Goal: Task Accomplishment & Management: Manage account settings

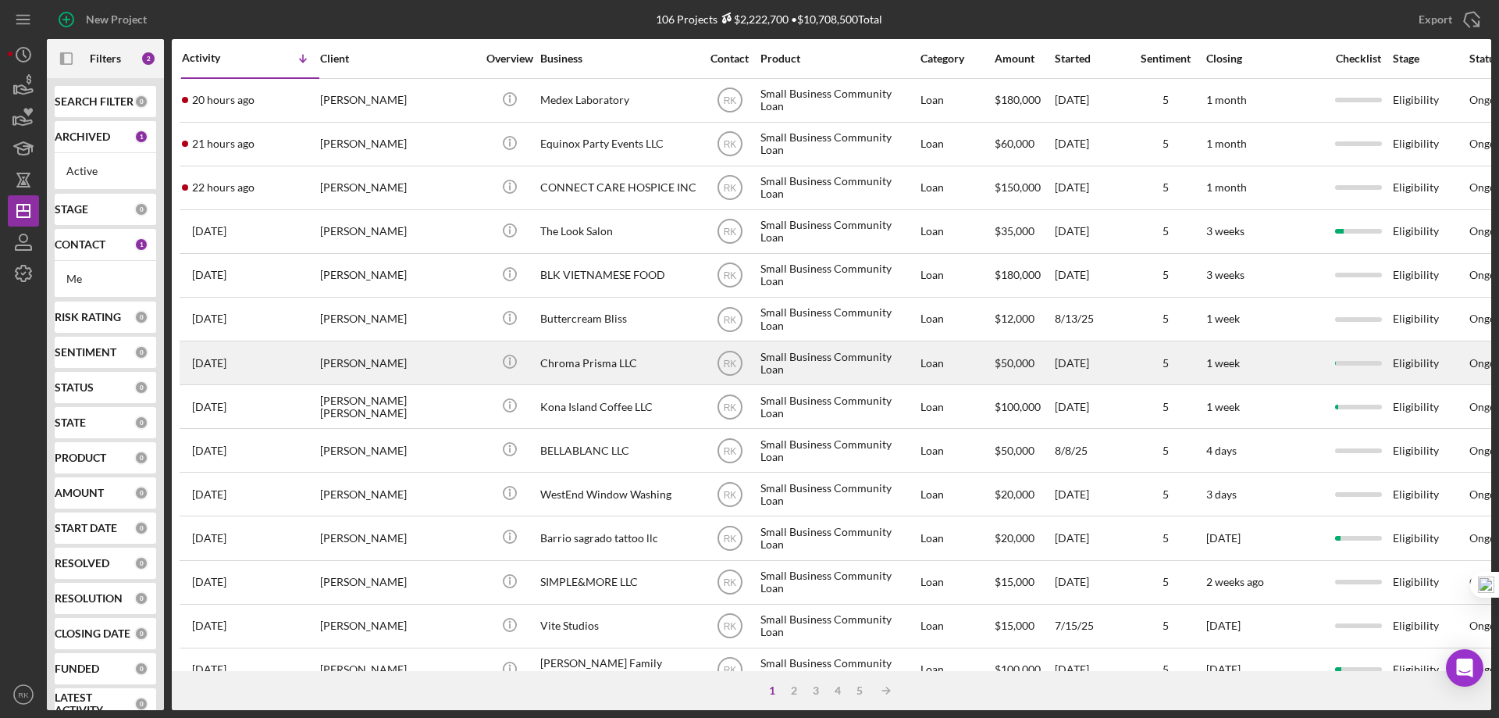
click at [444, 362] on div "[PERSON_NAME]" at bounding box center [398, 362] width 156 height 41
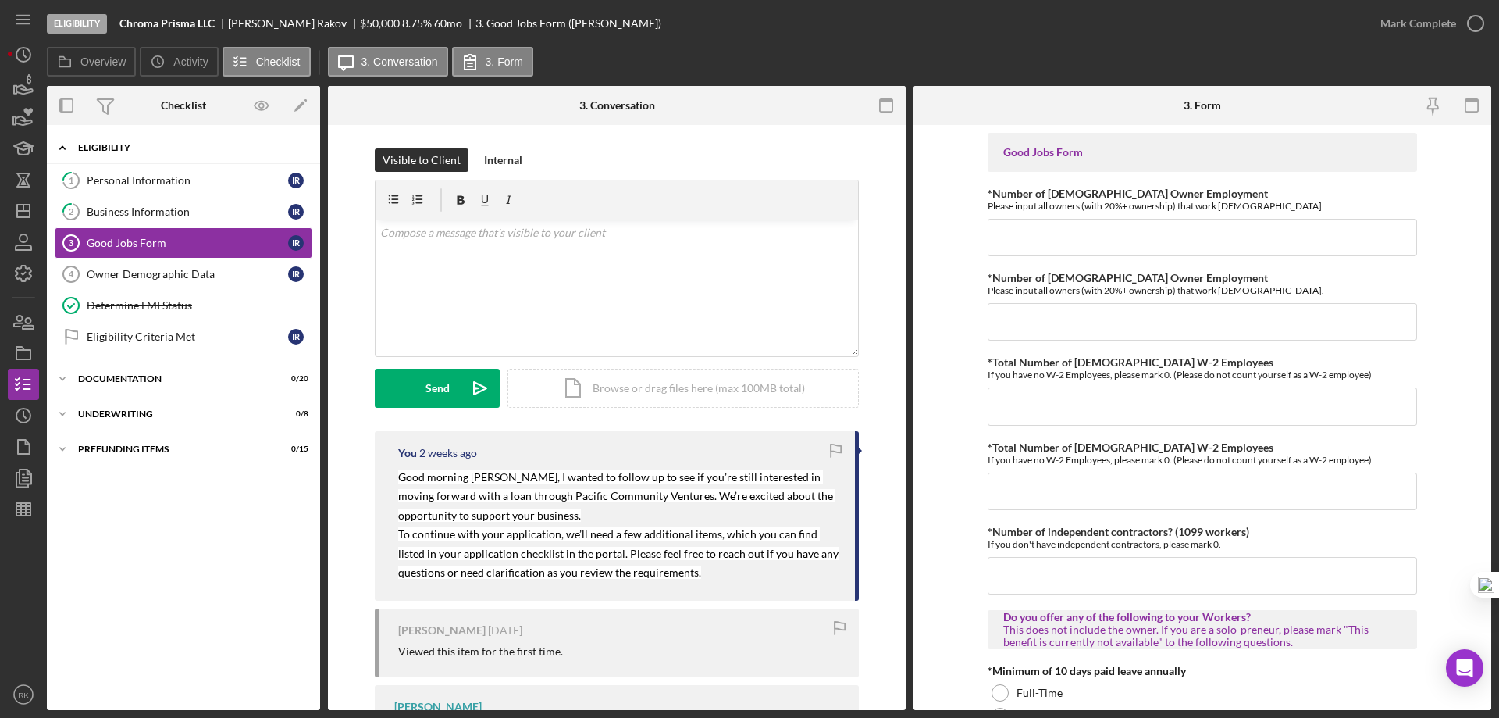
click at [109, 148] on div "Eligibility" at bounding box center [189, 147] width 223 height 9
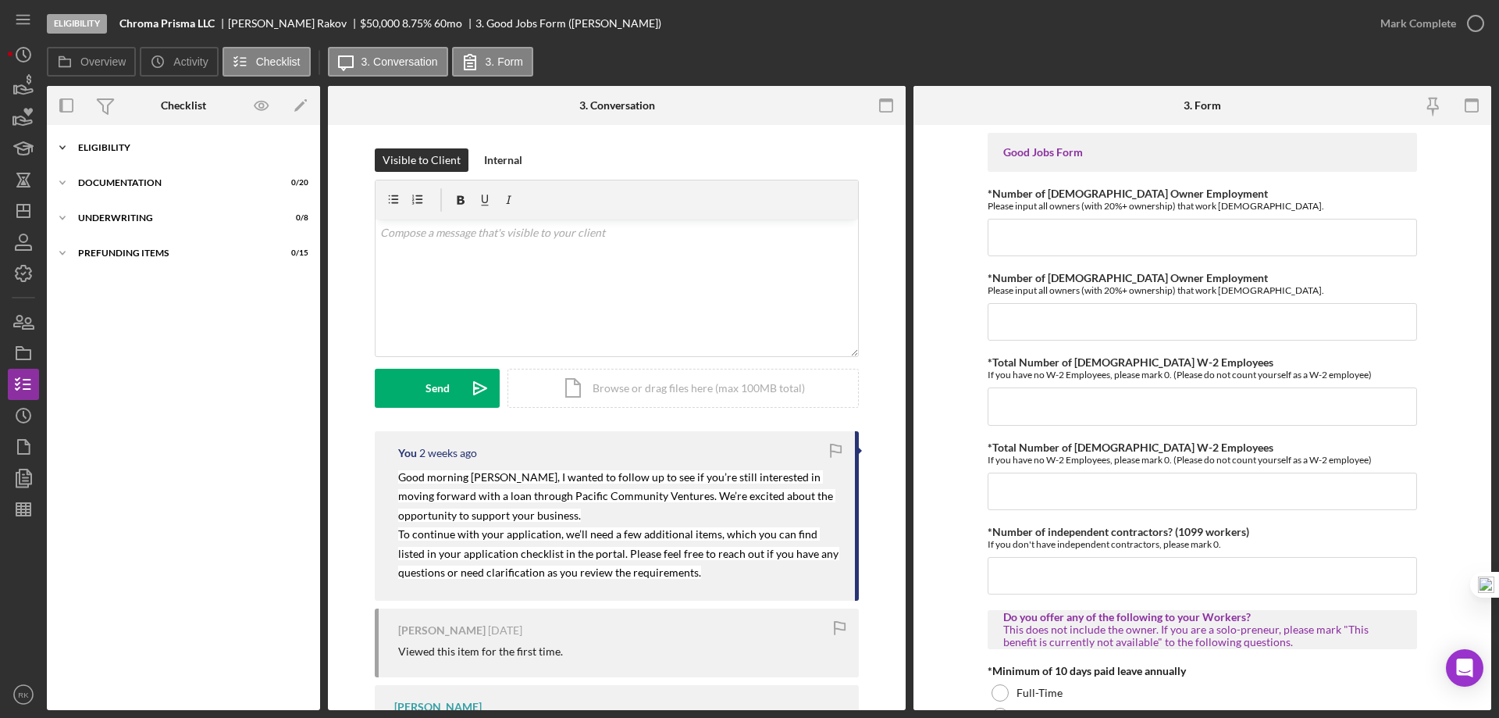
click at [112, 153] on div "Icon/Expander Eligibility 1 / 6" at bounding box center [183, 147] width 273 height 31
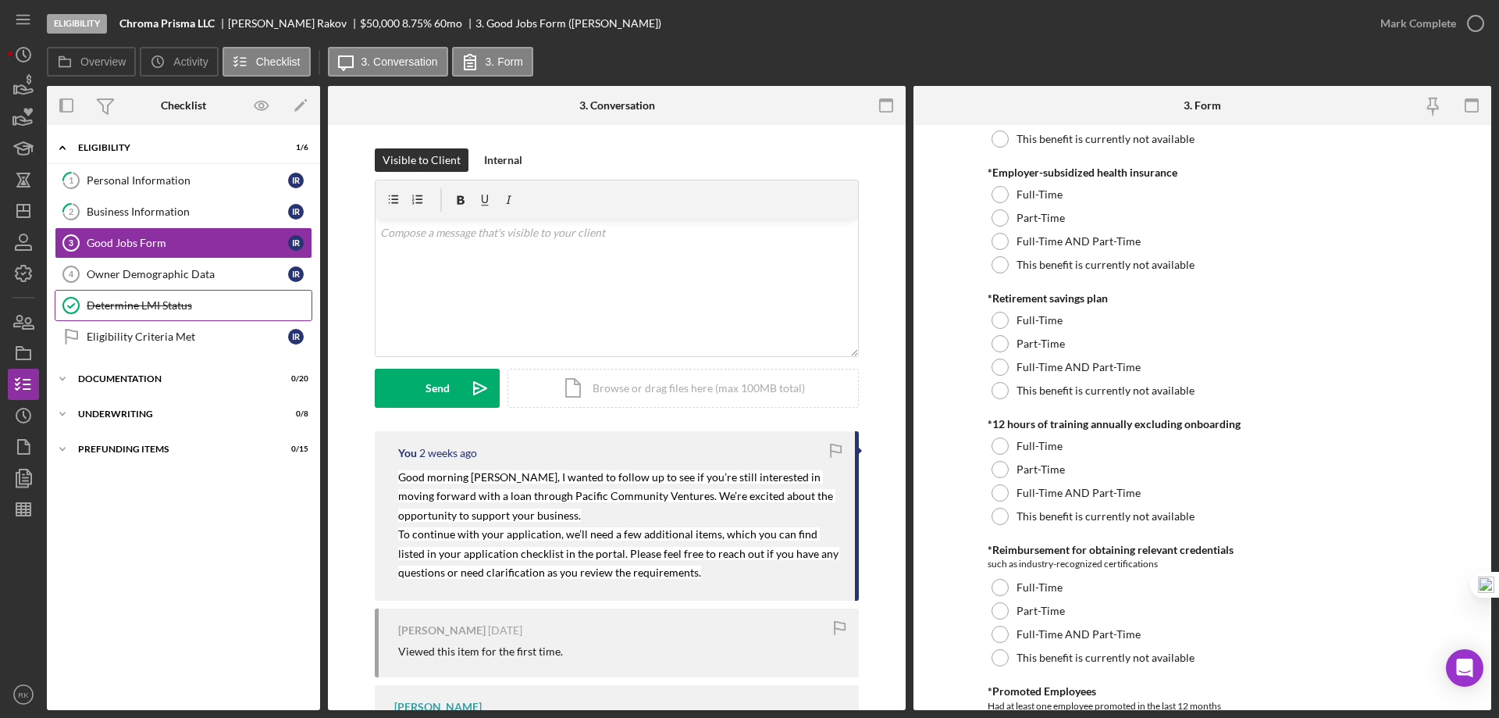
scroll to position [625, 0]
click at [198, 276] on div "Owner Demographic Data" at bounding box center [187, 274] width 201 height 12
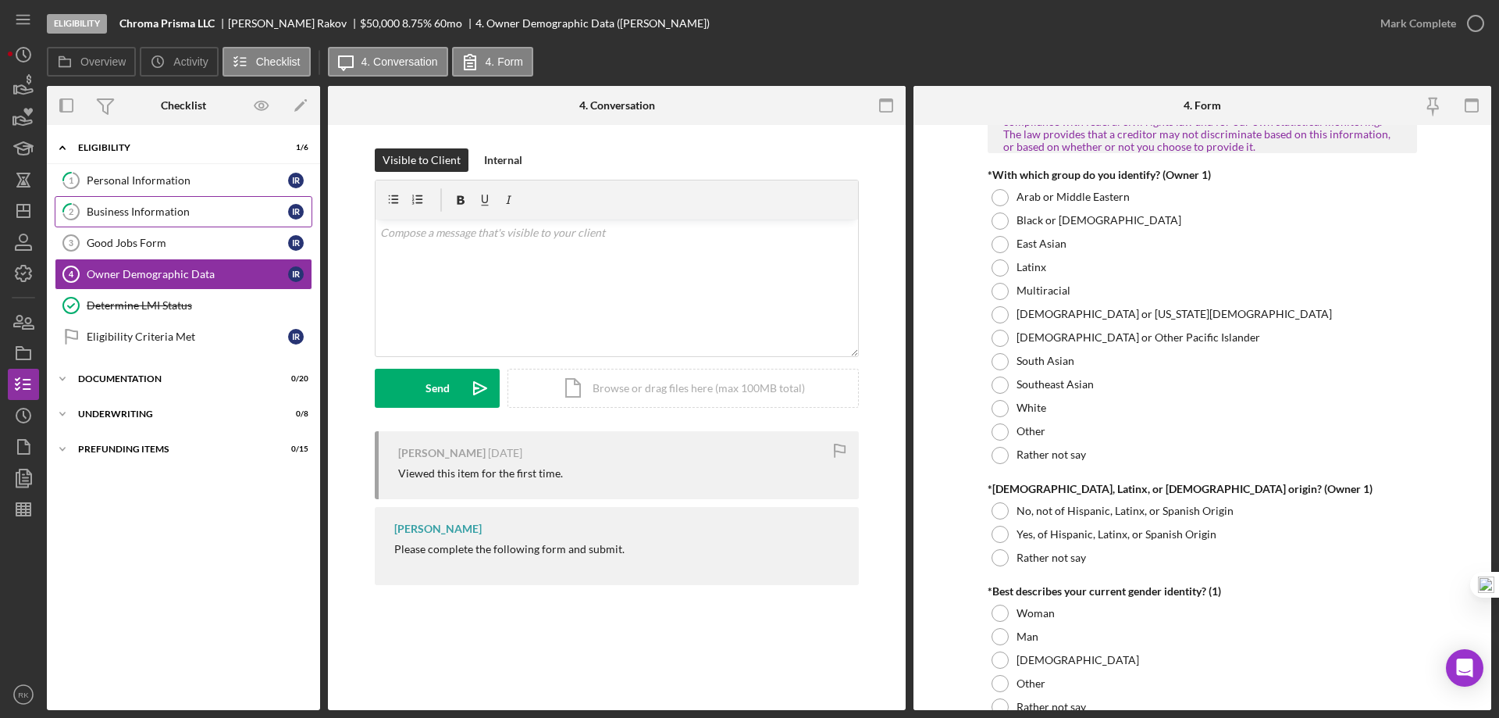
scroll to position [781, 0]
click at [131, 216] on div "Business Information" at bounding box center [187, 211] width 201 height 12
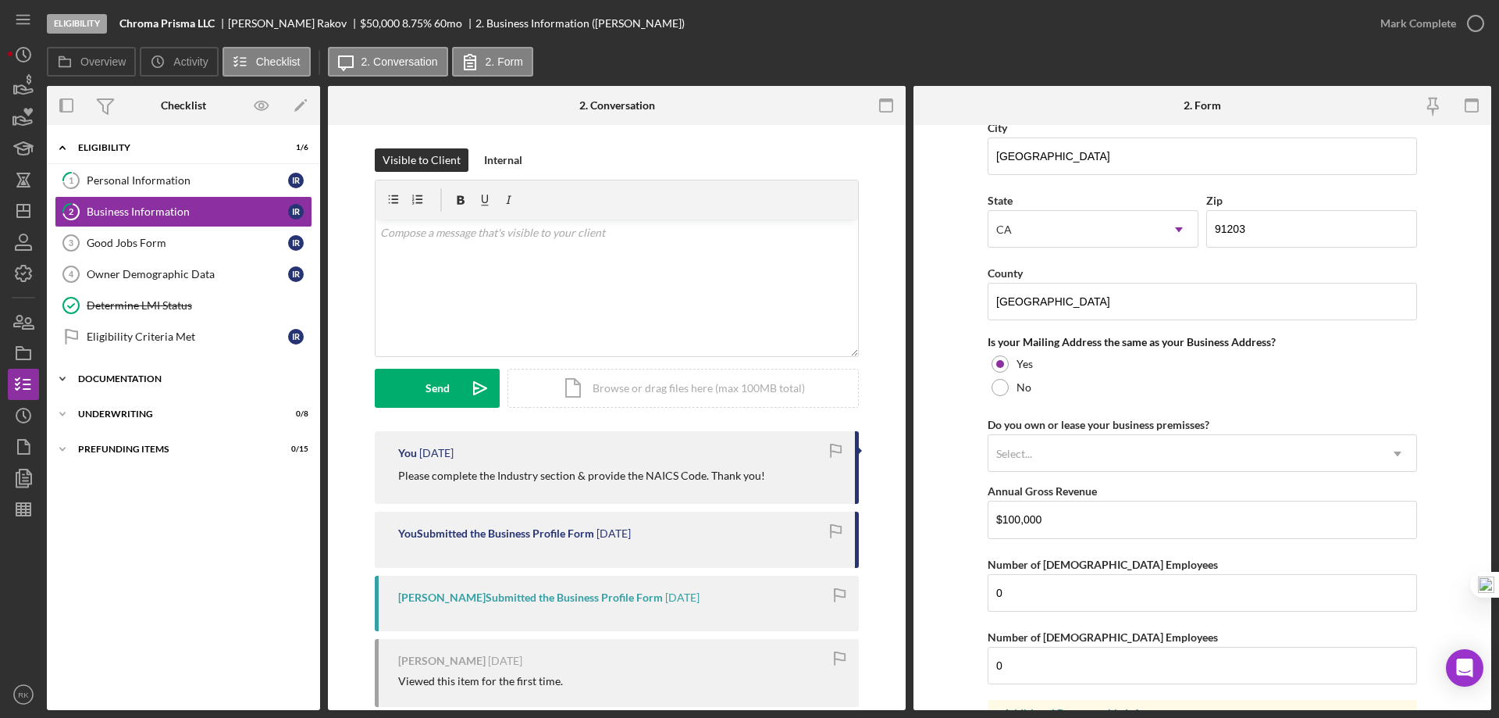
scroll to position [1015, 0]
click at [112, 378] on div "Documentation" at bounding box center [189, 378] width 223 height 9
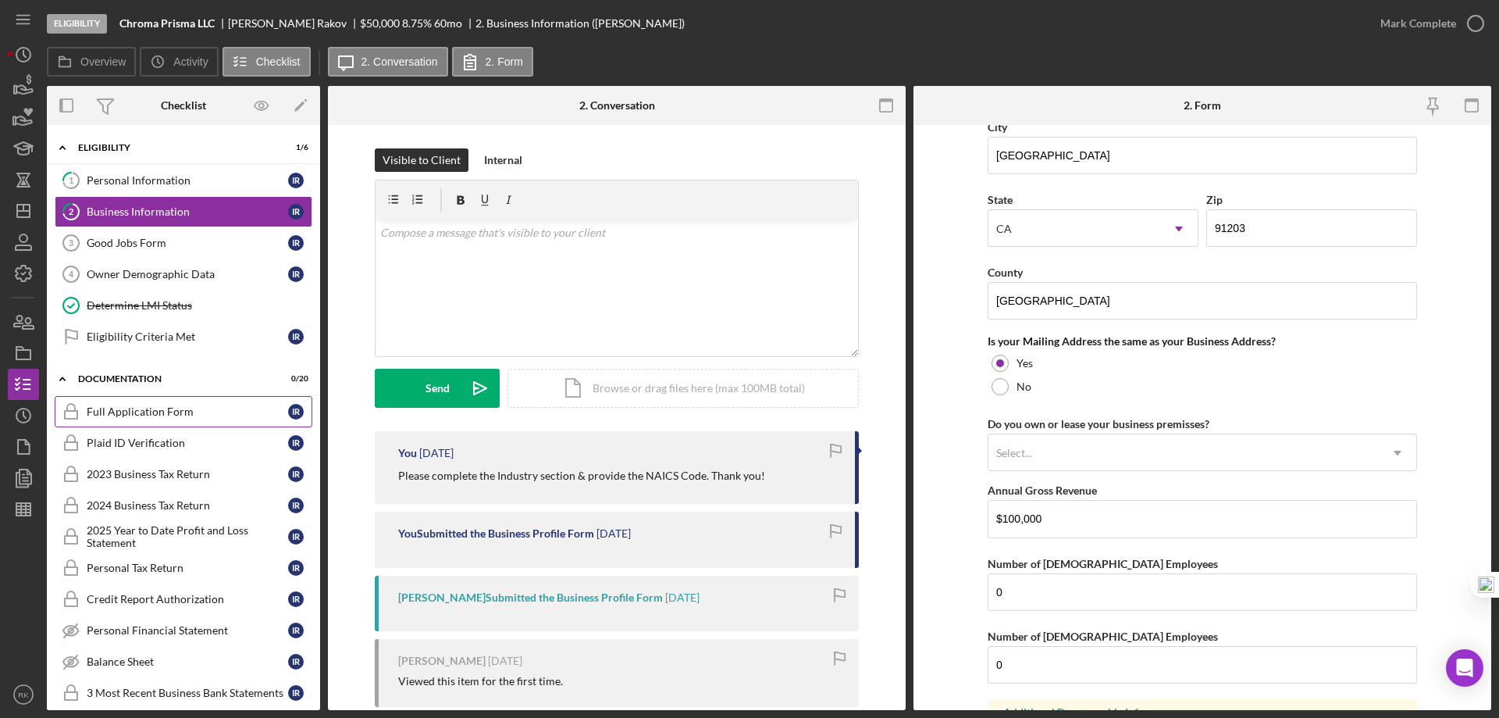
click at [129, 419] on link "Full Application Form Full Application Form I R" at bounding box center [184, 411] width 258 height 31
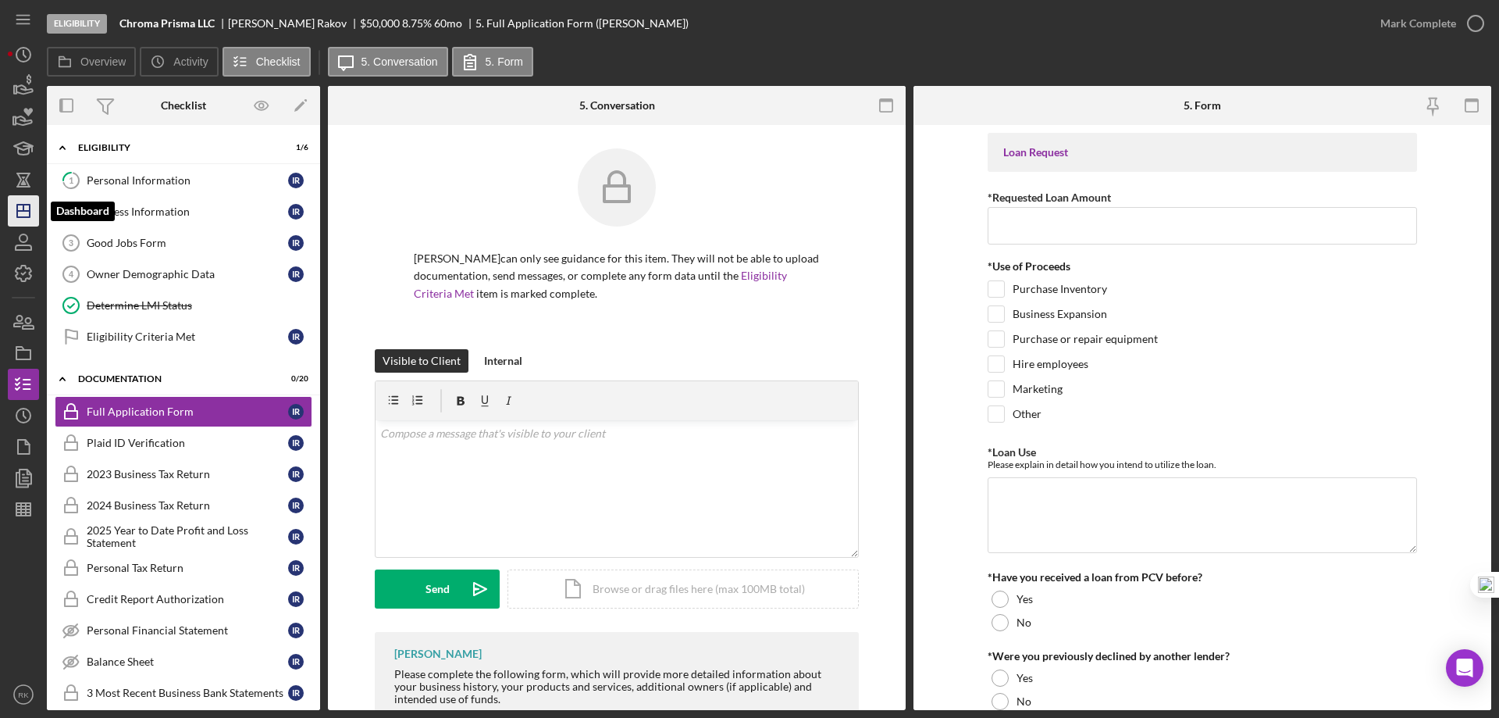
click at [21, 203] on icon "Icon/Dashboard" at bounding box center [23, 210] width 39 height 39
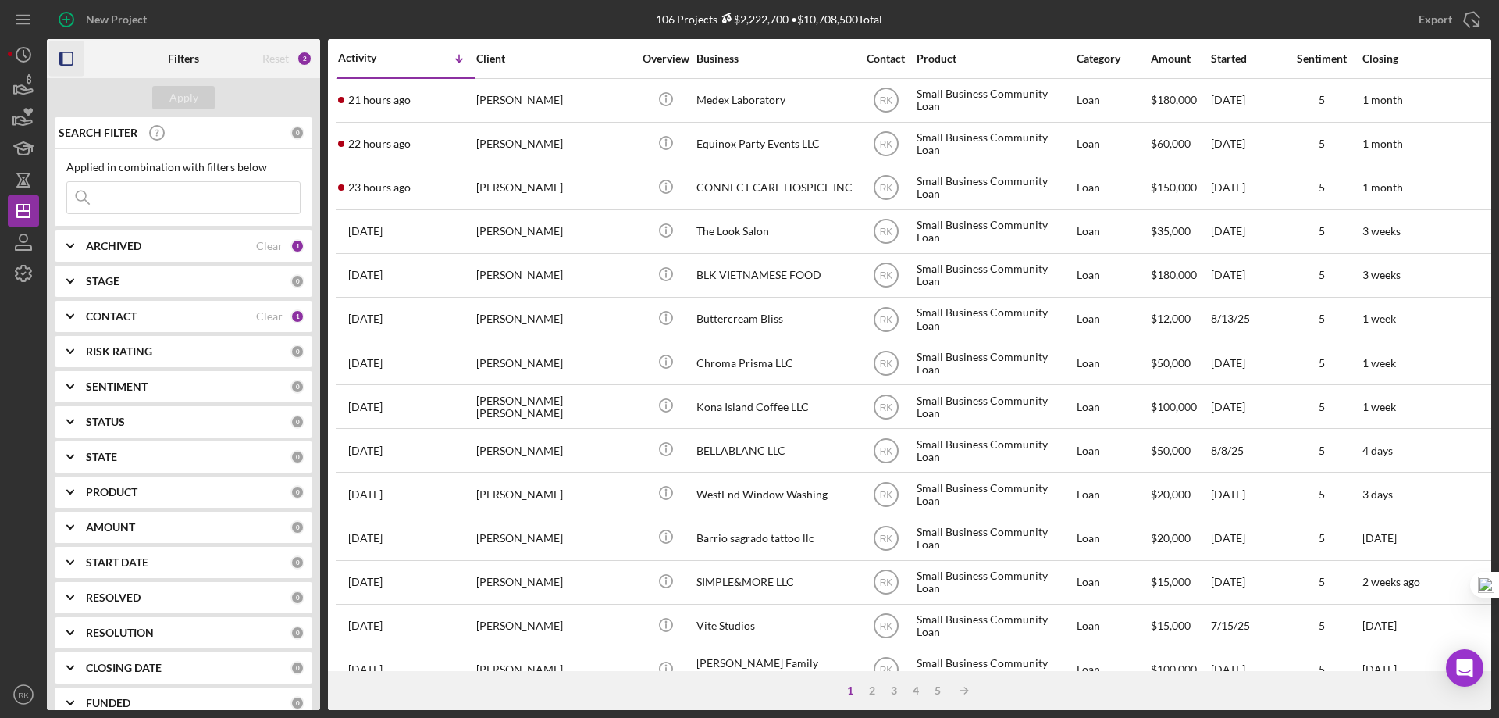
click at [71, 61] on icon "button" at bounding box center [66, 58] width 35 height 35
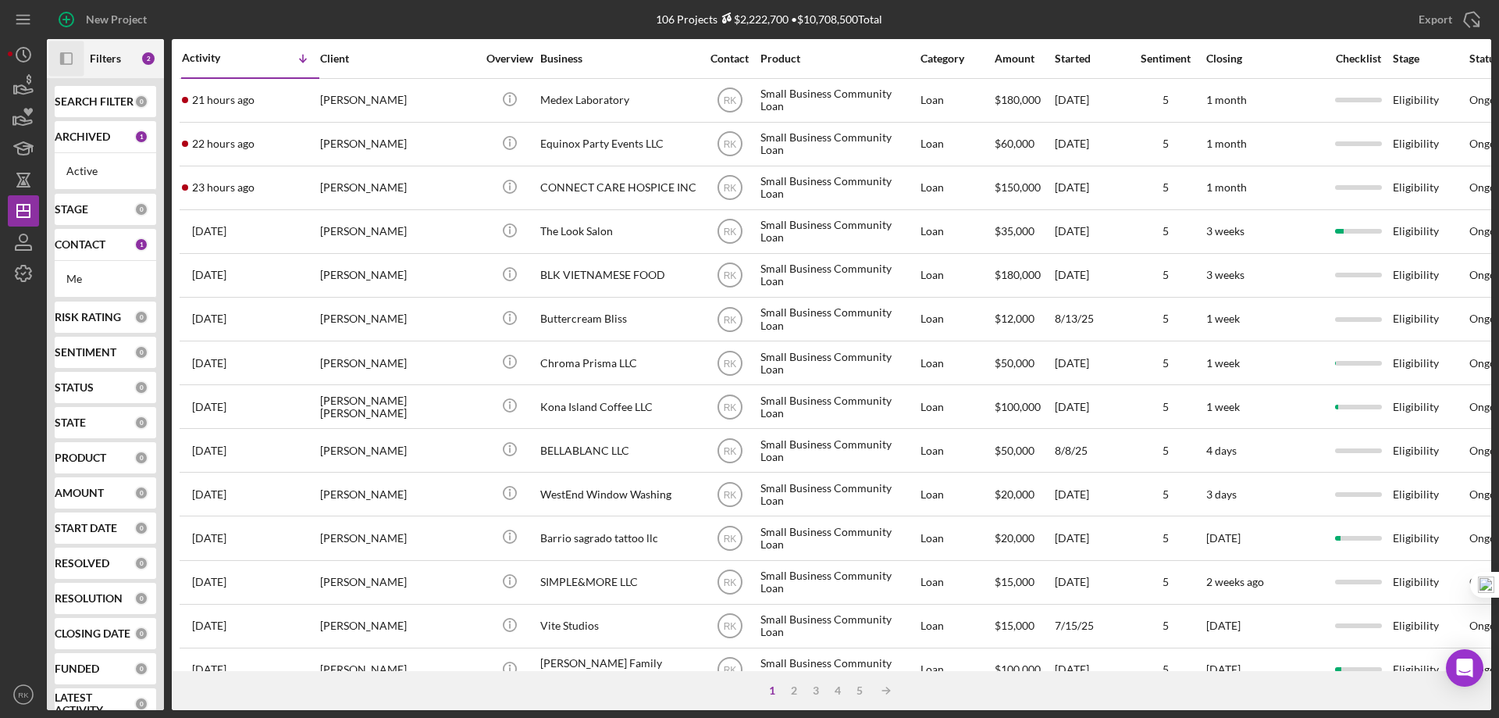
click at [99, 248] on b "CONTACT" at bounding box center [80, 244] width 51 height 12
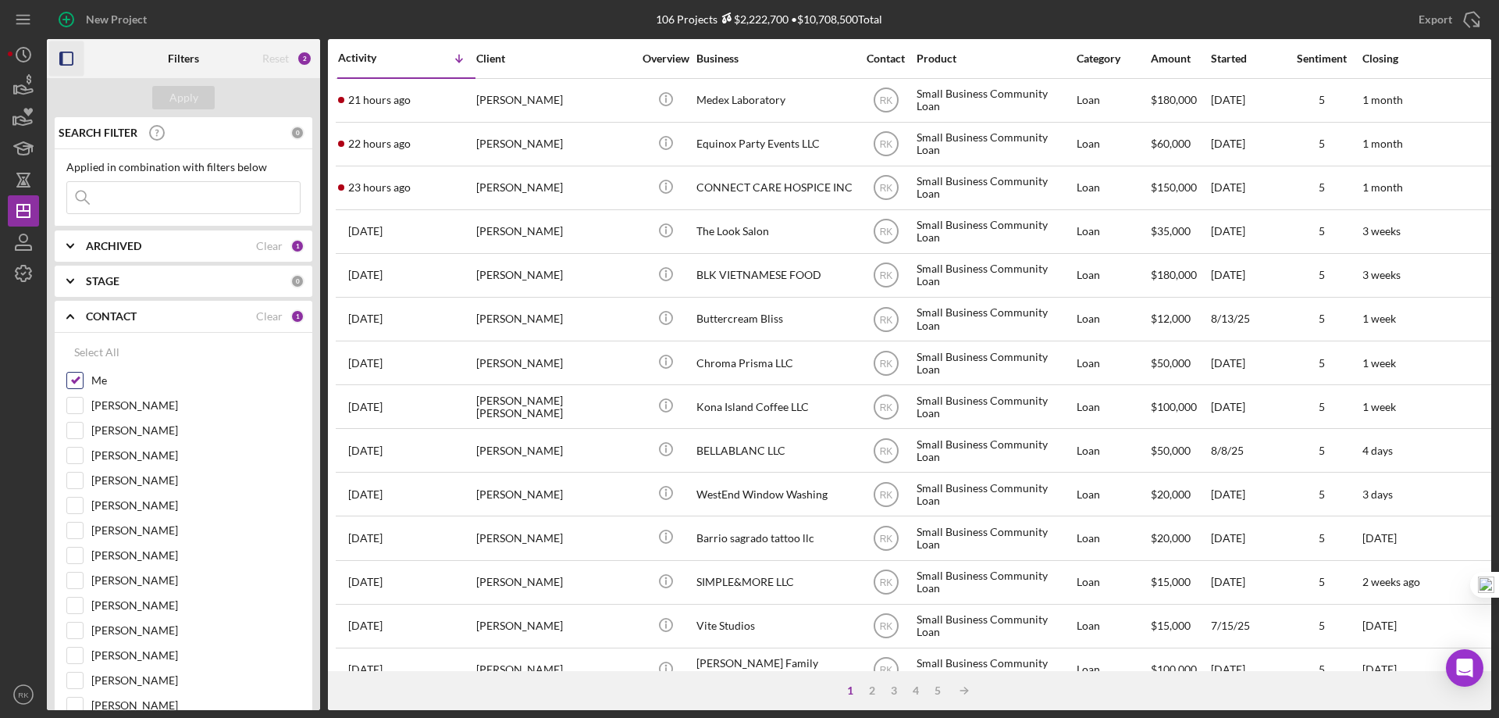
click at [73, 387] on input "Me" at bounding box center [75, 381] width 16 height 16
checkbox input "false"
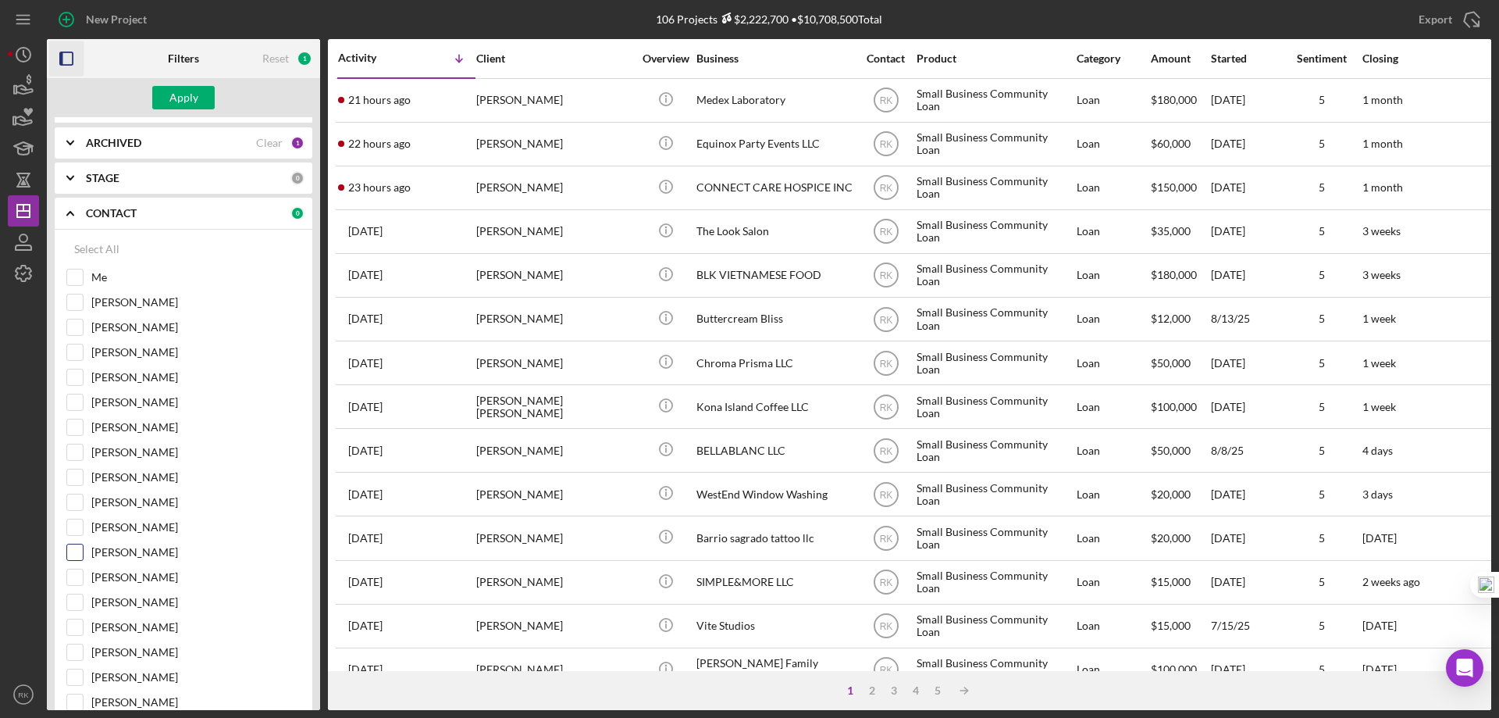
scroll to position [104, 0]
click at [77, 583] on input "Jaron Thexton" at bounding box center [75, 577] width 16 height 16
checkbox input "true"
click at [178, 94] on div "Apply" at bounding box center [183, 97] width 29 height 23
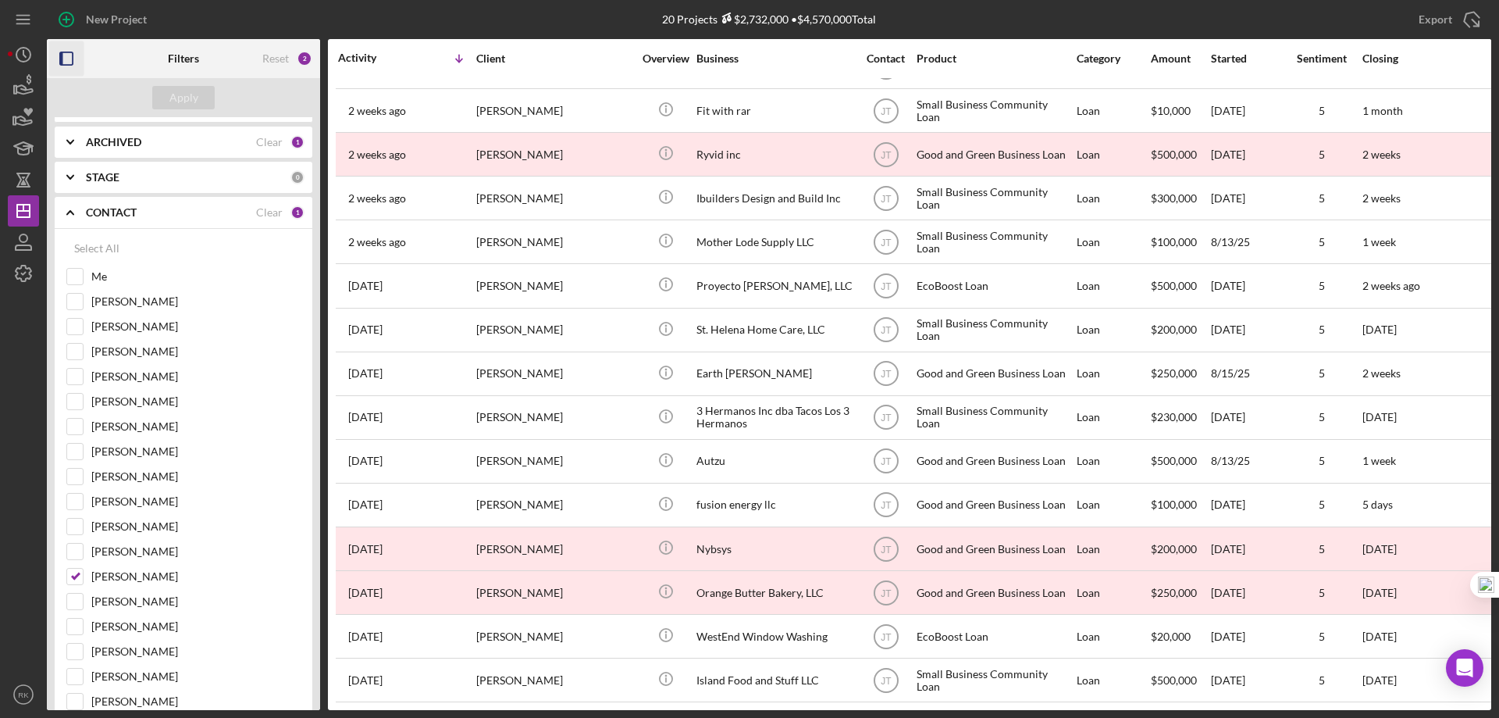
scroll to position [264, 0]
click at [69, 64] on icon "button" at bounding box center [66, 58] width 35 height 35
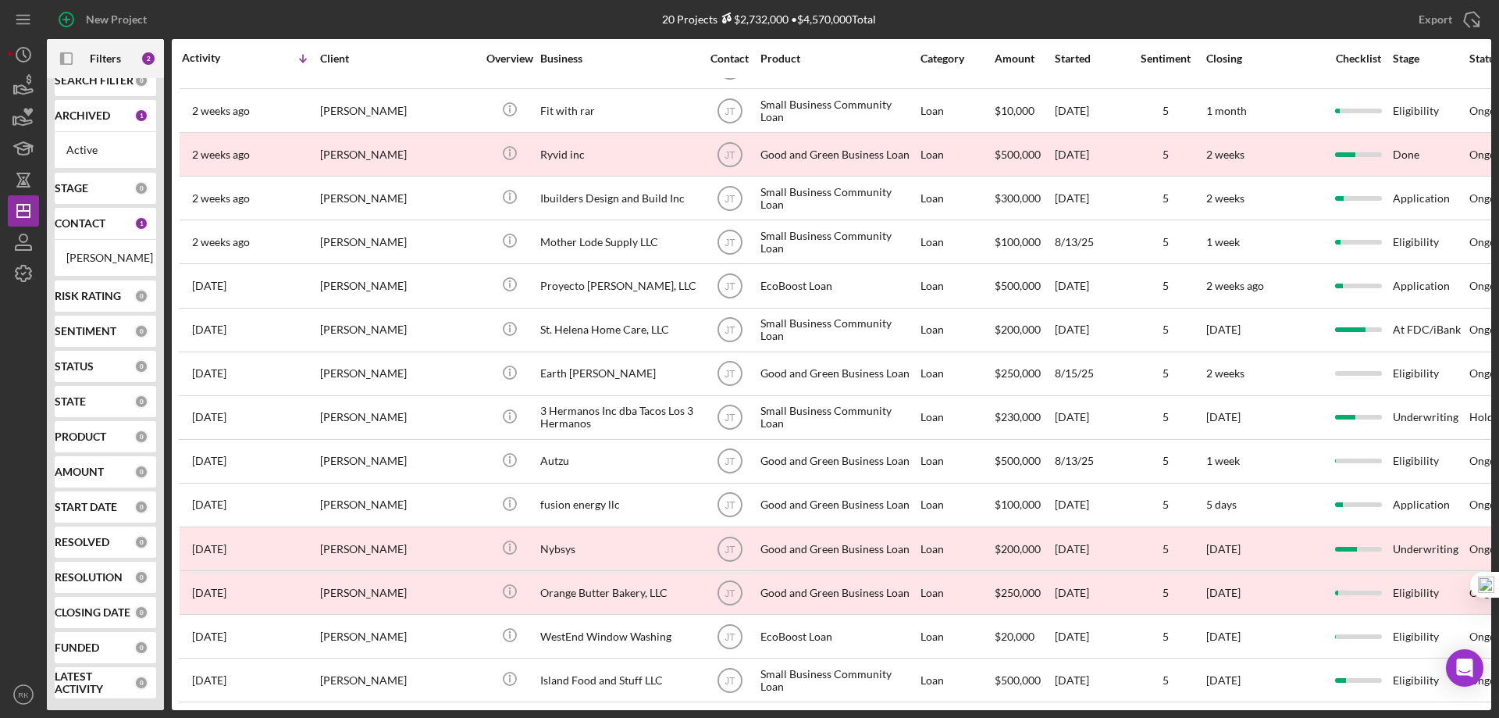
click at [77, 229] on b "CONTACT" at bounding box center [80, 223] width 51 height 12
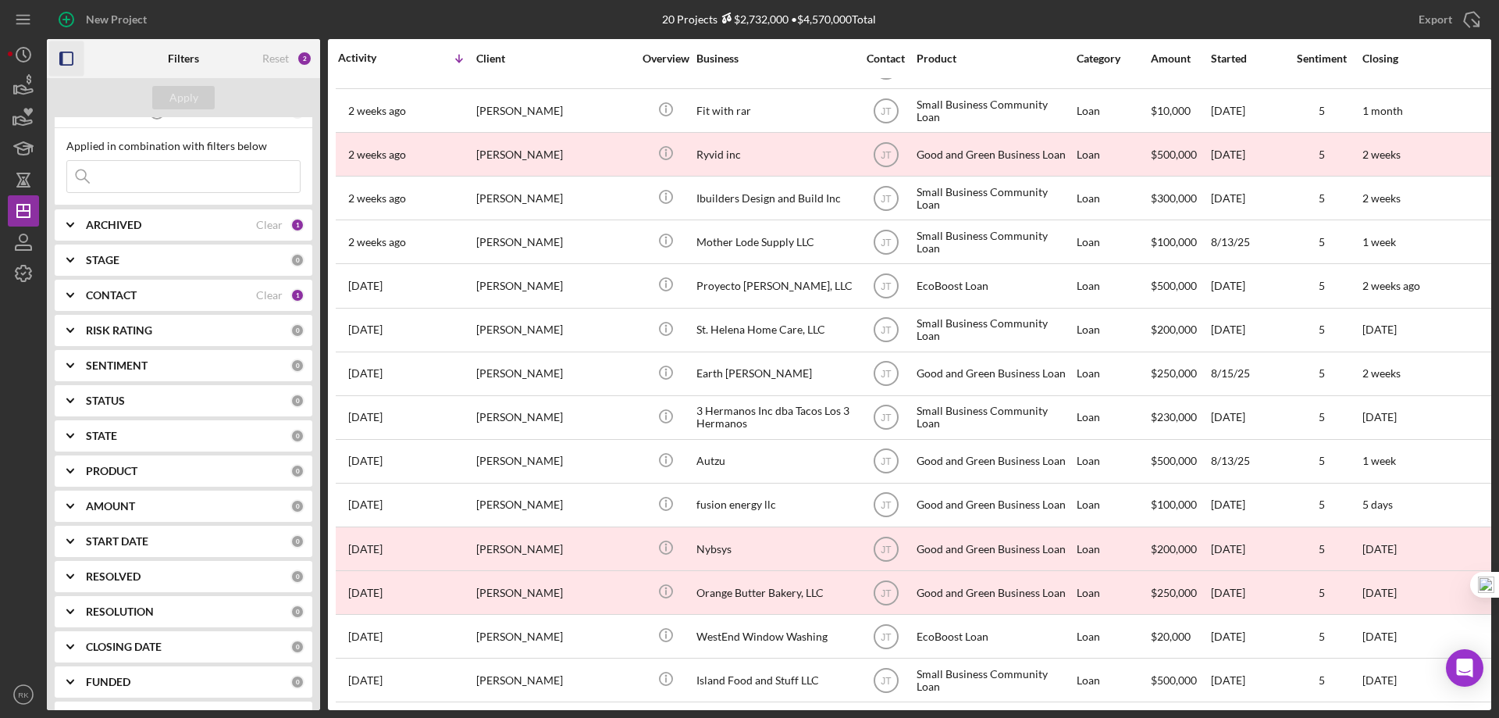
click at [67, 53] on icon "button" at bounding box center [66, 58] width 35 height 35
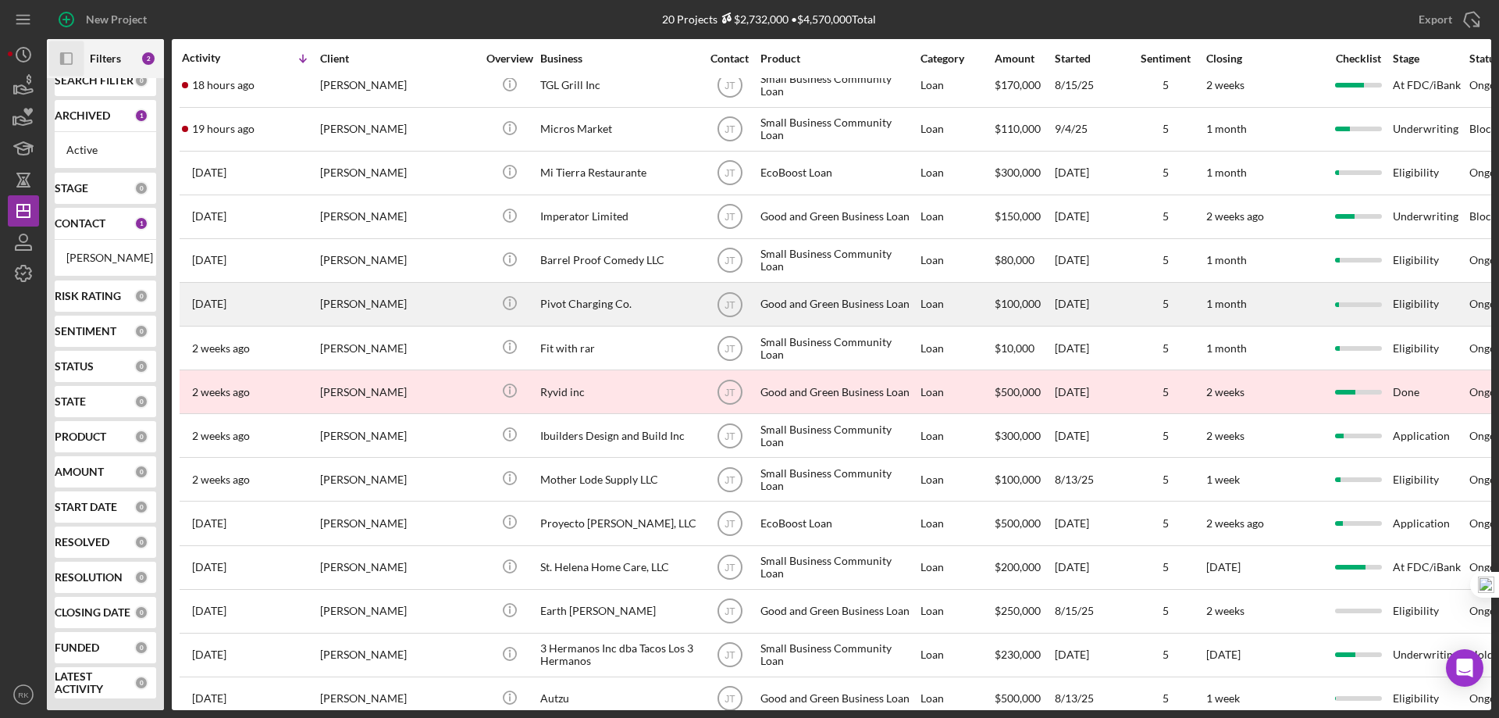
scroll to position [0, 0]
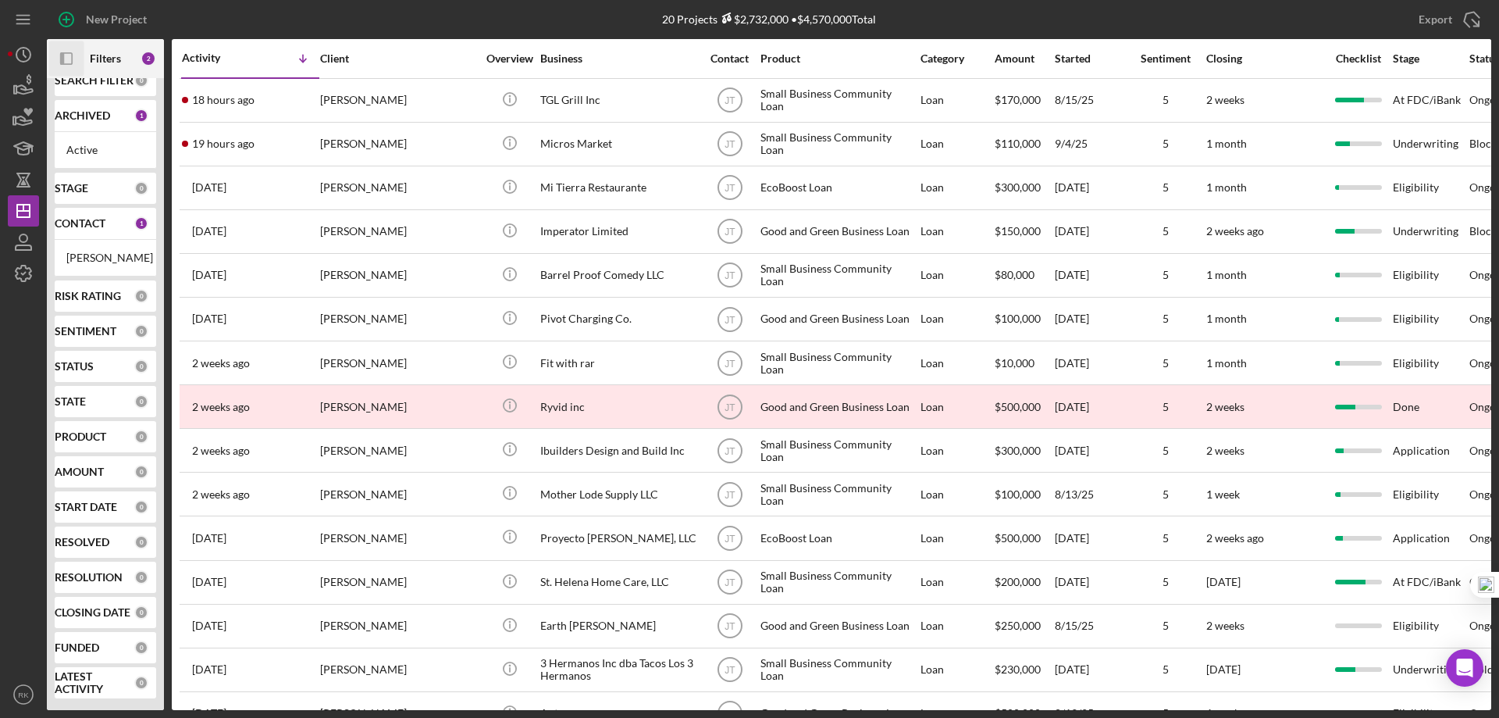
click at [94, 220] on b "CONTACT" at bounding box center [80, 223] width 51 height 12
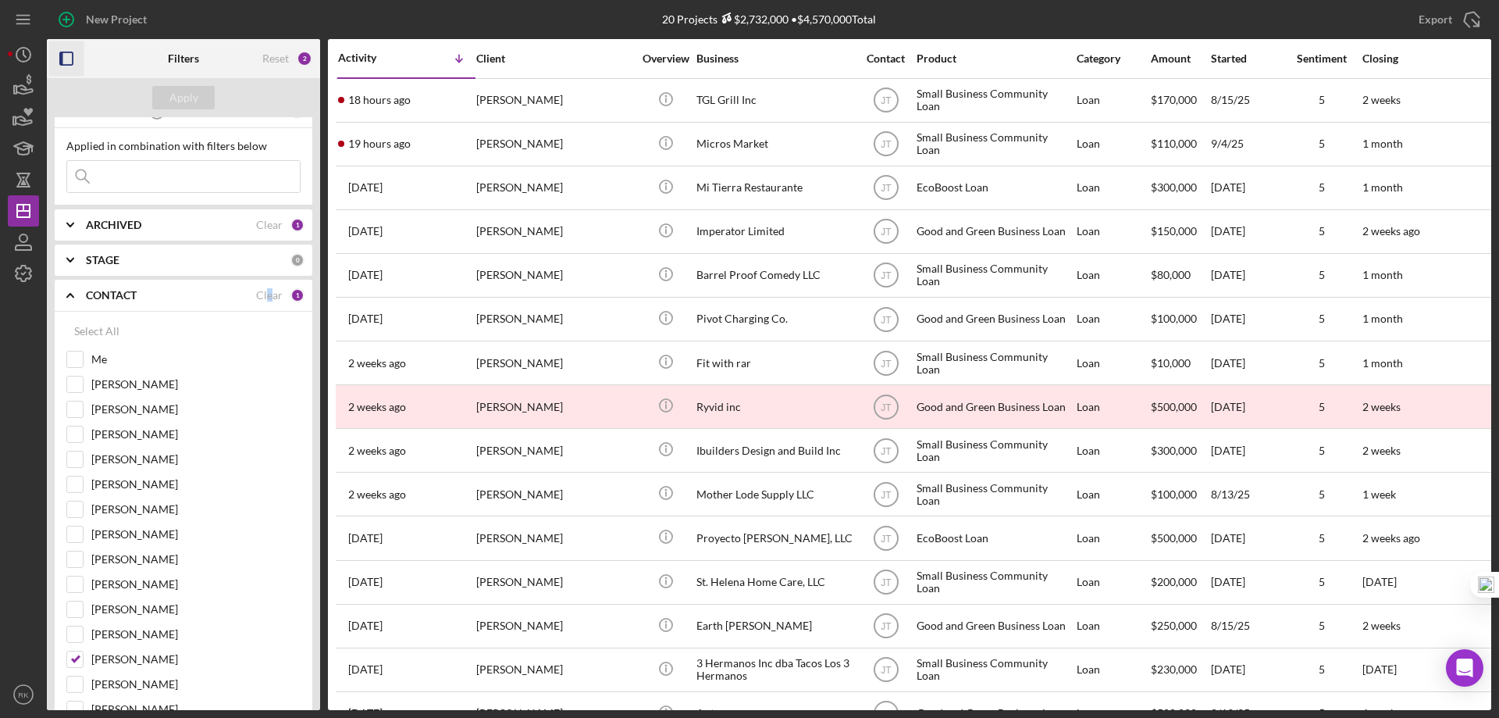
click at [266, 294] on div "Clear" at bounding box center [269, 295] width 27 height 12
checkbox input "false"
click at [96, 328] on div "Select All" at bounding box center [96, 331] width 45 height 31
checkbox input "true"
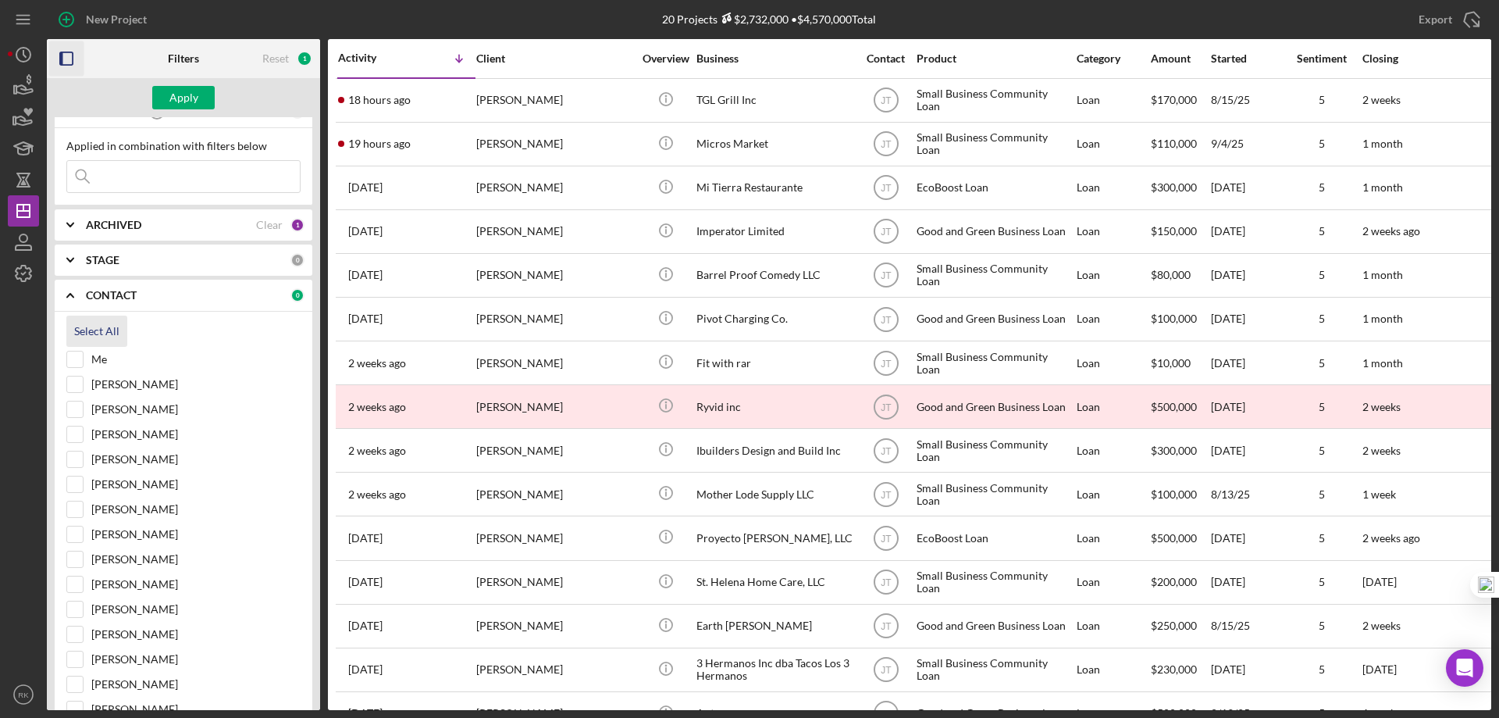
checkbox input "true"
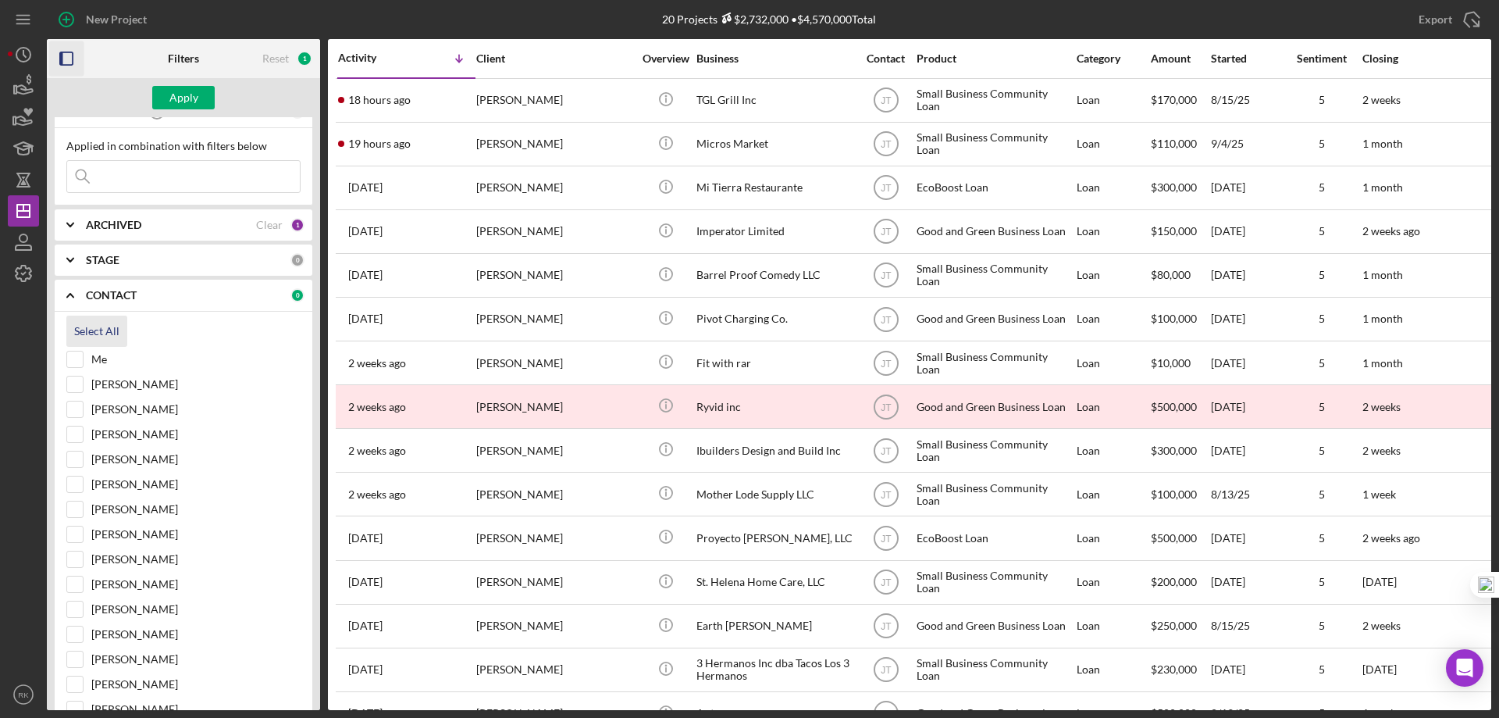
checkbox input "true"
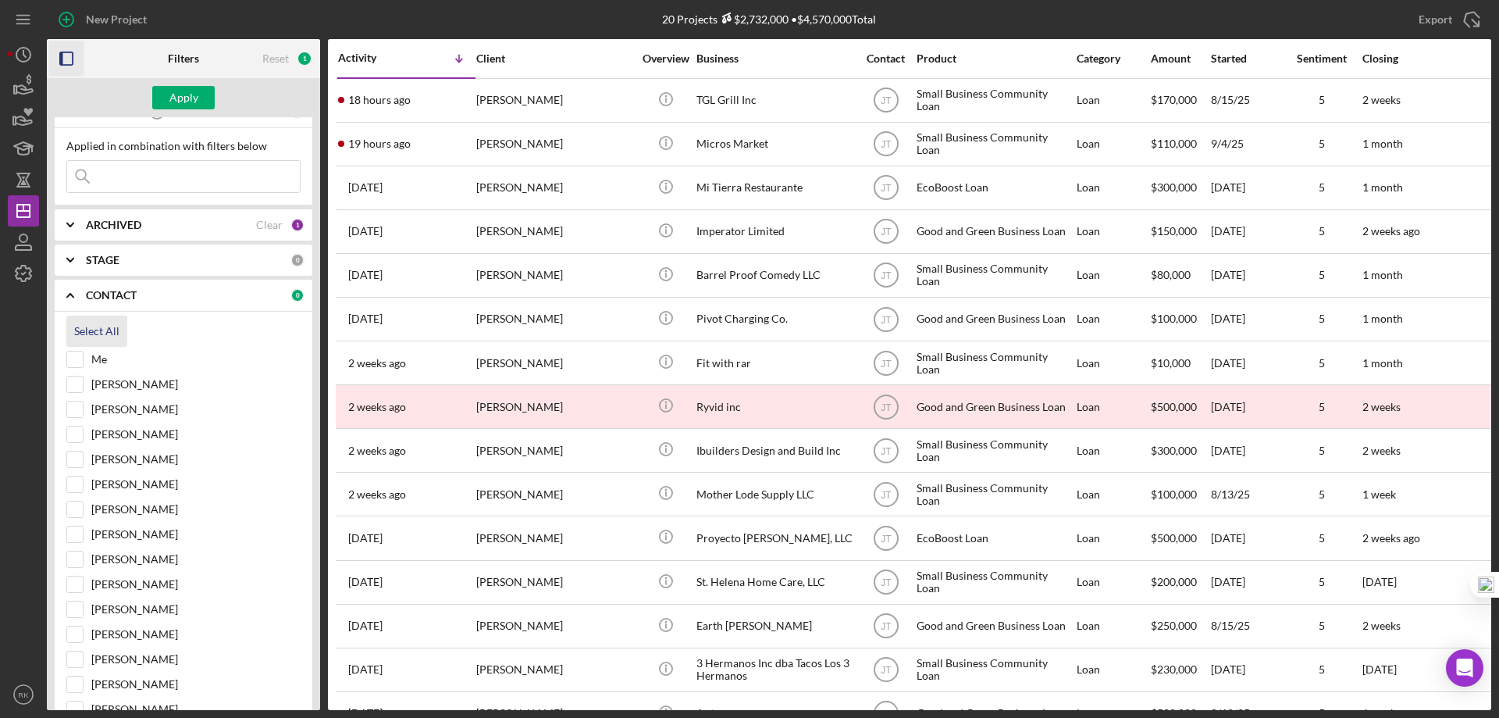
checkbox input "true"
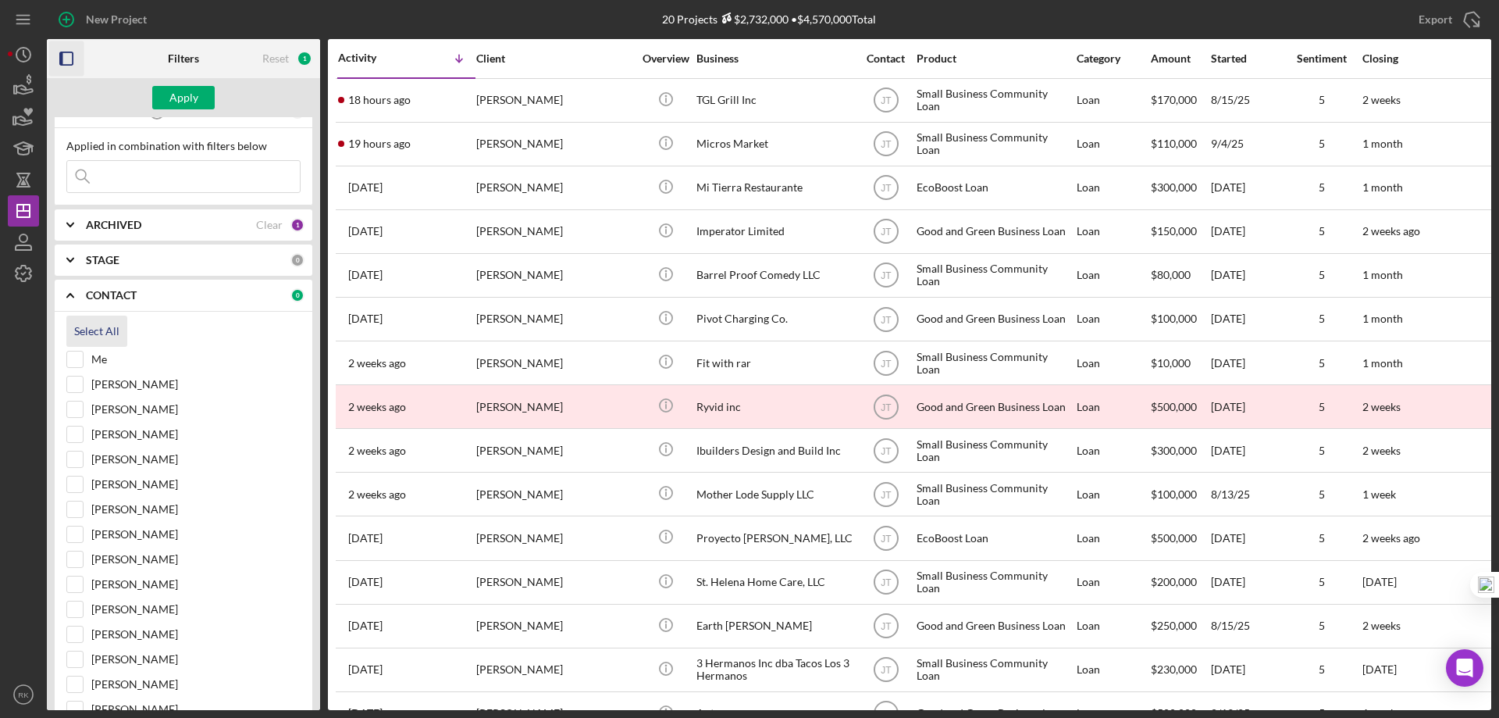
checkbox input "true"
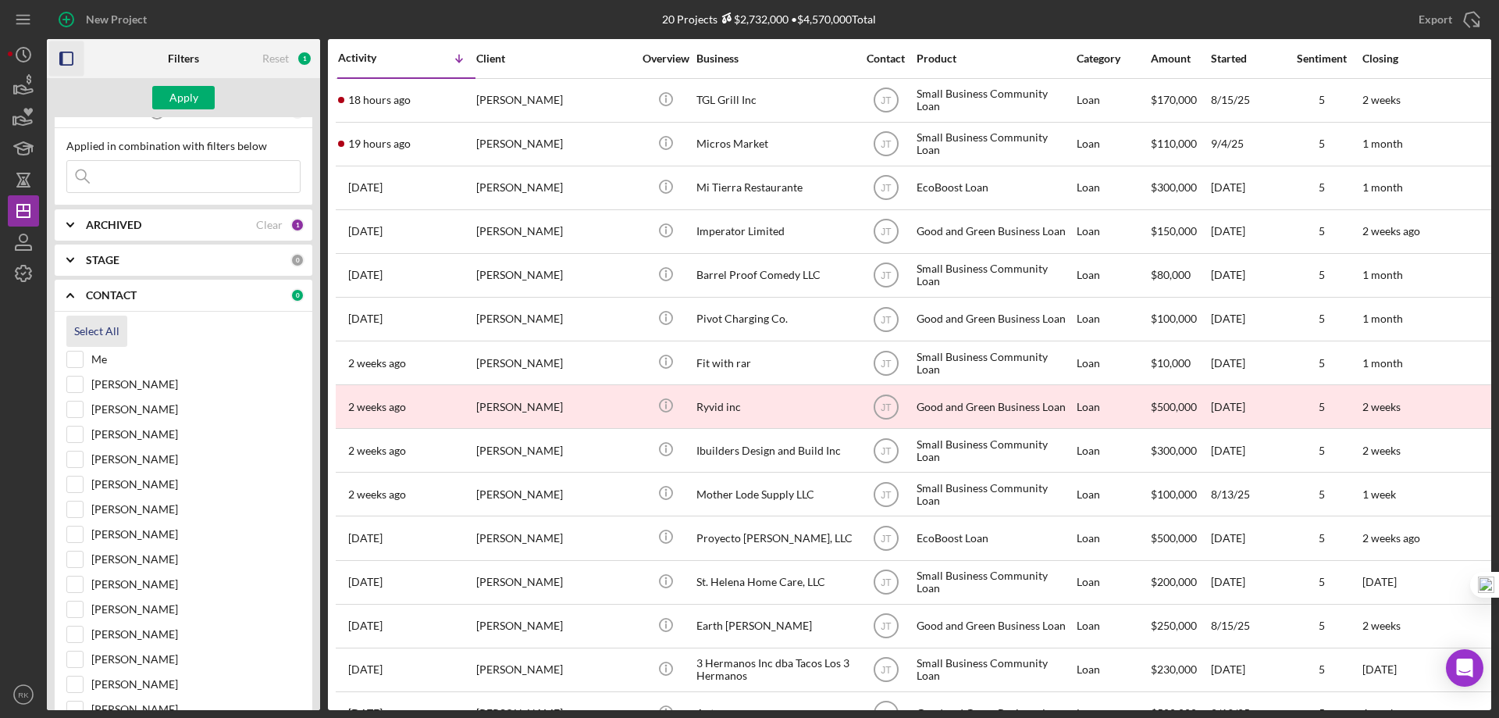
checkbox input "true"
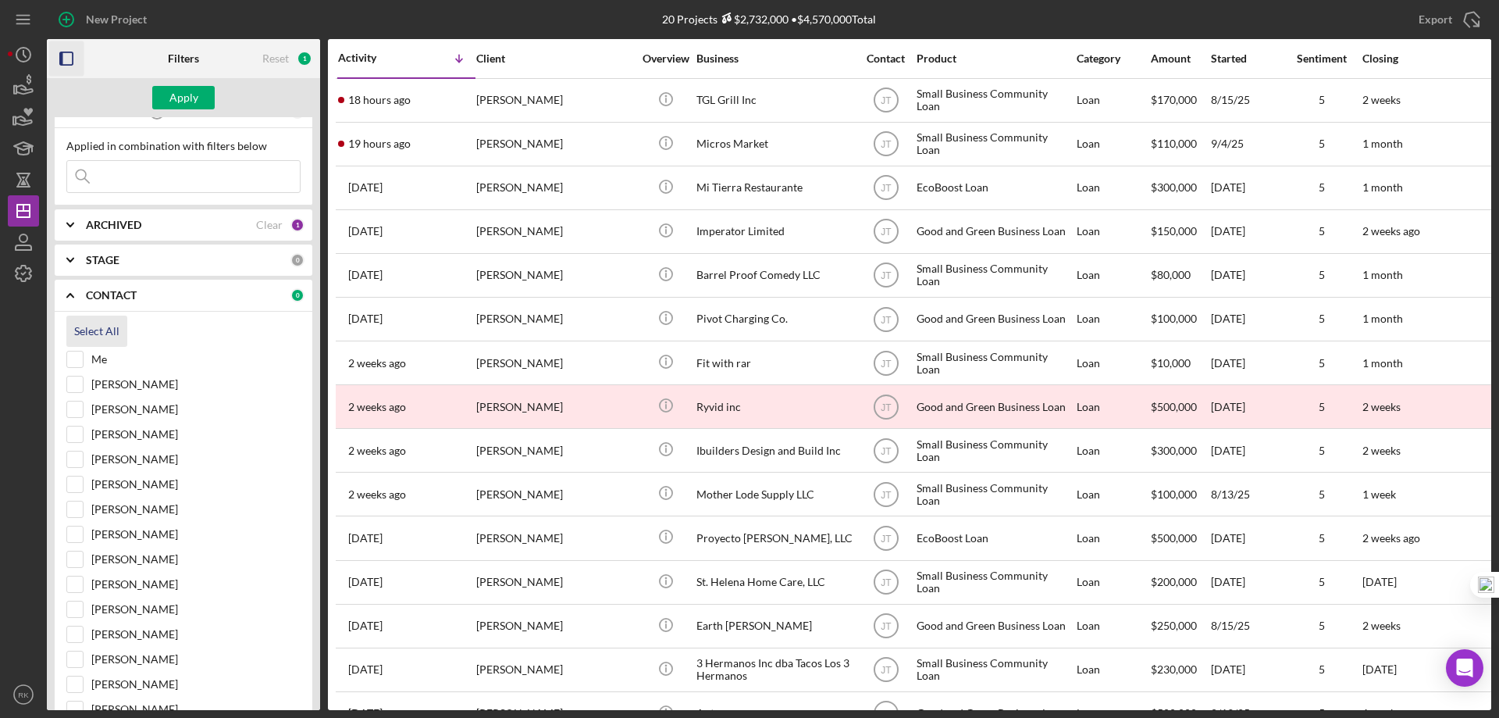
checkbox input "true"
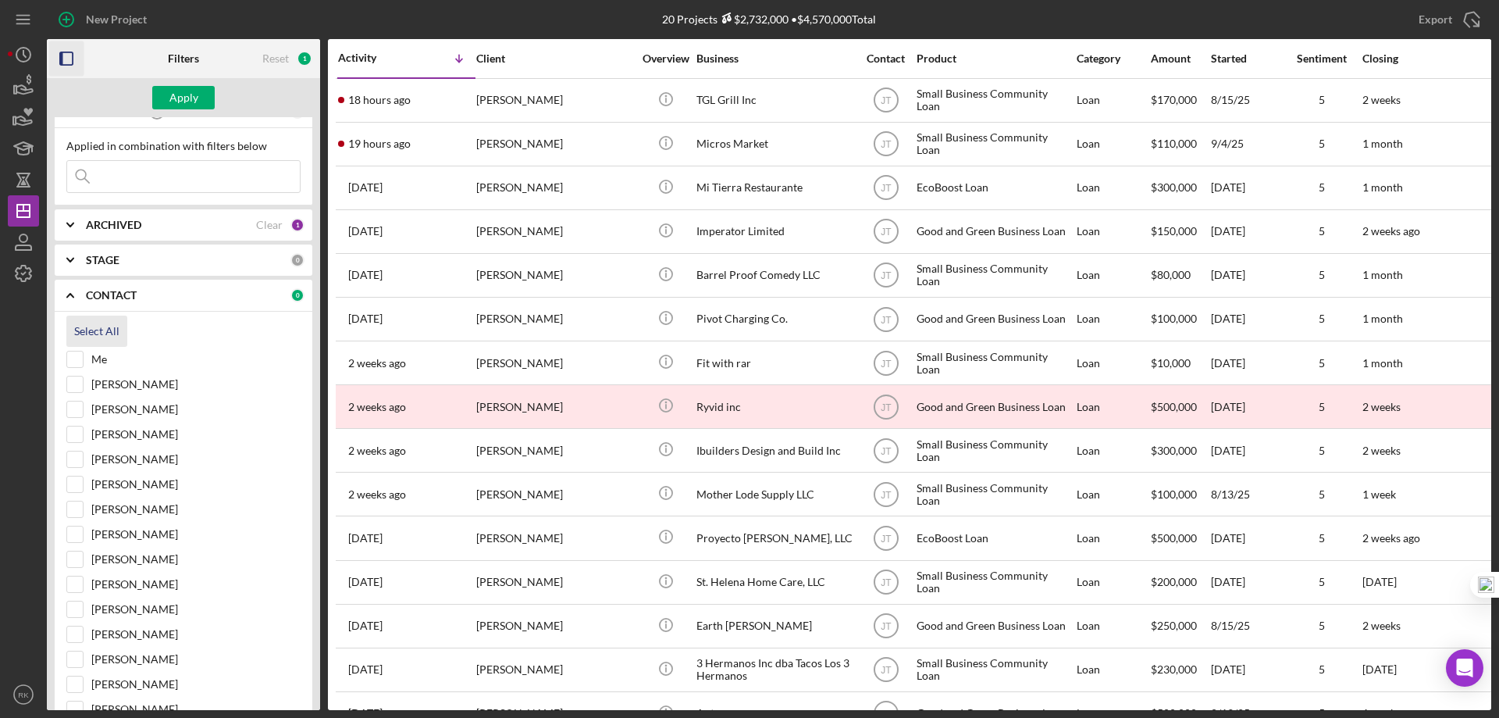
checkbox input "true"
click at [100, 226] on b "ARCHIVED" at bounding box center [113, 225] width 55 height 12
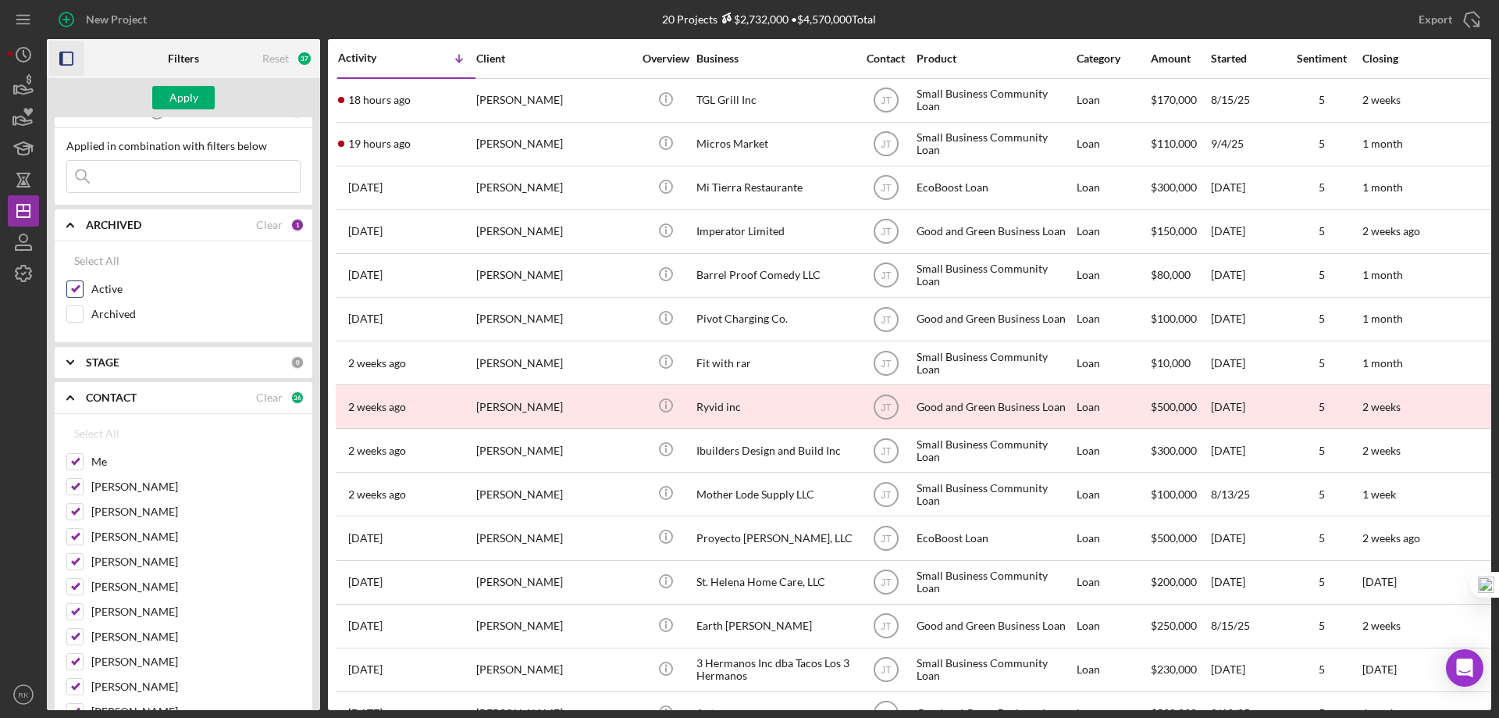
drag, startPoint x: 79, startPoint y: 310, endPoint x: 79, endPoint y: 300, distance: 10.2
click at [79, 308] on input "Archived" at bounding box center [75, 314] width 16 height 16
checkbox input "true"
click at [77, 290] on input "Active" at bounding box center [75, 289] width 16 height 16
checkbox input "false"
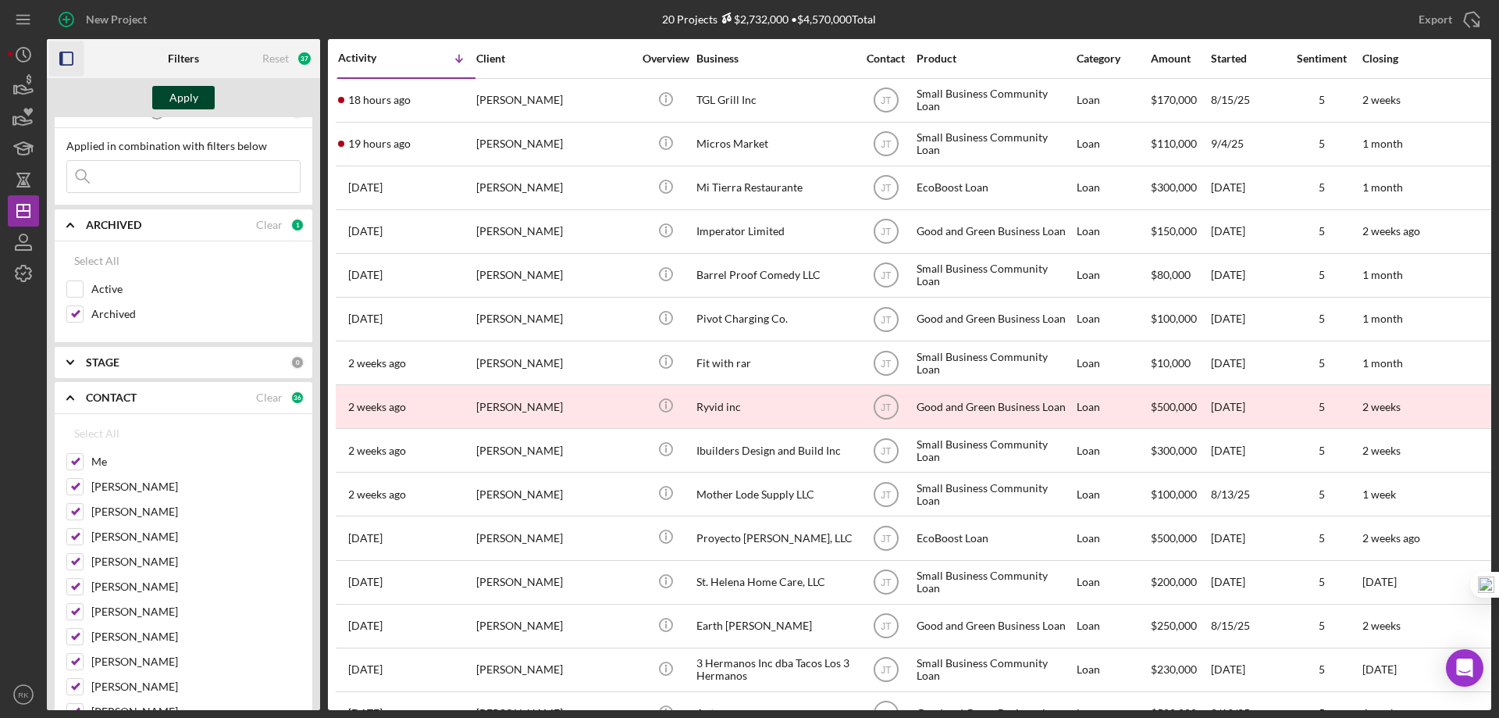
click at [180, 98] on div "Apply" at bounding box center [183, 97] width 29 height 23
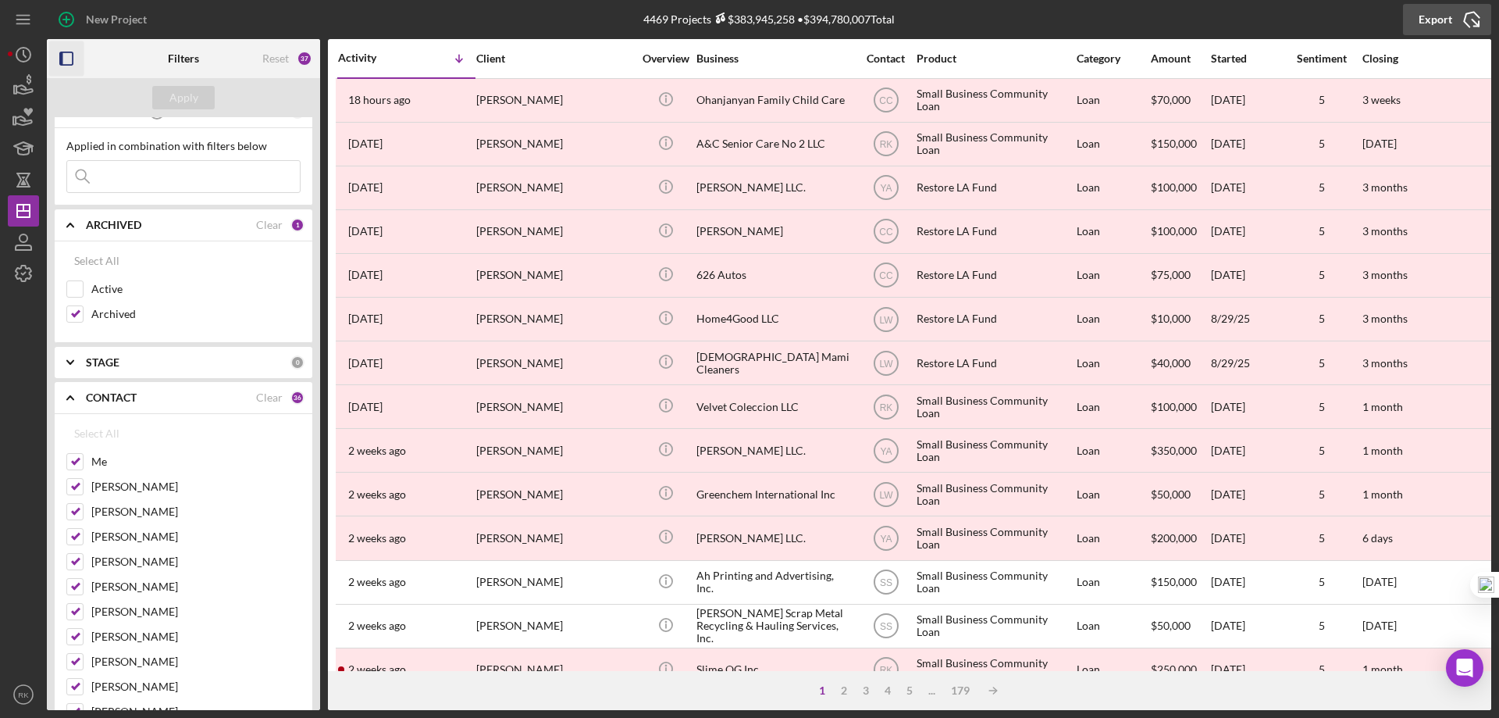
click at [1435, 16] on div "Export" at bounding box center [1436, 19] width 34 height 31
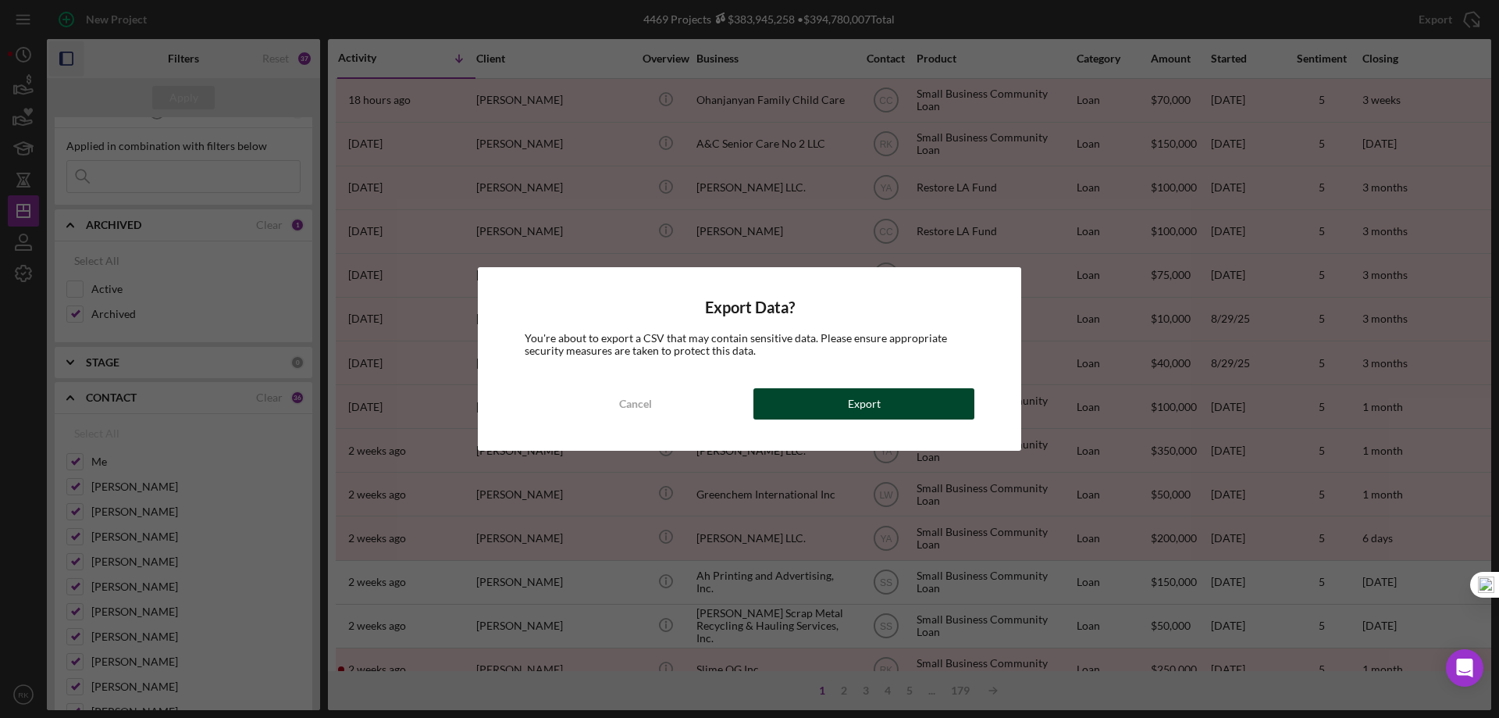
click at [869, 394] on div "Export" at bounding box center [864, 403] width 33 height 31
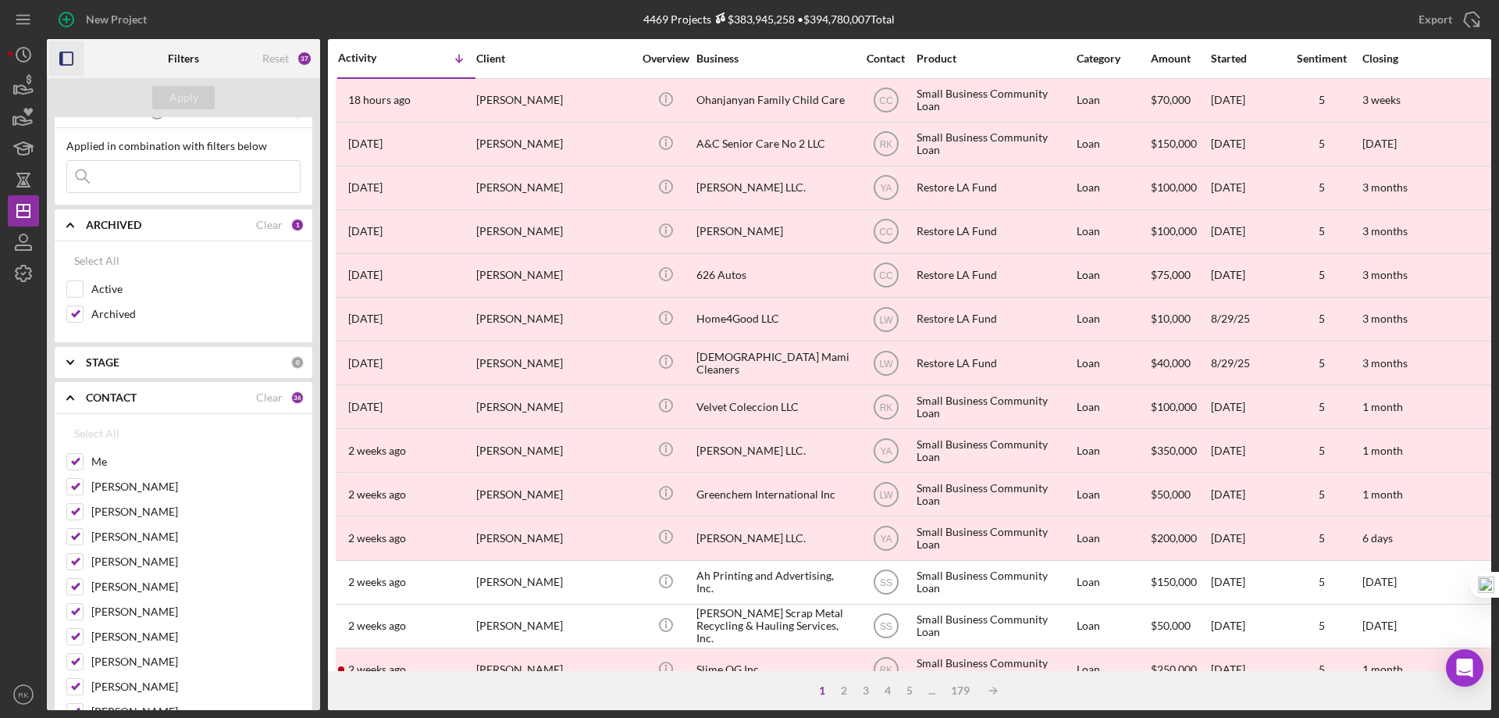
click at [102, 365] on b "STAGE" at bounding box center [103, 362] width 34 height 12
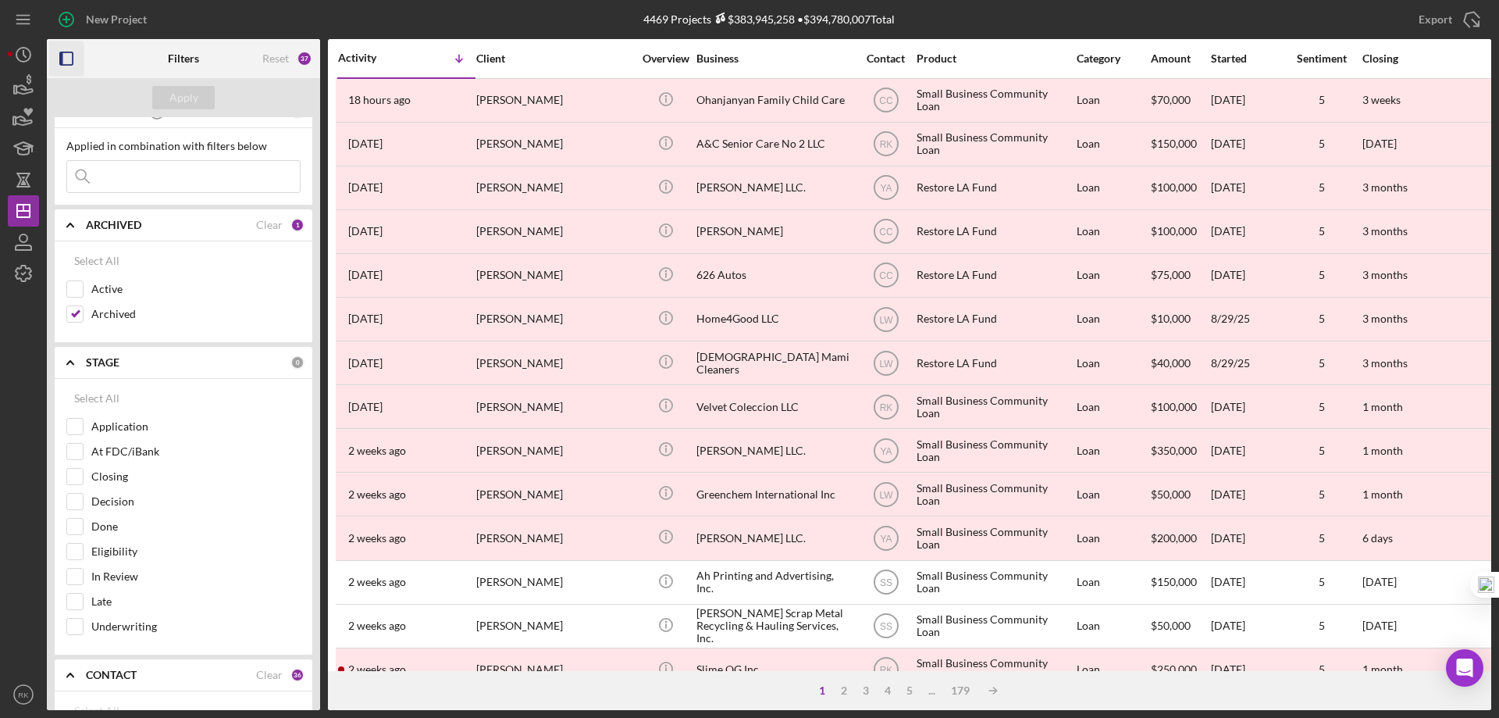
click at [259, 226] on div "Clear" at bounding box center [269, 225] width 27 height 12
checkbox input "false"
click at [71, 287] on input "Active" at bounding box center [75, 289] width 16 height 16
checkbox input "true"
click at [67, 226] on polyline at bounding box center [70, 224] width 6 height 3
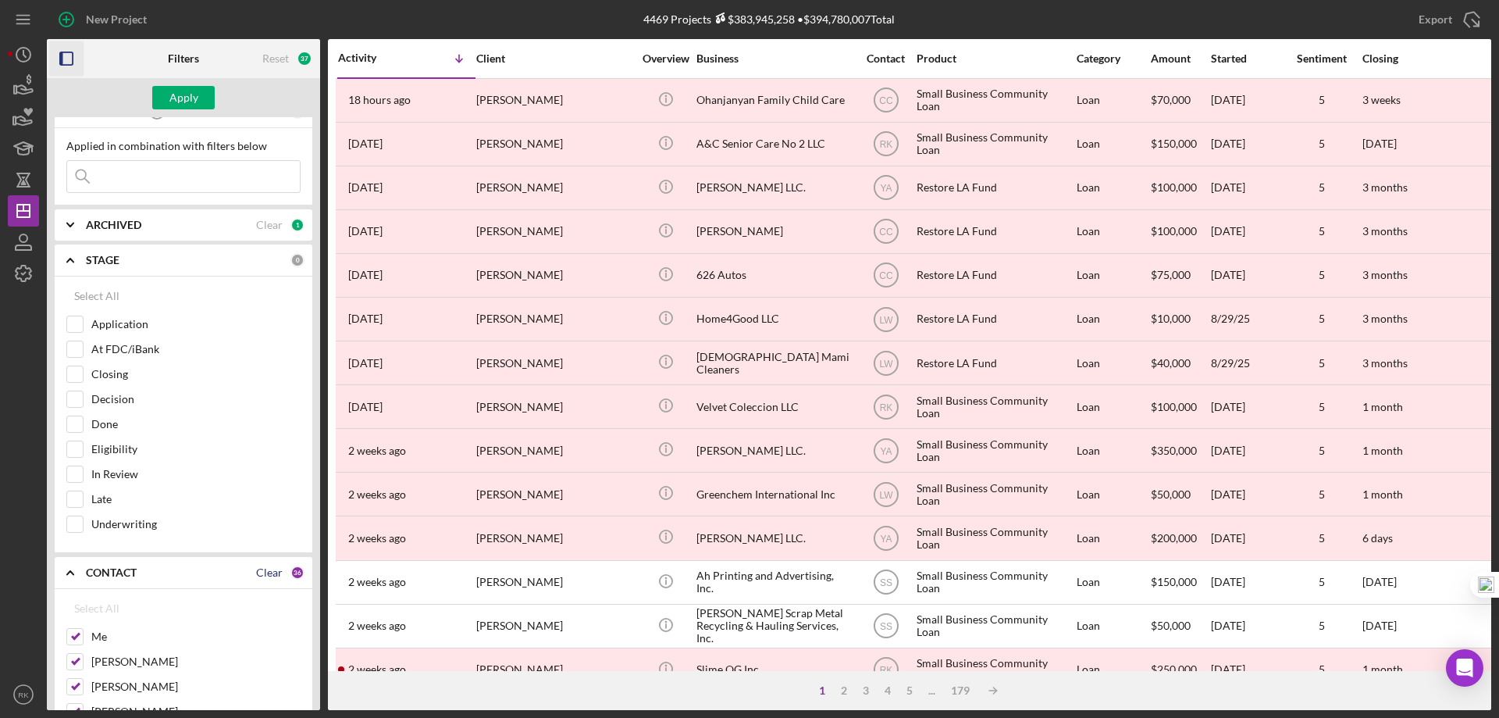
click at [260, 577] on div "Clear" at bounding box center [269, 572] width 27 height 12
checkbox input "false"
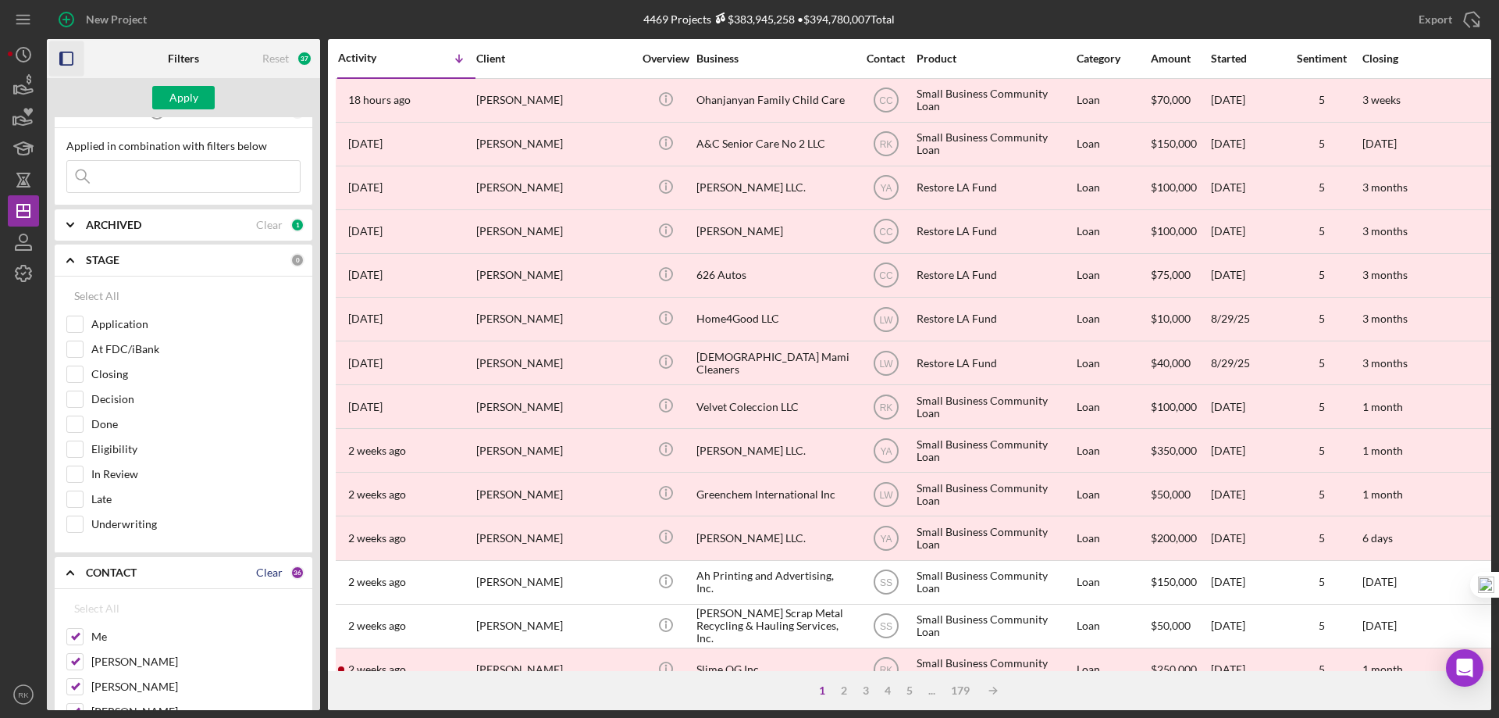
checkbox input "false"
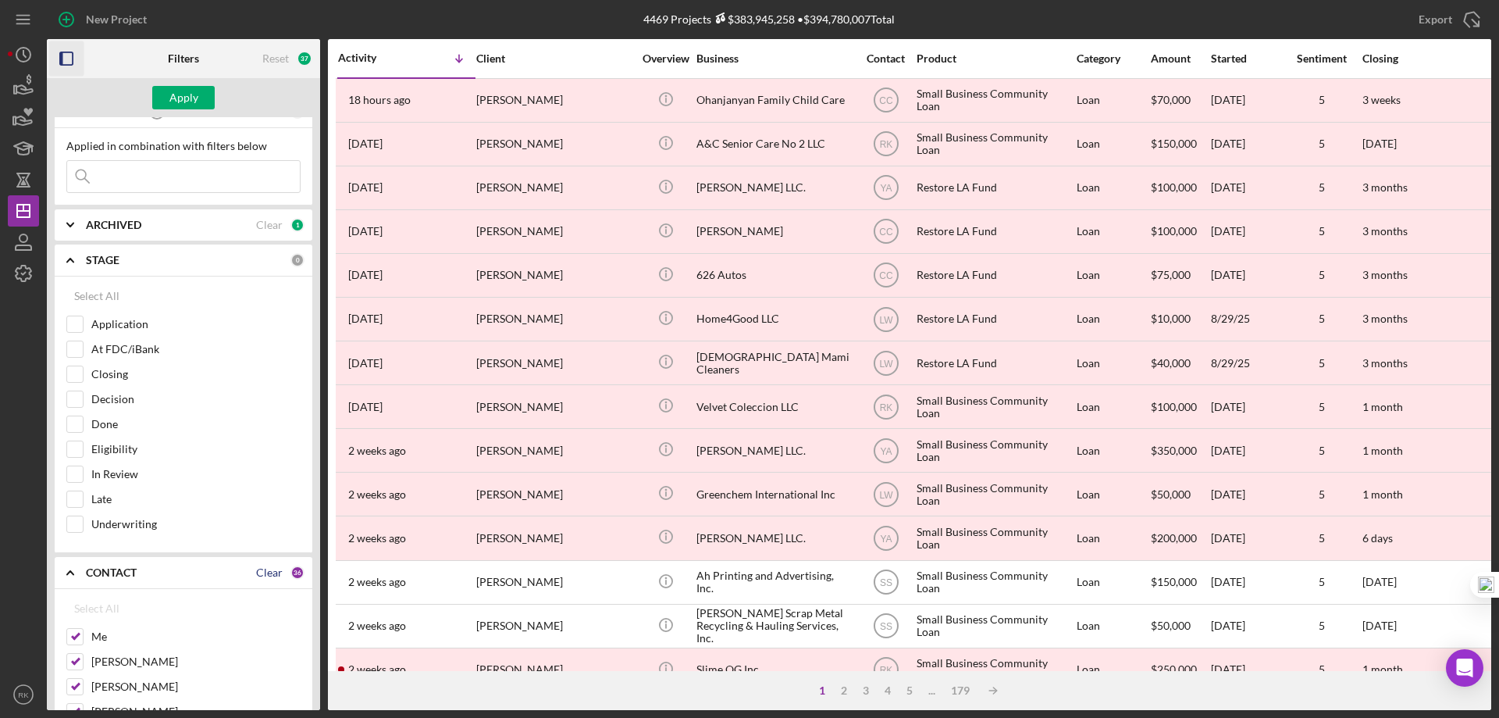
checkbox input "false"
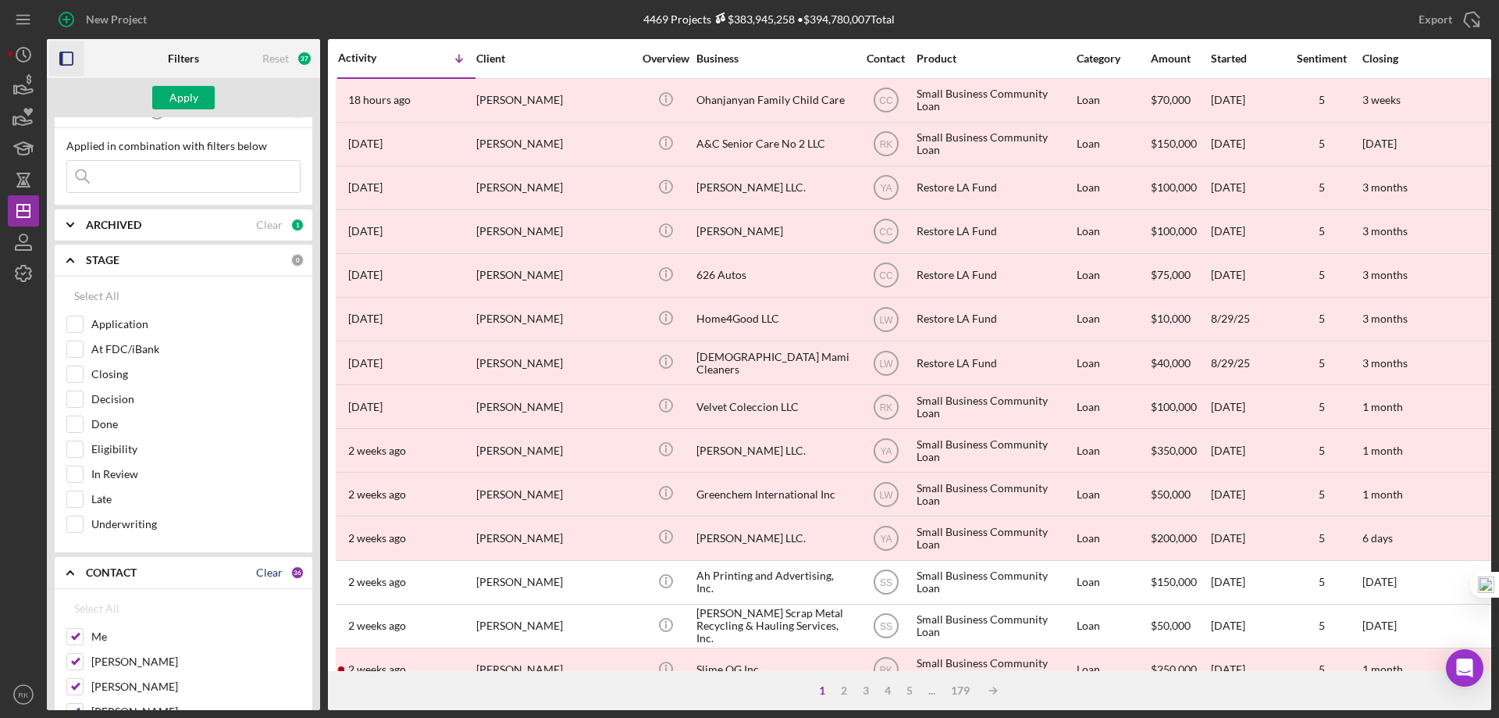
checkbox input "false"
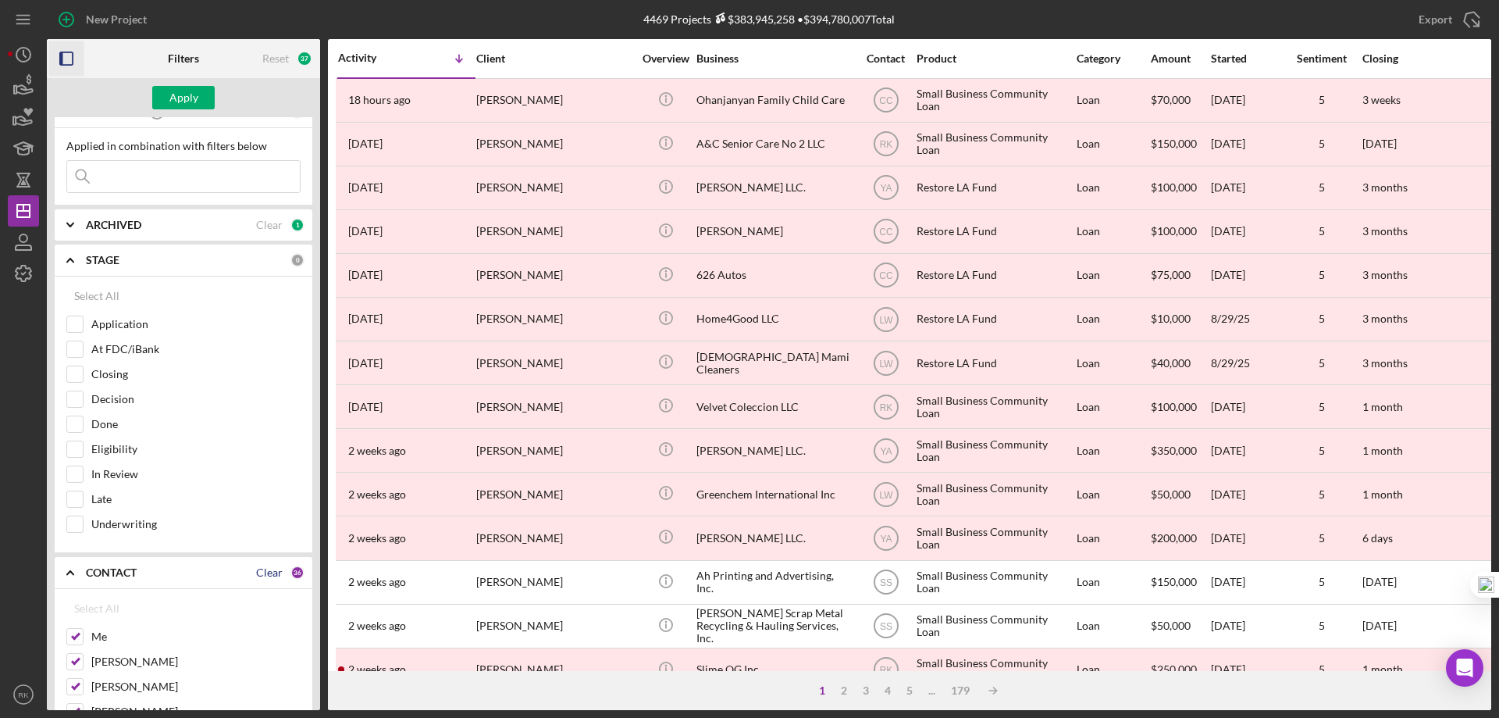
checkbox input "false"
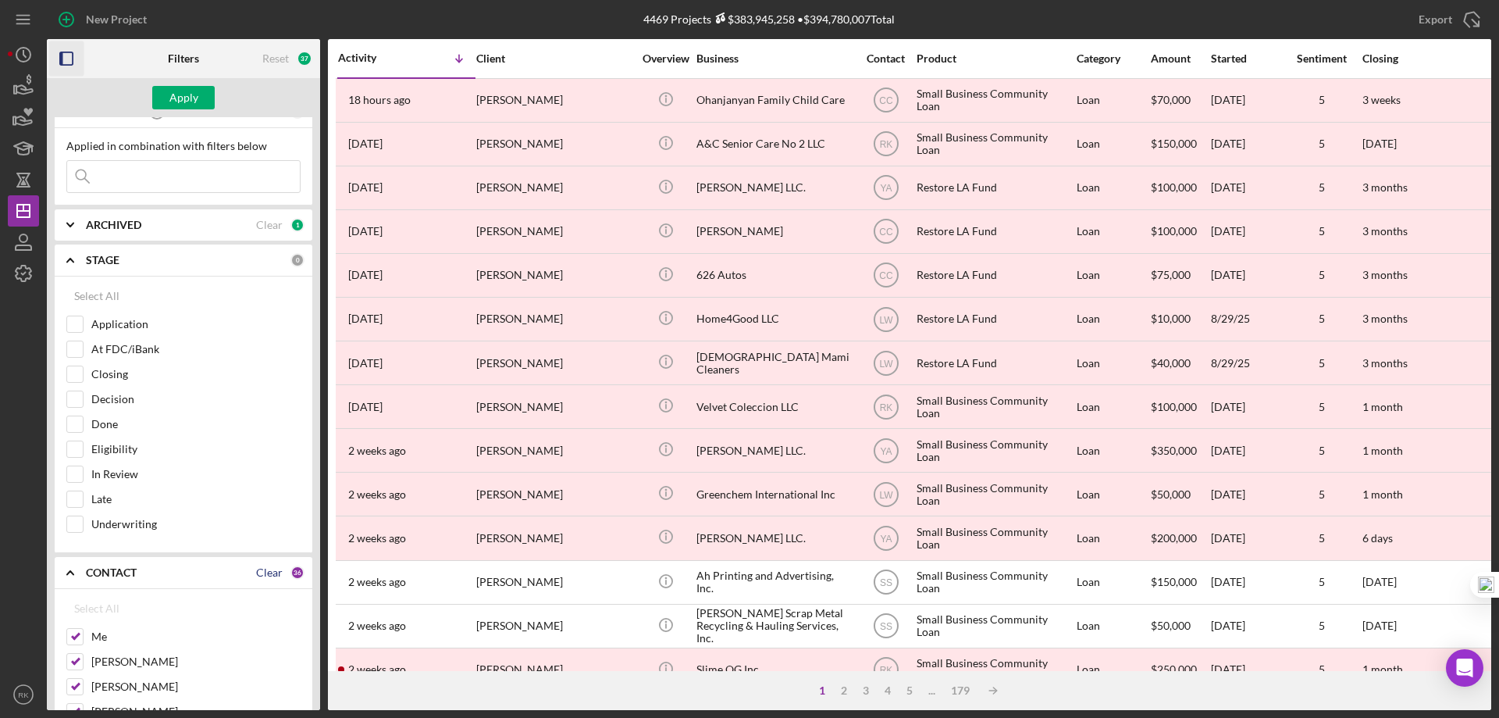
checkbox input "false"
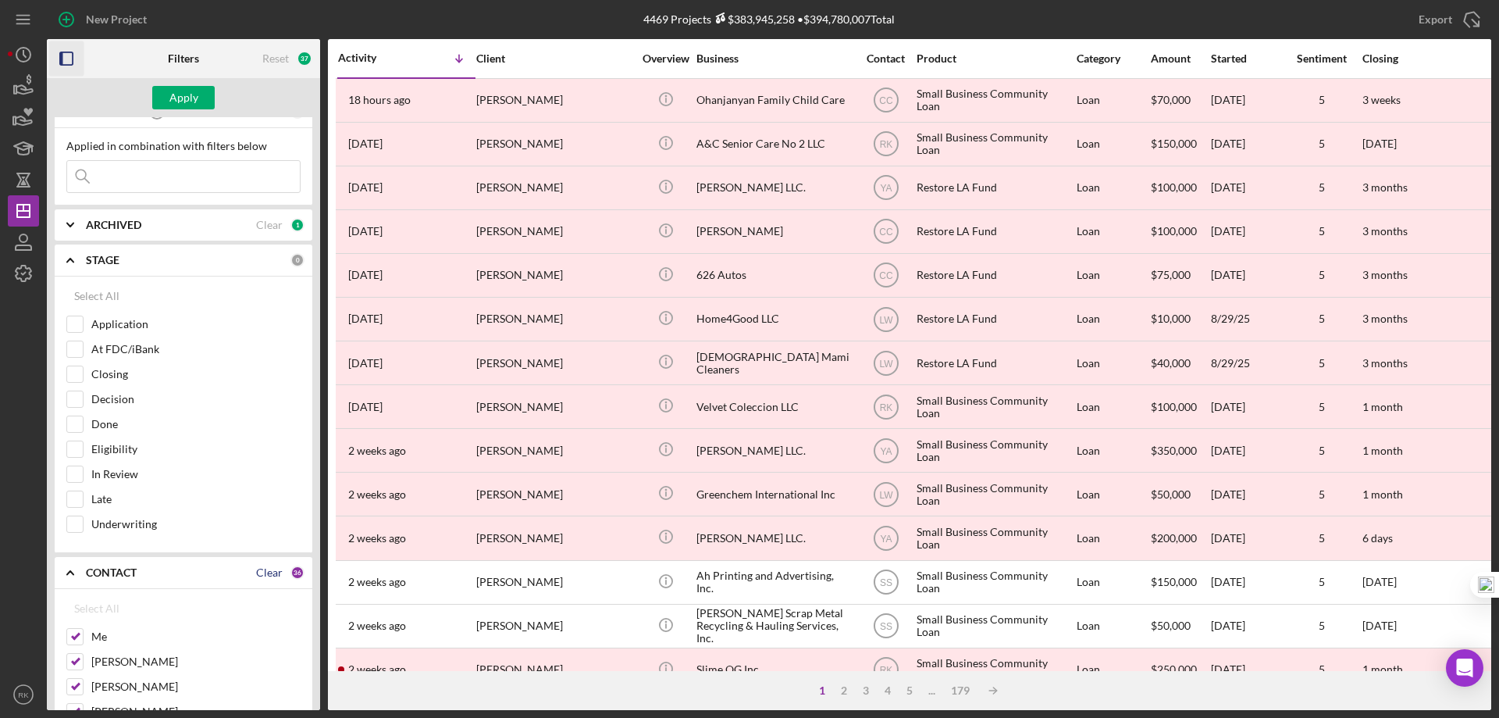
checkbox input "false"
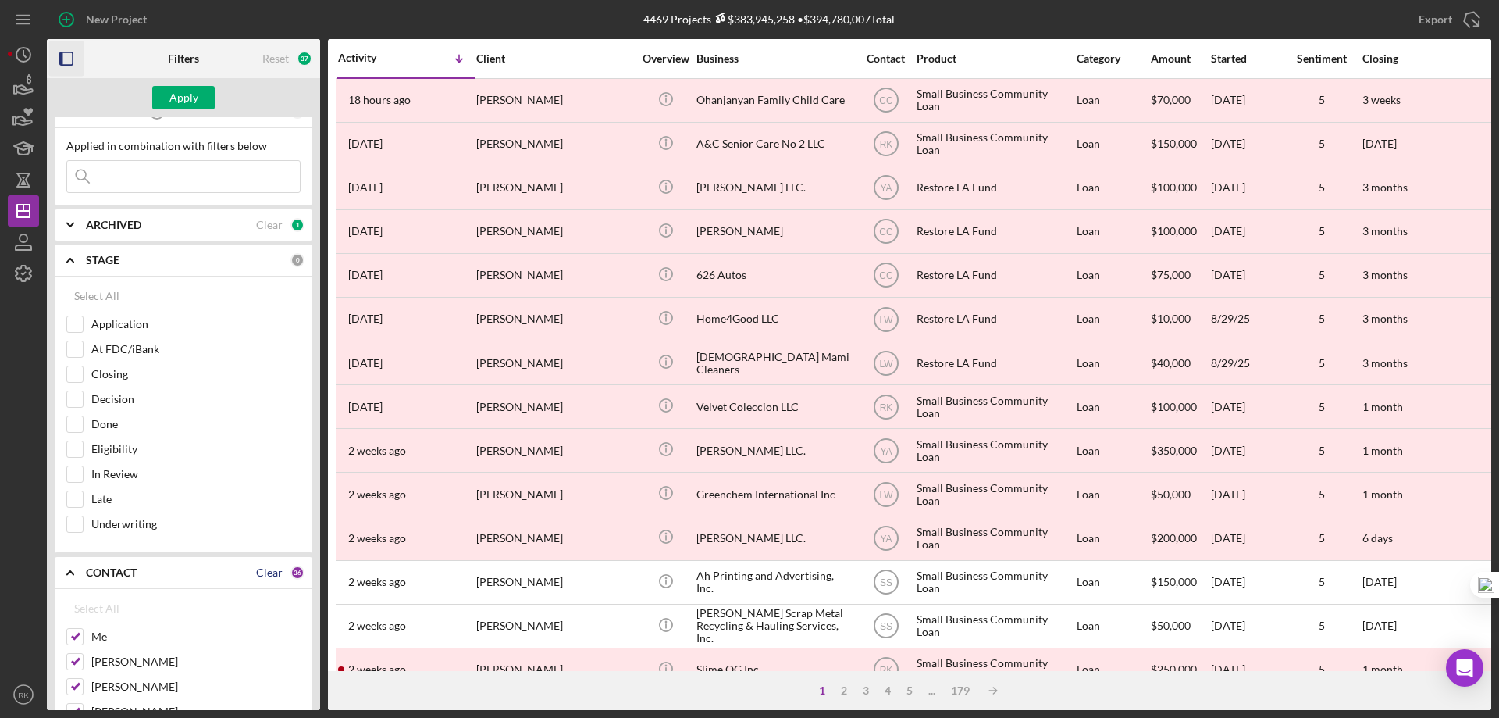
checkbox input "false"
click at [70, 638] on input "Me" at bounding box center [75, 637] width 16 height 16
checkbox input "true"
click at [178, 96] on div "Apply" at bounding box center [183, 97] width 29 height 23
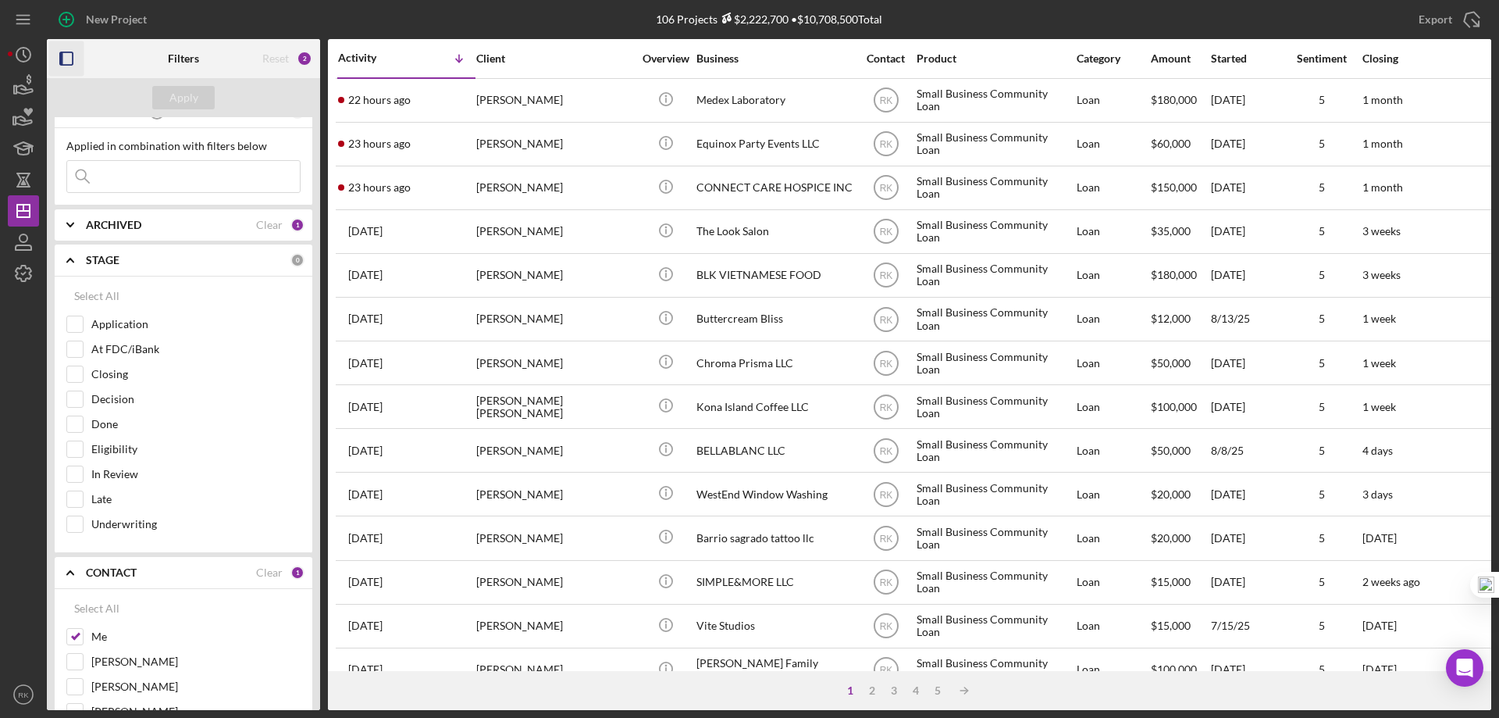
drag, startPoint x: 63, startPoint y: 59, endPoint x: 220, endPoint y: 127, distance: 170.7
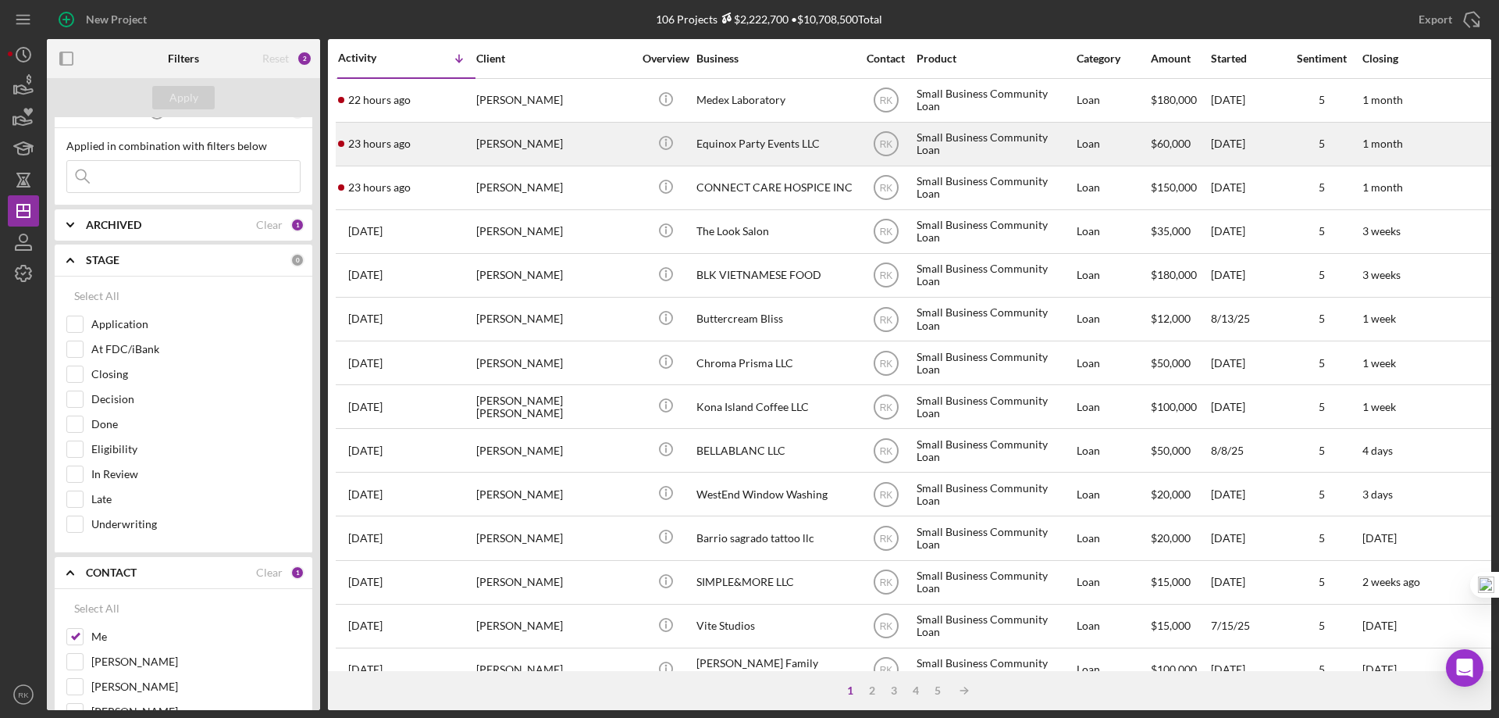
click at [66, 60] on icon "button" at bounding box center [66, 58] width 35 height 35
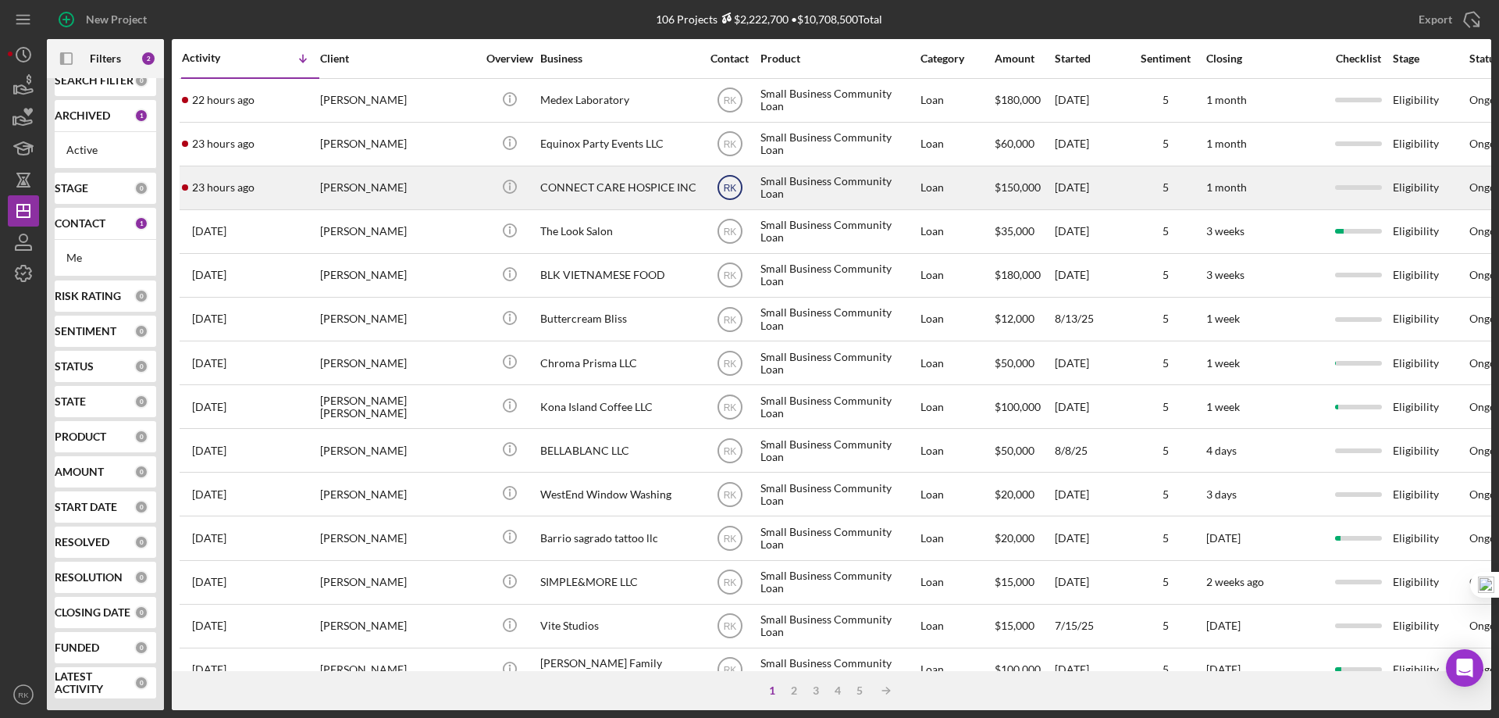
click at [730, 193] on text "RK" at bounding box center [729, 188] width 13 height 11
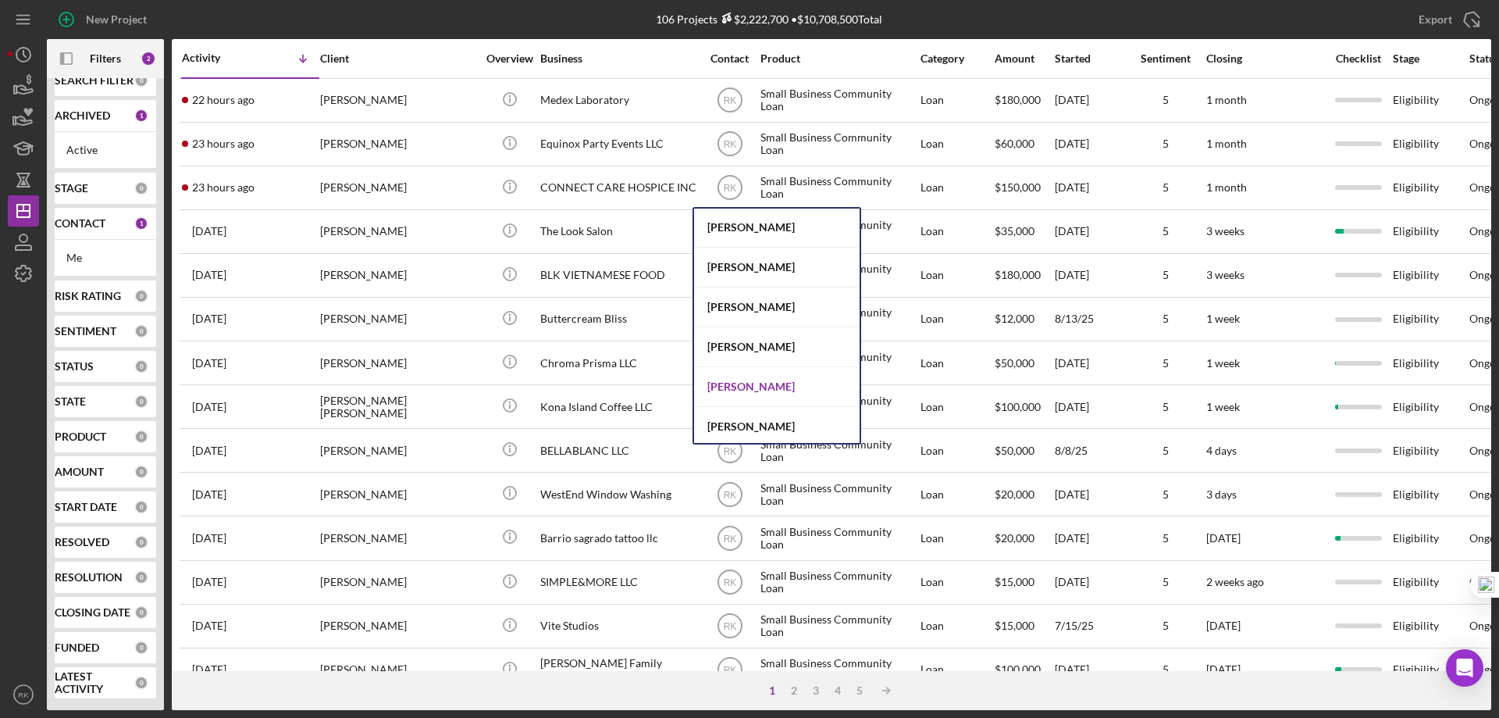
scroll to position [554, 0]
click at [782, 353] on div "Cassandra Cervera" at bounding box center [777, 351] width 166 height 40
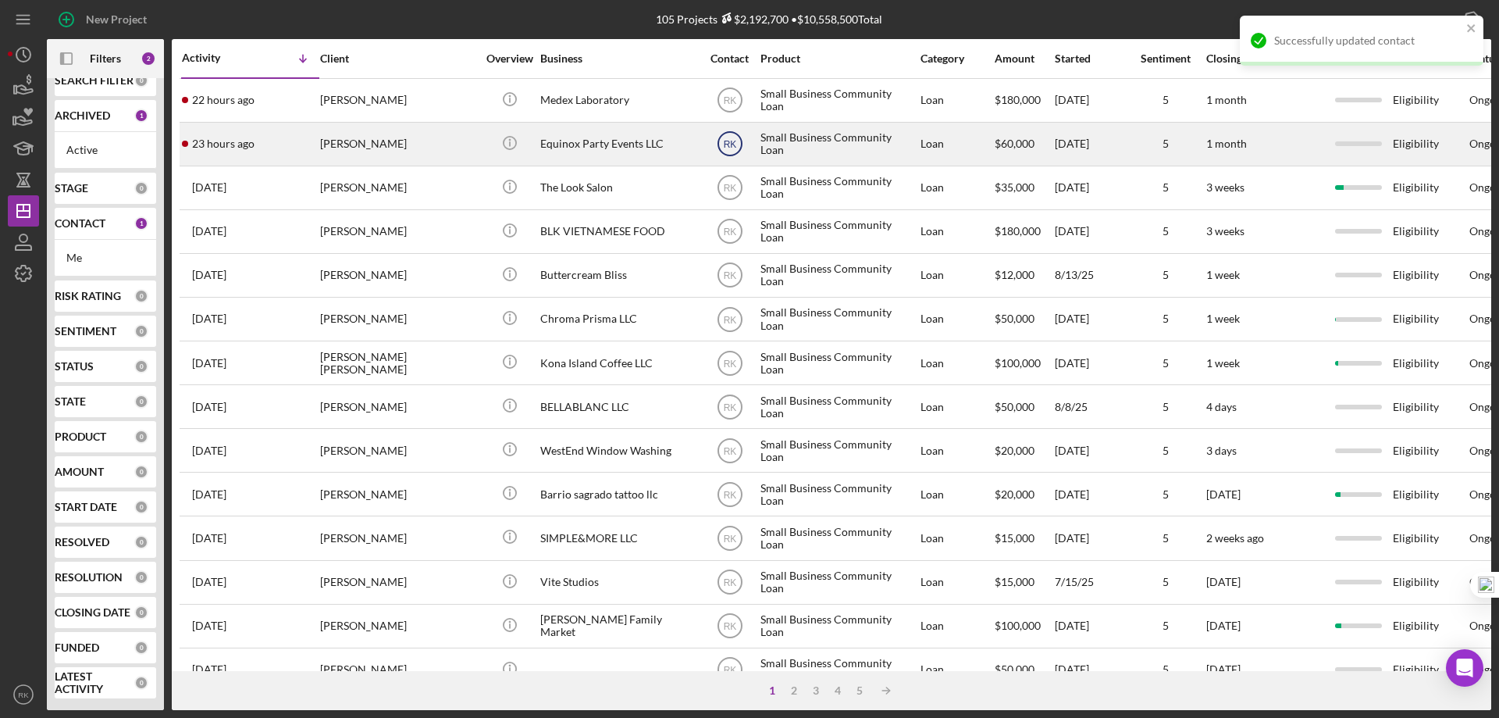
click at [730, 150] on icon "RK" at bounding box center [730, 143] width 39 height 39
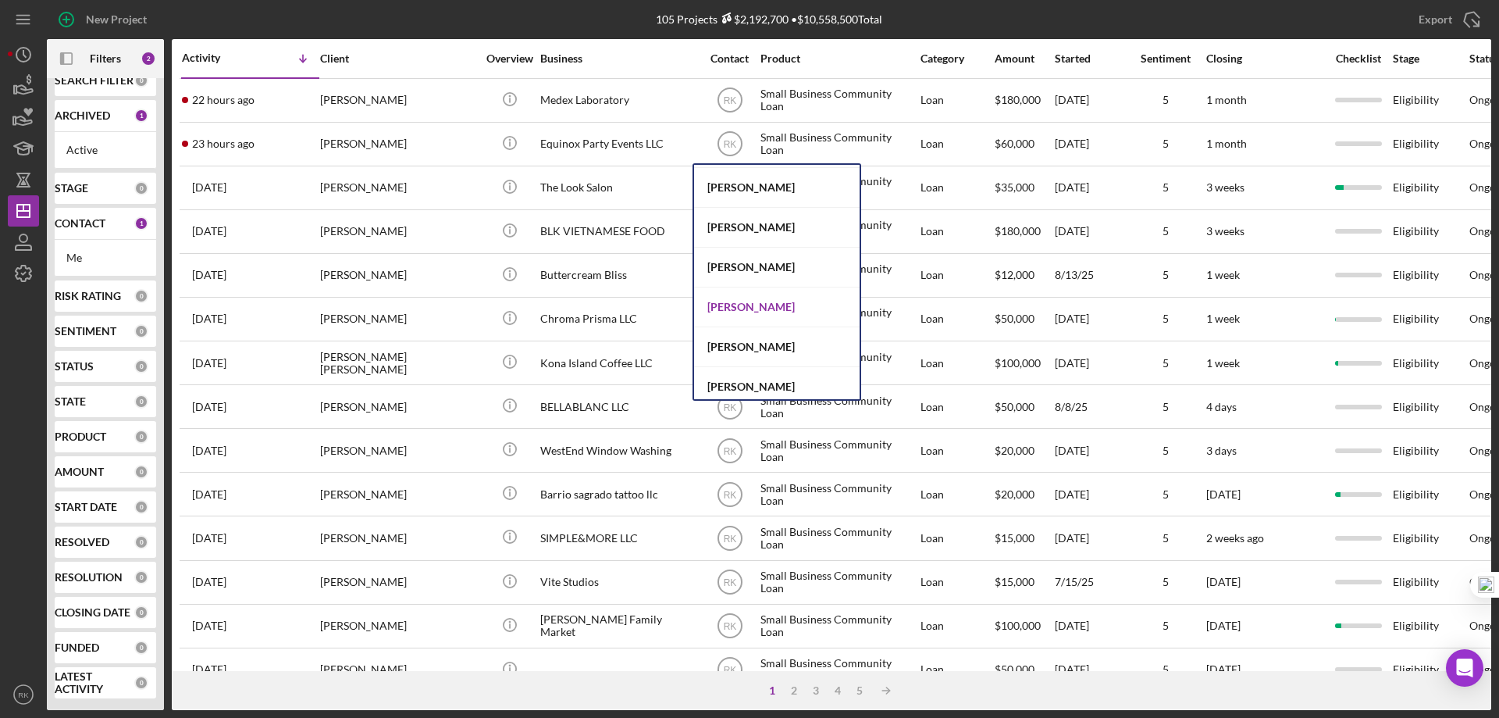
click at [740, 309] on div "Cassandra Cervera" at bounding box center [777, 307] width 166 height 40
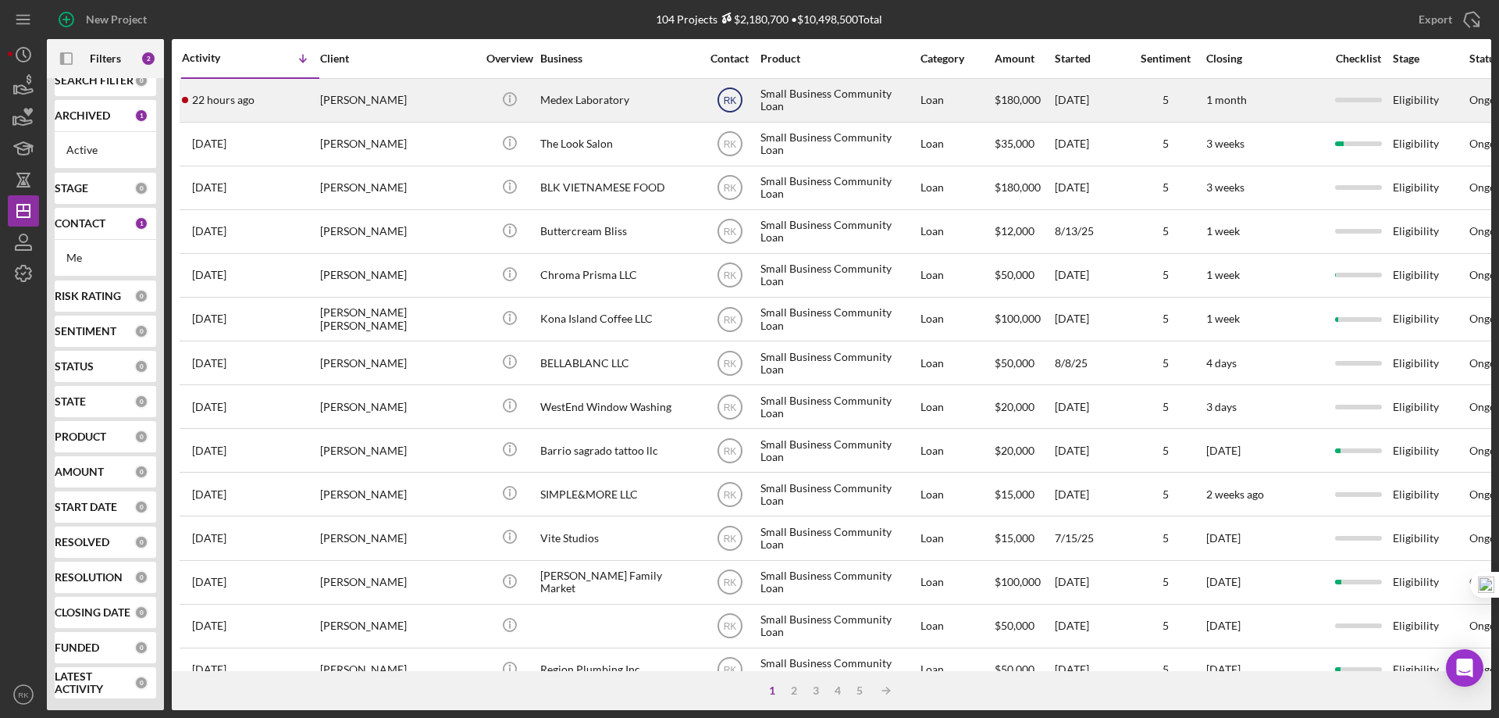
click at [729, 99] on text "RK" at bounding box center [729, 100] width 13 height 11
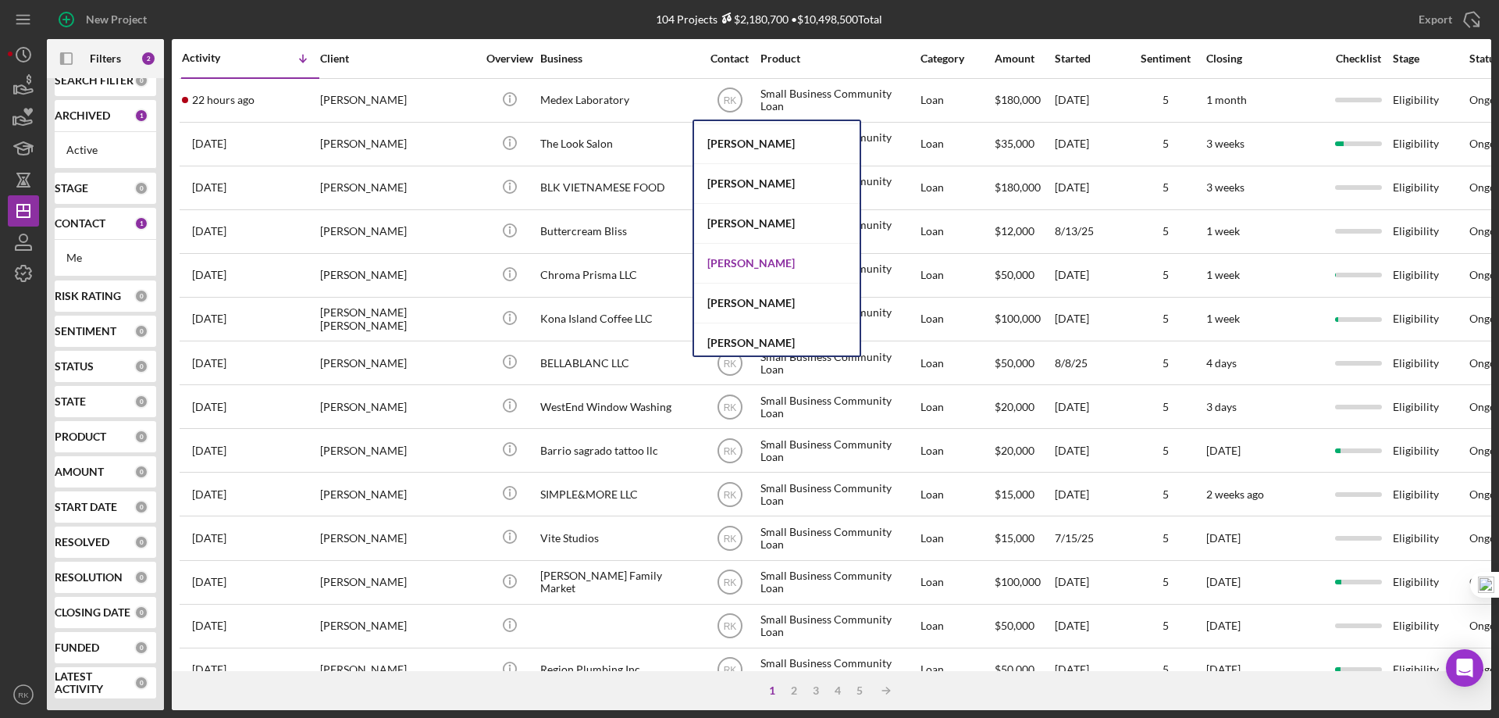
click at [750, 264] on div "Cassandra Cervera" at bounding box center [777, 264] width 166 height 40
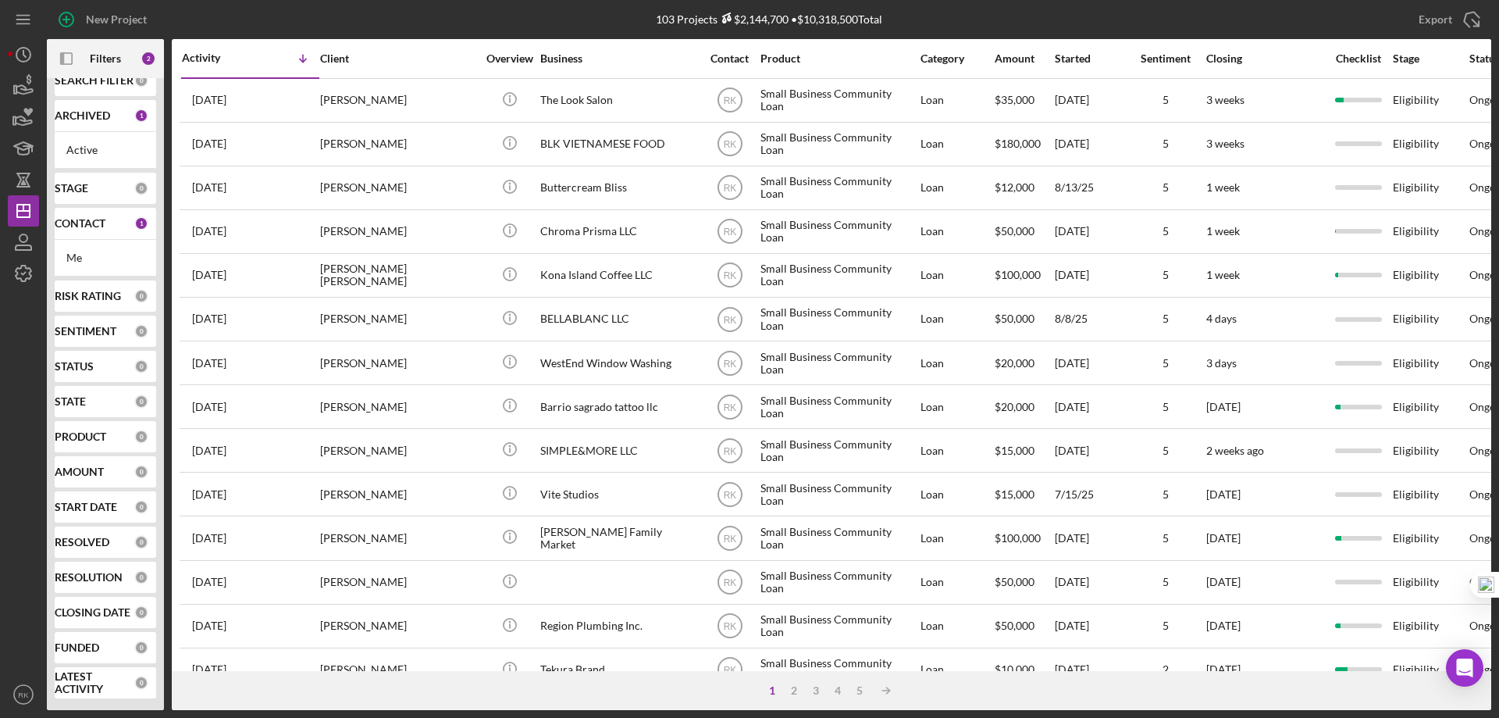
click at [101, 223] on b "CONTACT" at bounding box center [80, 223] width 51 height 12
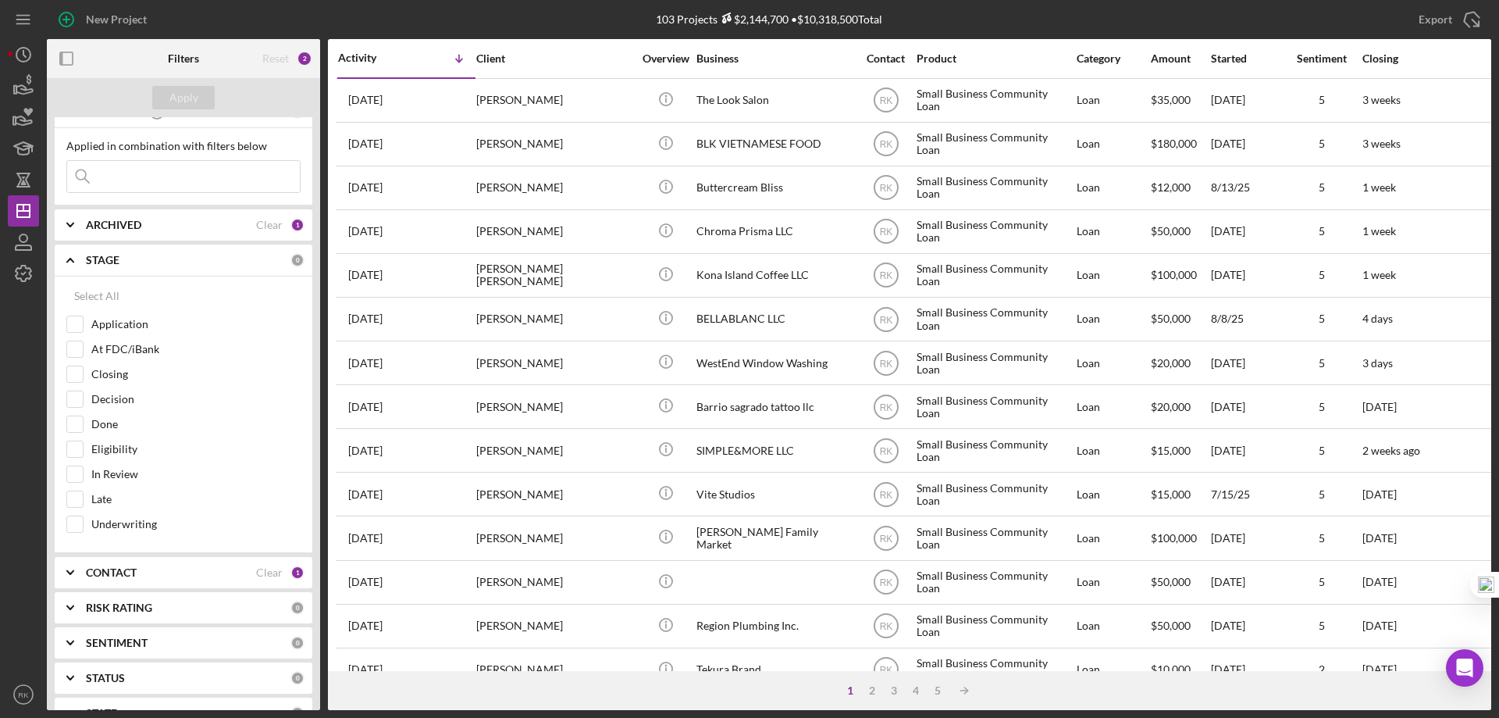
click at [92, 568] on b "CONTACT" at bounding box center [111, 572] width 51 height 12
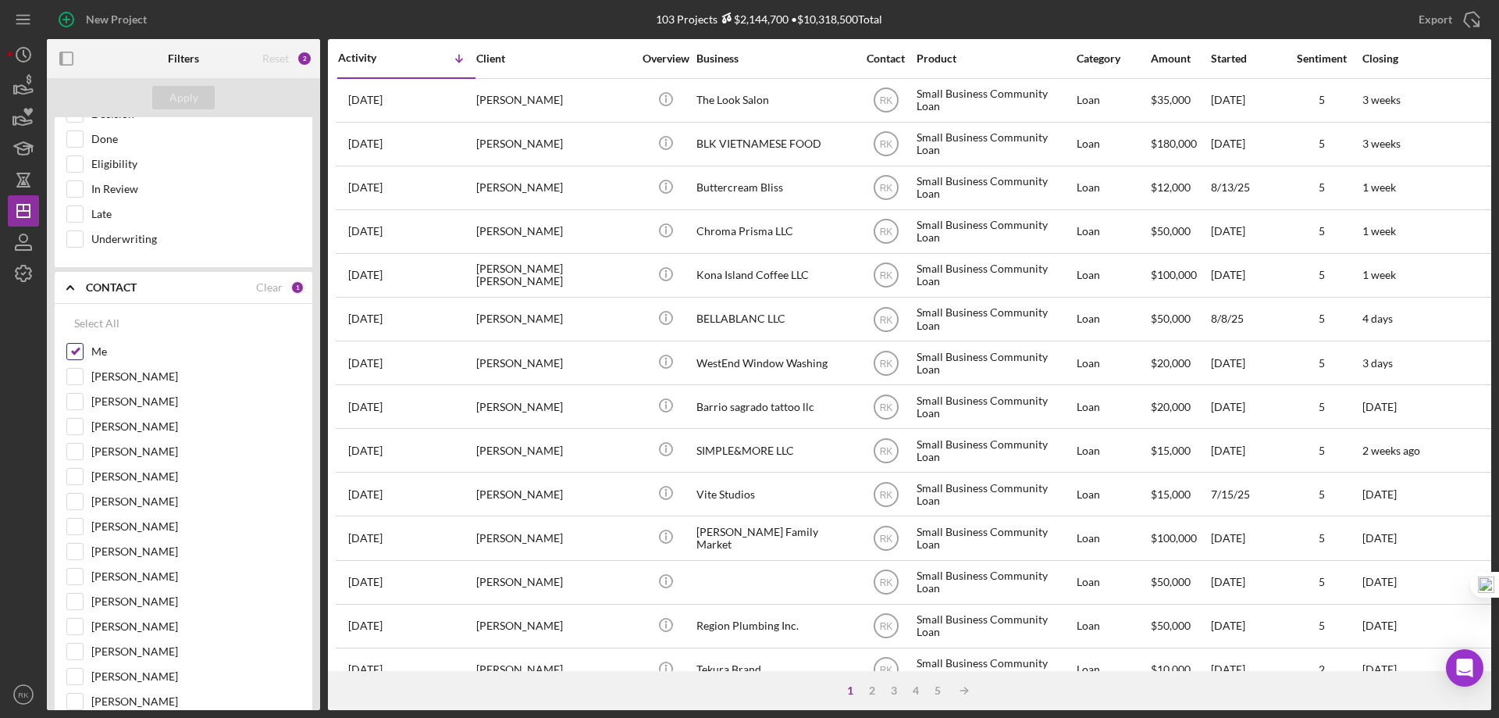
scroll to position [307, 0]
click at [71, 353] on input "Me" at bounding box center [75, 351] width 16 height 16
checkbox input "false"
click at [79, 648] on input "Jaron Thexton" at bounding box center [75, 651] width 16 height 16
checkbox input "true"
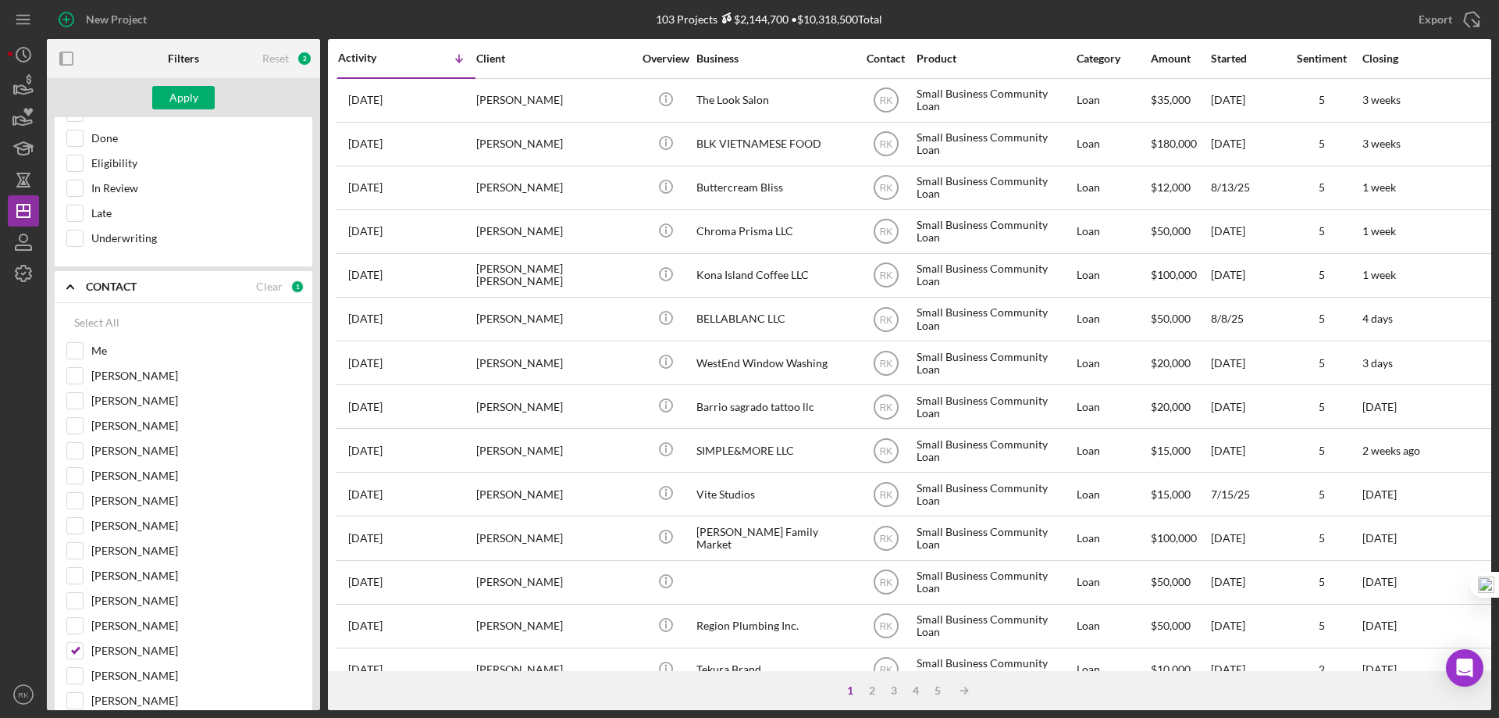
click at [194, 104] on div "Apply" at bounding box center [183, 97] width 29 height 23
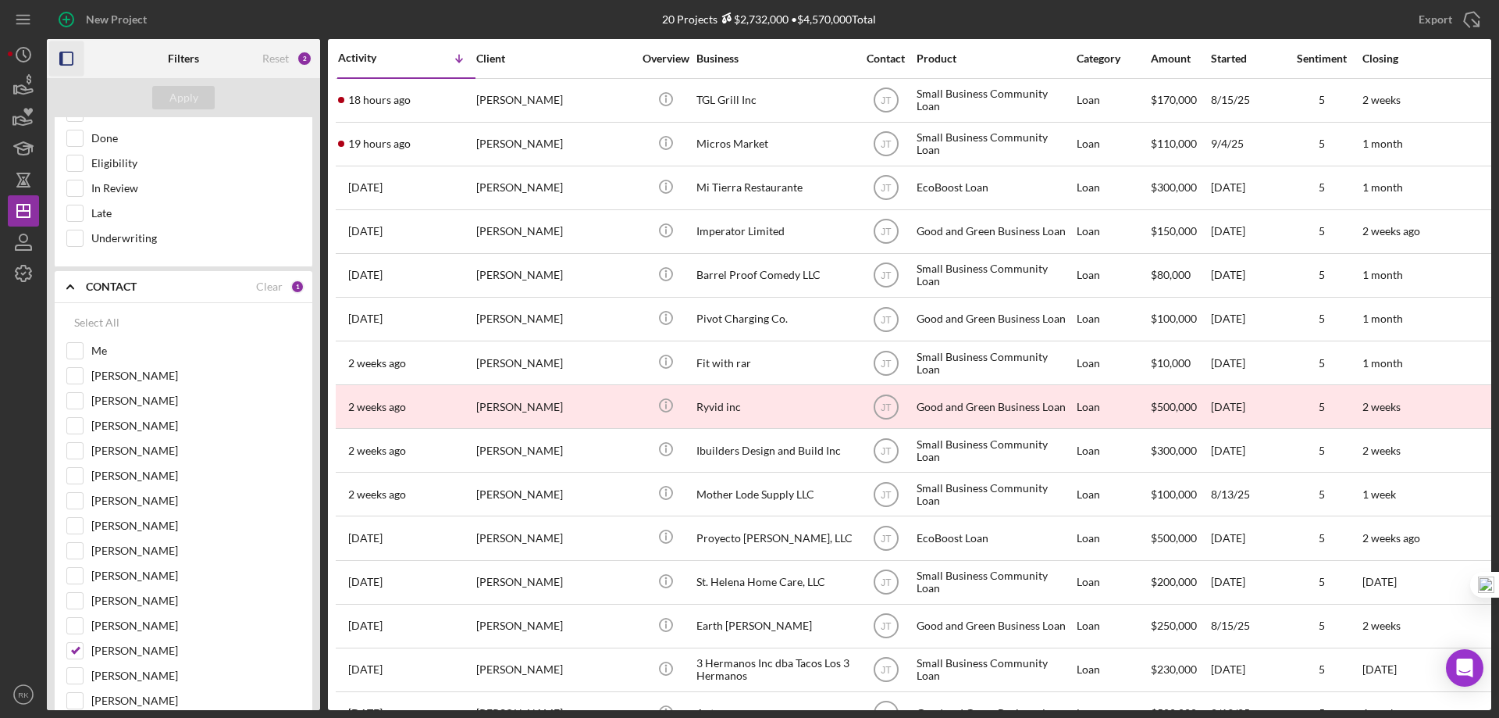
click at [73, 59] on rect "button" at bounding box center [66, 58] width 12 height 12
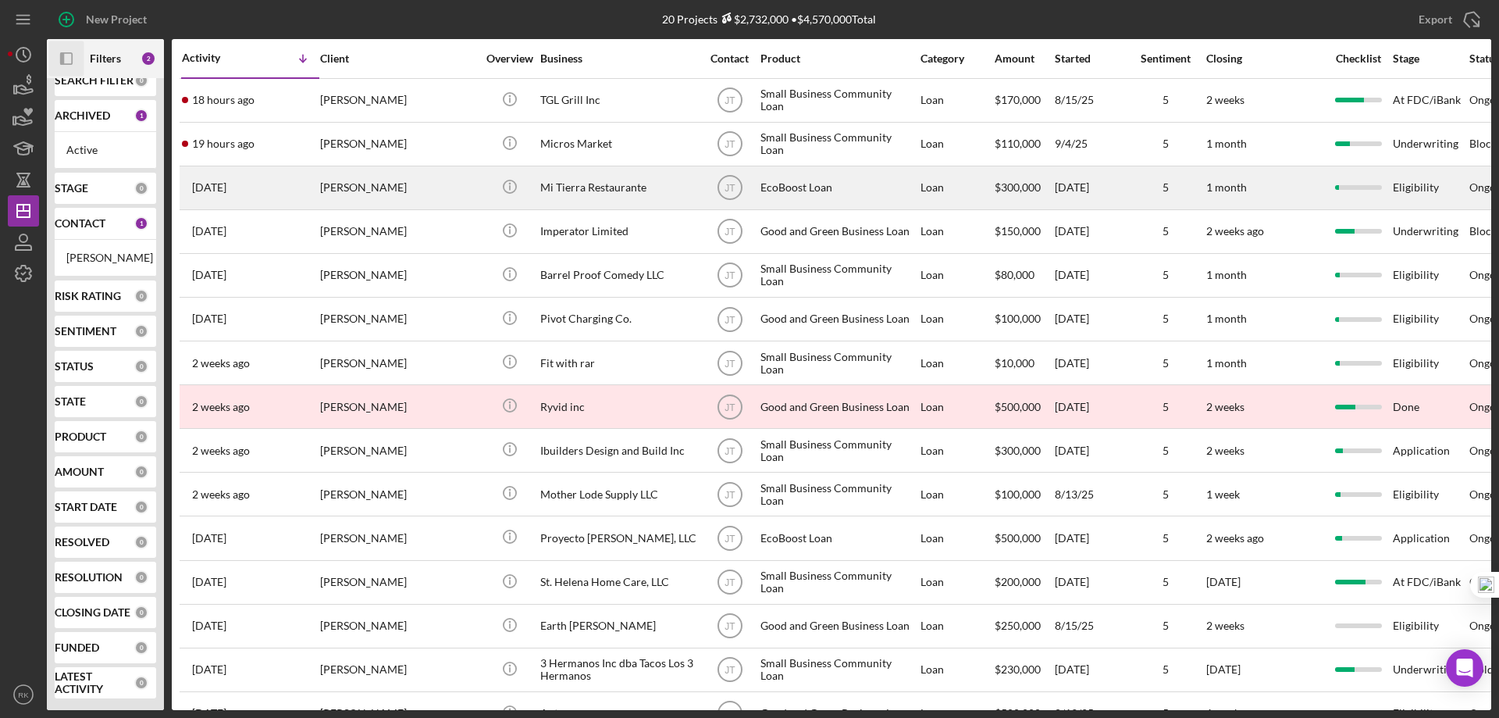
scroll to position [21, 0]
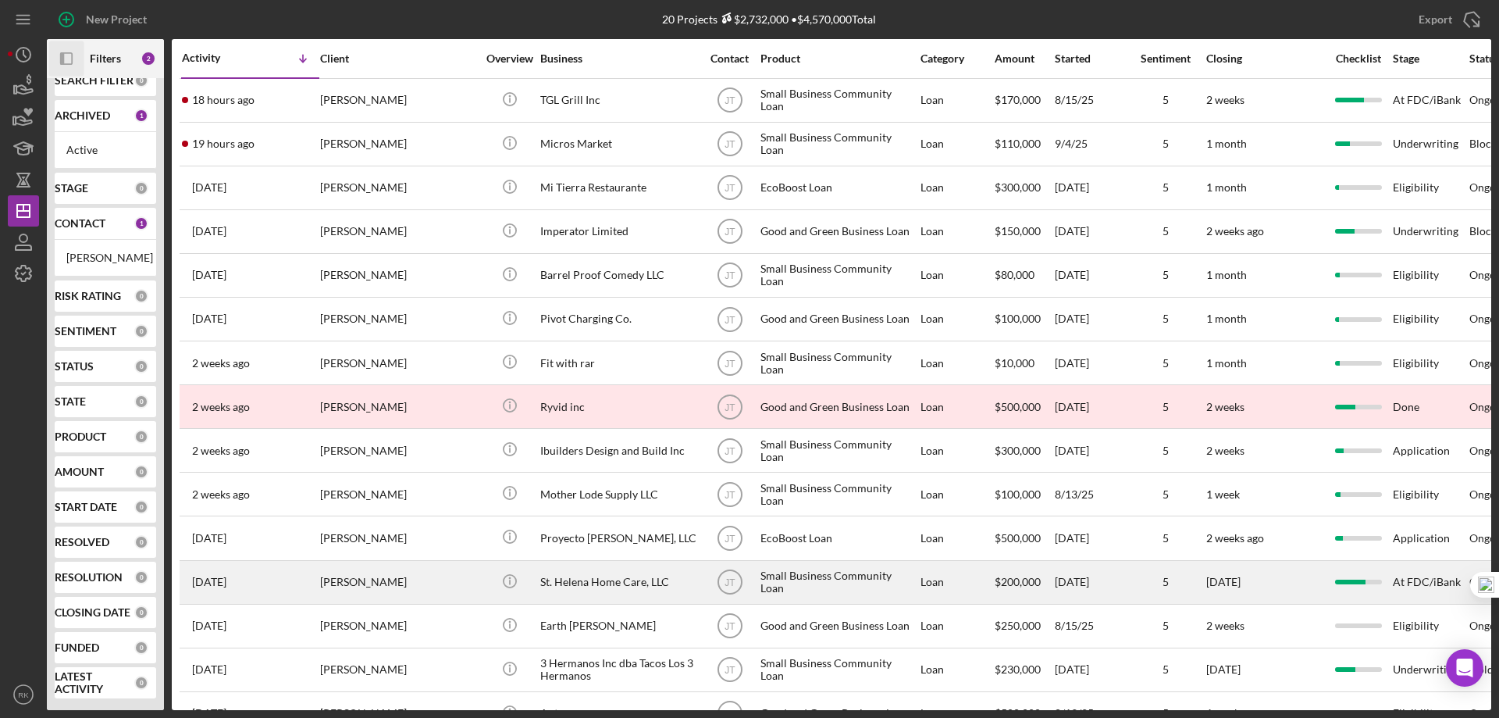
click at [584, 579] on div "St. Helena Home Care, LLC" at bounding box center [618, 582] width 156 height 41
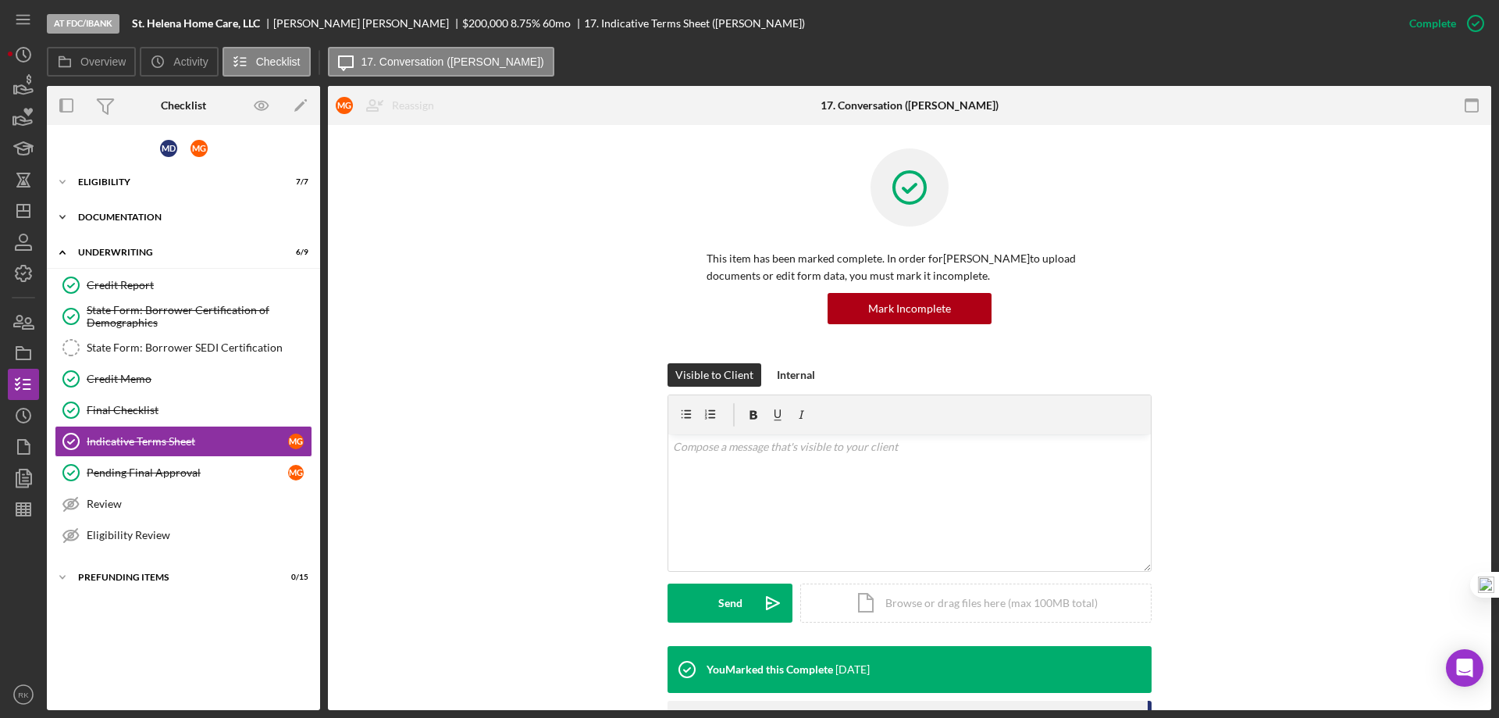
click at [141, 220] on div "Documentation" at bounding box center [189, 216] width 223 height 9
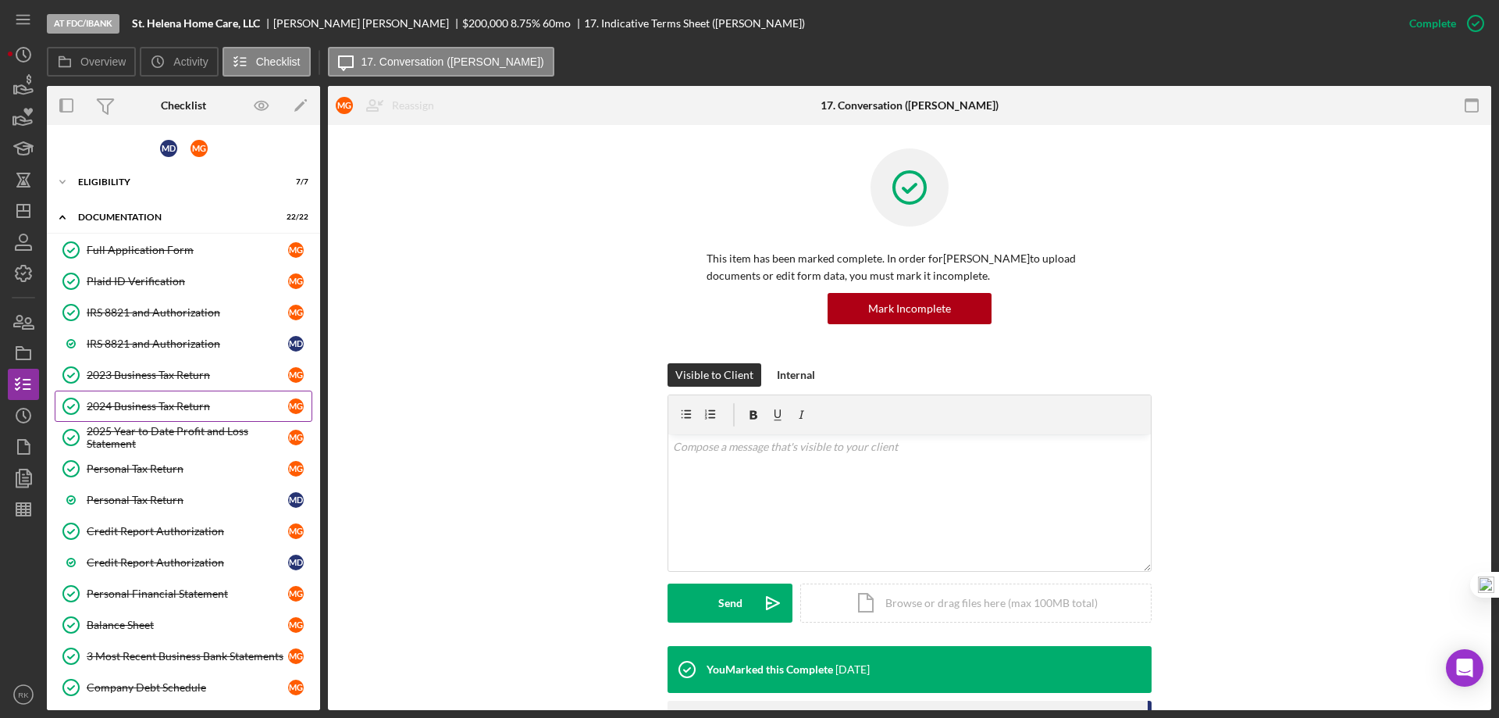
click at [134, 397] on link "2024 Business Tax Return 2024 Business Tax Return M G" at bounding box center [184, 405] width 258 height 31
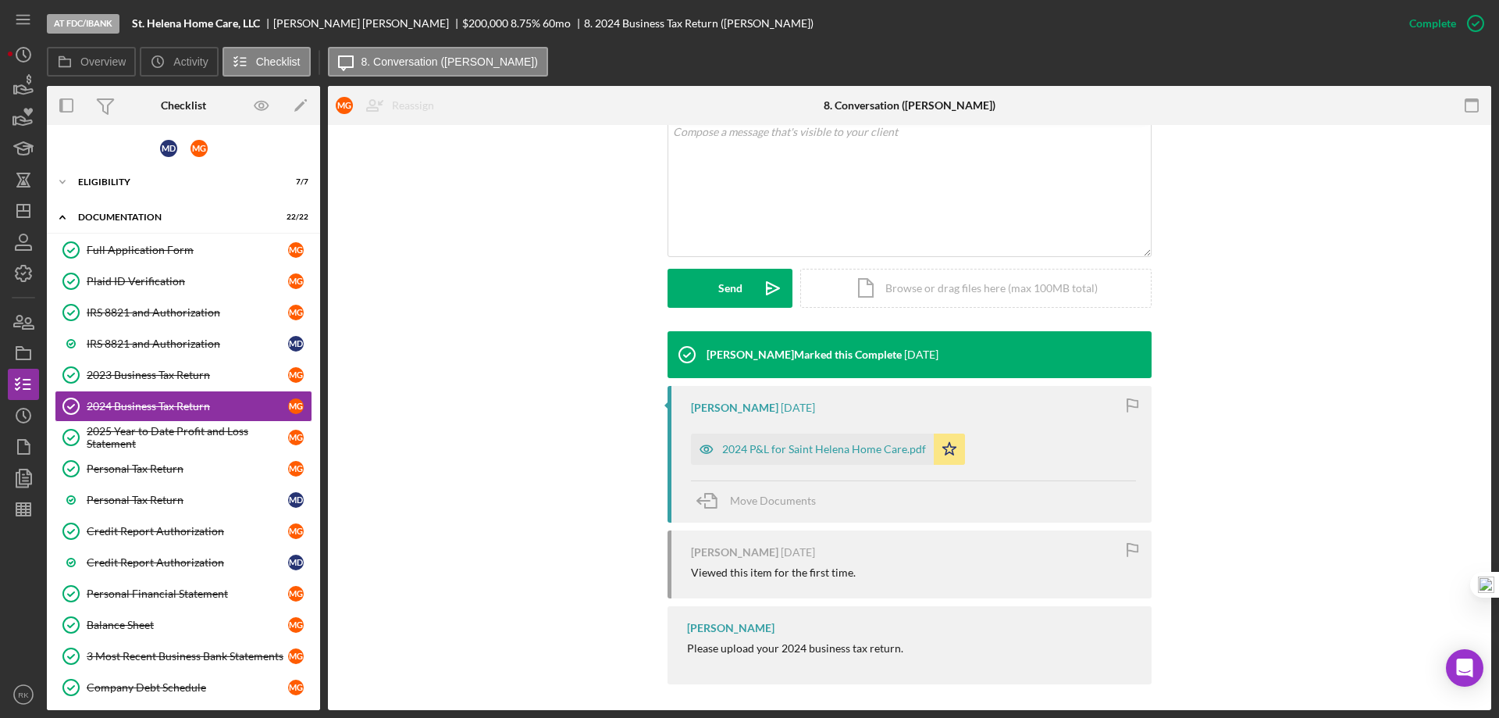
scroll to position [320, 0]
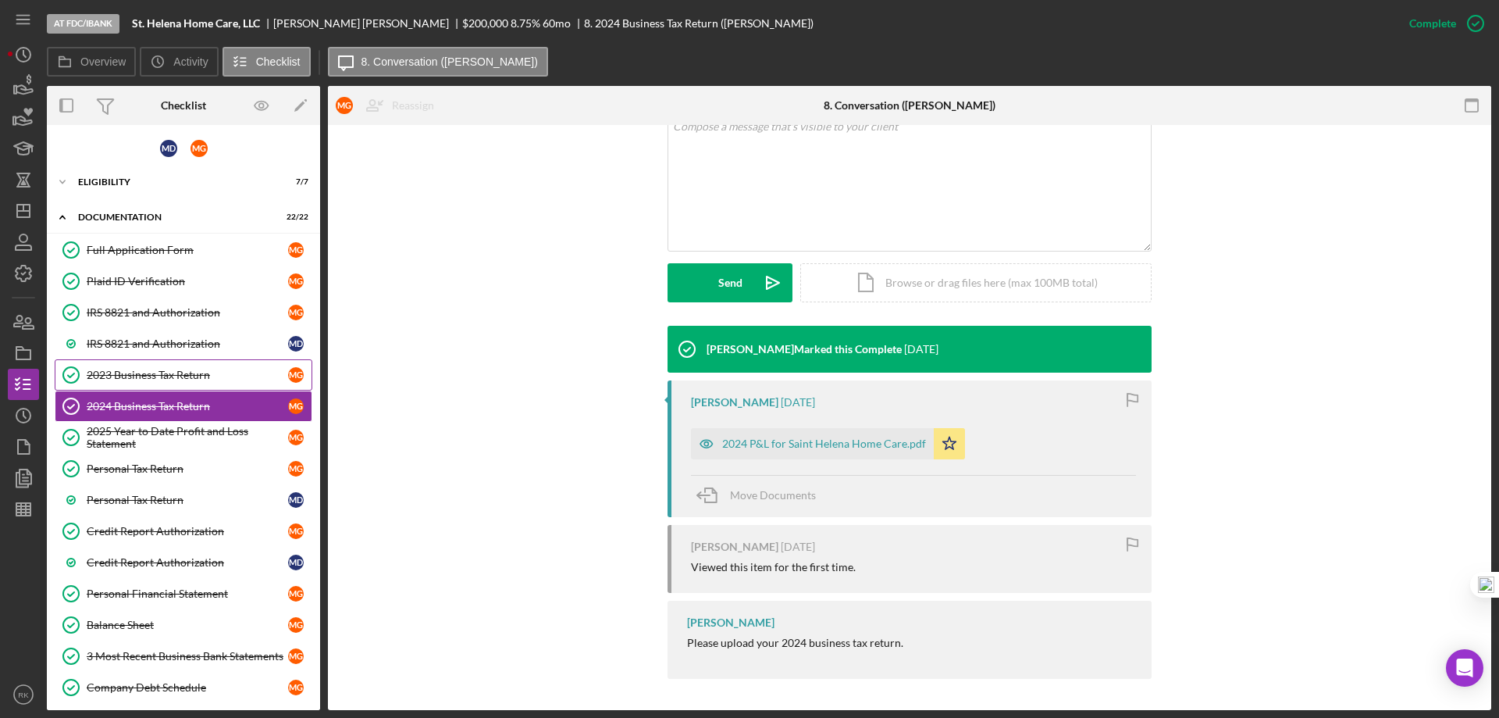
drag, startPoint x: 153, startPoint y: 371, endPoint x: 175, endPoint y: 373, distance: 21.9
click at [153, 371] on div "2023 Business Tax Return" at bounding box center [187, 375] width 201 height 12
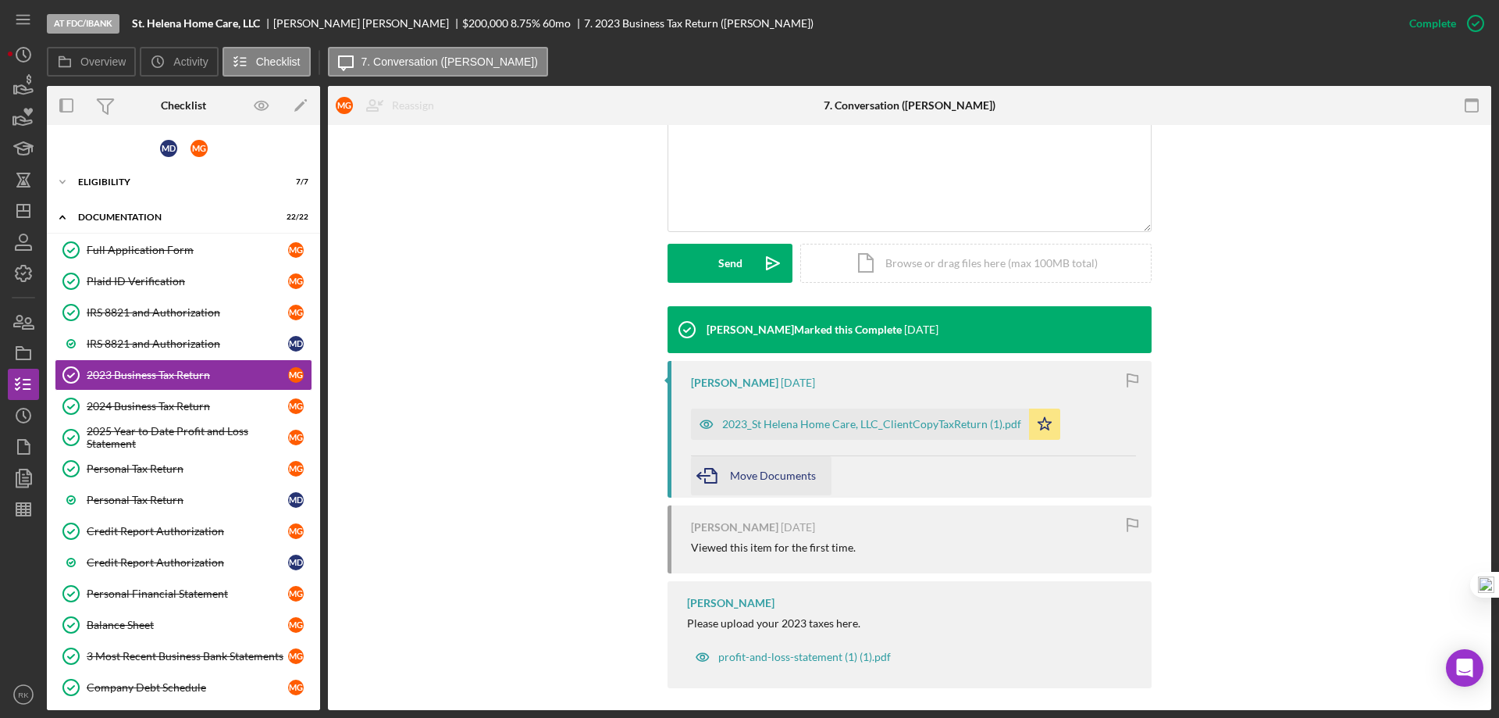
scroll to position [349, 0]
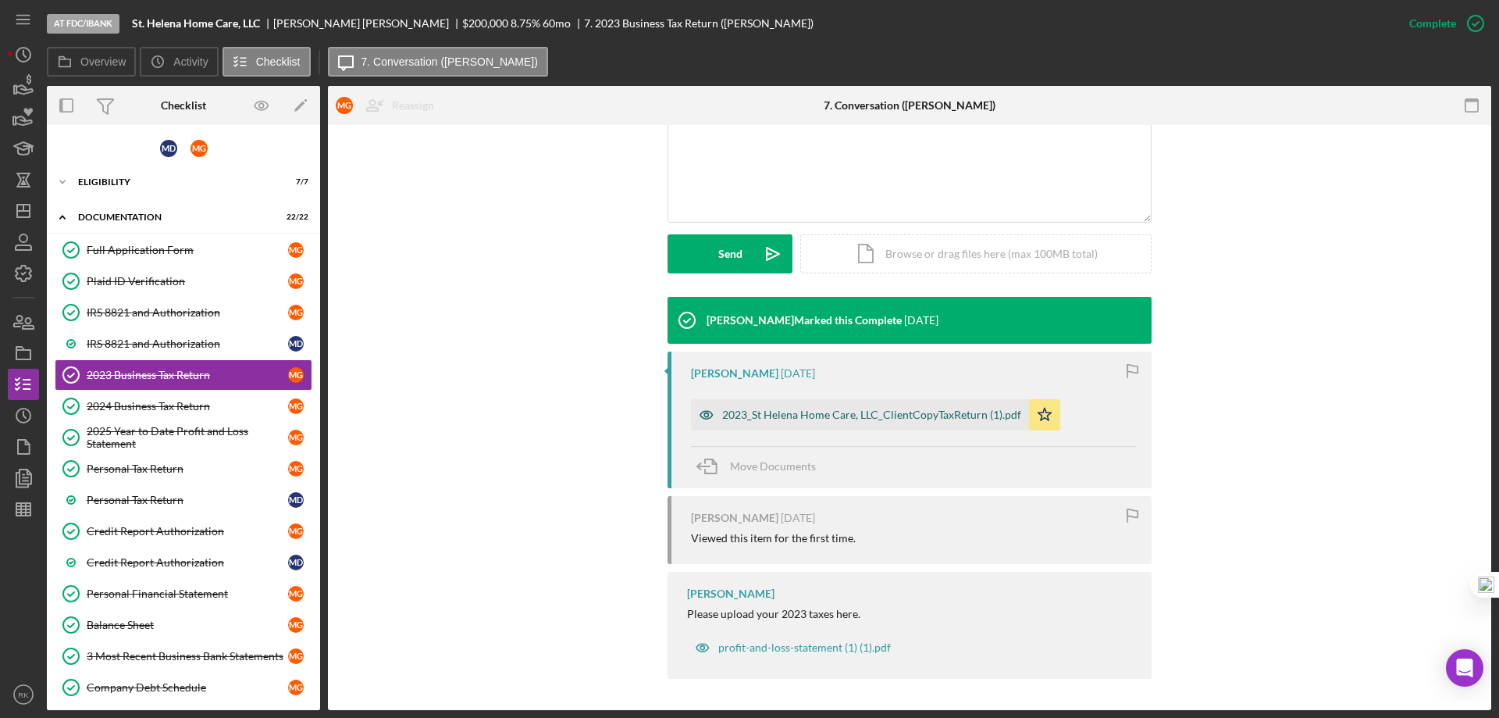
click at [824, 415] on div "2023_St Helena Home Care, LLC_ClientCopyTaxReturn (1).pdf" at bounding box center [871, 414] width 299 height 12
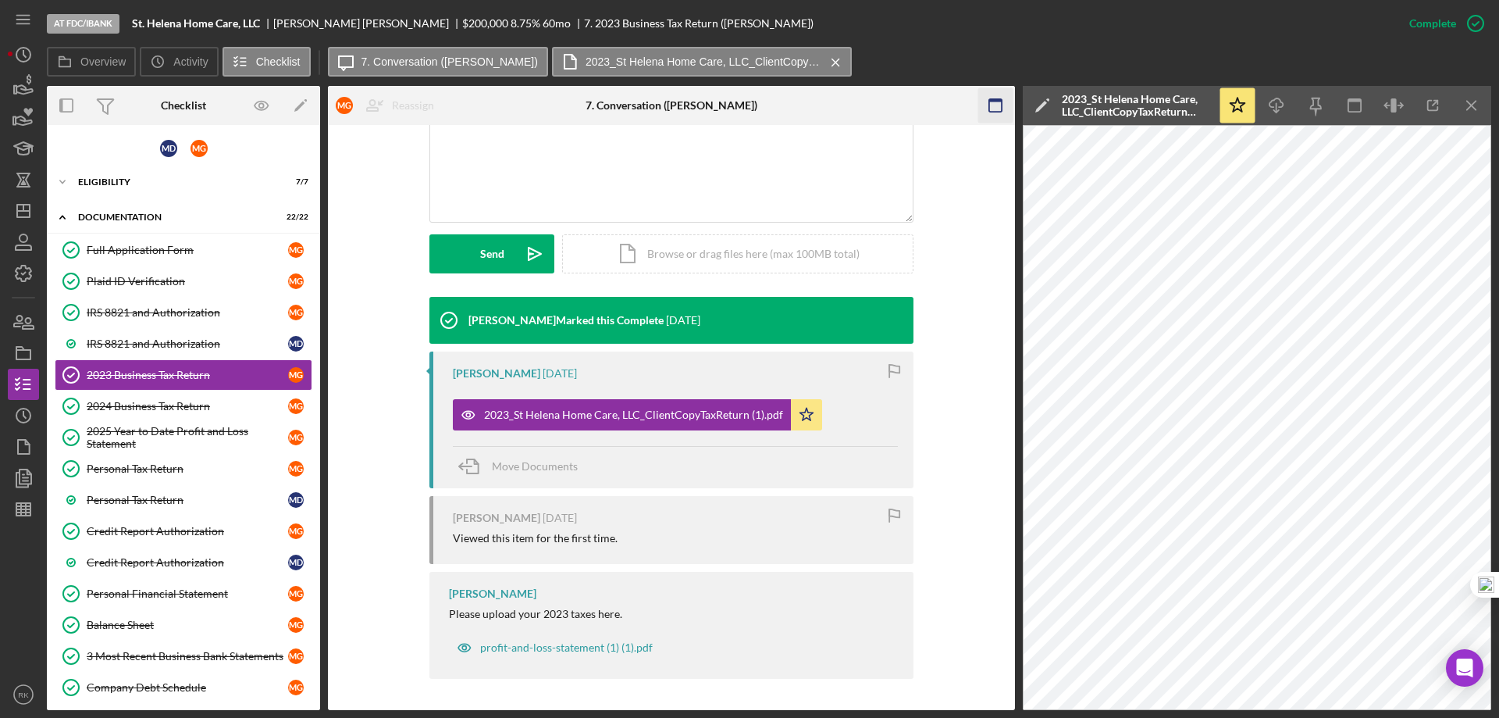
drag, startPoint x: 1474, startPoint y: 103, endPoint x: 1448, endPoint y: 105, distance: 26.6
click at [1474, 103] on line "button" at bounding box center [1471, 105] width 9 height 9
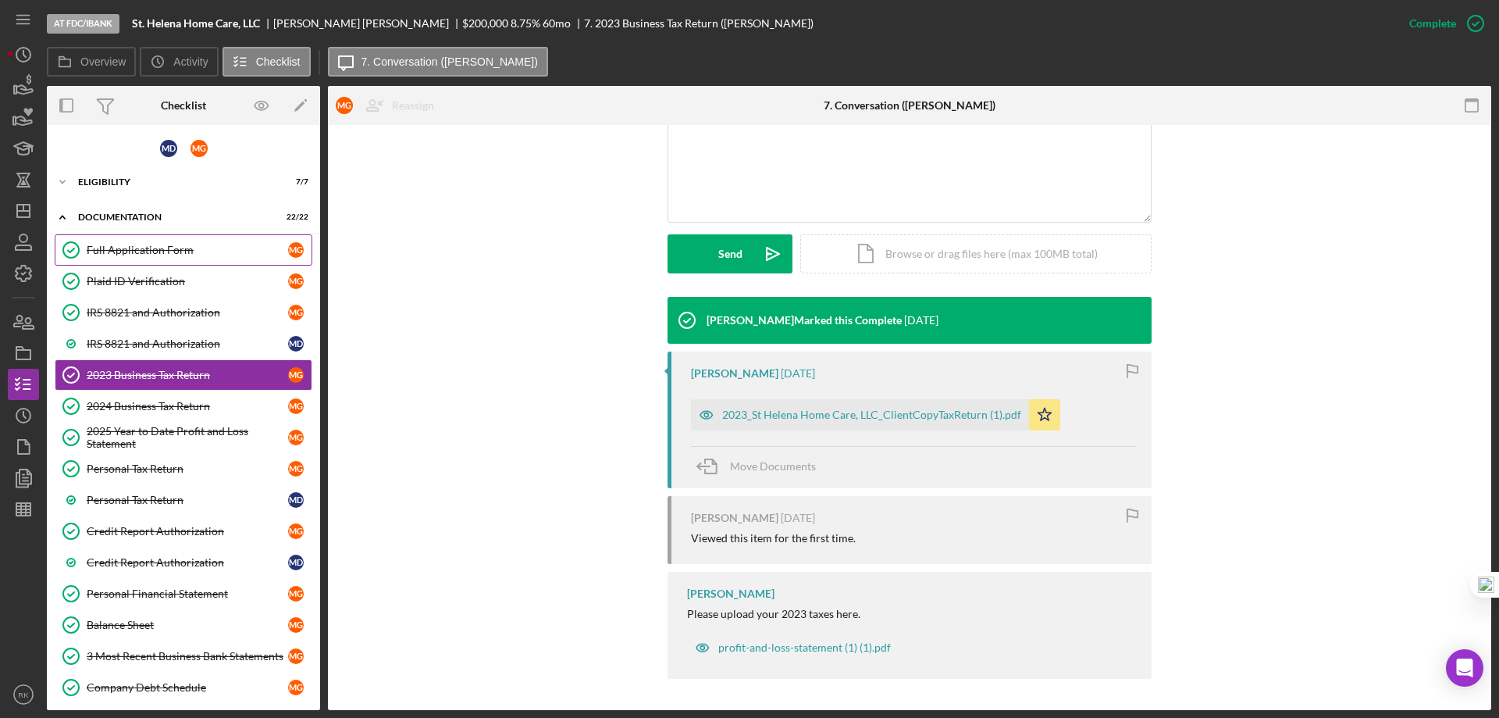
drag, startPoint x: 122, startPoint y: 253, endPoint x: 359, endPoint y: 298, distance: 241.7
click at [122, 253] on div "Full Application Form" at bounding box center [187, 250] width 201 height 12
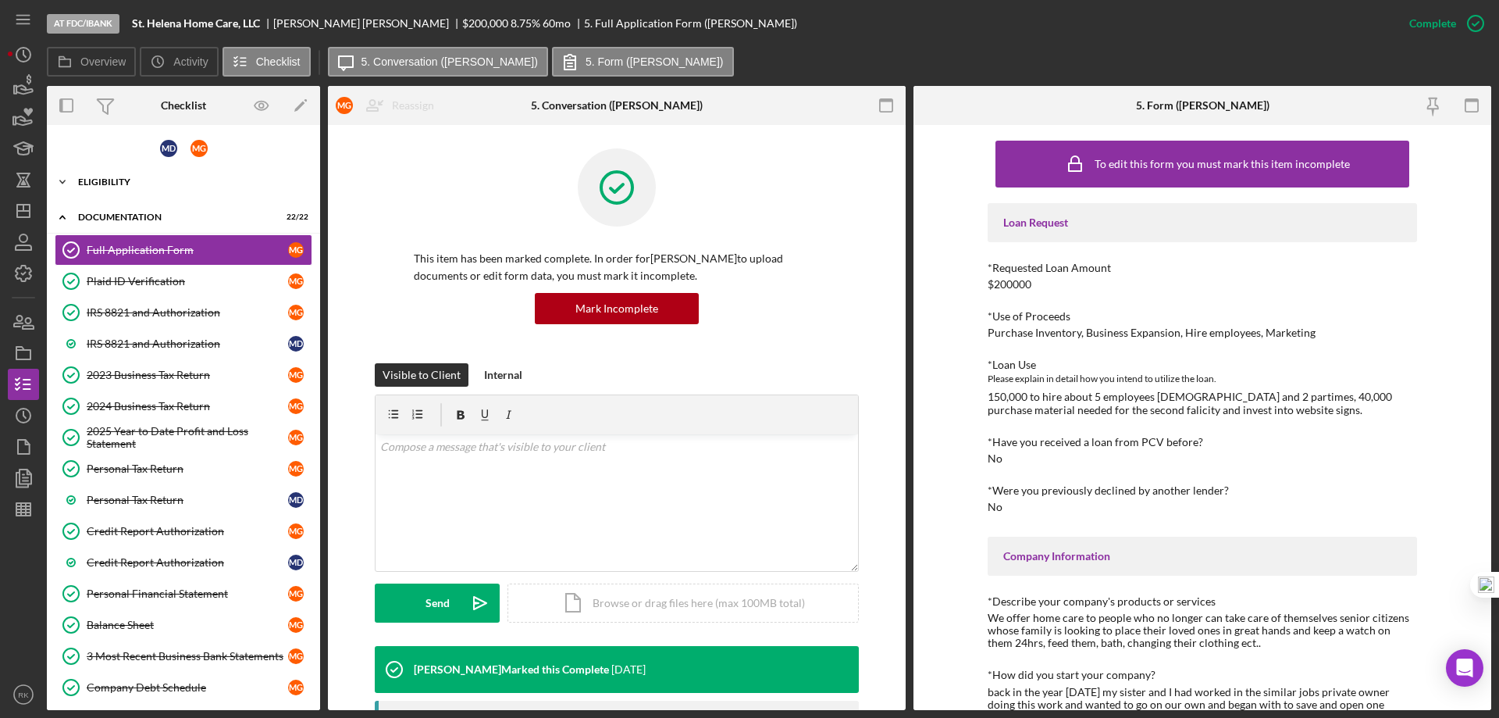
click at [102, 181] on div "Eligibility" at bounding box center [189, 181] width 223 height 9
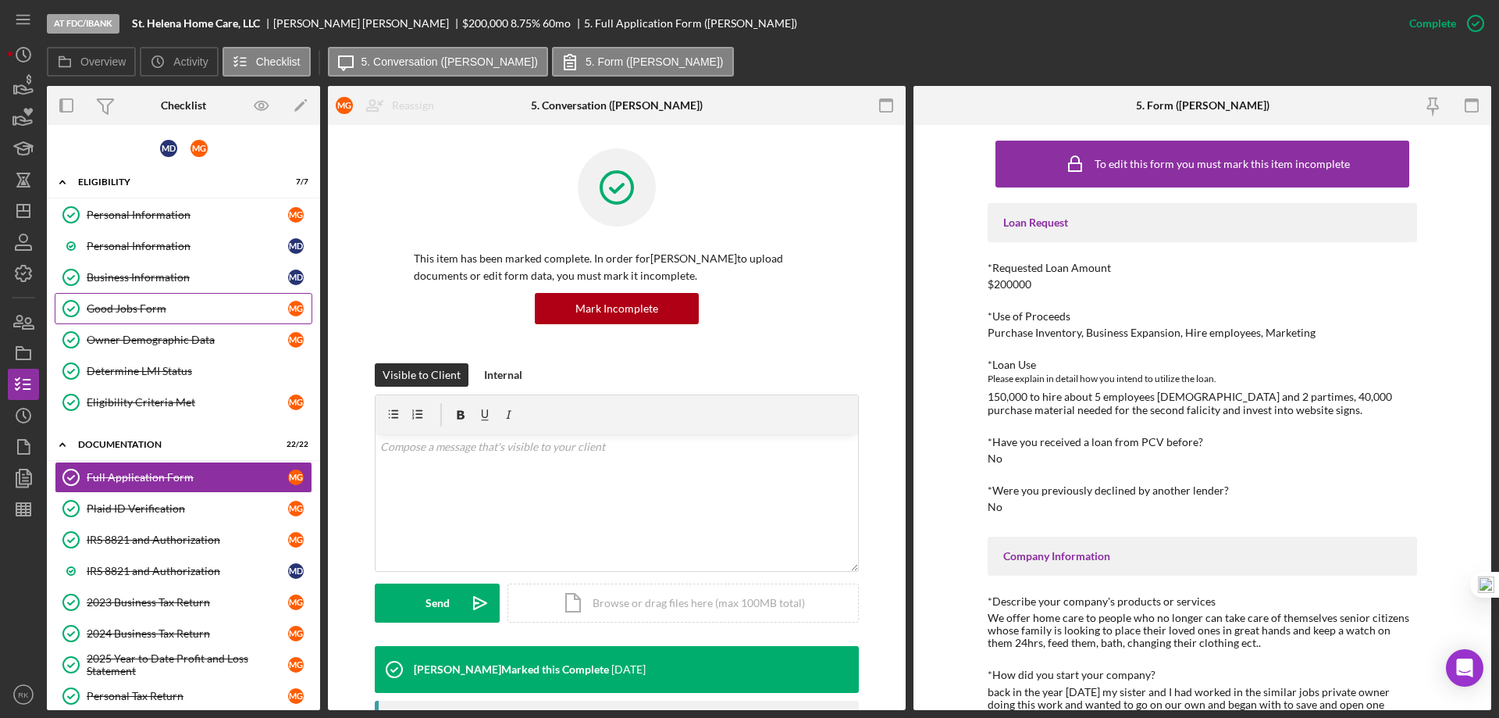
click at [134, 313] on div "Good Jobs Form" at bounding box center [187, 308] width 201 height 12
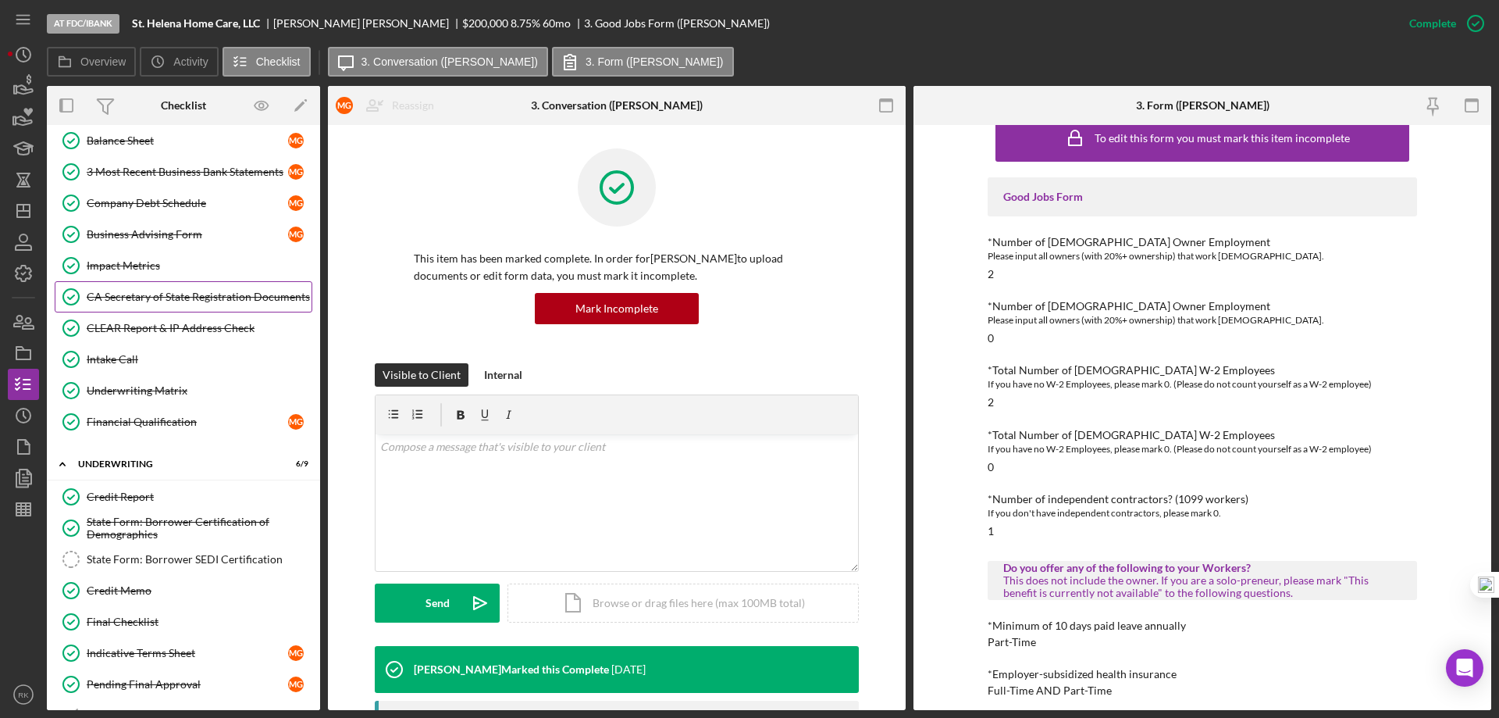
scroll to position [711, 0]
drag, startPoint x: 155, startPoint y: 592, endPoint x: 432, endPoint y: 526, distance: 284.3
click at [155, 591] on div "Credit Memo" at bounding box center [199, 591] width 225 height 12
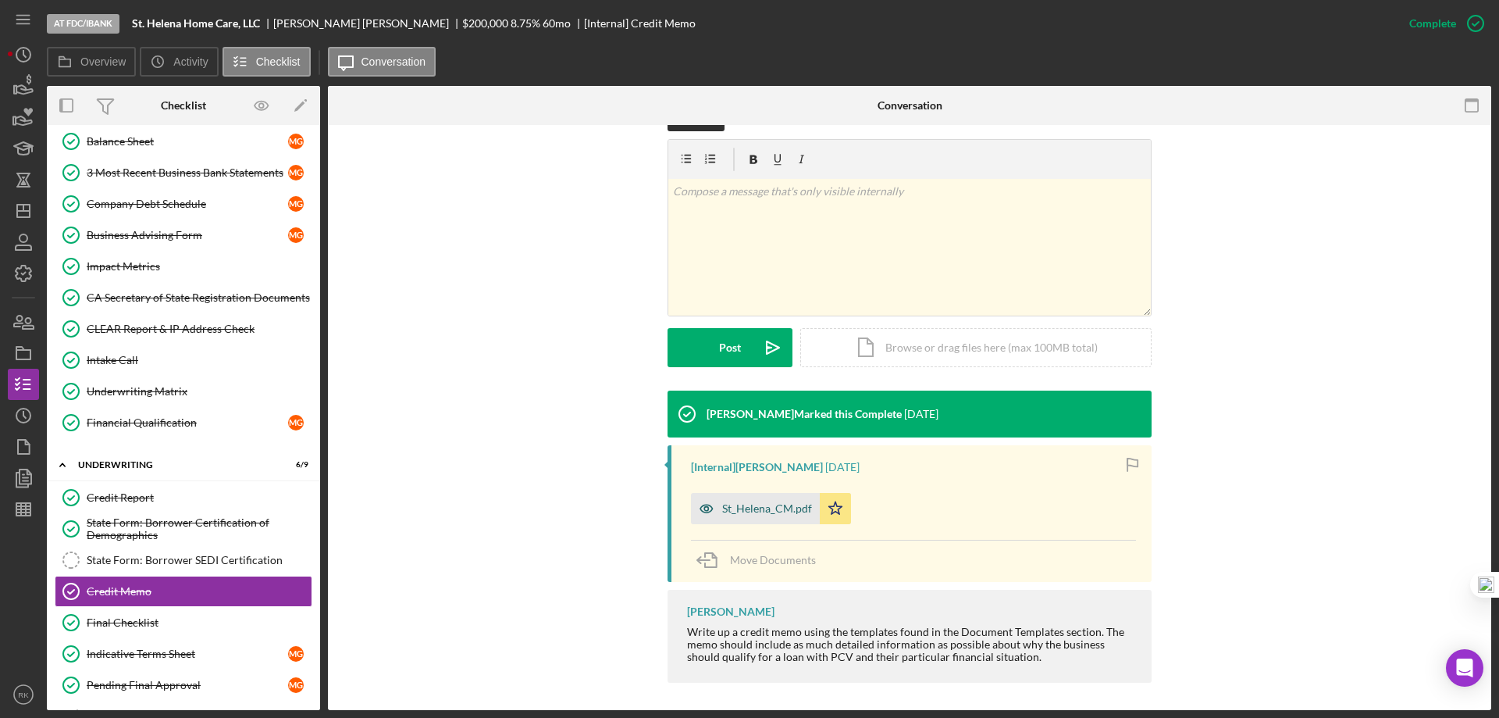
scroll to position [255, 0]
click at [766, 506] on div "St_Helena_CM.pdf" at bounding box center [767, 509] width 90 height 12
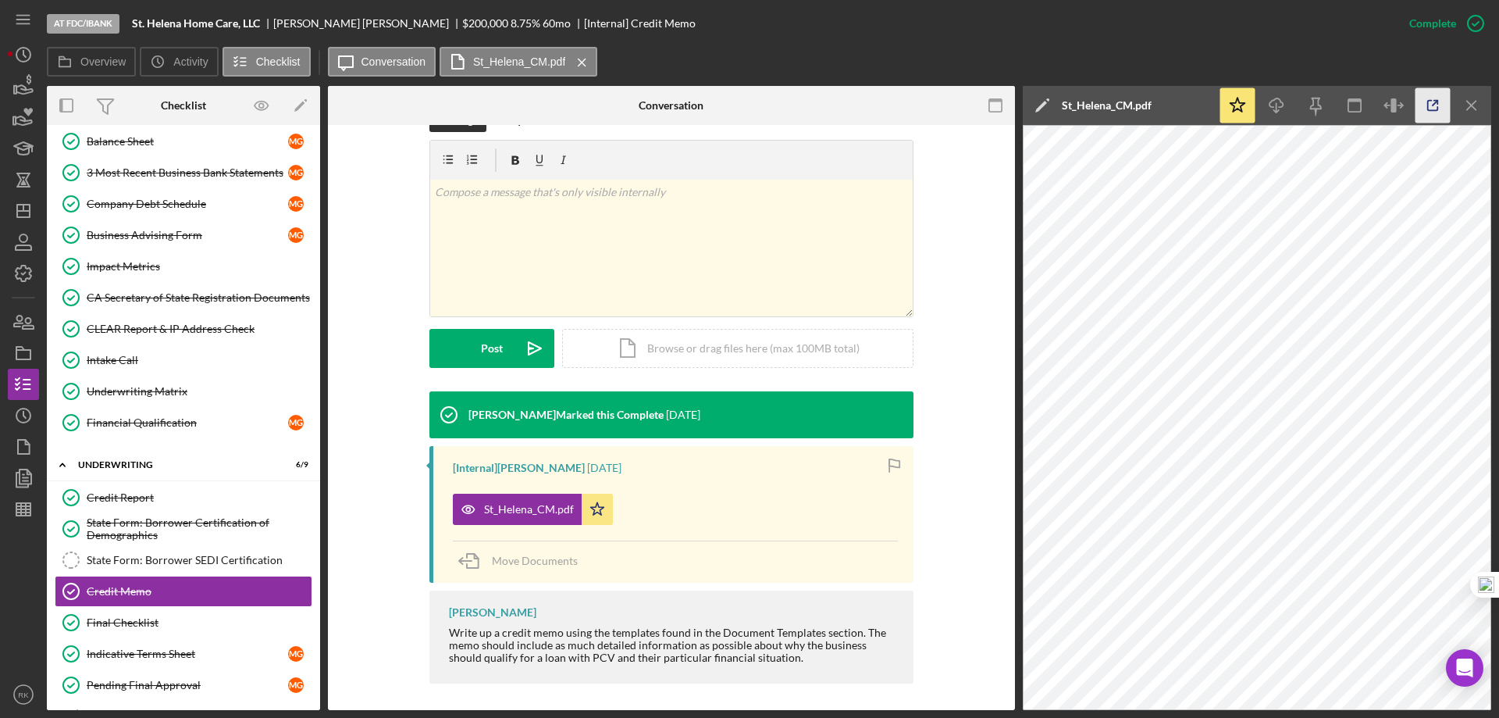
click at [1428, 106] on icon "button" at bounding box center [1433, 106] width 10 height 10
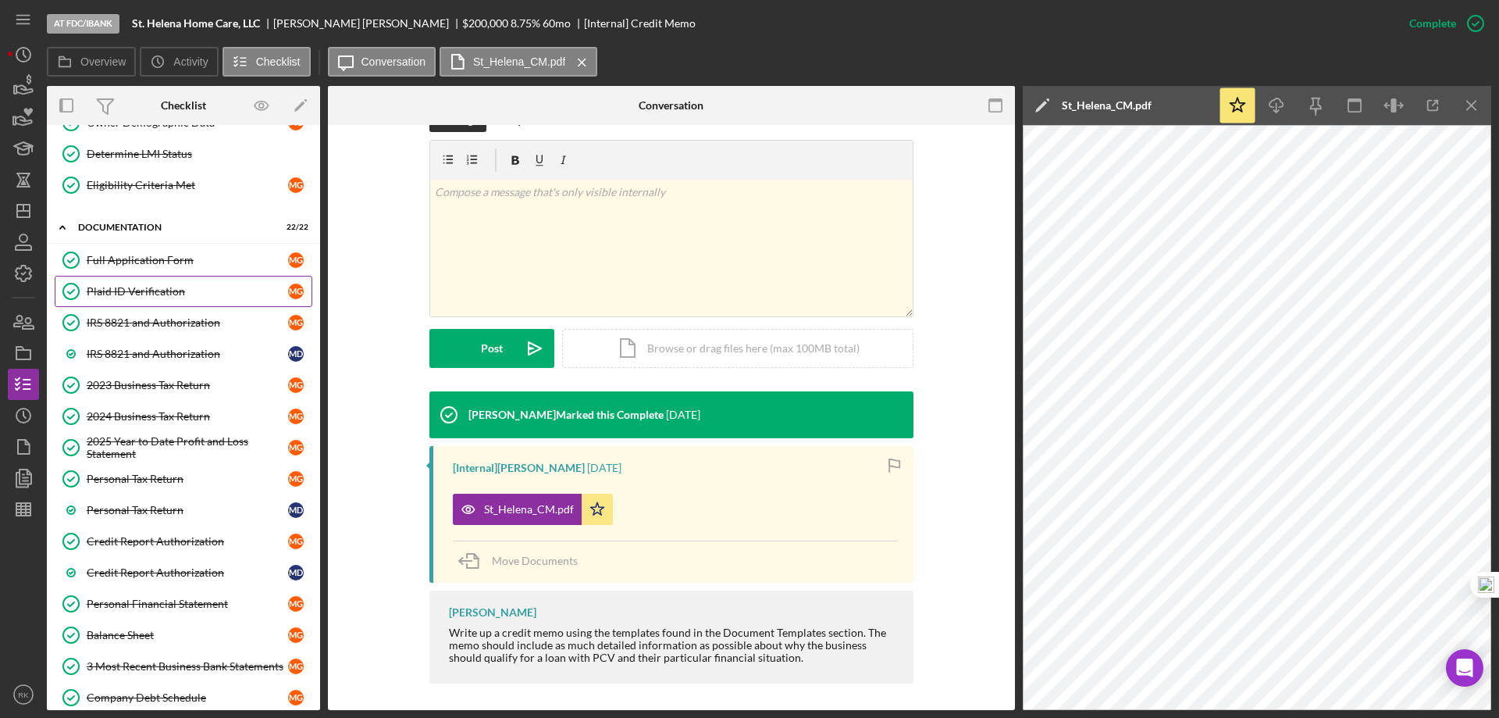
scroll to position [216, 0]
click at [144, 266] on div "Full Application Form" at bounding box center [187, 261] width 201 height 12
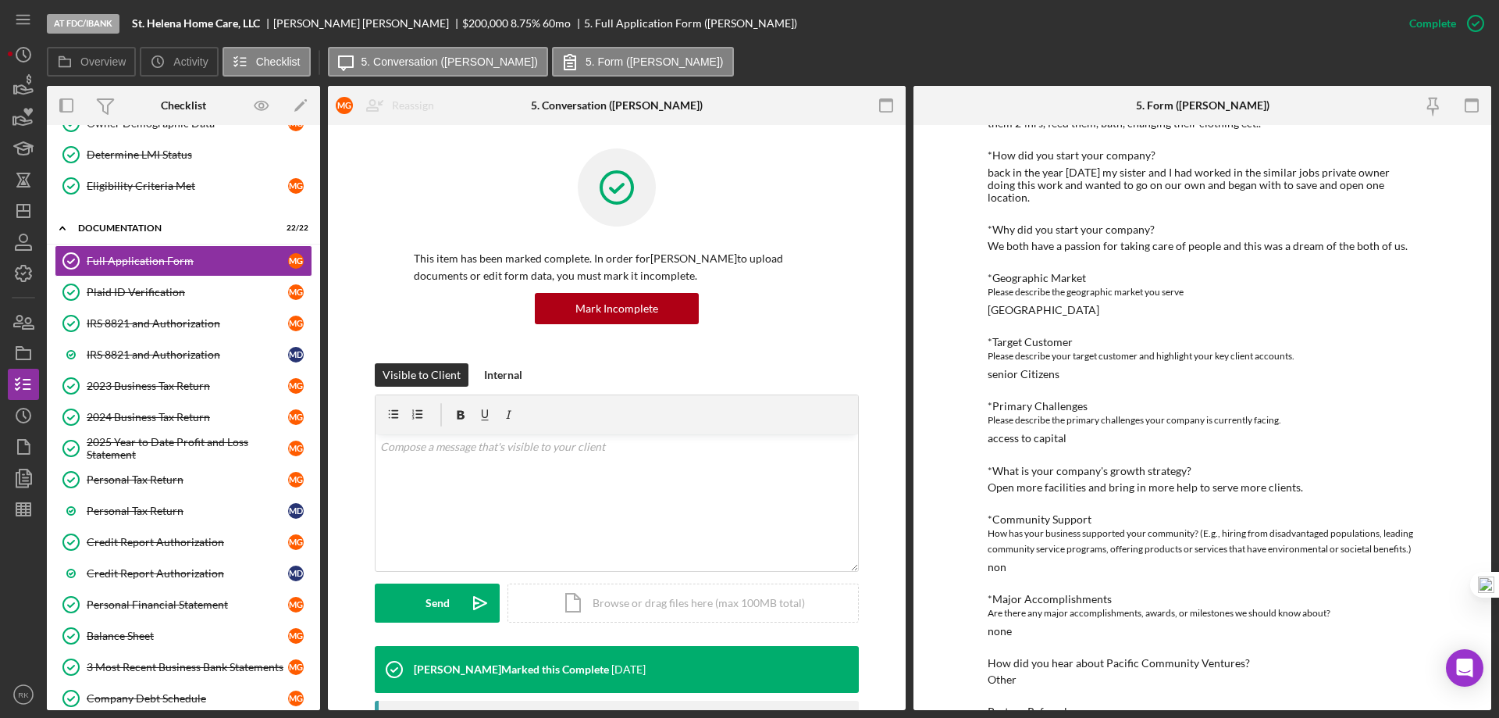
scroll to position [520, 0]
drag, startPoint x: 987, startPoint y: 475, endPoint x: 1300, endPoint y: 476, distance: 312.4
click at [1300, 477] on div "*What is your company's growth strategy? Open more facilities and bring in more…" at bounding box center [1203, 478] width 430 height 29
click at [144, 384] on div "2023 Business Tax Return" at bounding box center [187, 386] width 201 height 12
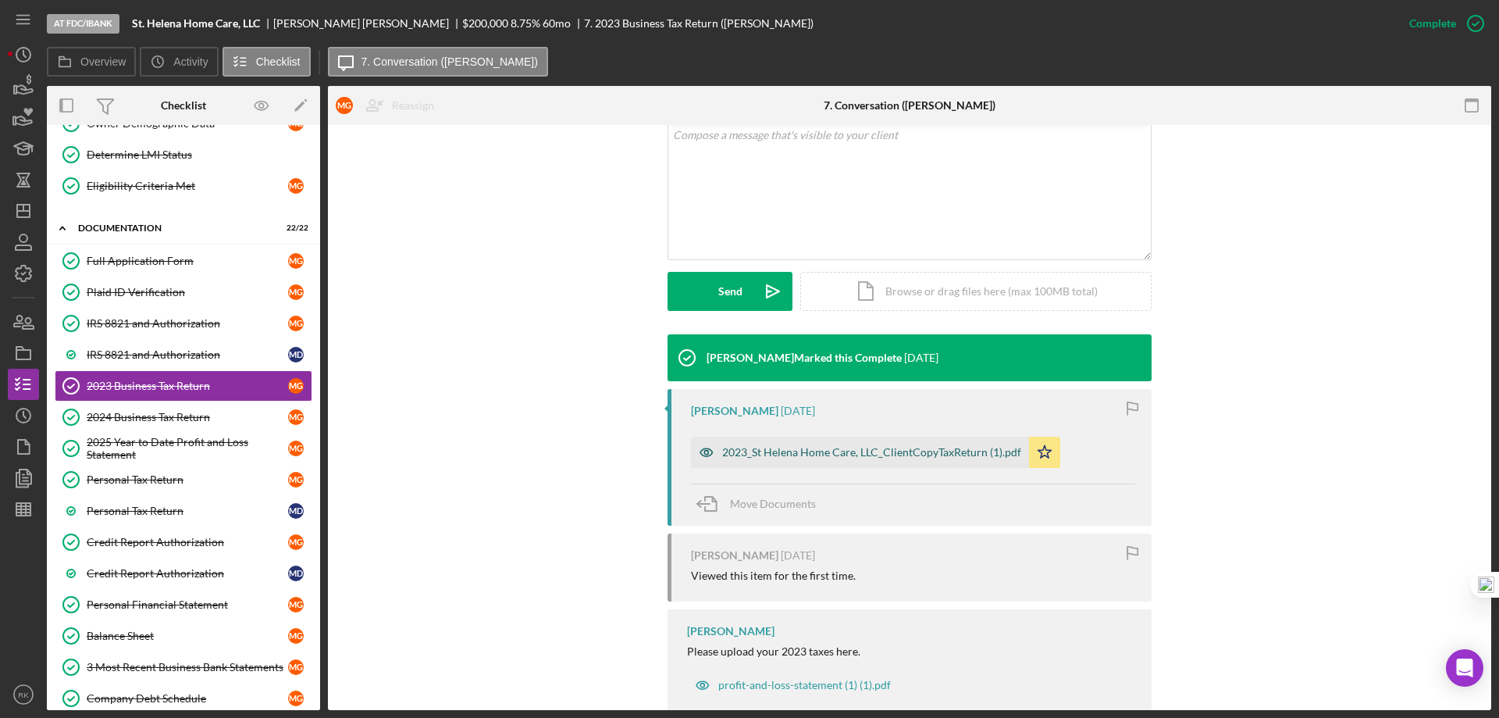
scroll to position [312, 0]
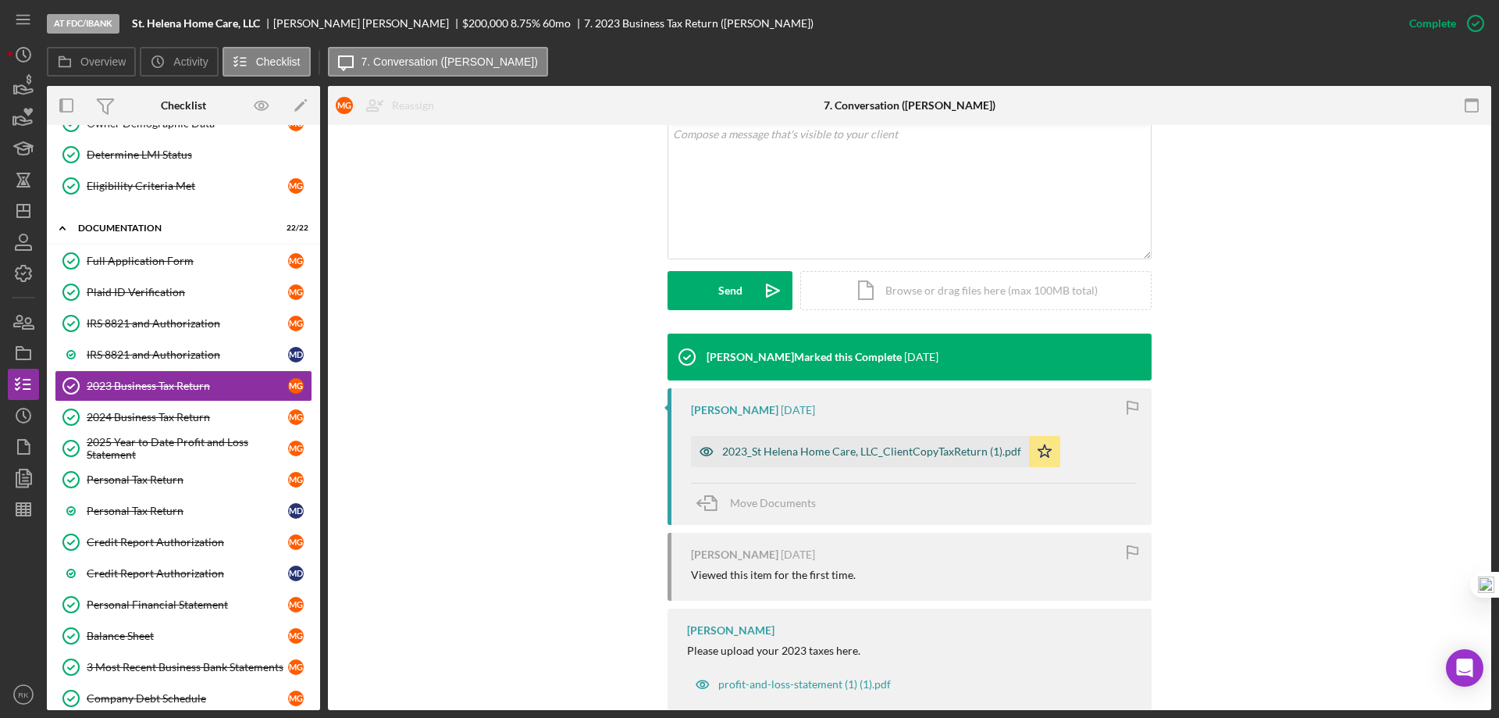
click at [850, 452] on div "2023_St Helena Home Care, LLC_ClientCopyTaxReturn (1).pdf" at bounding box center [871, 451] width 299 height 12
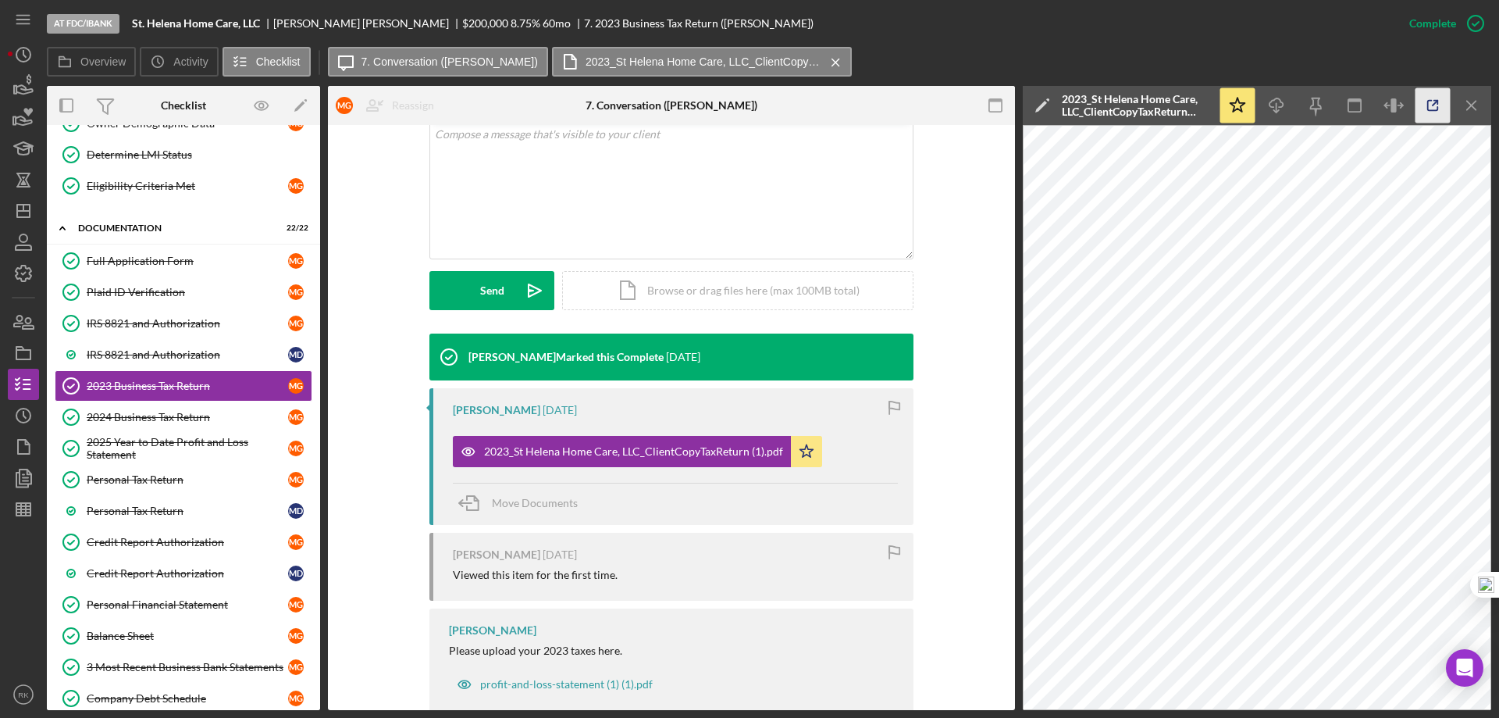
click at [1437, 109] on icon "button" at bounding box center [1433, 105] width 35 height 35
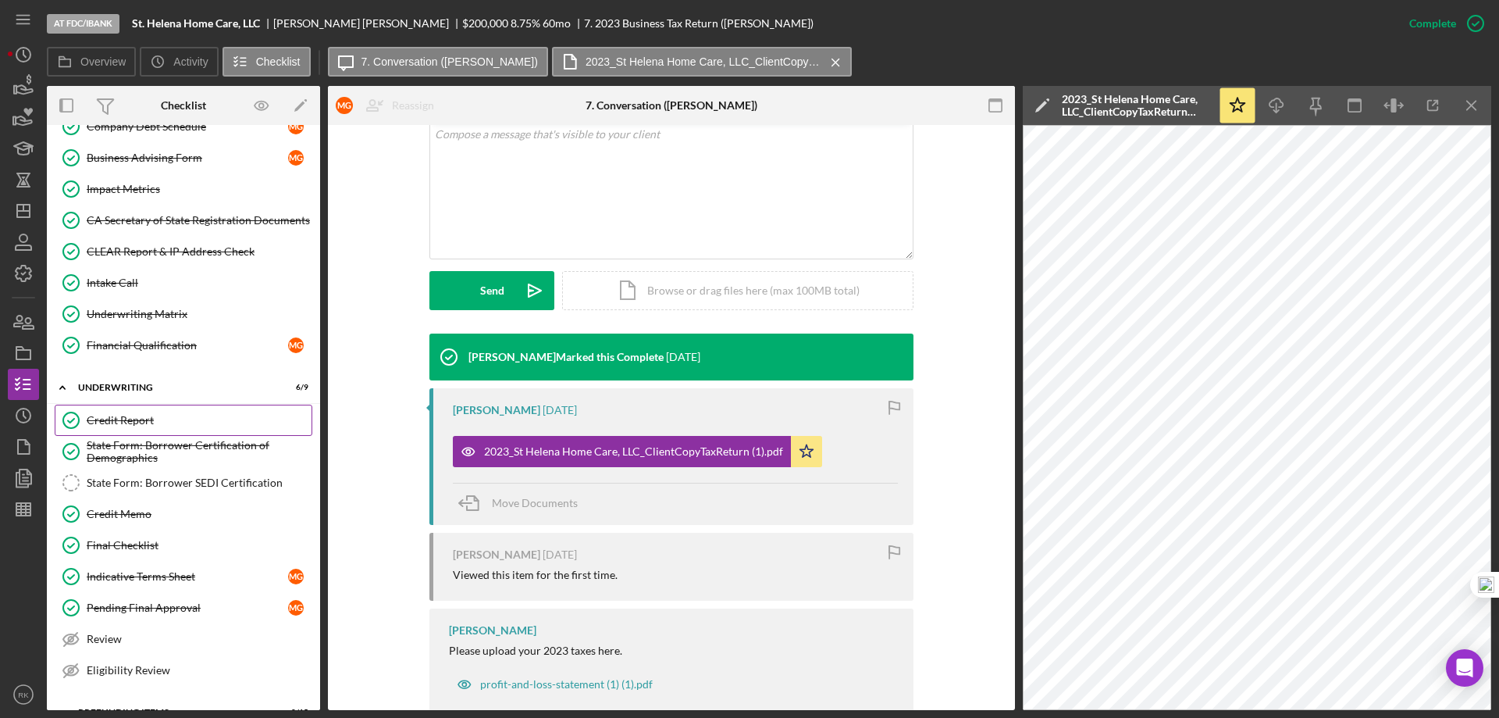
scroll to position [789, 0]
click at [130, 426] on link "Credit Report Credit Report" at bounding box center [184, 419] width 258 height 31
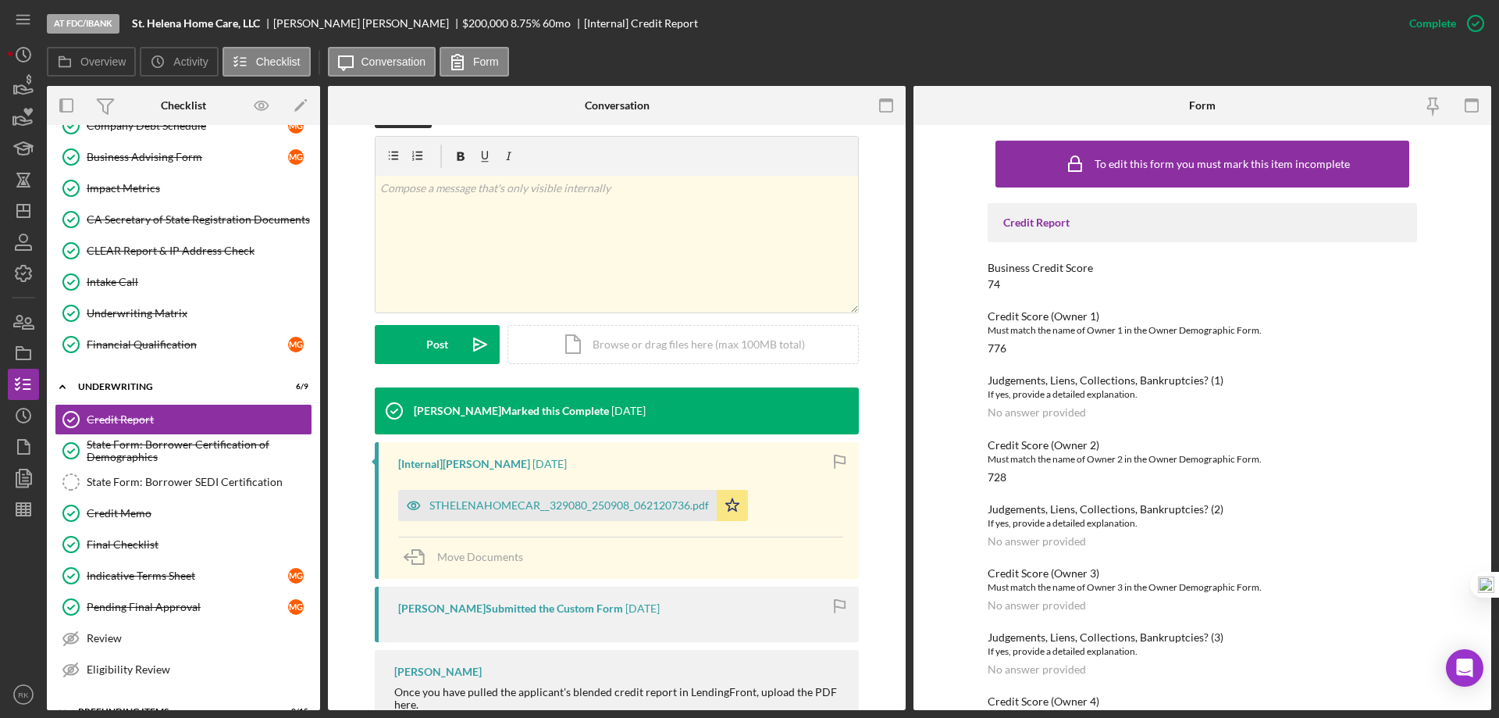
scroll to position [260, 0]
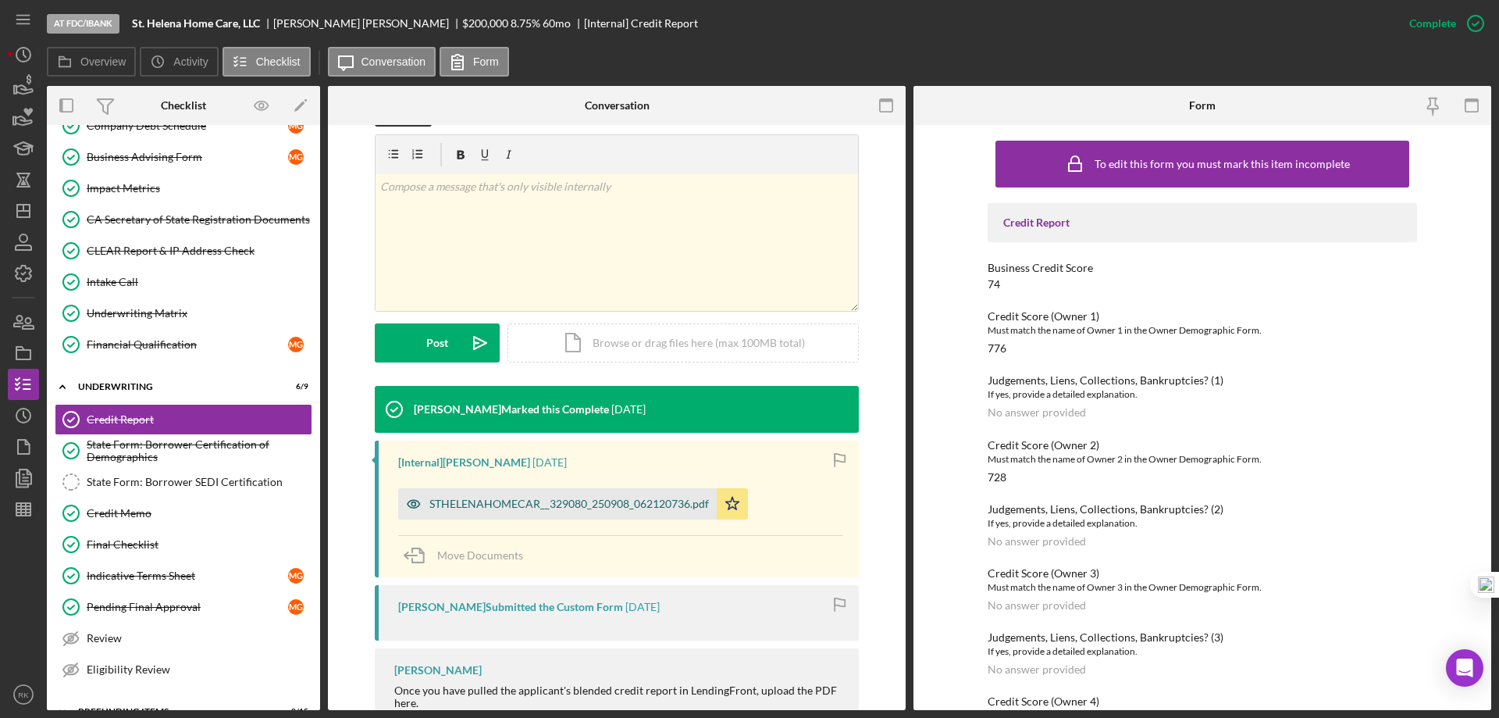
click at [572, 508] on div "STHELENAHOMECAR__329080_250908_062120736.pdf" at bounding box center [570, 503] width 280 height 12
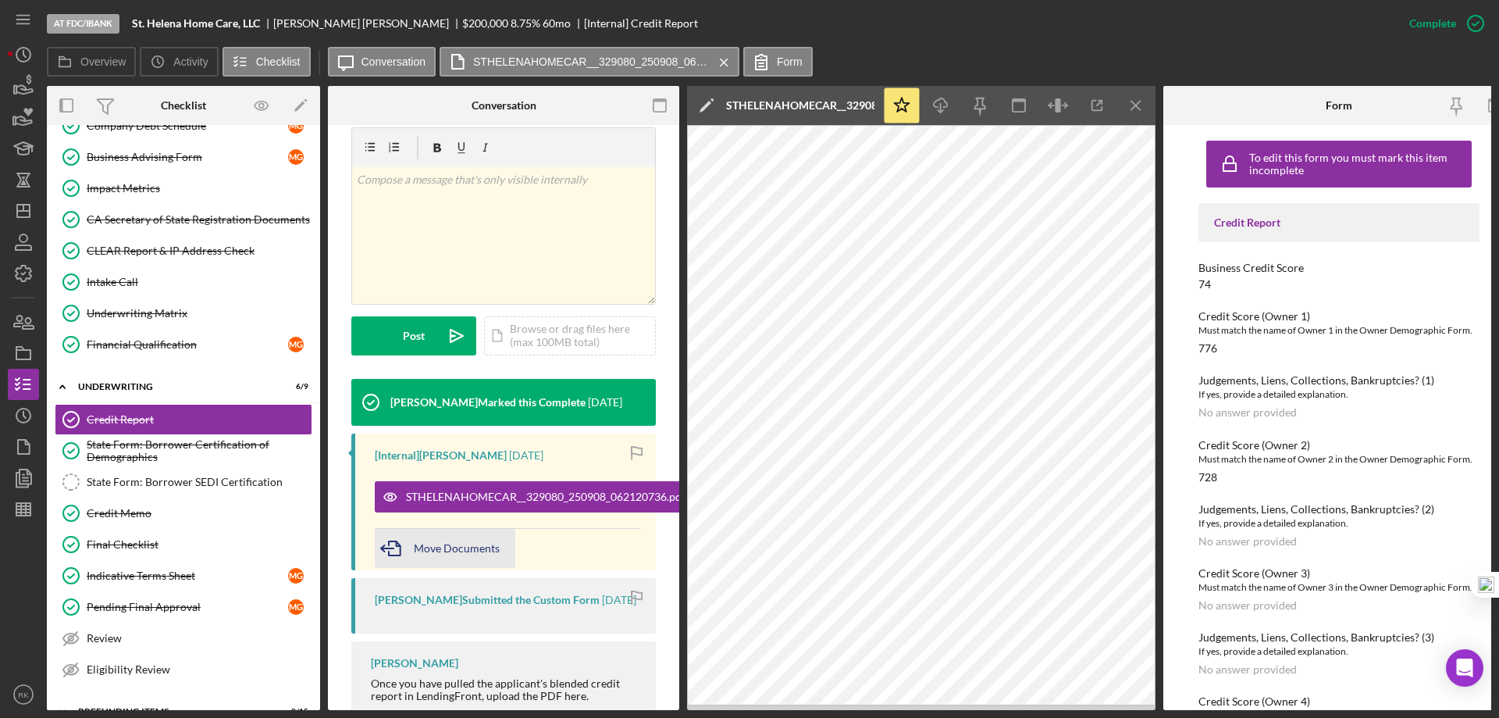
scroll to position [345, 0]
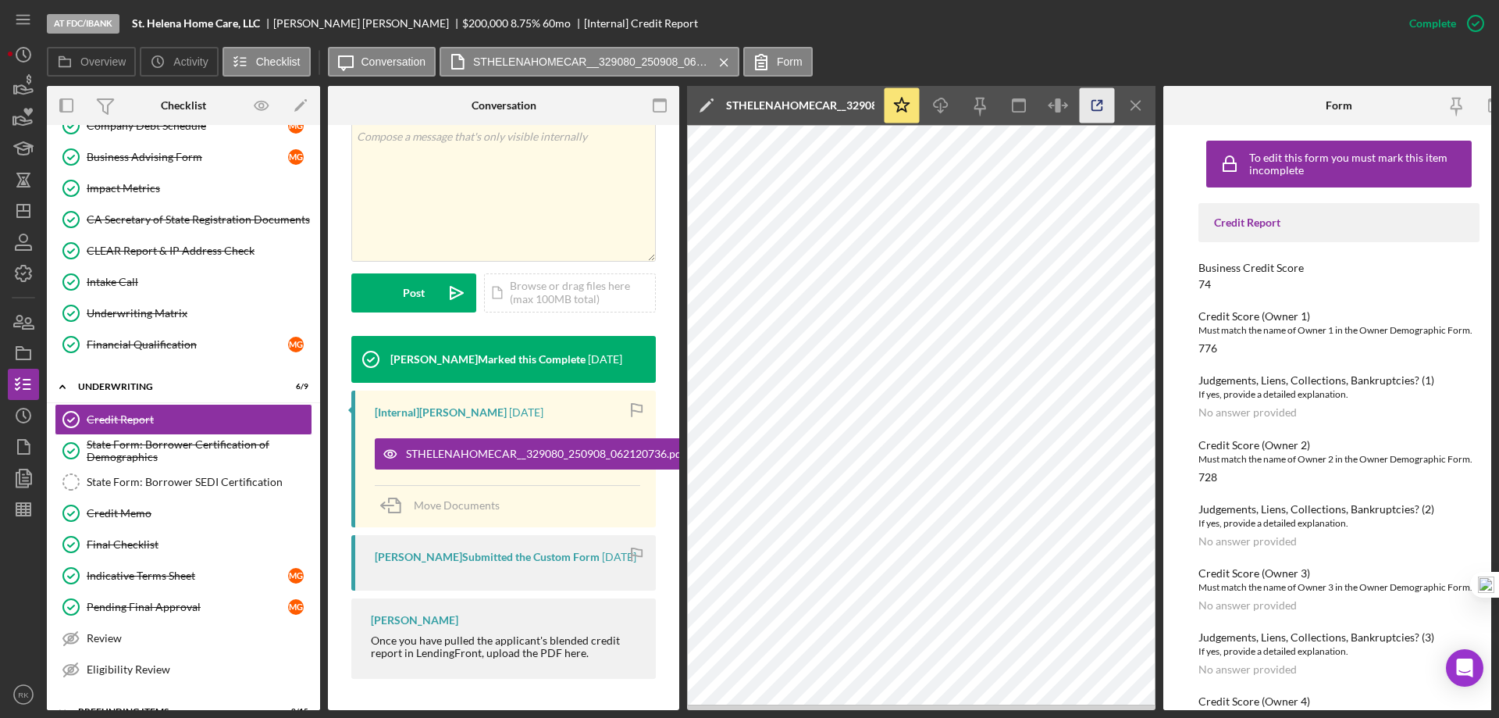
click at [1093, 98] on icon "button" at bounding box center [1097, 105] width 35 height 35
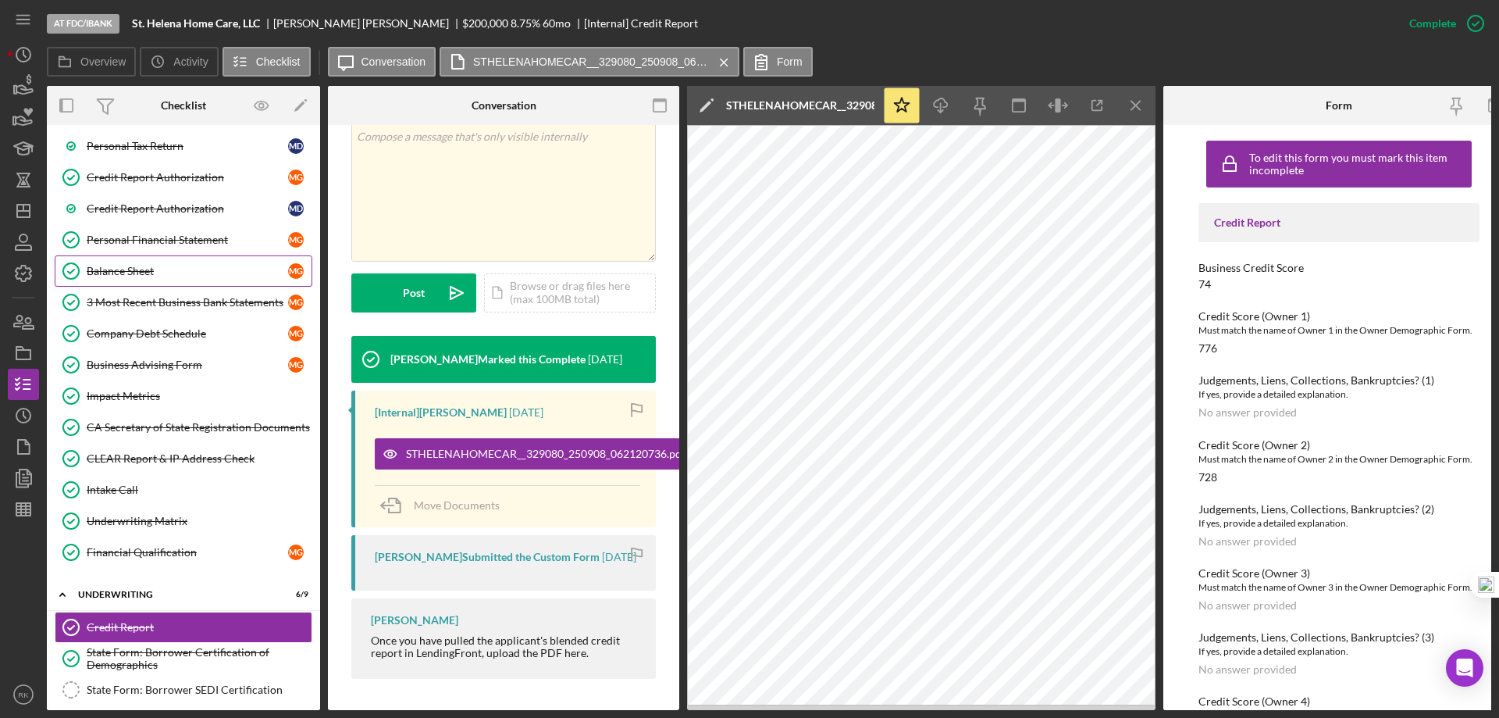
scroll to position [580, 0]
click at [135, 264] on link "Balance Sheet Balance Sheet M G" at bounding box center [184, 271] width 258 height 31
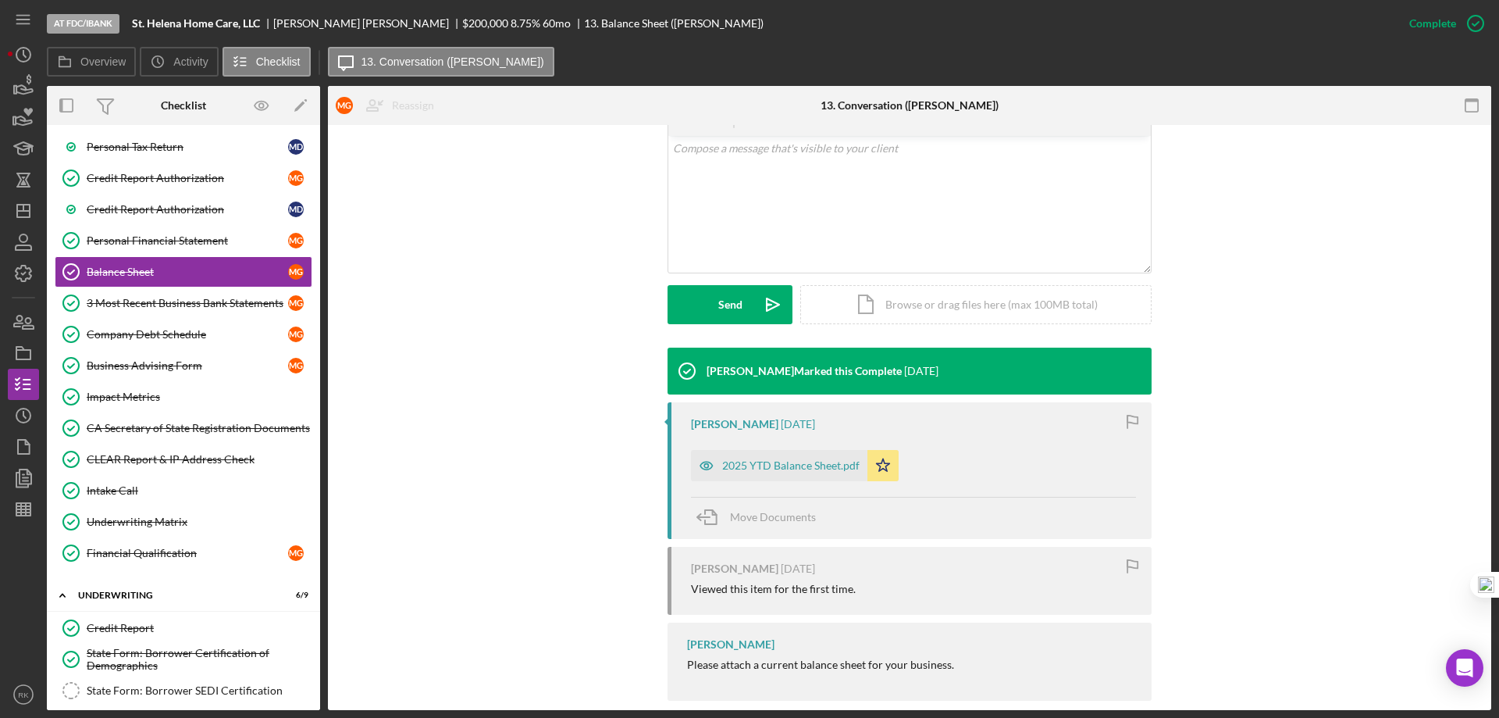
scroll to position [320, 0]
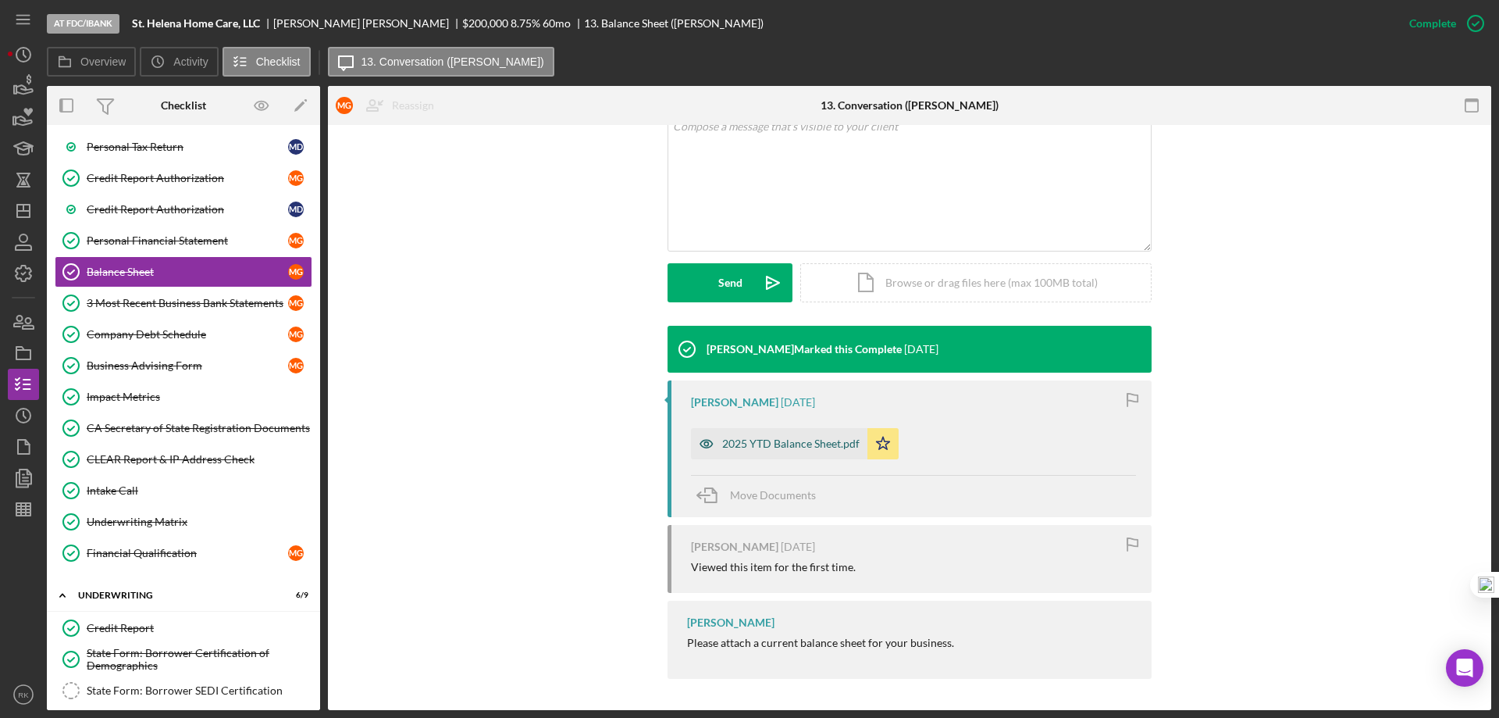
click at [781, 448] on div "2025 YTD Balance Sheet.pdf" at bounding box center [790, 443] width 137 height 12
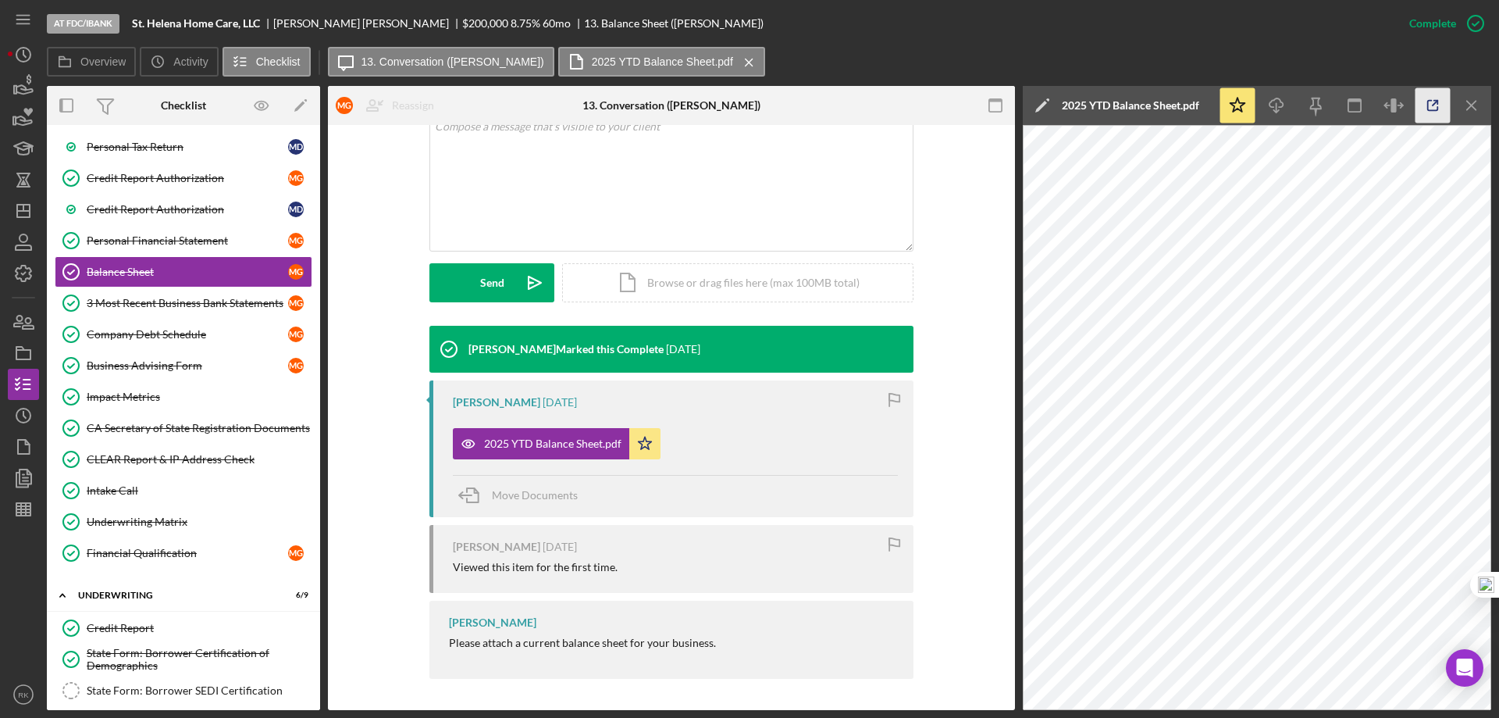
click at [1428, 108] on icon "button" at bounding box center [1433, 106] width 10 height 10
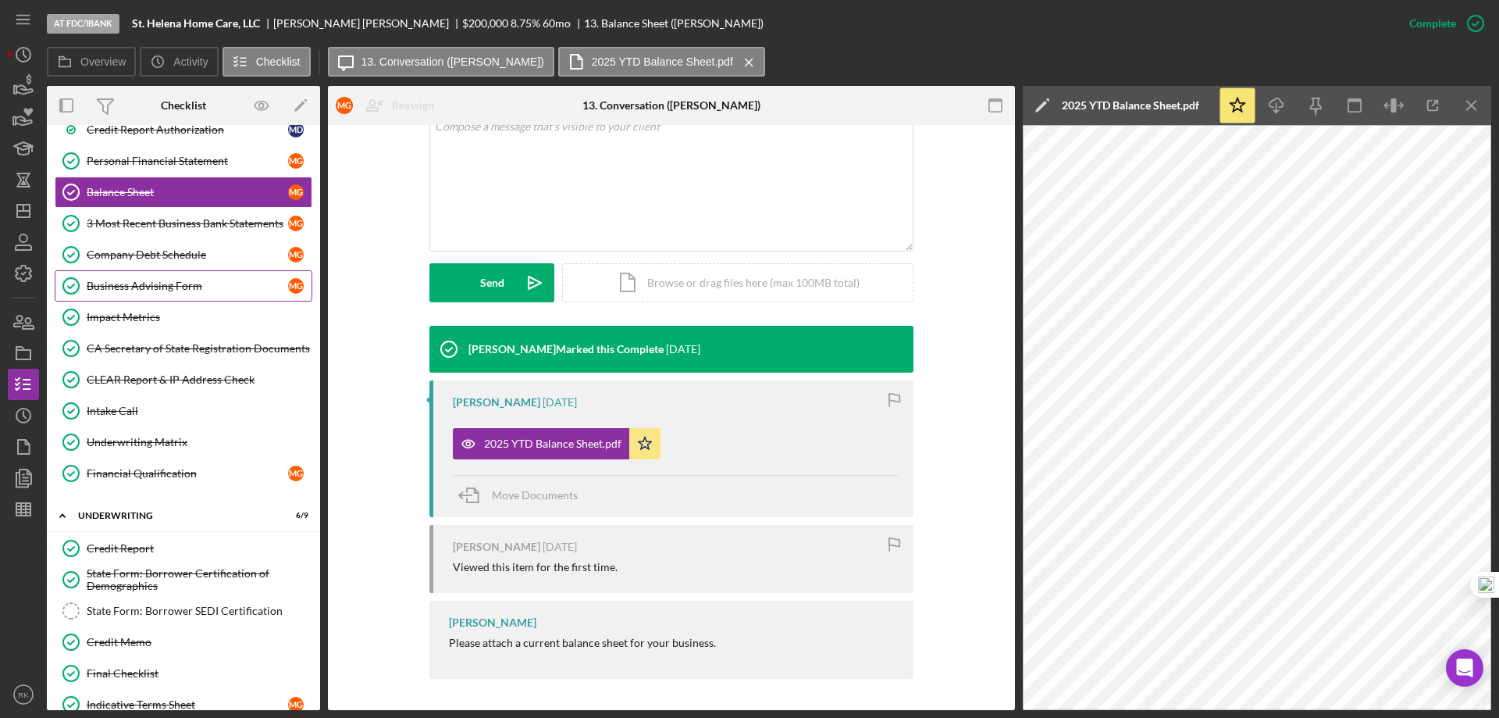
scroll to position [659, 0]
click at [154, 265] on link "Company Debt Schedule Company Debt Schedule M G" at bounding box center [184, 255] width 258 height 31
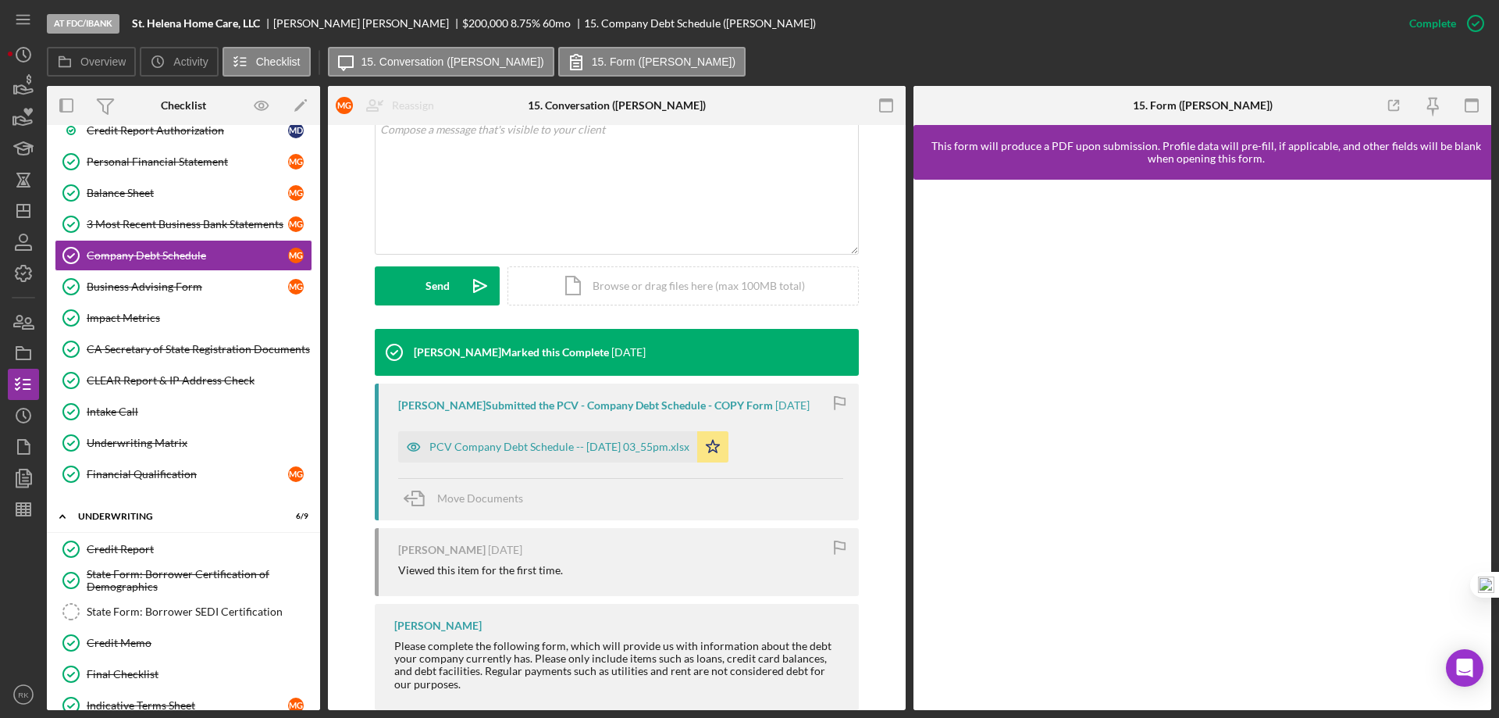
scroll to position [348, 0]
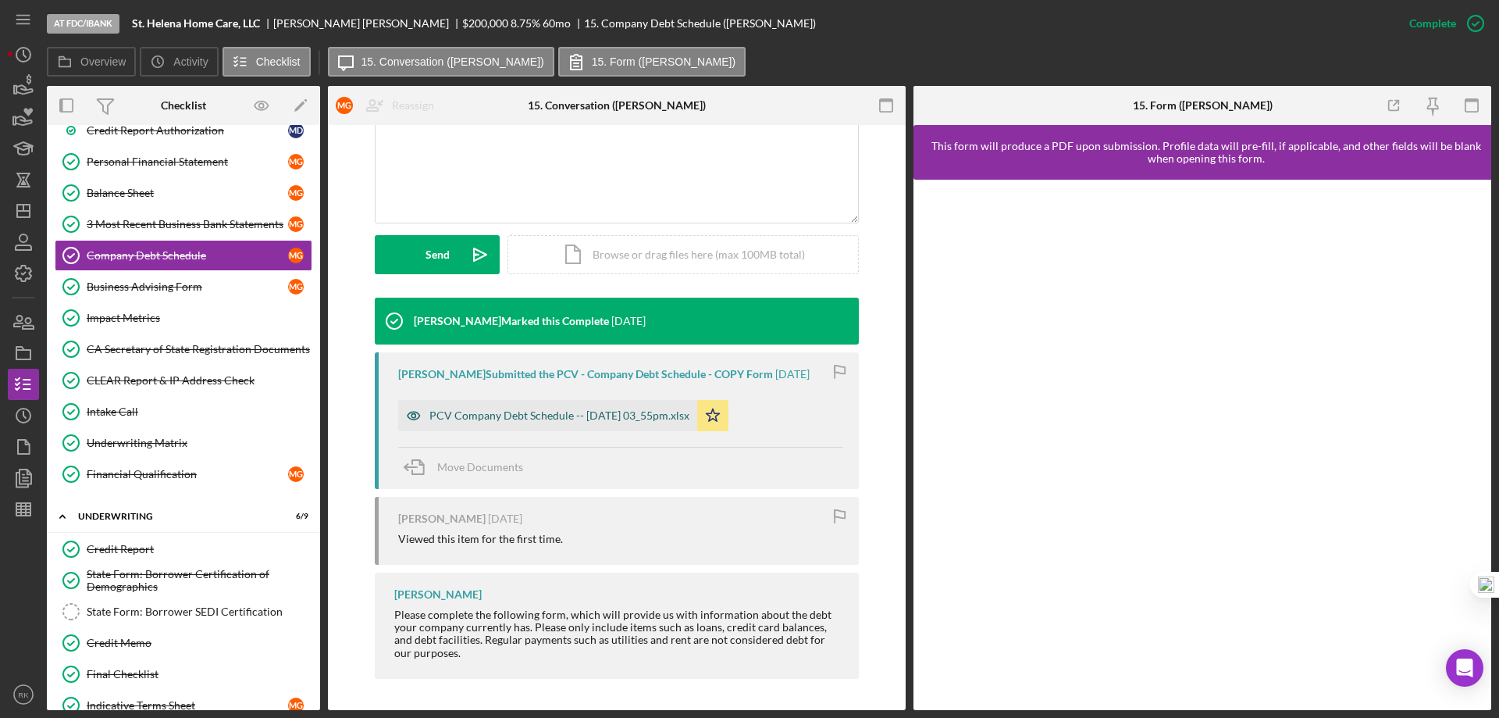
click at [556, 411] on div "PCV Company Debt Schedule -- 2025-08-26 03_55pm.xlsx" at bounding box center [560, 415] width 260 height 12
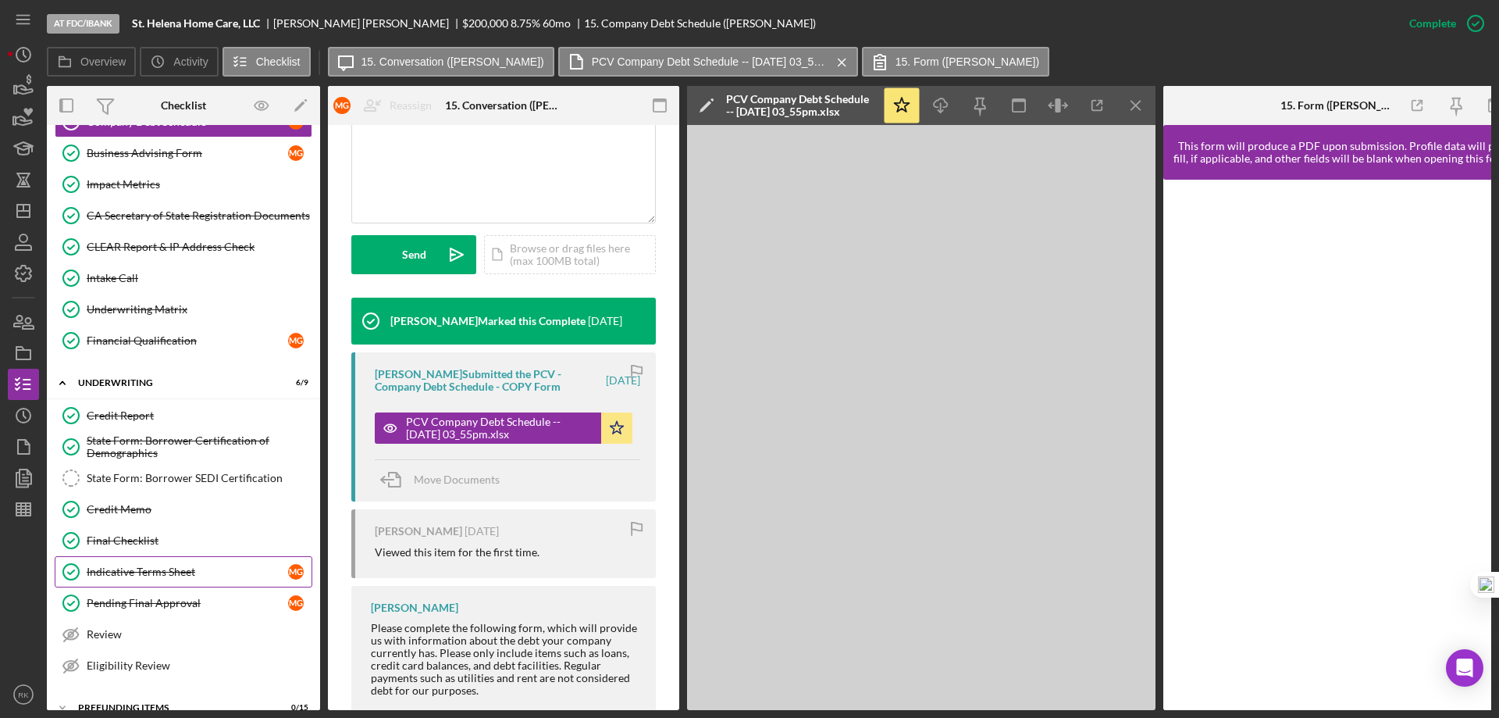
scroll to position [819, 0]
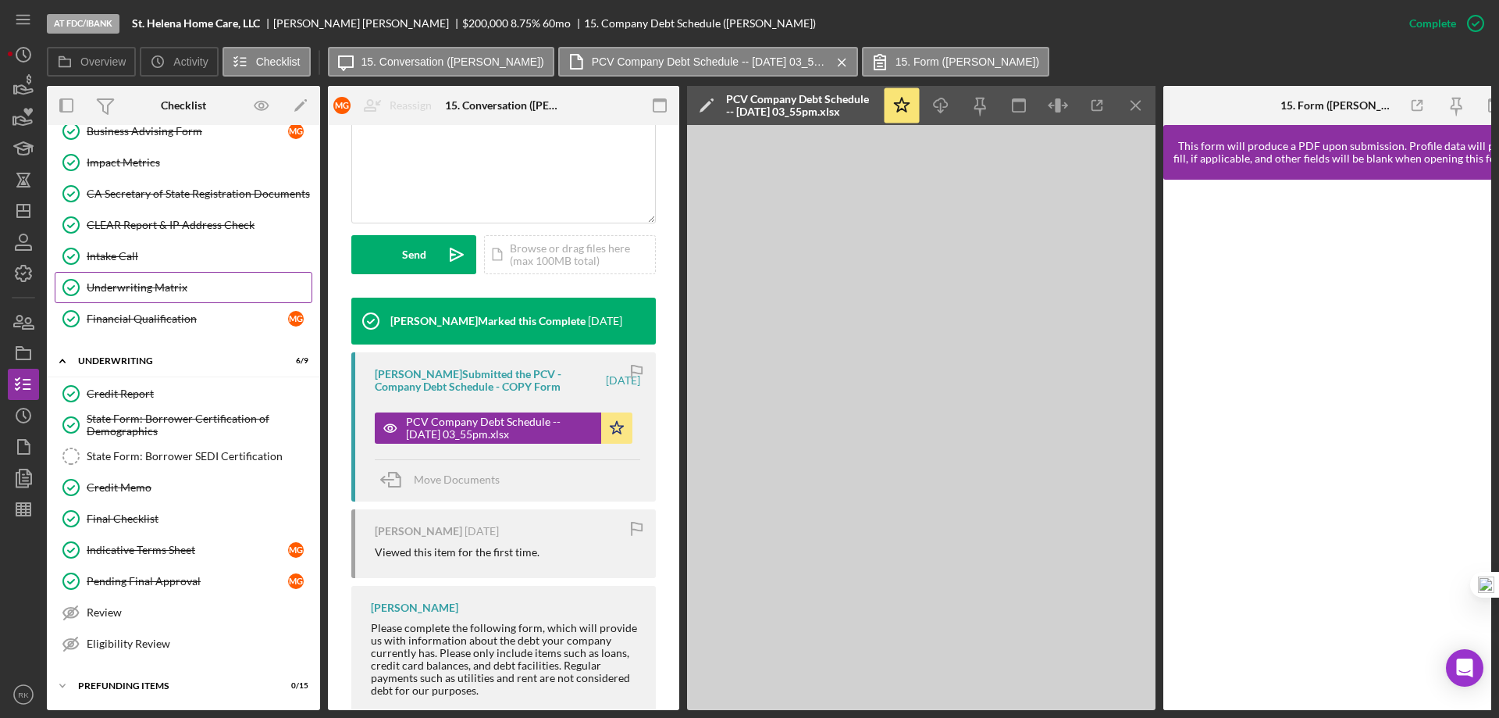
drag, startPoint x: 134, startPoint y: 276, endPoint x: 219, endPoint y: 279, distance: 84.4
click at [135, 281] on div "Underwriting Matrix" at bounding box center [199, 287] width 225 height 12
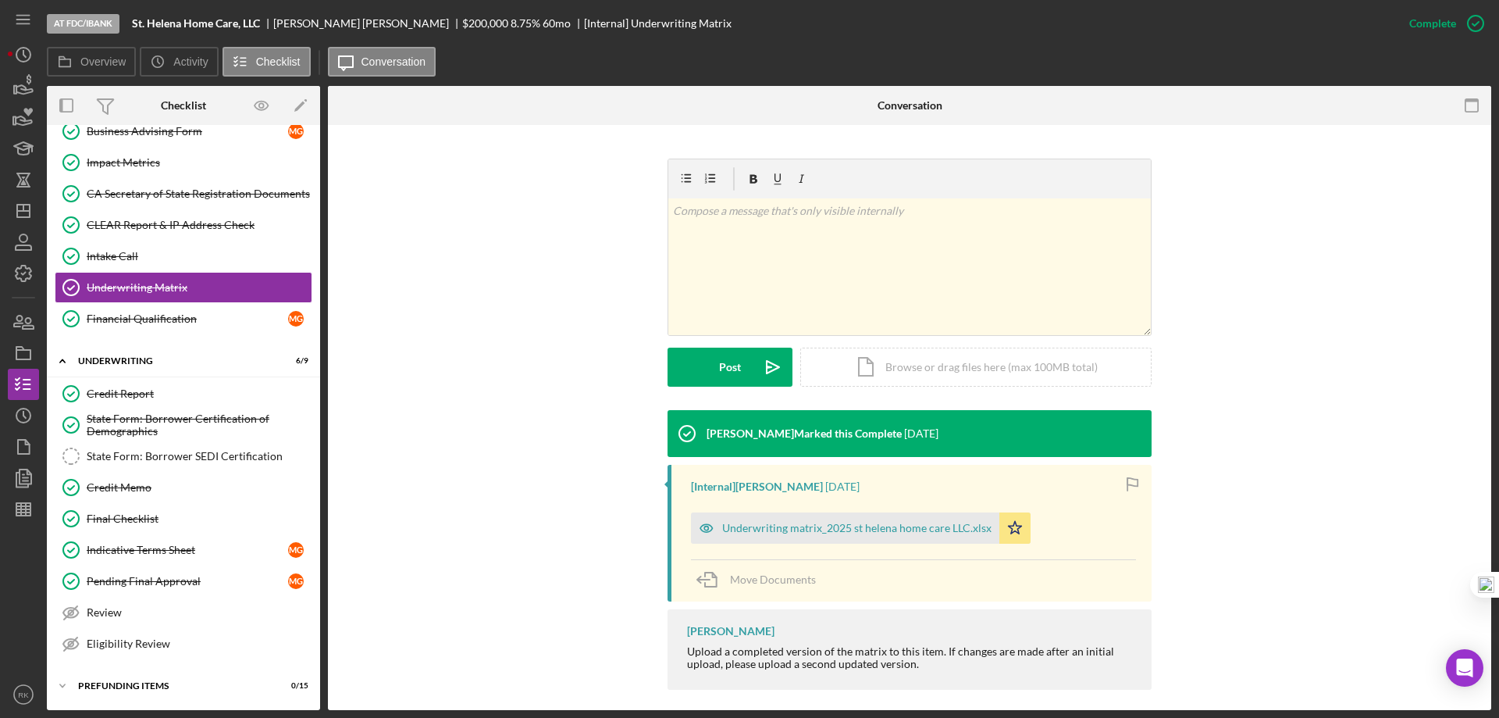
scroll to position [216, 0]
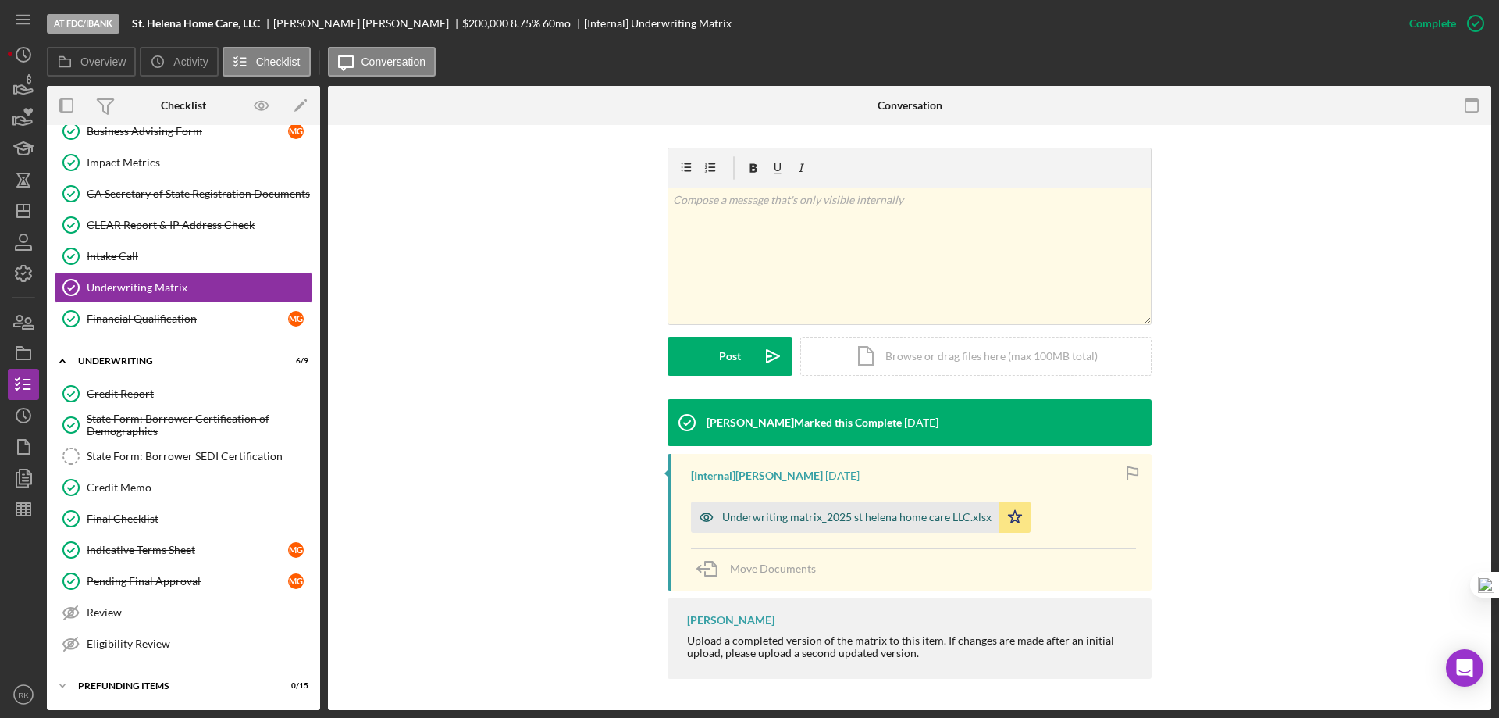
click at [866, 512] on div "Underwriting matrix_2025 st helena home care LLC.xlsx" at bounding box center [856, 517] width 269 height 12
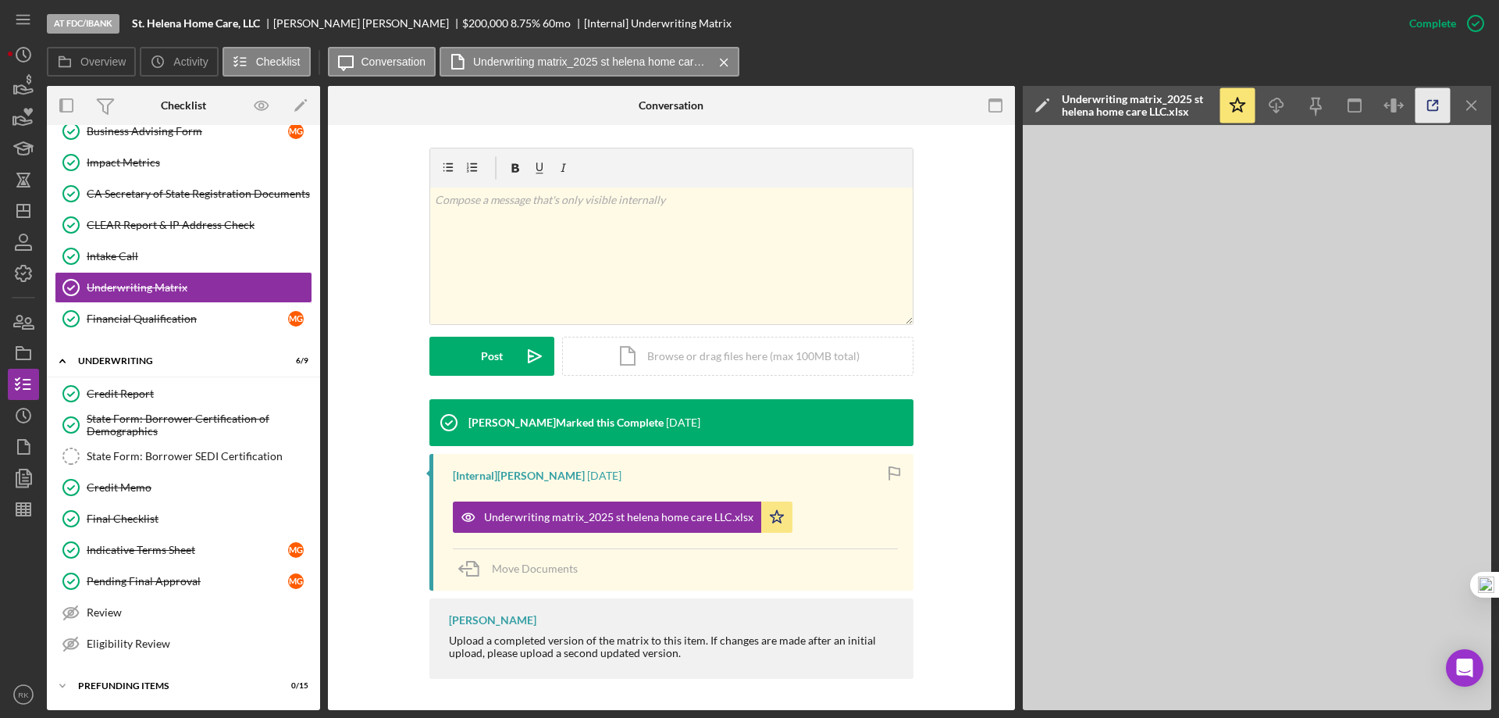
click at [1433, 112] on icon "button" at bounding box center [1433, 105] width 35 height 35
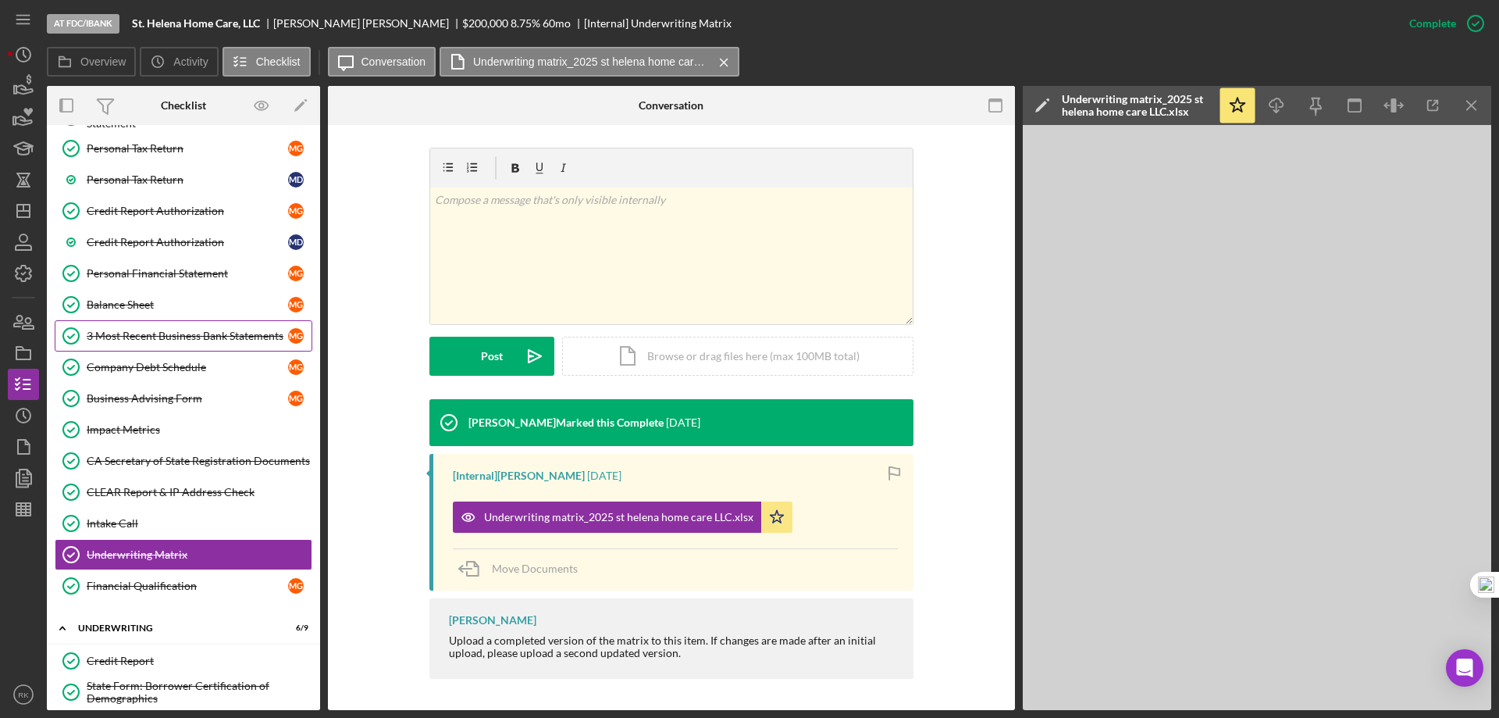
scroll to position [547, 0]
click at [149, 664] on div "Credit Report" at bounding box center [199, 661] width 225 height 12
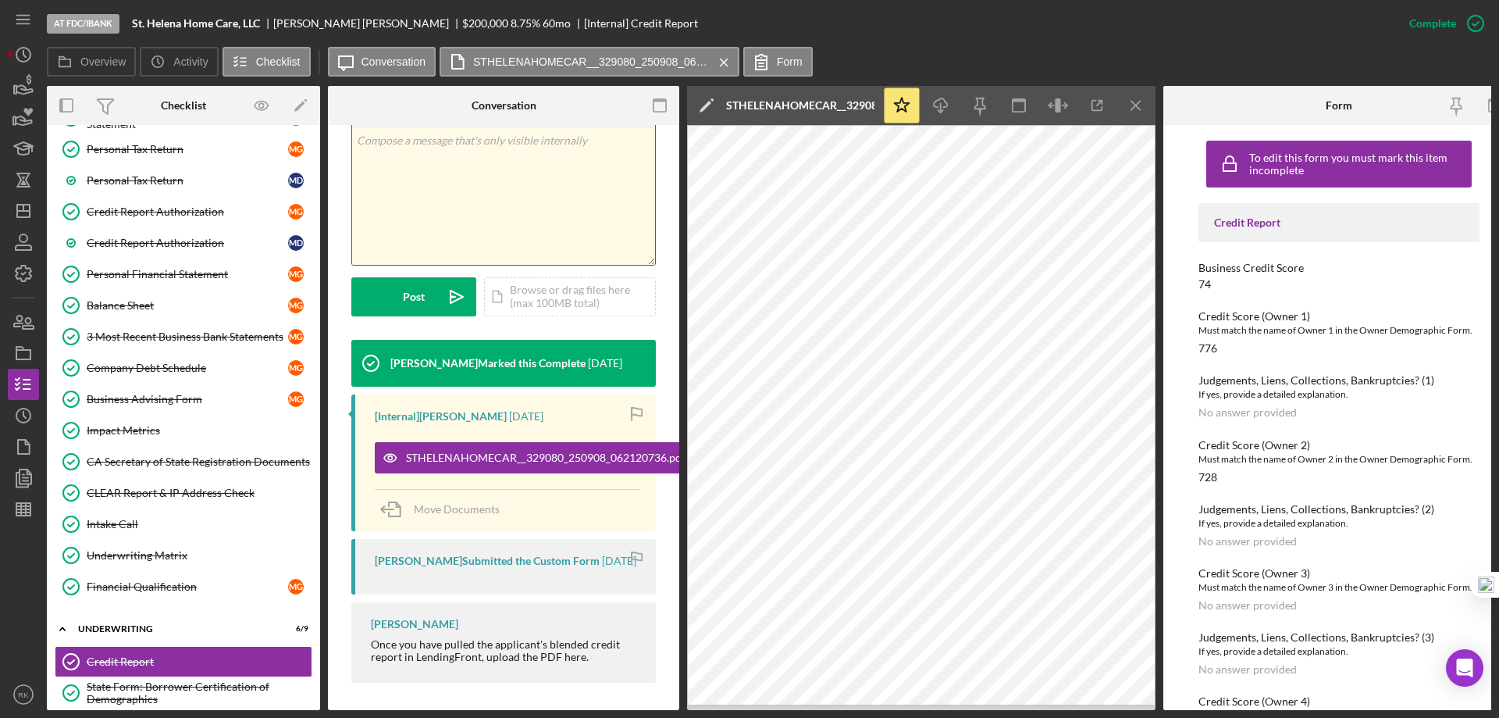
scroll to position [345, 0]
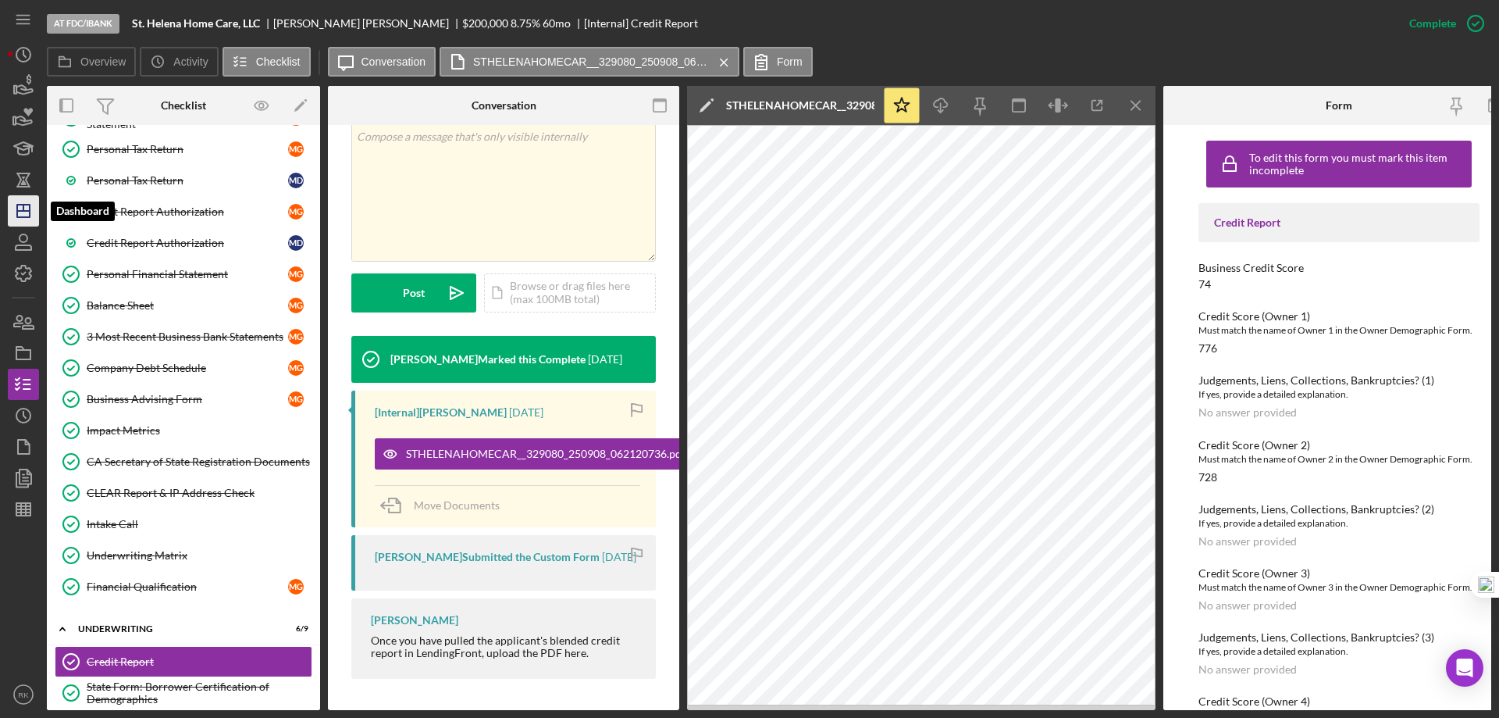
click at [18, 206] on polygon "button" at bounding box center [23, 211] width 12 height 12
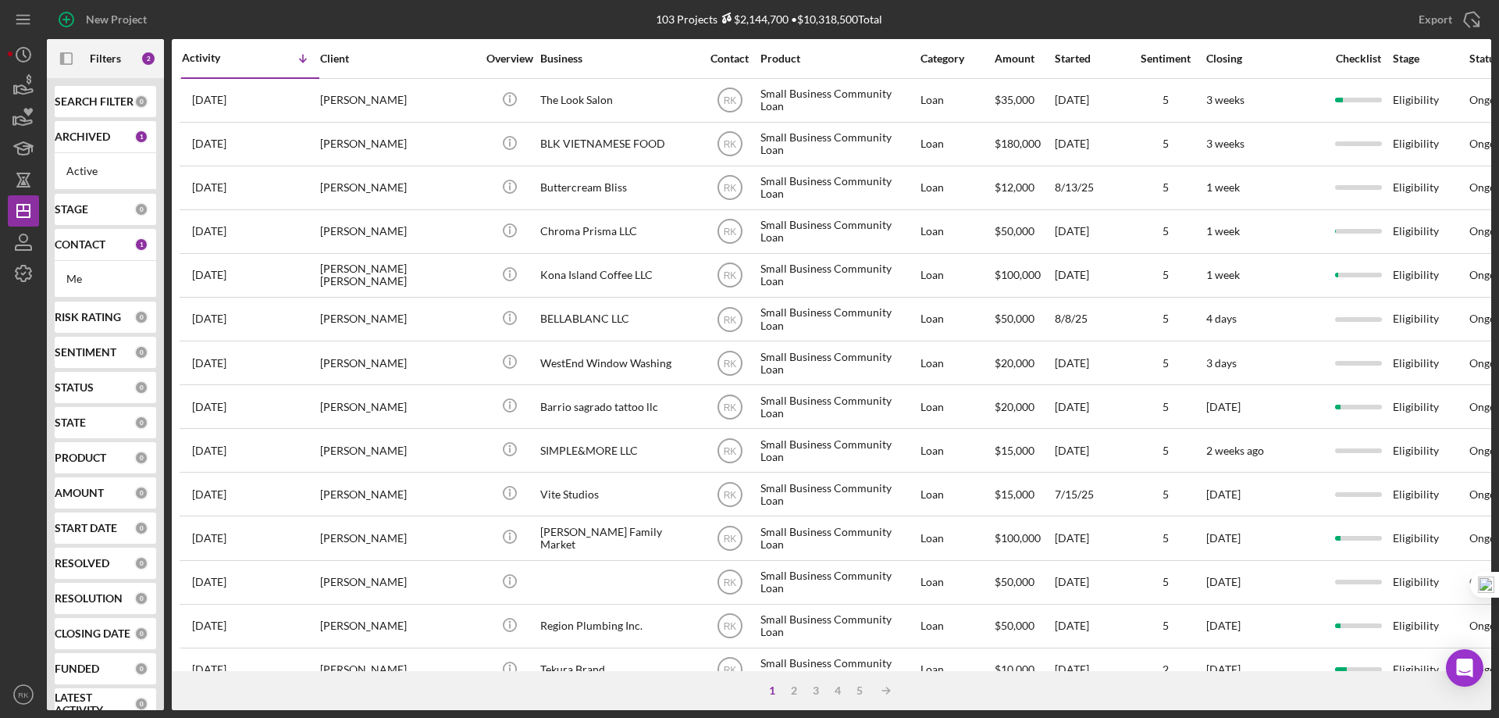
click at [83, 250] on b "CONTACT" at bounding box center [80, 244] width 51 height 12
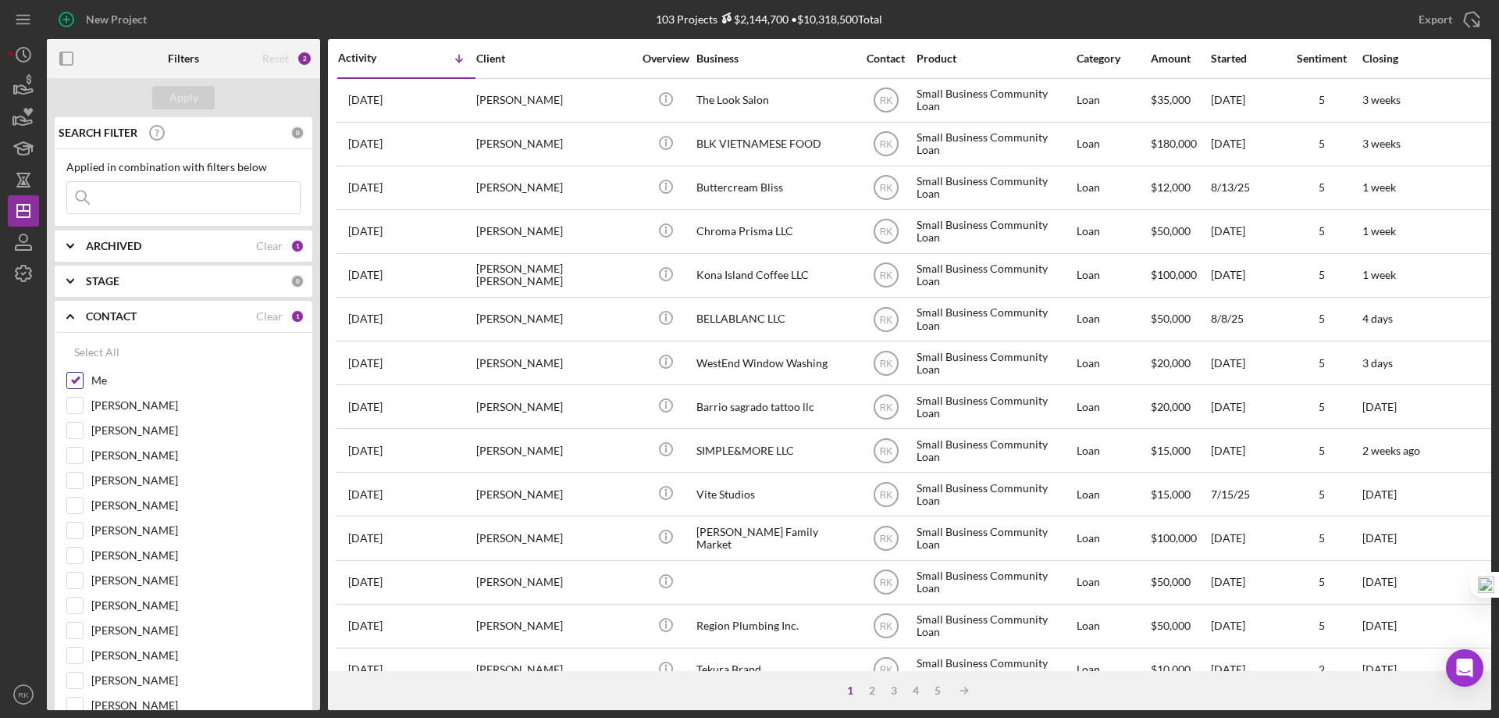
click at [73, 380] on input "Me" at bounding box center [75, 381] width 16 height 16
checkbox input "false"
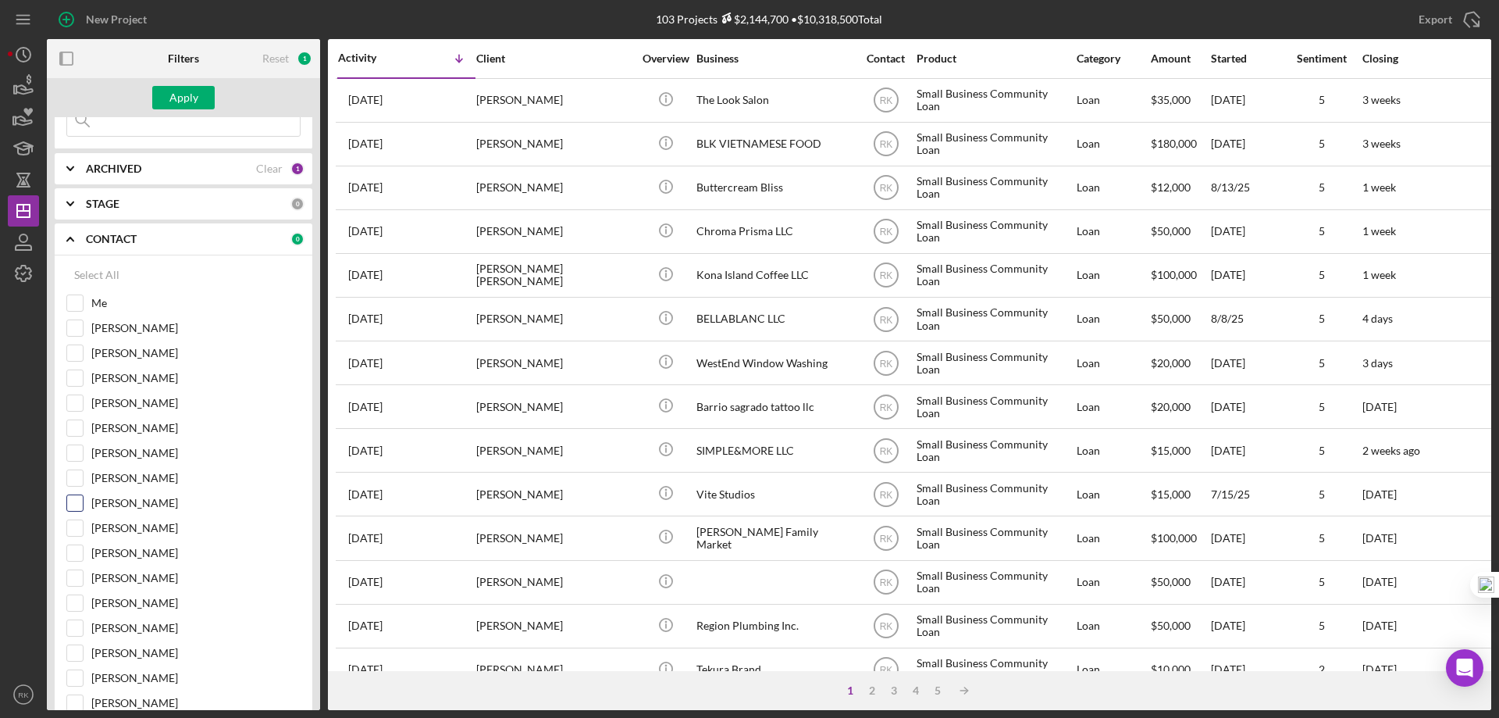
click at [76, 504] on input "Yash Abichandani" at bounding box center [75, 503] width 16 height 16
checkbox input "true"
click at [195, 110] on div "Apply" at bounding box center [183, 97] width 273 height 39
click at [191, 98] on div "Apply" at bounding box center [183, 97] width 29 height 23
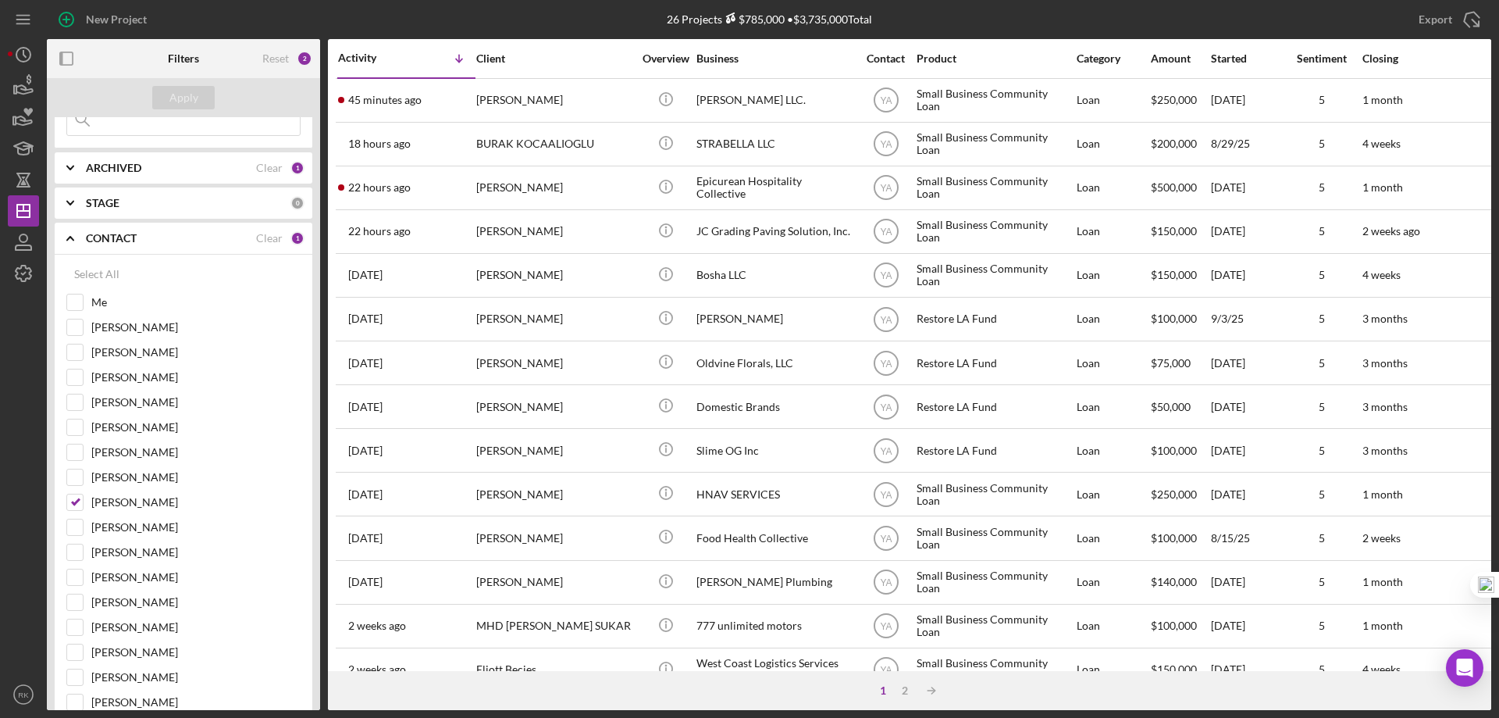
click at [68, 60] on icon "button" at bounding box center [66, 58] width 35 height 35
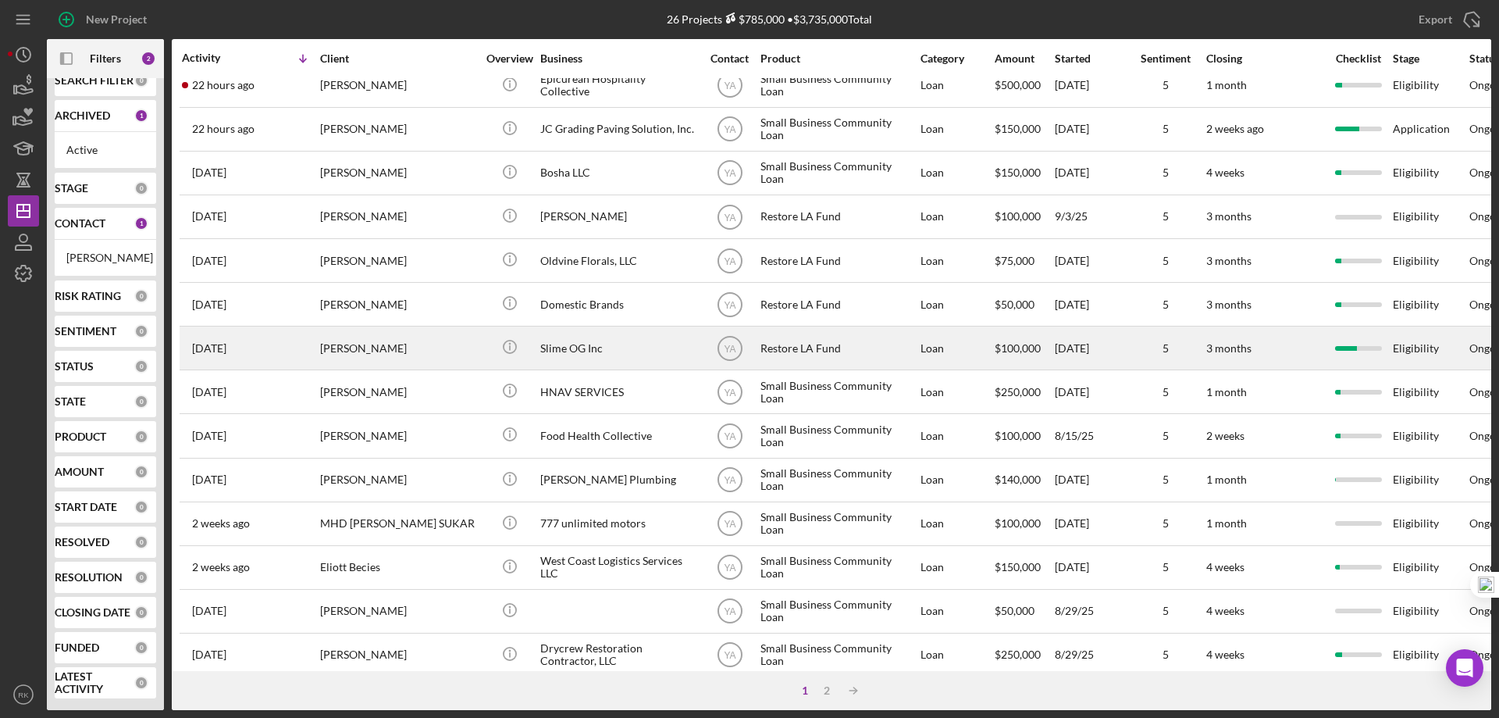
scroll to position [104, 0]
click at [565, 348] on div "Slime OG Inc" at bounding box center [618, 346] width 156 height 41
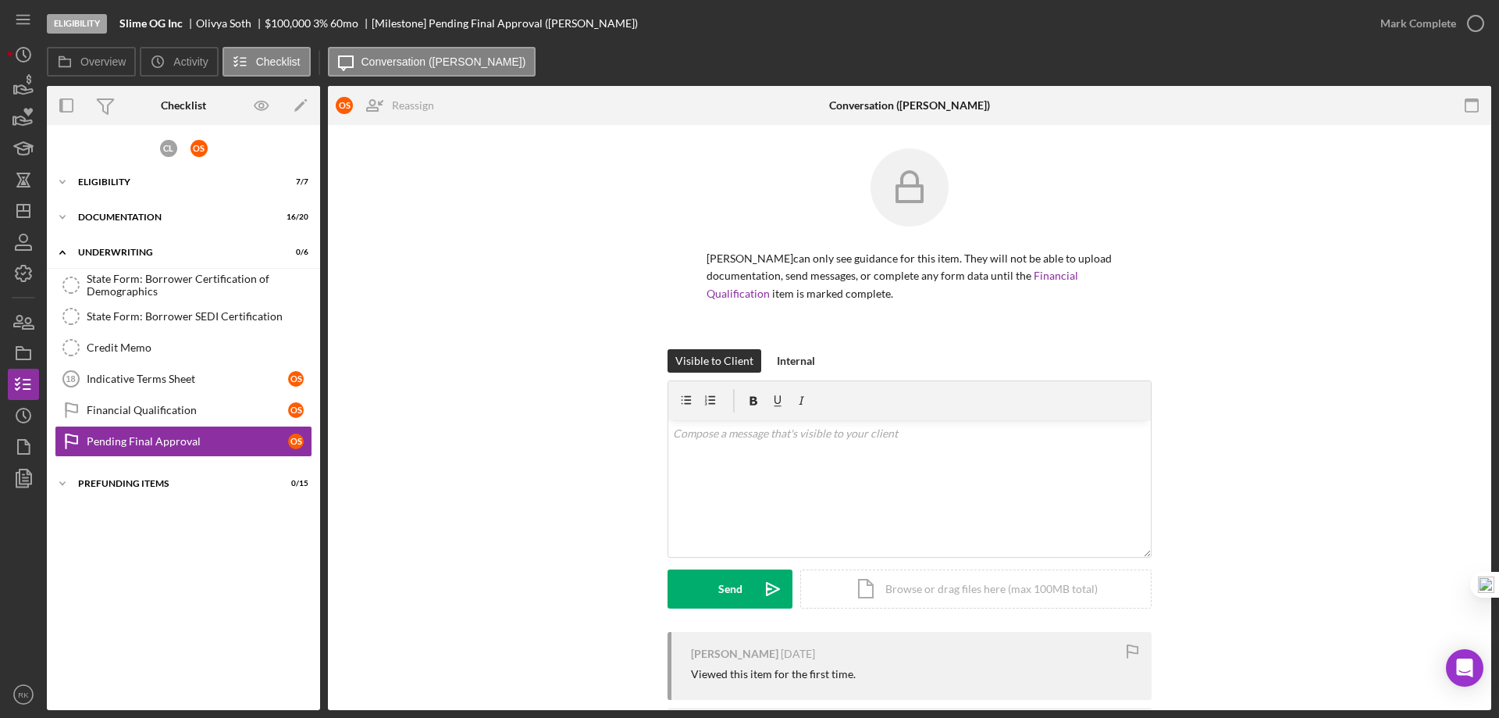
drag, startPoint x: 110, startPoint y: 178, endPoint x: 119, endPoint y: 198, distance: 22.4
click at [110, 177] on div "Eligibility" at bounding box center [173, 181] width 191 height 9
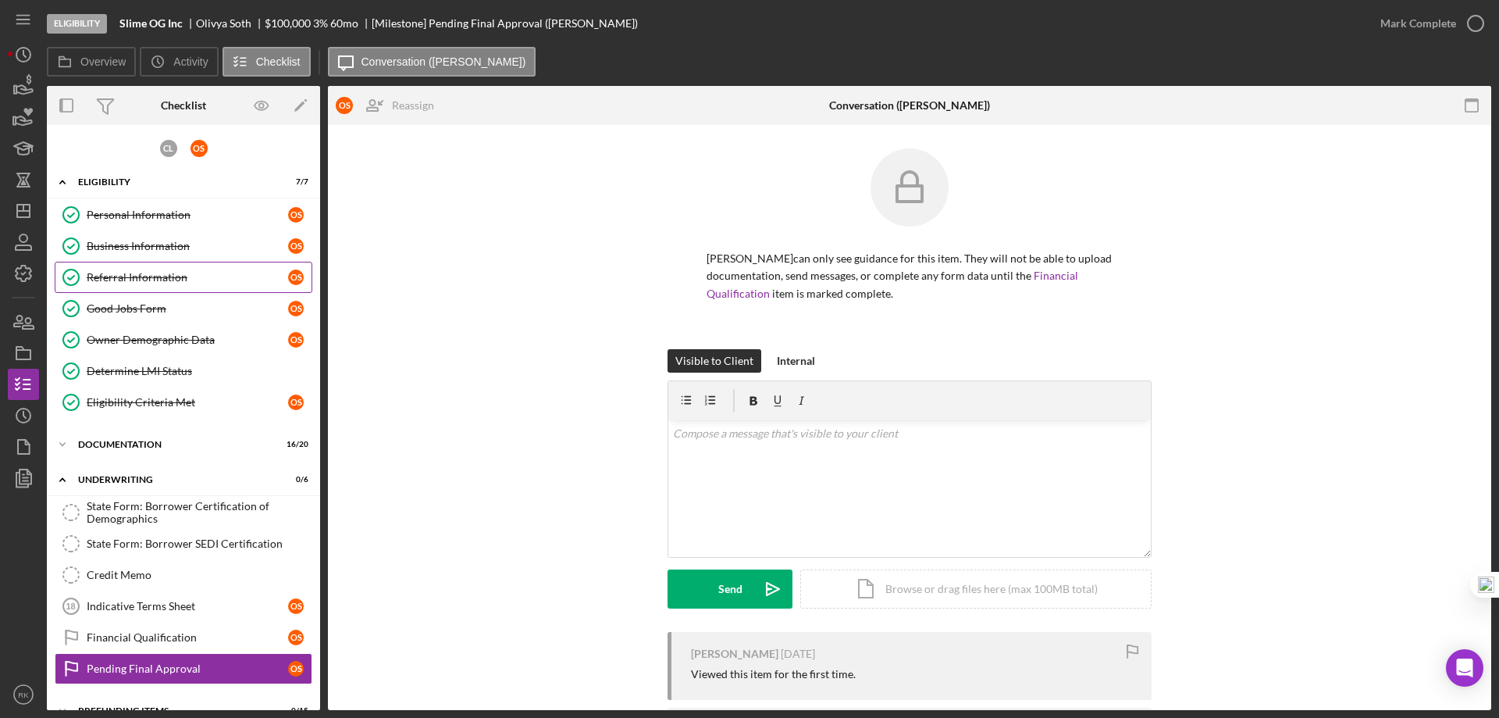
click at [132, 286] on link "Referral Information Referral Information O S" at bounding box center [184, 277] width 258 height 31
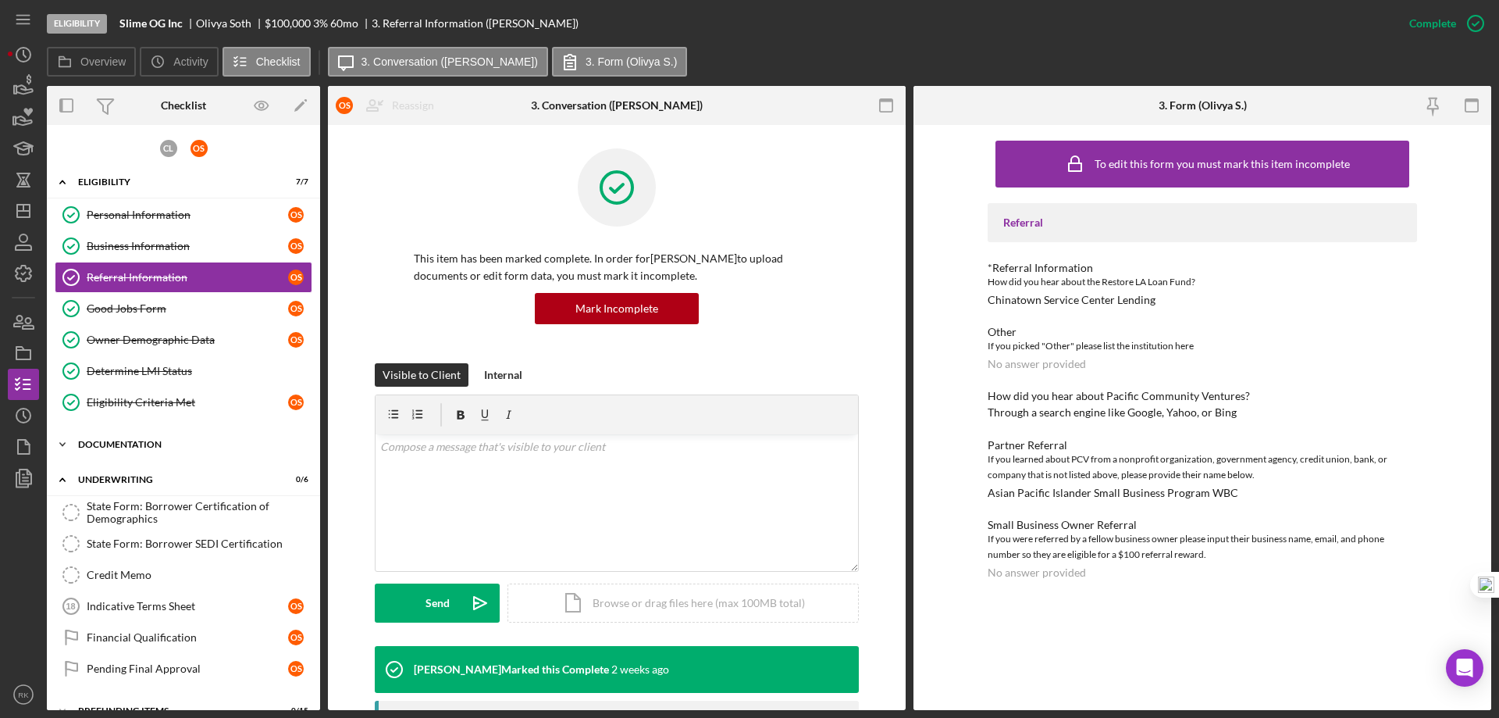
click at [129, 446] on div "Documentation" at bounding box center [189, 444] width 223 height 9
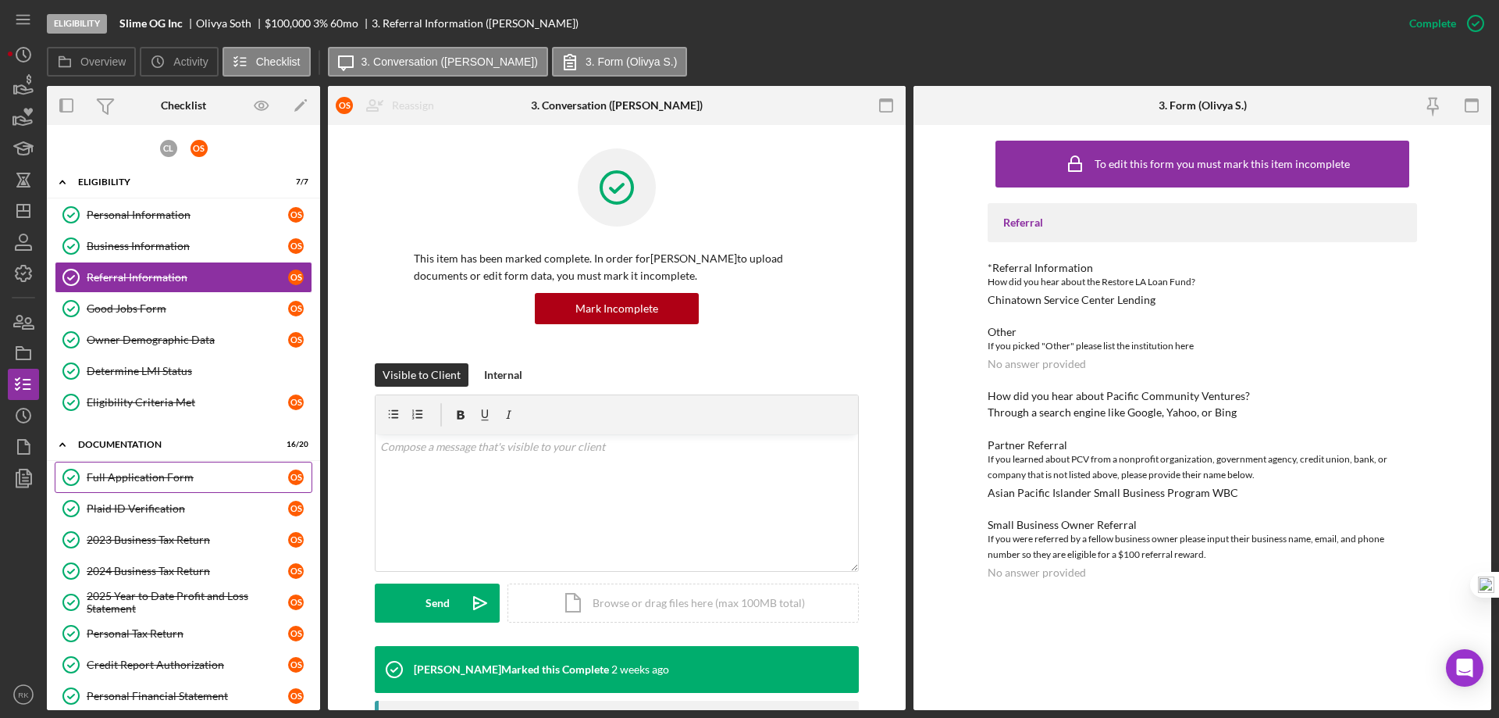
click at [143, 472] on div "Full Application Form" at bounding box center [187, 477] width 201 height 12
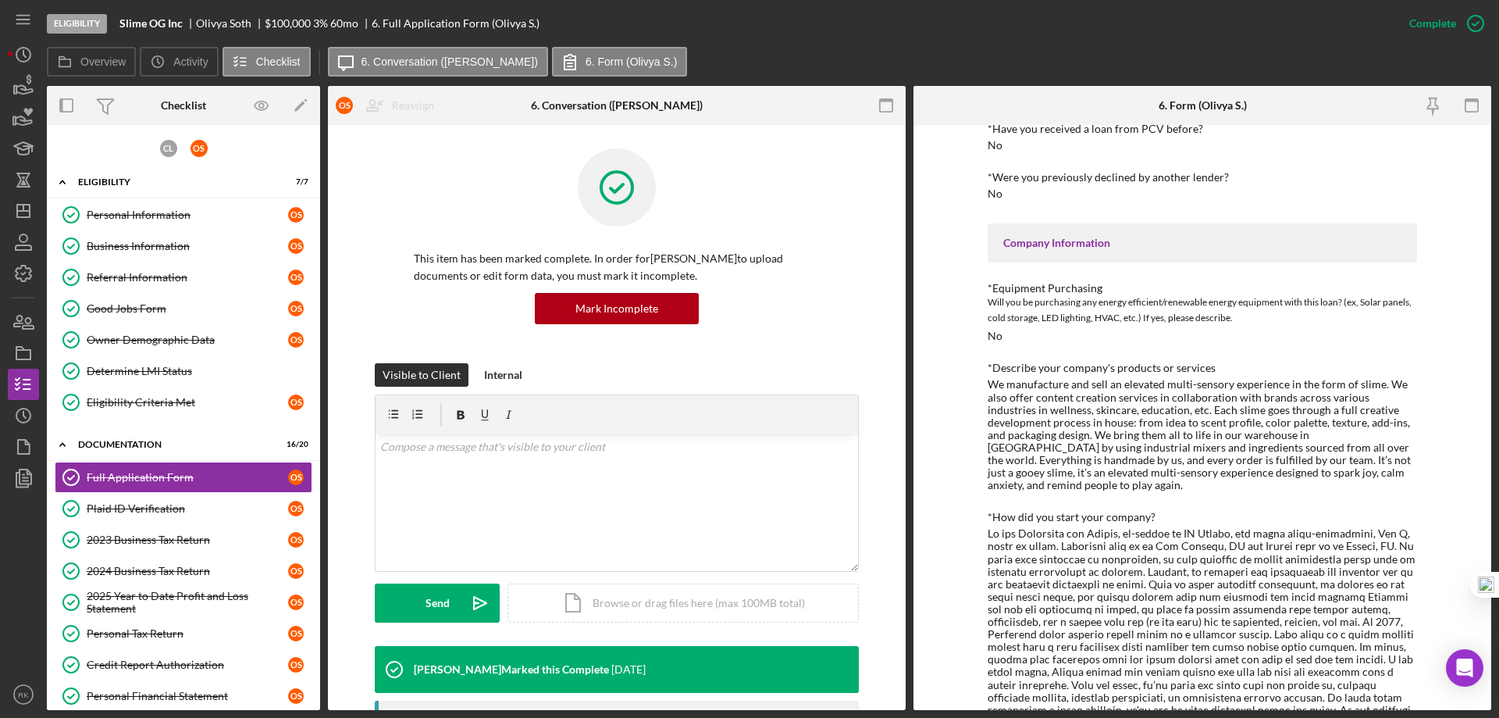
scroll to position [469, 0]
drag, startPoint x: 1004, startPoint y: 381, endPoint x: 1397, endPoint y: 383, distance: 392.8
click at [1397, 383] on div "We manufacture and sell an elevated multi-sensory experience in the form of sli…" at bounding box center [1203, 433] width 430 height 113
click at [142, 244] on div "Business Information" at bounding box center [187, 246] width 201 height 12
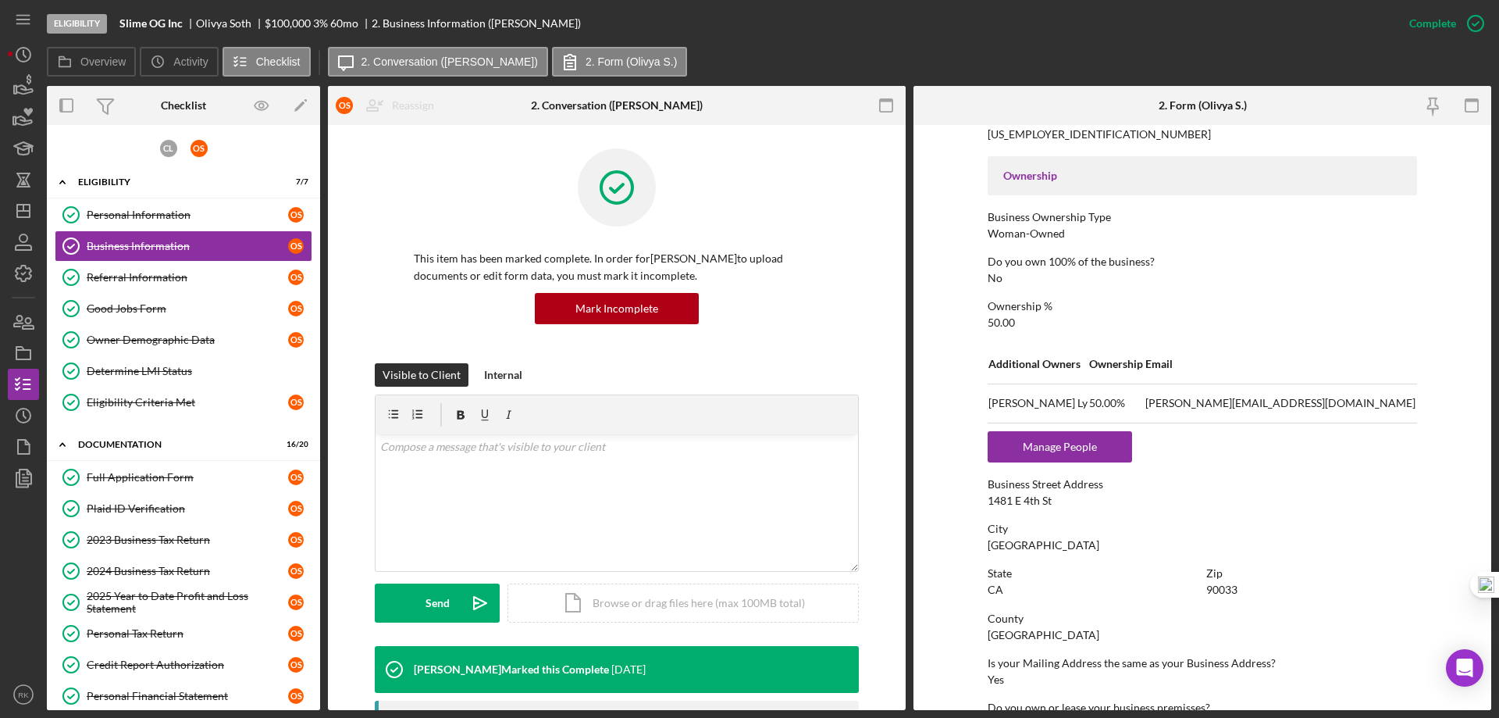
scroll to position [494, 0]
click at [166, 483] on link "Full Application Form Full Application Form O S" at bounding box center [184, 477] width 258 height 31
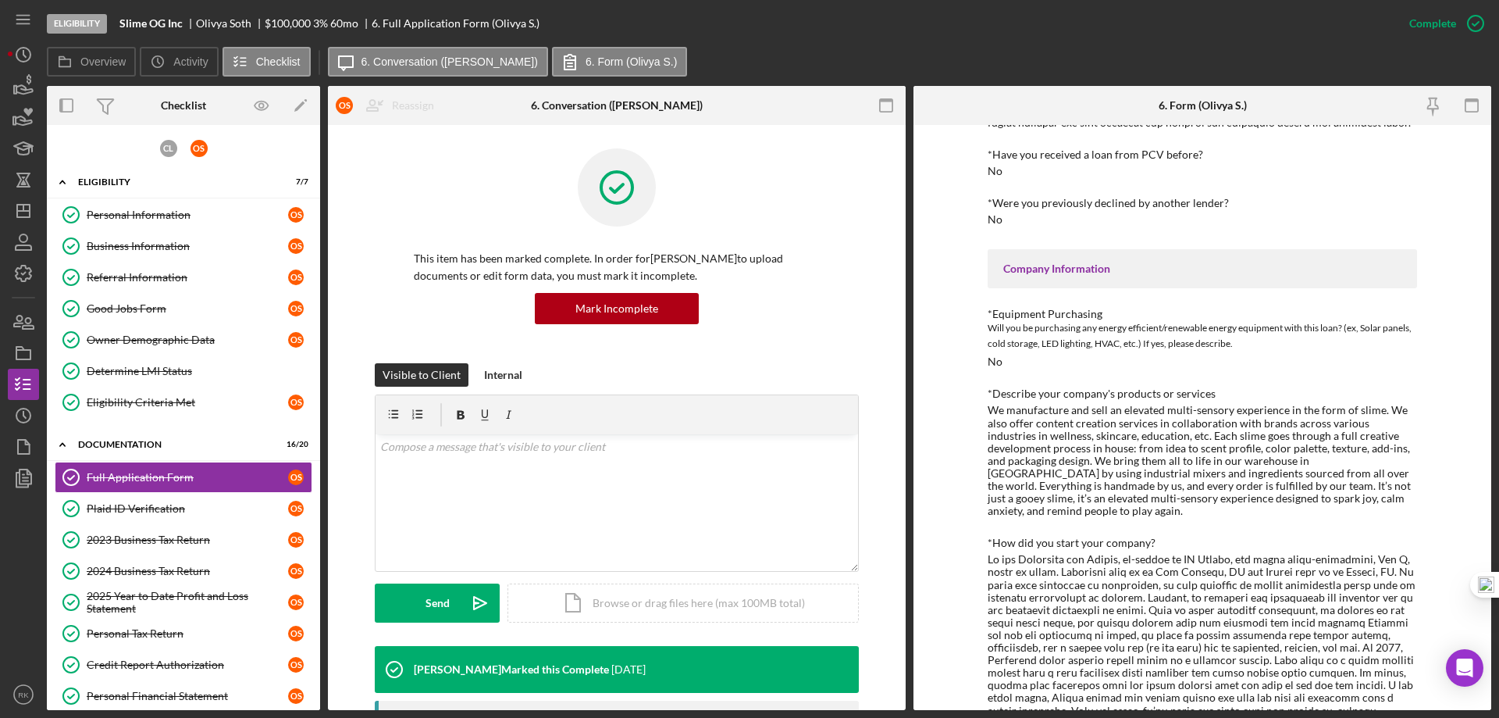
scroll to position [443, 0]
drag, startPoint x: 1382, startPoint y: 408, endPoint x: 1411, endPoint y: 426, distance: 34.7
click at [1411, 426] on div "We manufacture and sell an elevated multi-sensory experience in the form of sli…" at bounding box center [1203, 459] width 430 height 113
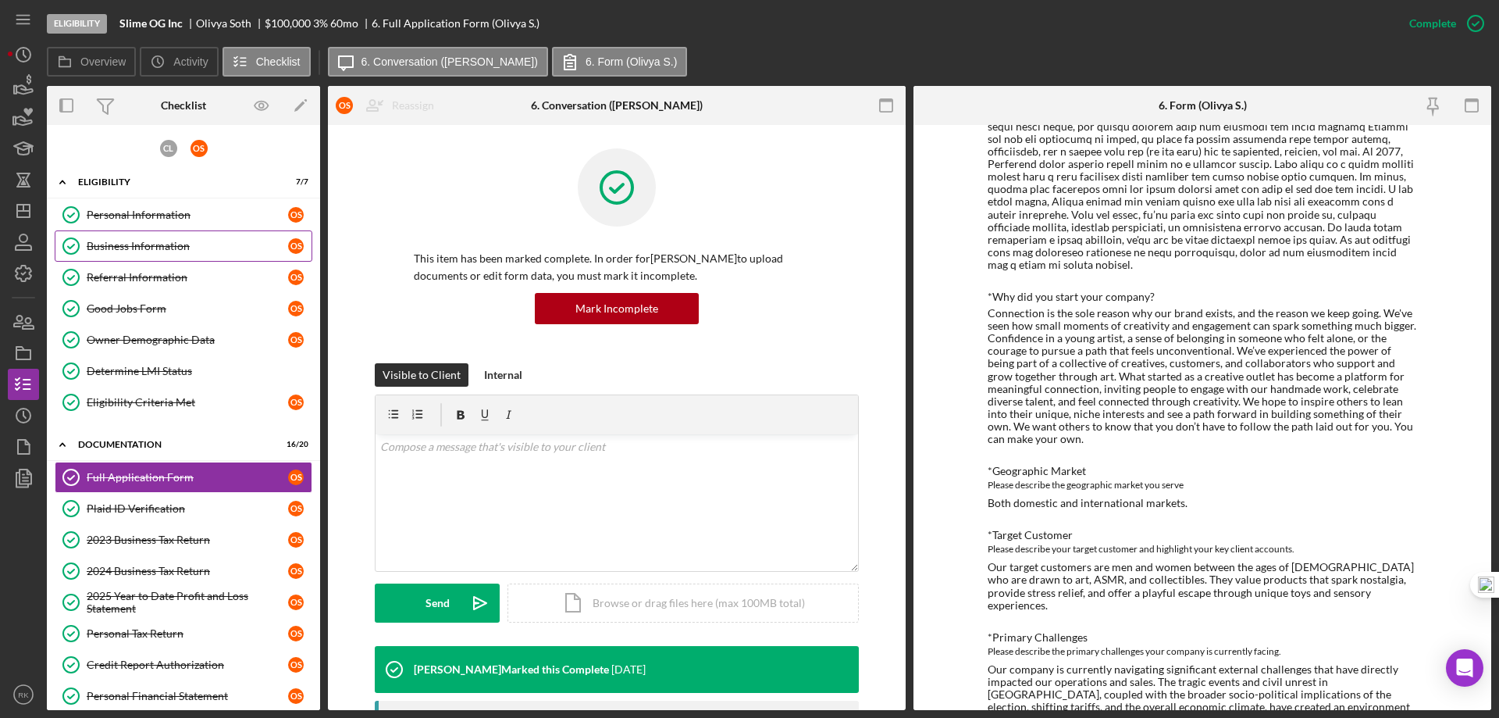
scroll to position [937, 0]
click at [191, 245] on div "Business Information" at bounding box center [187, 246] width 201 height 12
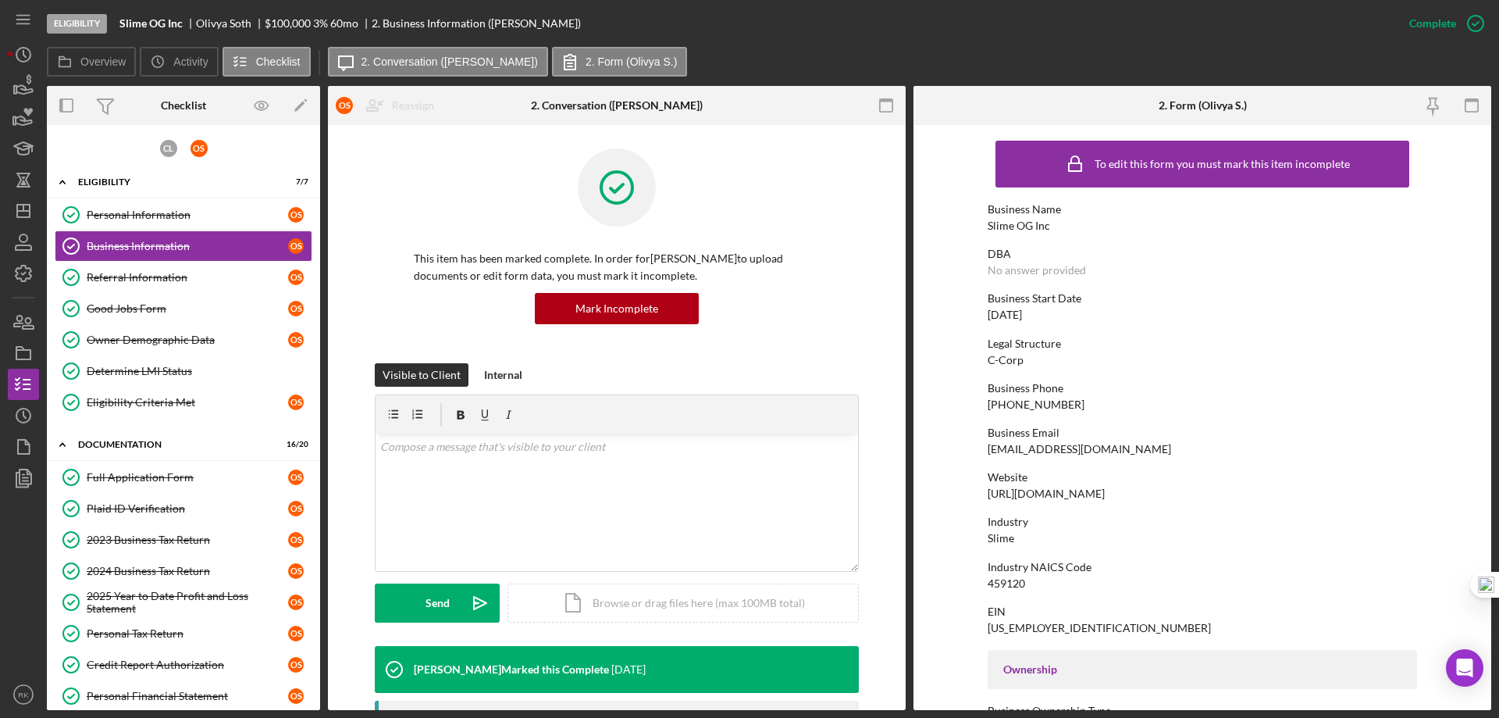
drag, startPoint x: 1118, startPoint y: 492, endPoint x: 1014, endPoint y: 490, distance: 103.9
click at [983, 494] on form "To edit this form you must mark this item incomplete Business Name Slime OG Inc…" at bounding box center [1203, 417] width 578 height 585
copy div "https://www.ogslimes.com"
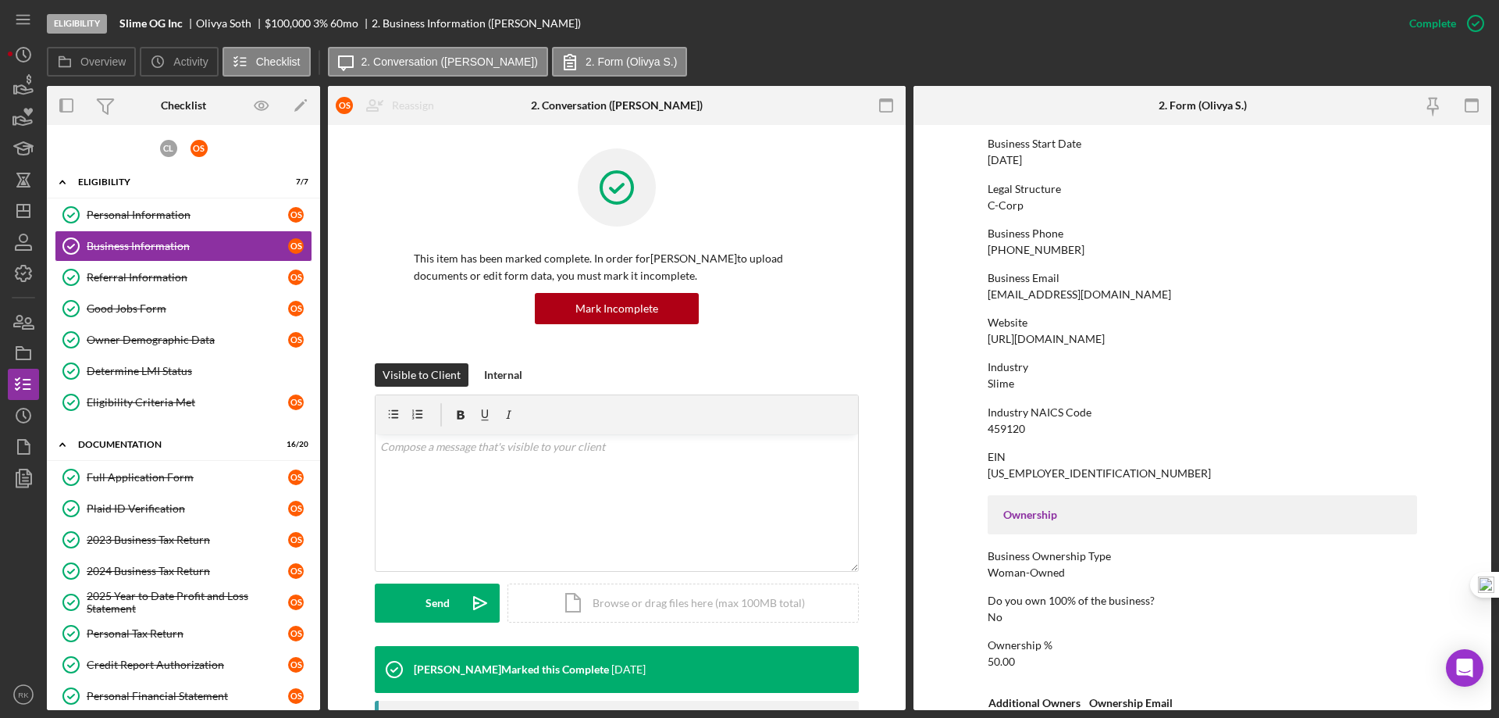
scroll to position [155, 0]
click at [155, 479] on div "Full Application Form" at bounding box center [187, 477] width 201 height 12
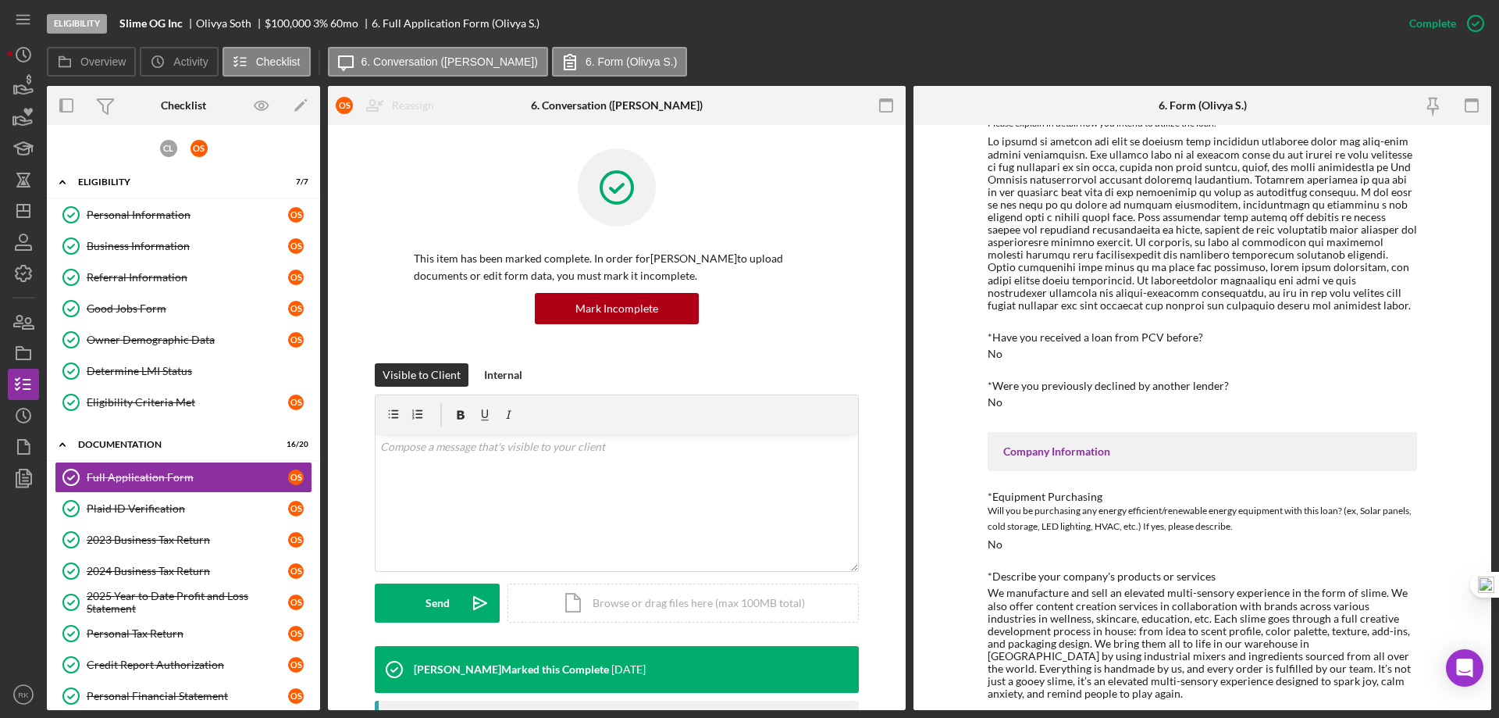
scroll to position [260, 0]
click at [34, 209] on icon "Icon/Dashboard" at bounding box center [23, 210] width 39 height 39
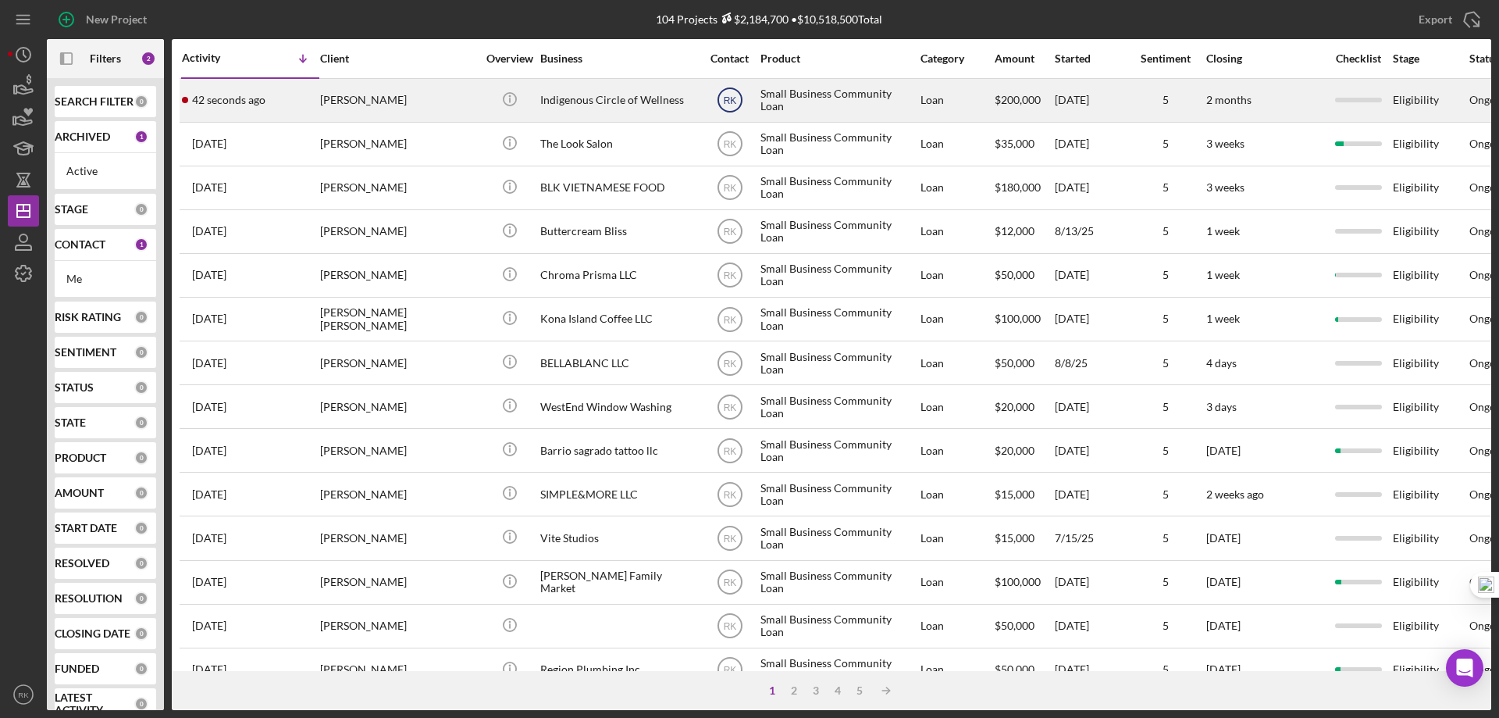
click at [730, 99] on text "RK" at bounding box center [729, 100] width 13 height 11
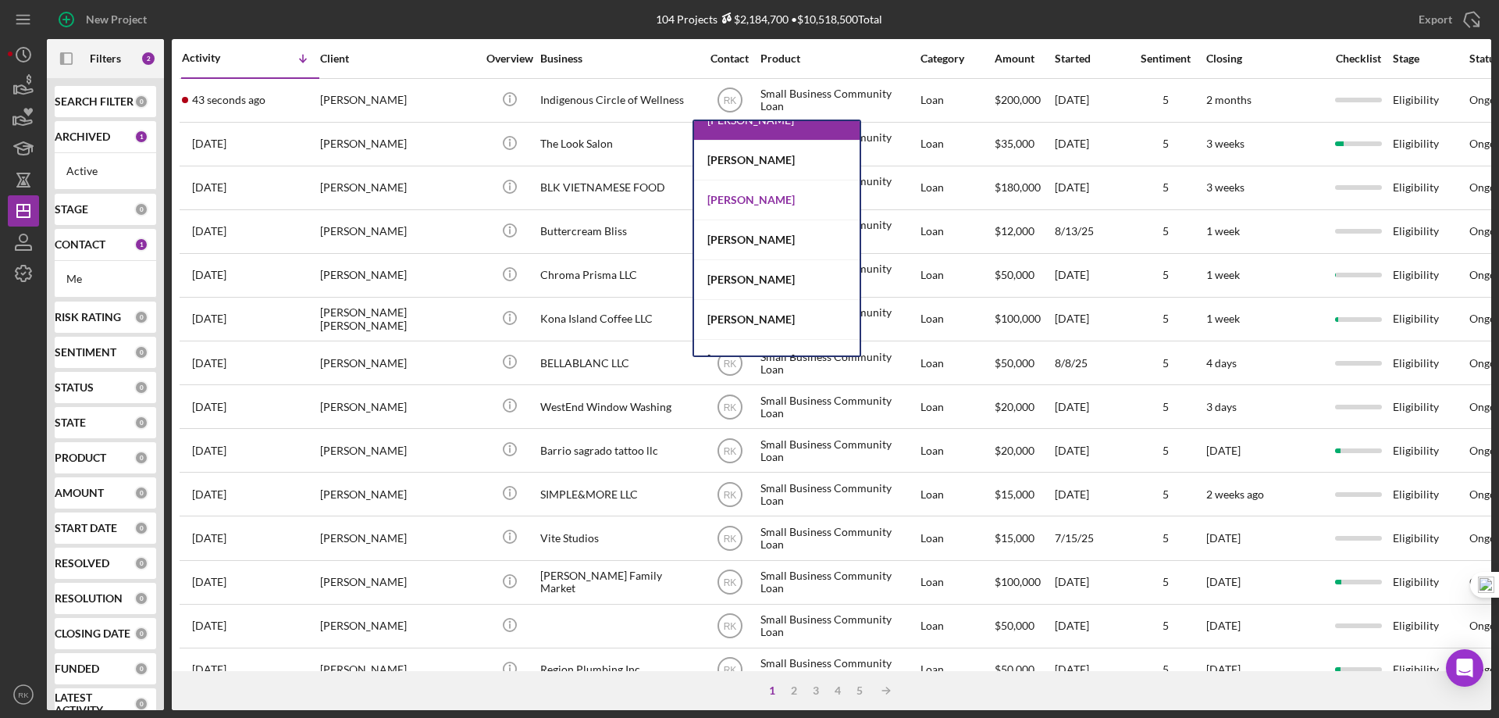
scroll to position [260, 0]
click at [758, 196] on div "Yash Abichandani" at bounding box center [777, 200] width 166 height 40
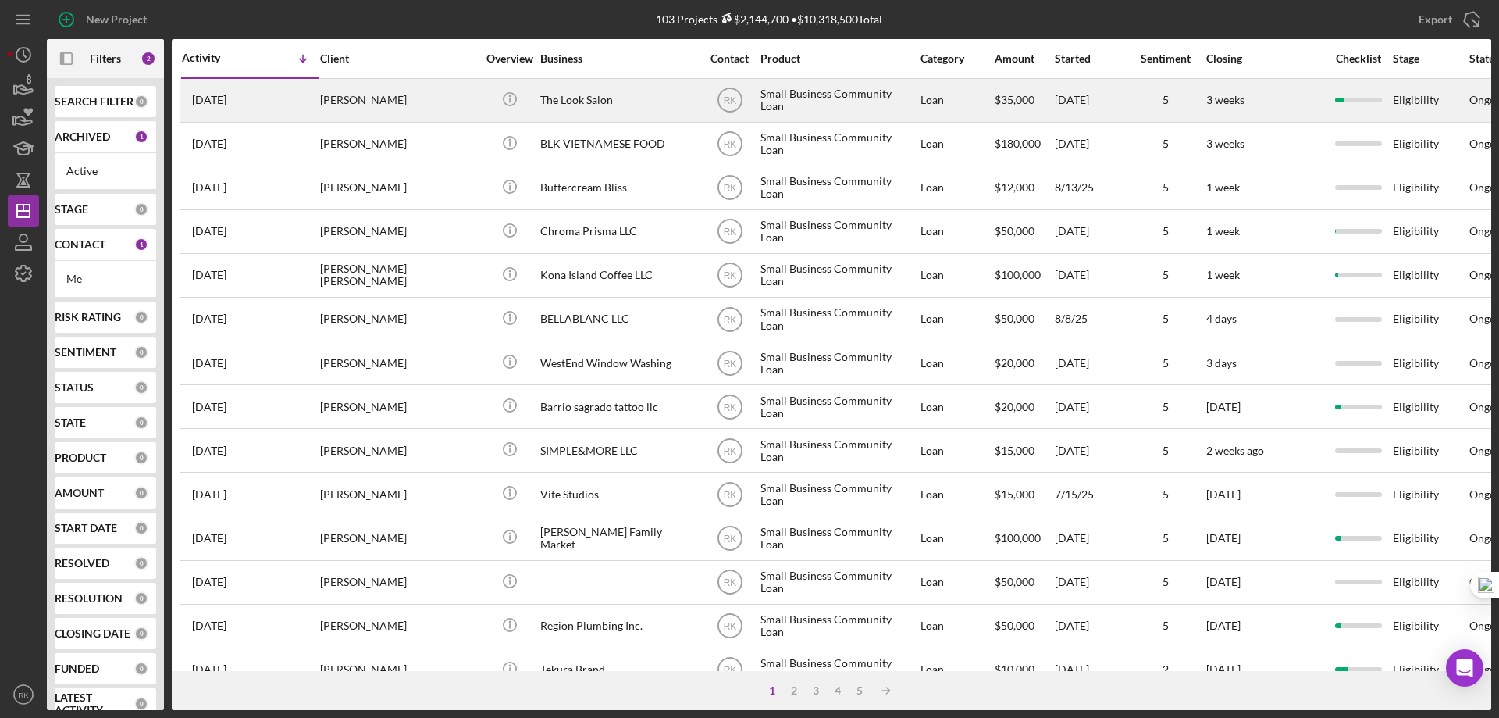
drag, startPoint x: 162, startPoint y: 417, endPoint x: 380, endPoint y: 104, distance: 381.1
click at [380, 104] on div "Jeannia Fowler" at bounding box center [398, 100] width 156 height 41
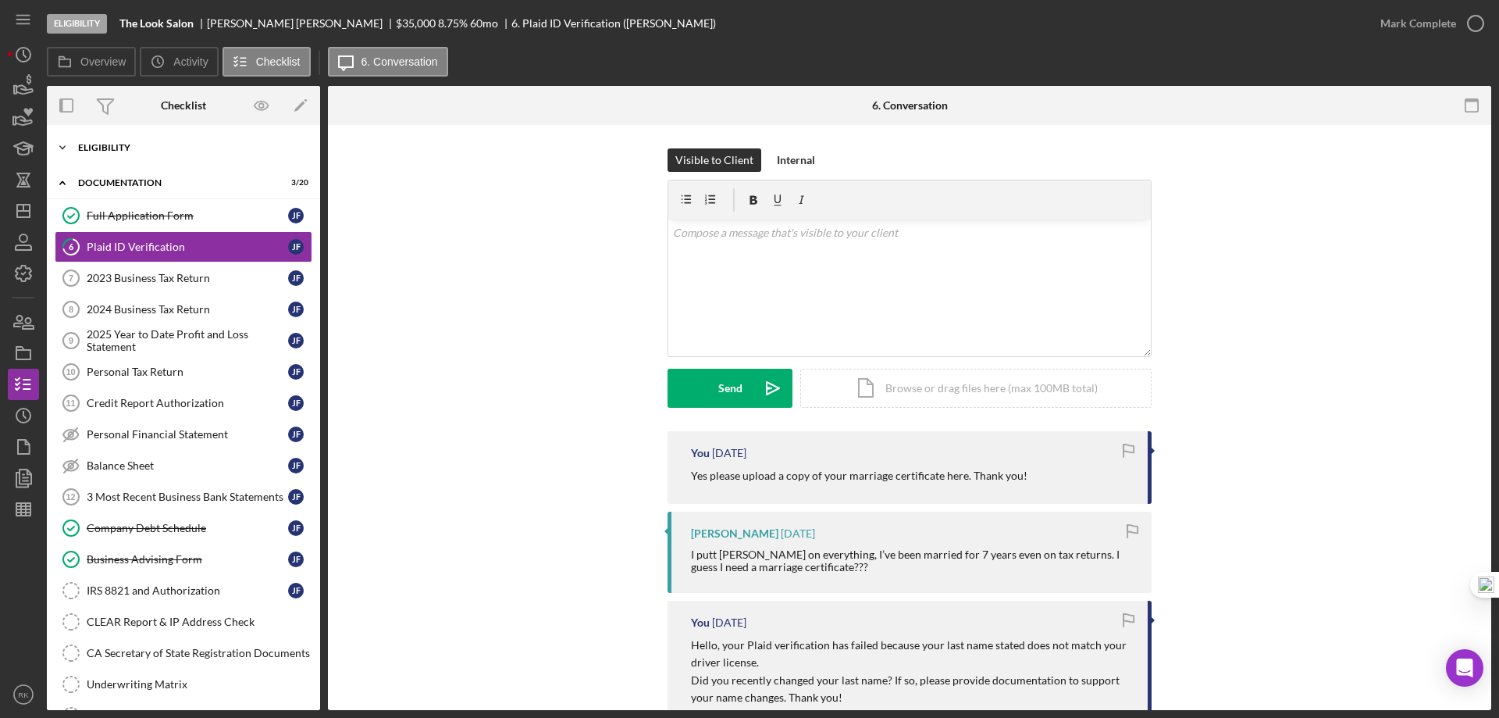
click at [130, 151] on div "Eligibility" at bounding box center [189, 147] width 223 height 9
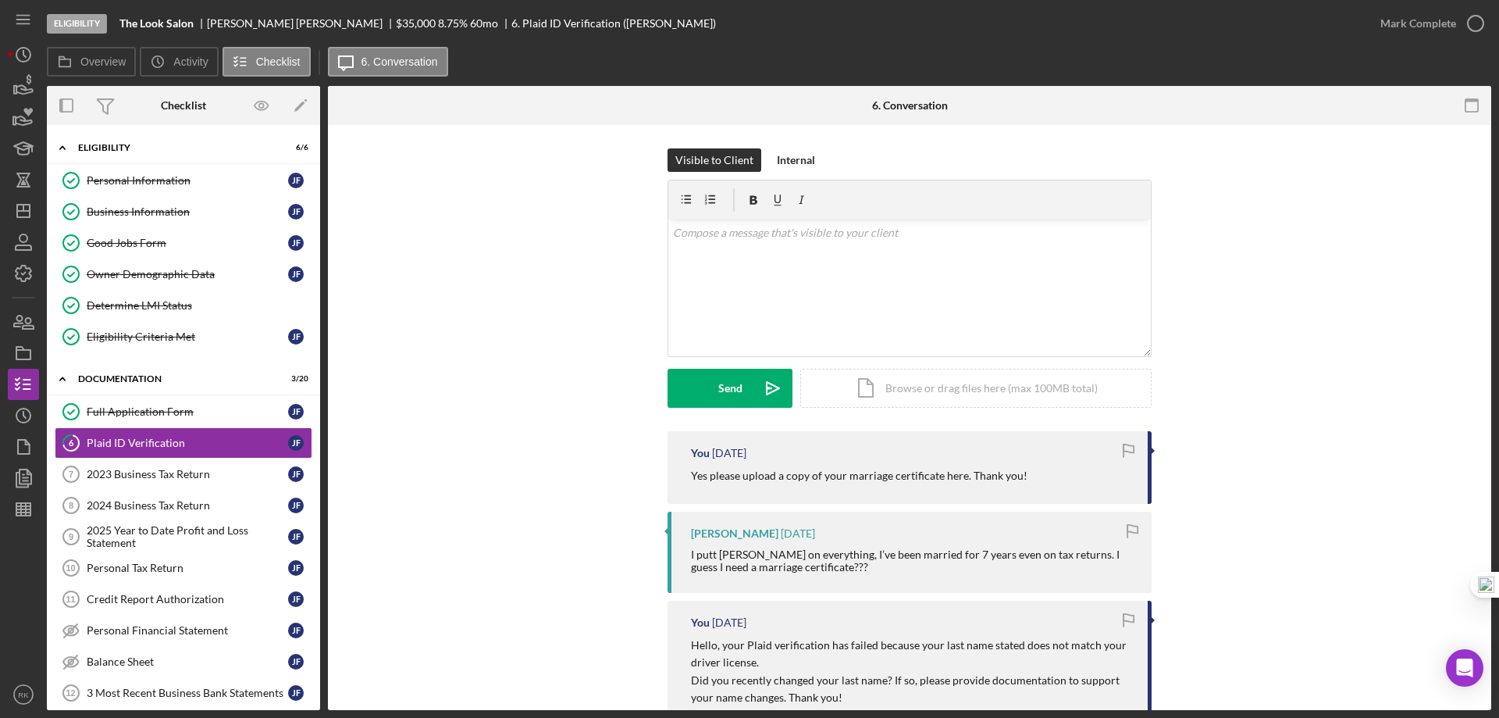
drag, startPoint x: 322, startPoint y: 230, endPoint x: 323, endPoint y: 244, distance: 13.3
click at [323, 244] on div "Overview Internal Workflow Stage Eligibility Icon/Dropdown Arrow Archive (can u…" at bounding box center [769, 398] width 1445 height 624
drag, startPoint x: 323, startPoint y: 265, endPoint x: 323, endPoint y: 301, distance: 35.9
click at [323, 301] on div "Overview Internal Workflow Stage Eligibility Icon/Dropdown Arrow Archive (can u…" at bounding box center [769, 398] width 1445 height 624
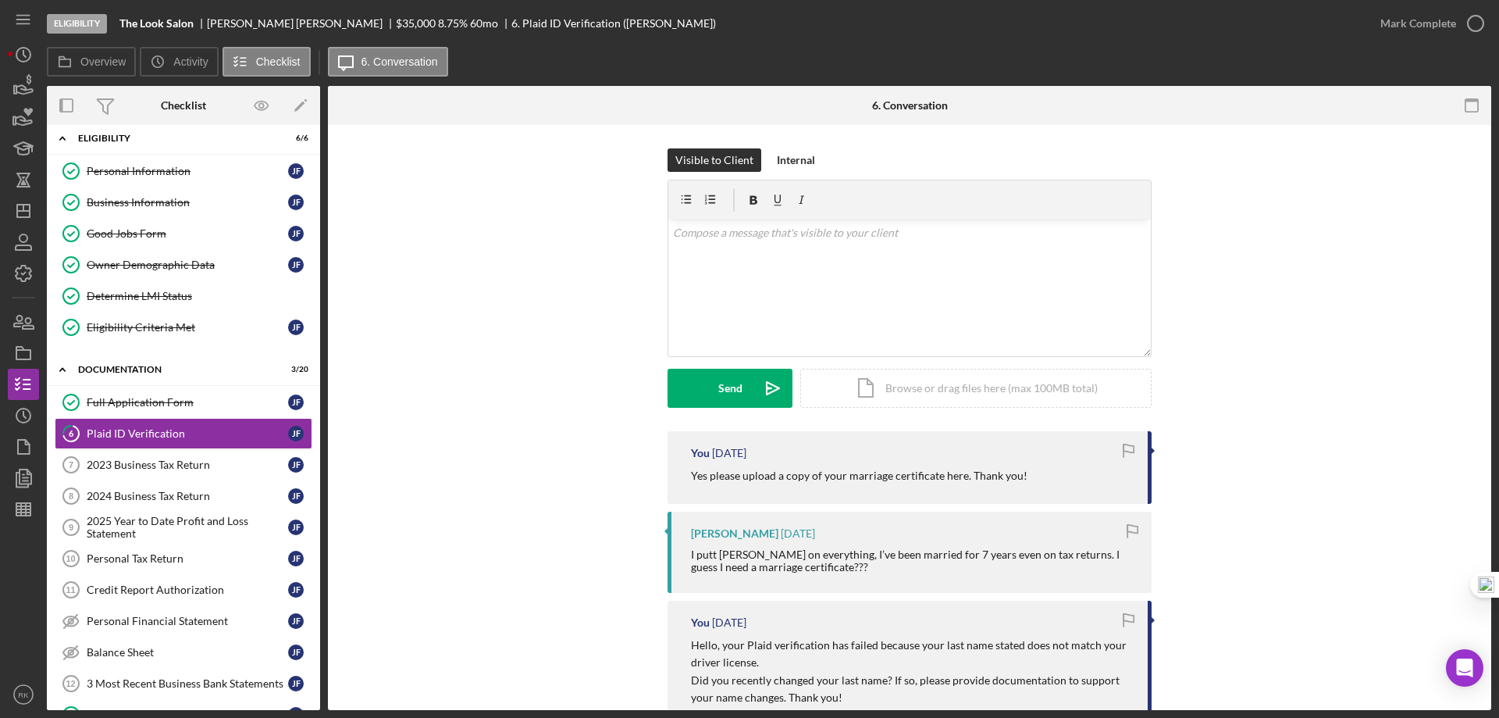
scroll to position [4, 0]
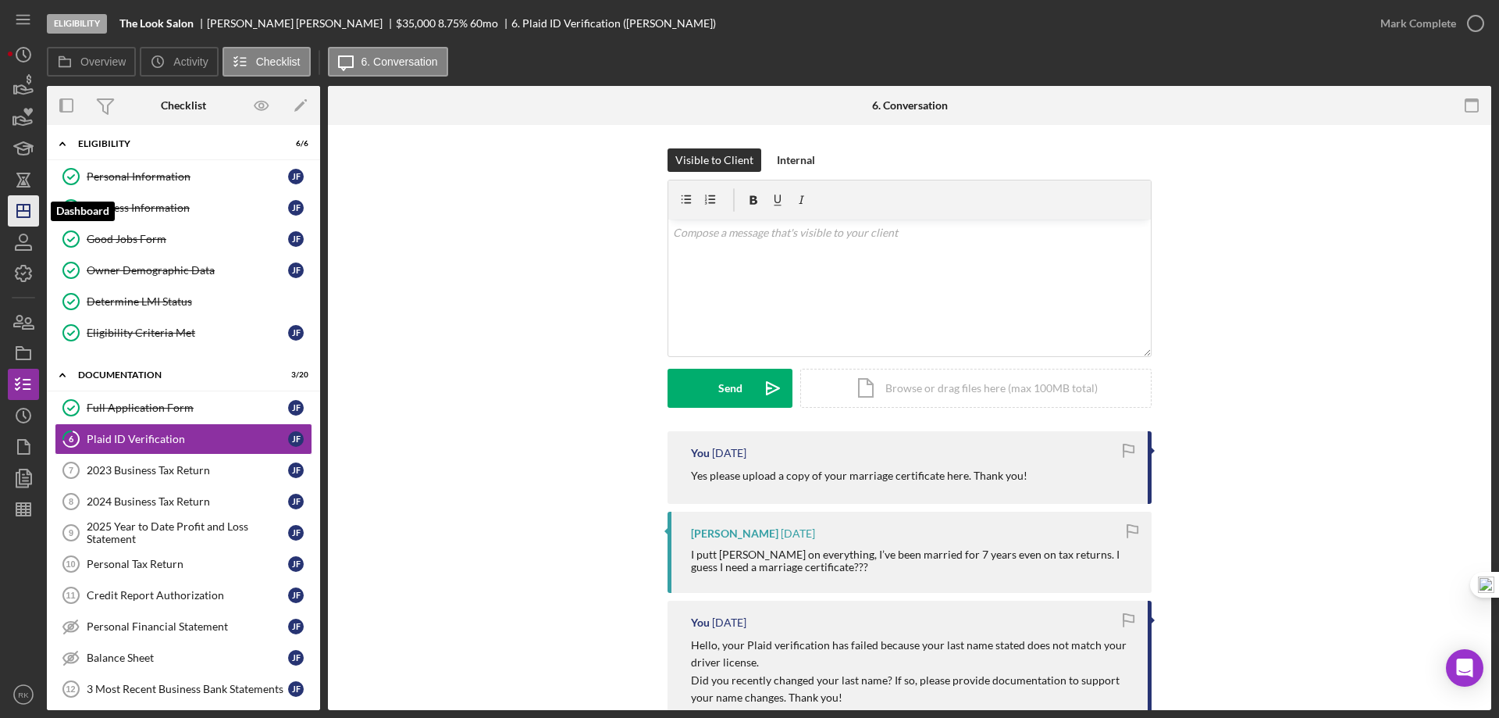
click at [33, 203] on icon "Icon/Dashboard" at bounding box center [23, 210] width 39 height 39
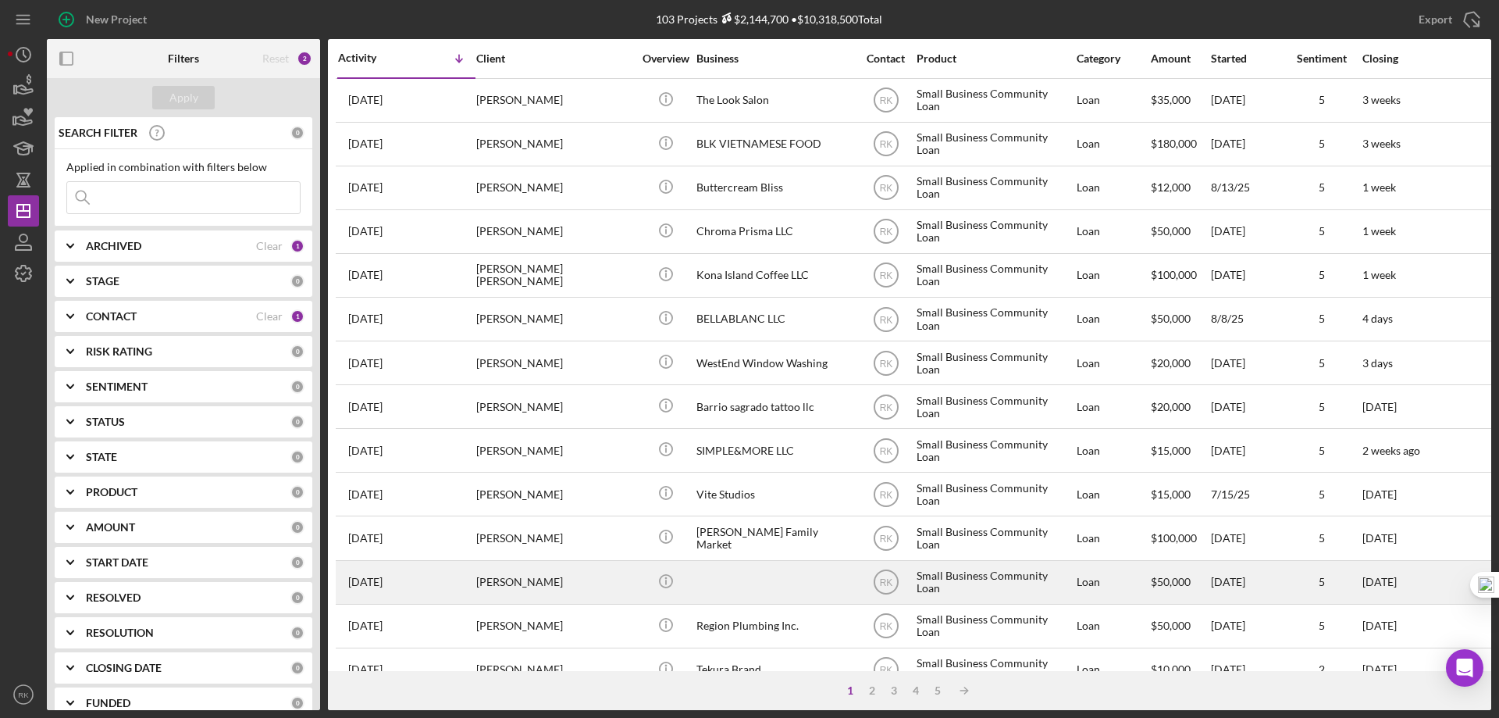
click at [531, 586] on div "Sandi Sahleen" at bounding box center [554, 582] width 156 height 41
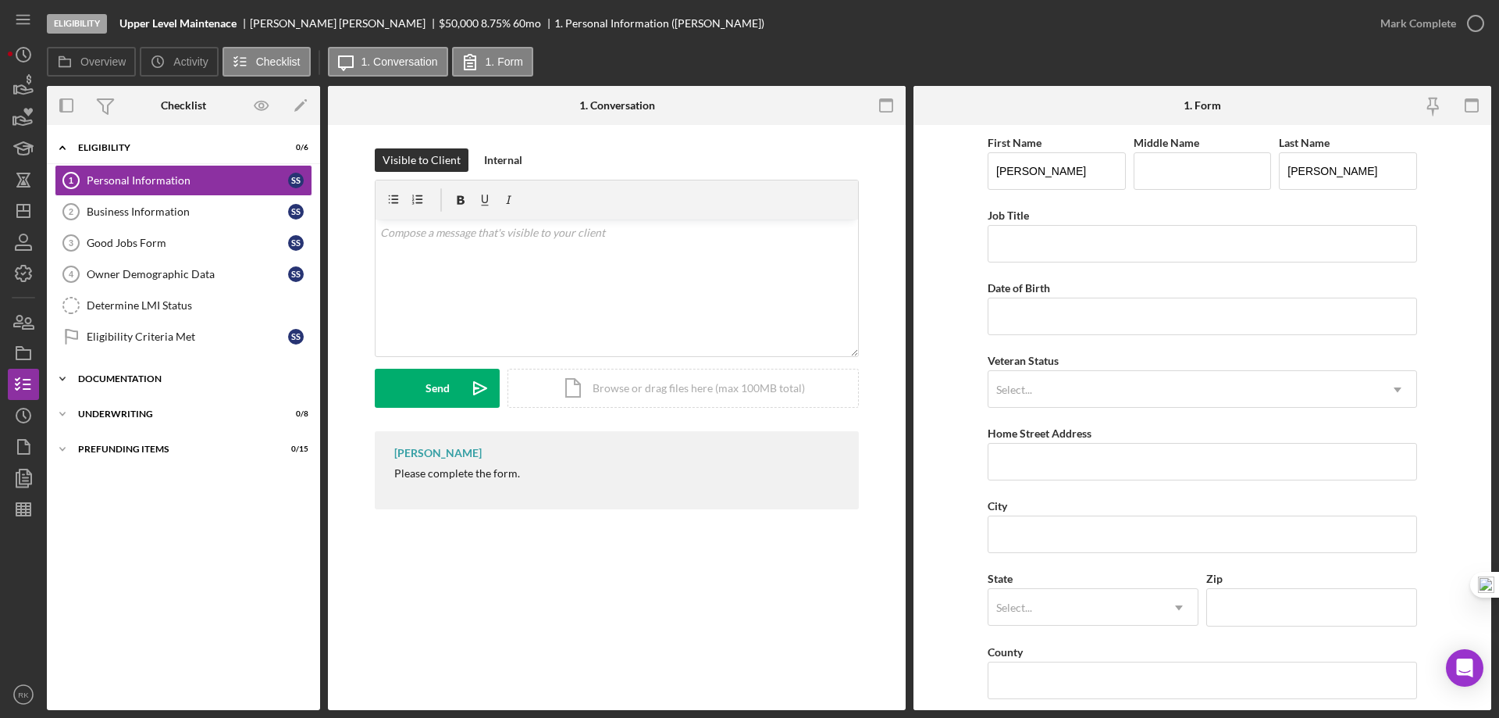
click at [137, 380] on div "Documentation" at bounding box center [189, 378] width 223 height 9
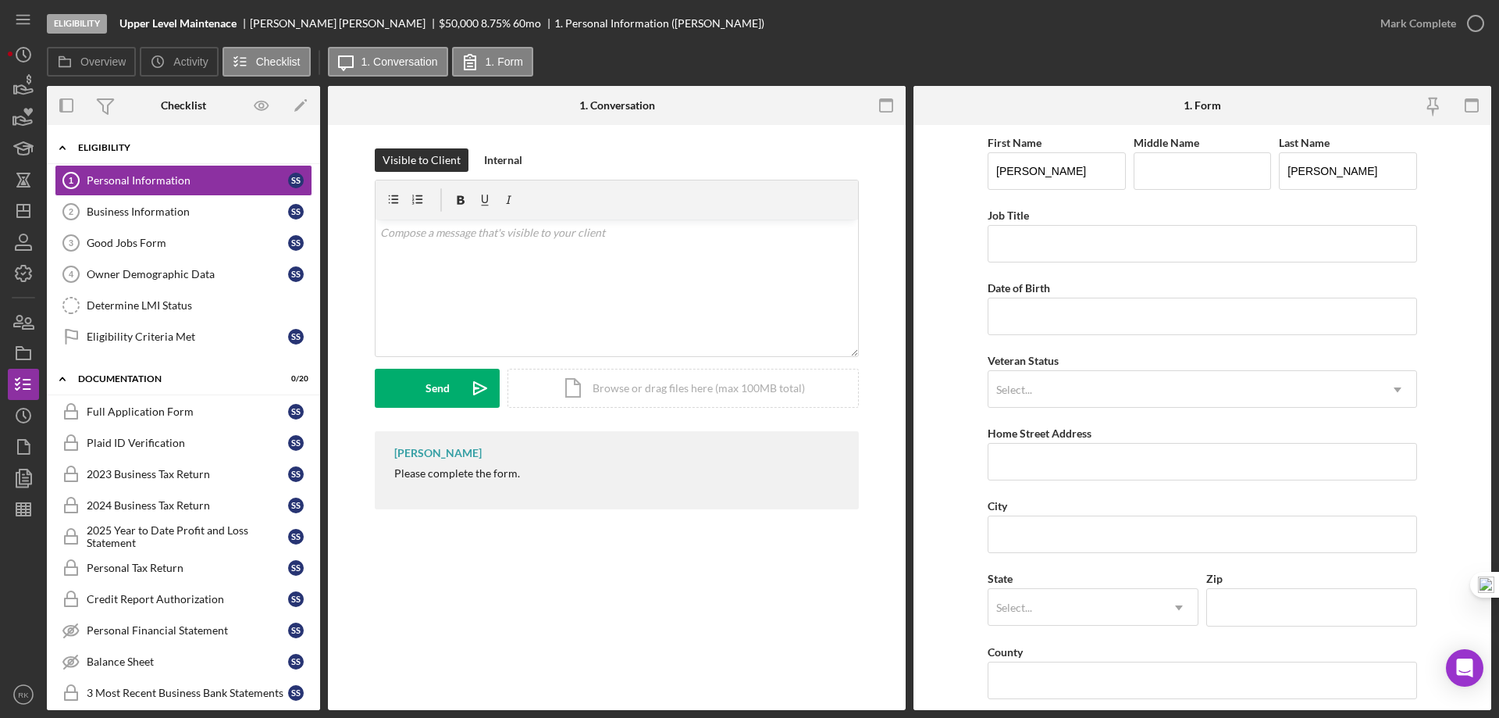
click at [91, 151] on div "Eligibility" at bounding box center [189, 147] width 223 height 9
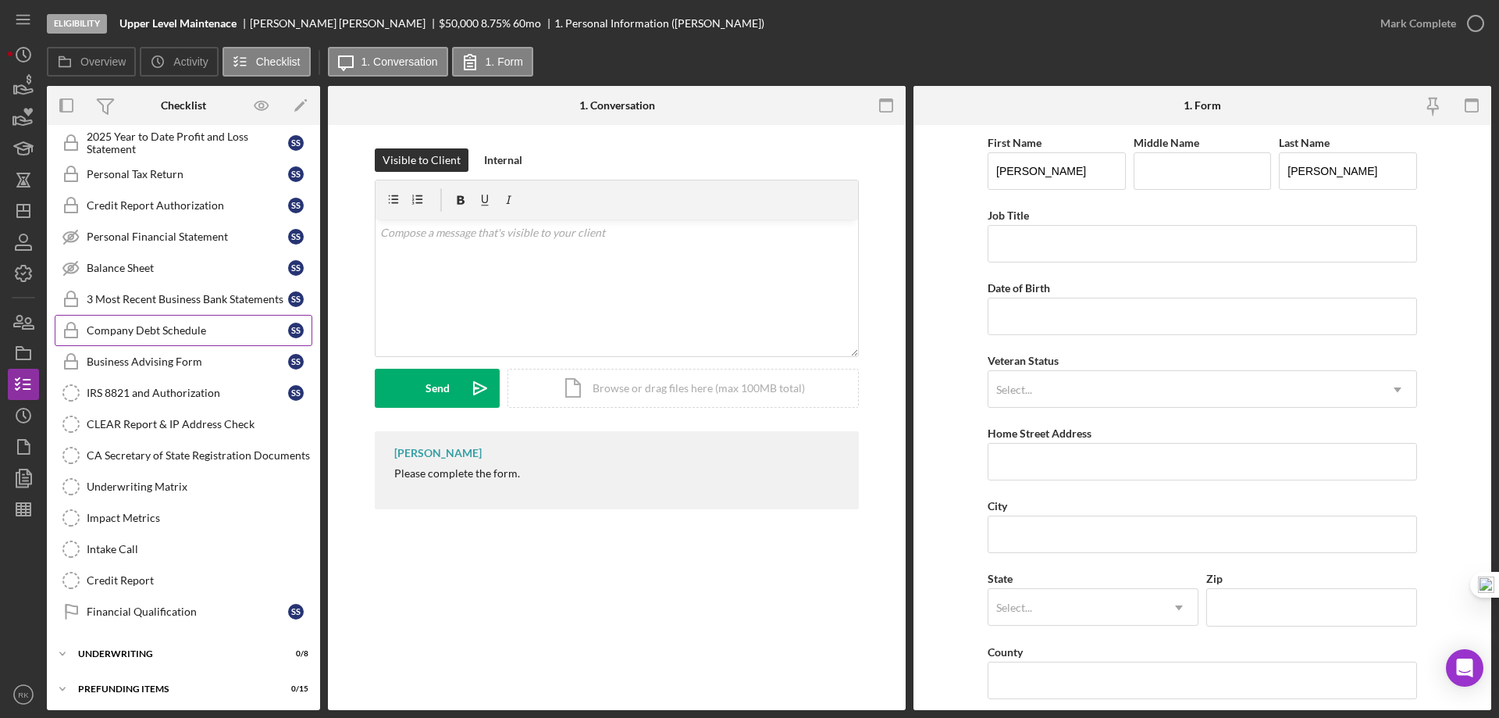
scroll to position [201, 0]
click at [116, 654] on div "Underwriting" at bounding box center [189, 650] width 223 height 9
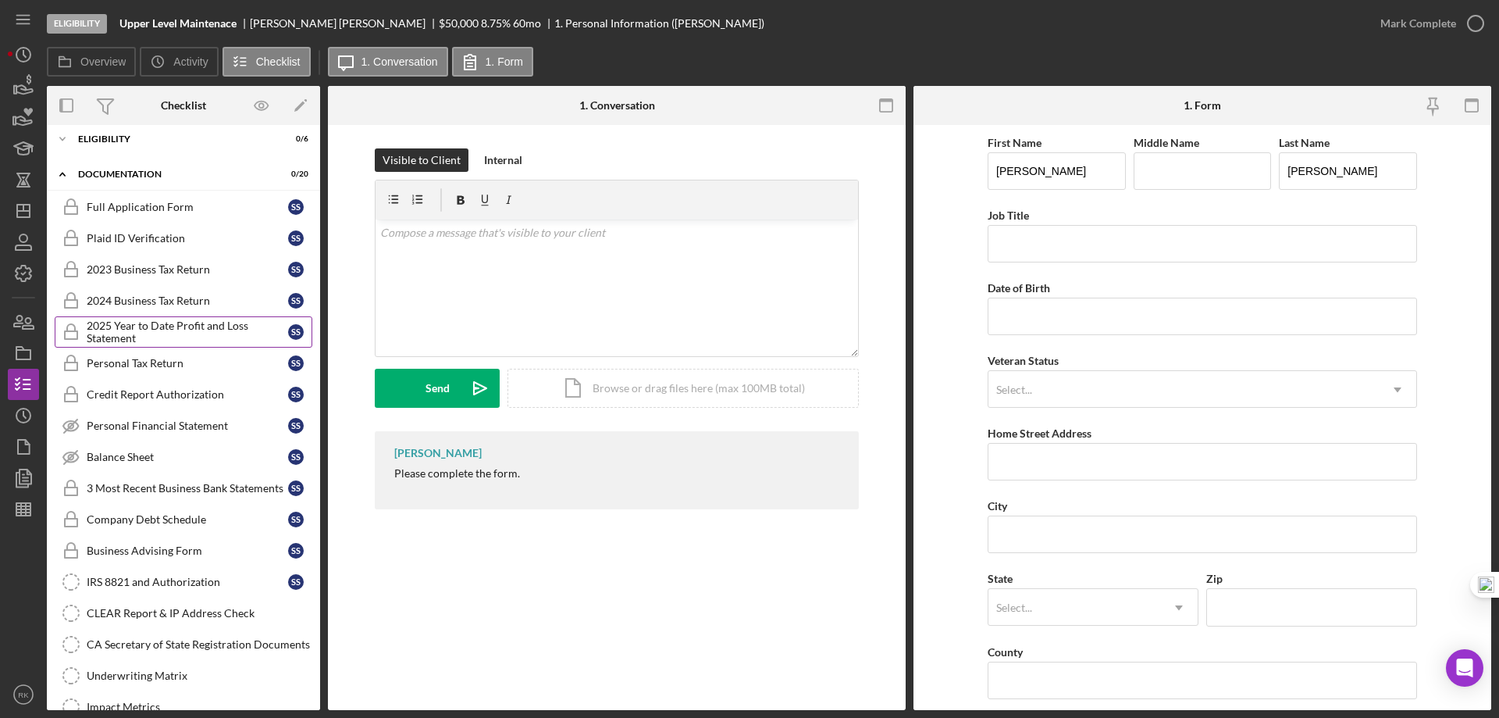
scroll to position [0, 0]
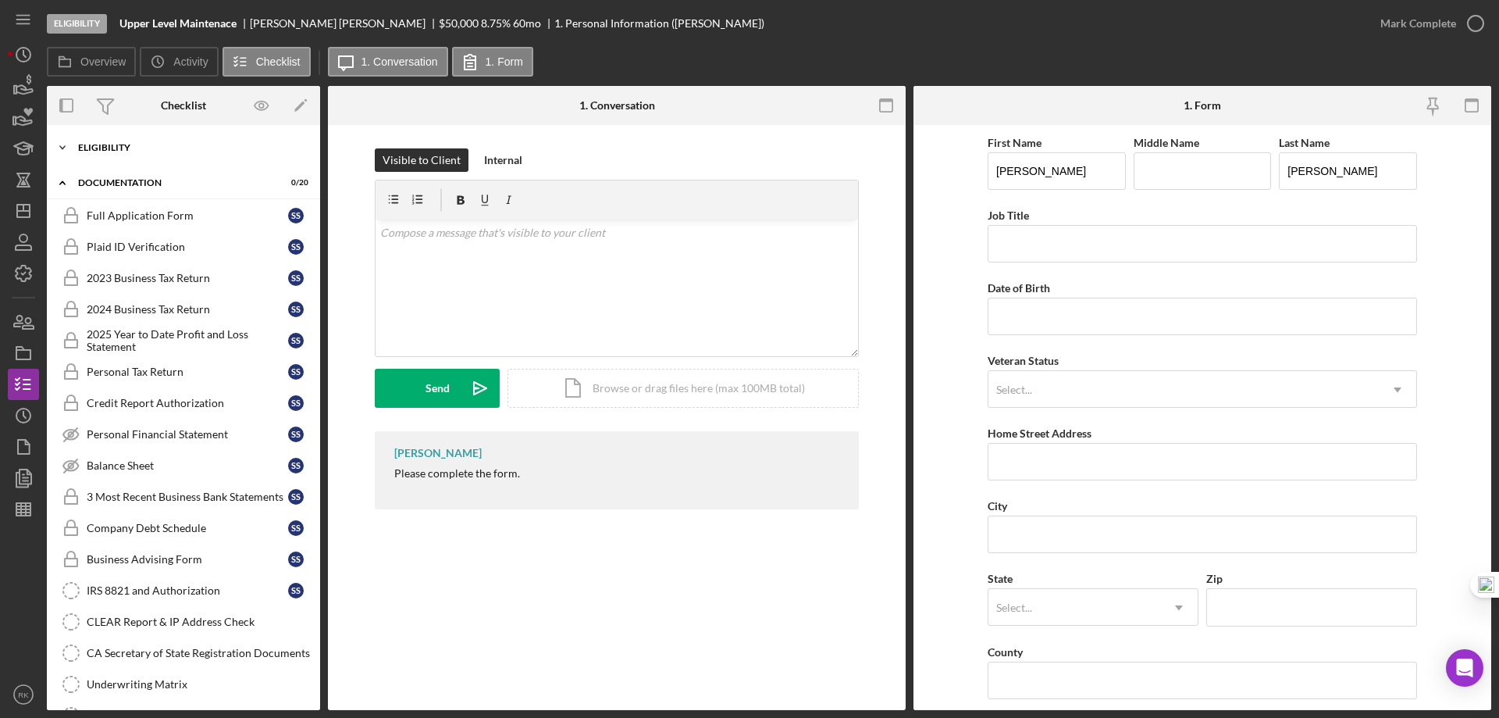
click at [129, 143] on div "Eligibility" at bounding box center [189, 147] width 223 height 9
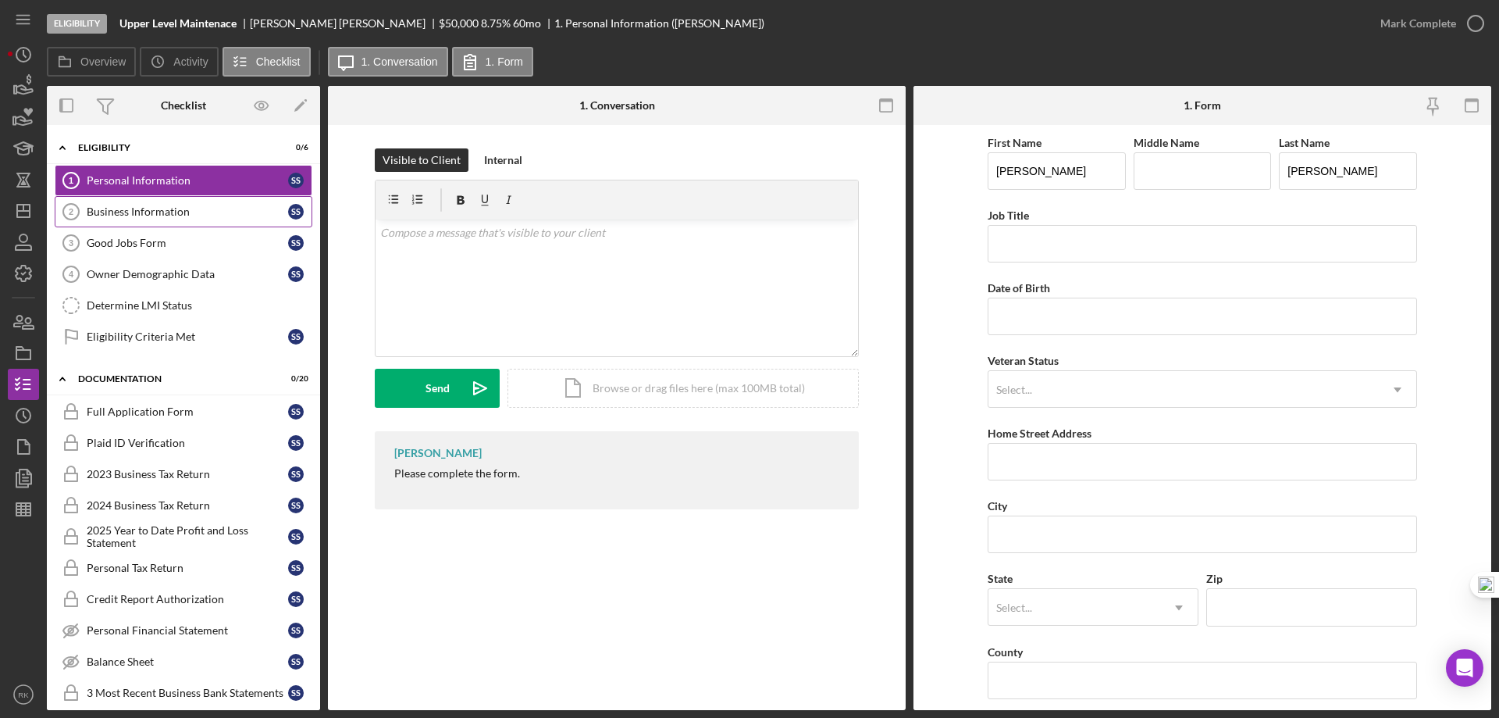
click at [150, 209] on div "Business Information" at bounding box center [187, 211] width 201 height 12
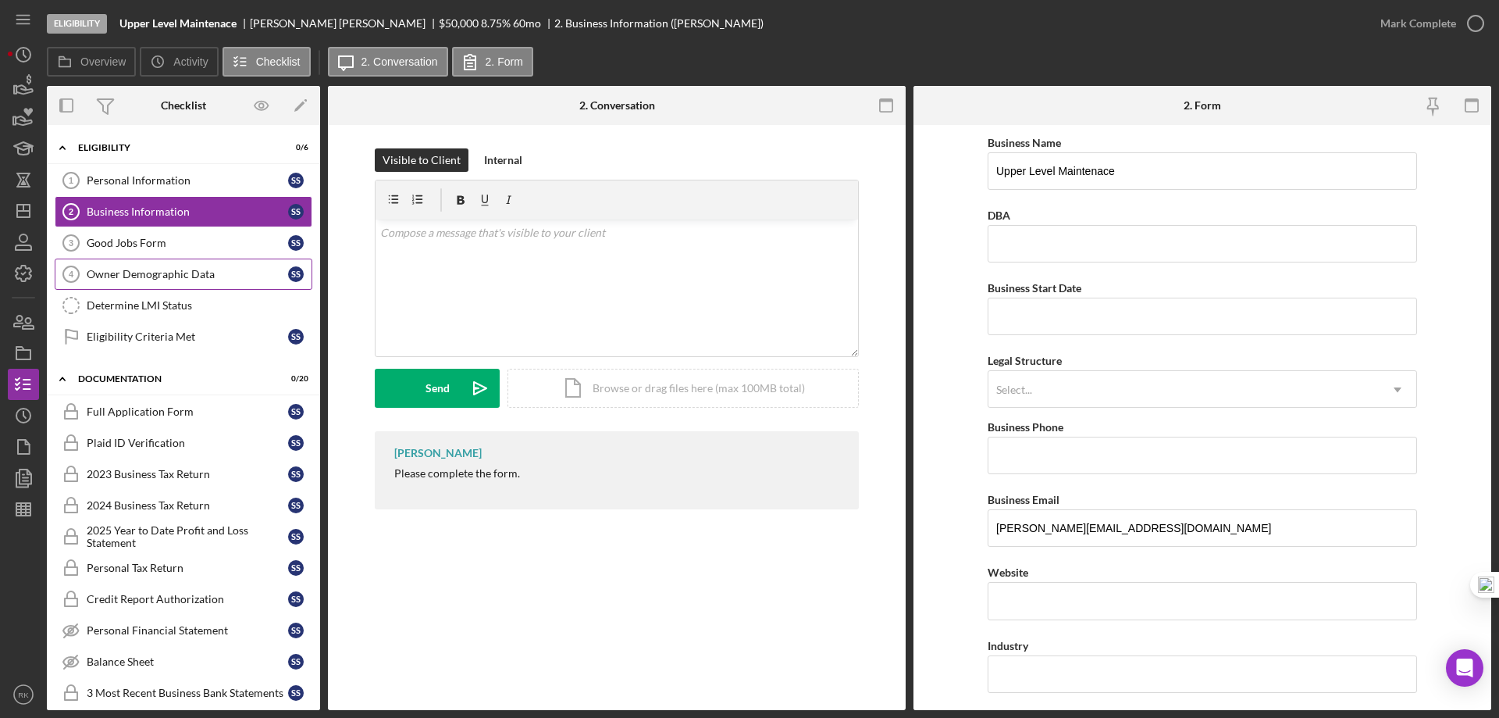
click at [155, 279] on div "Owner Demographic Data" at bounding box center [187, 274] width 201 height 12
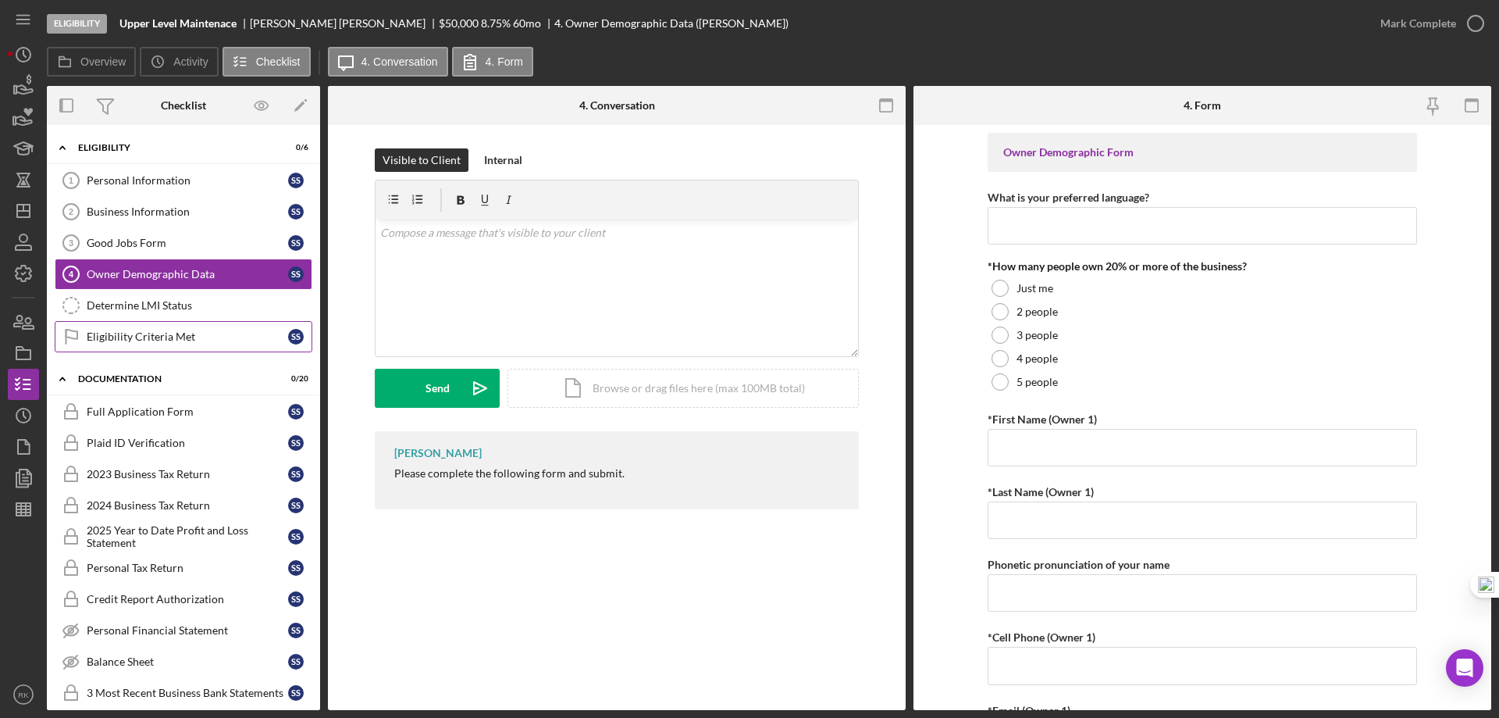
click at [154, 347] on link "Eligibility Criteria Met Eligibility Criteria Met S S" at bounding box center [184, 336] width 258 height 31
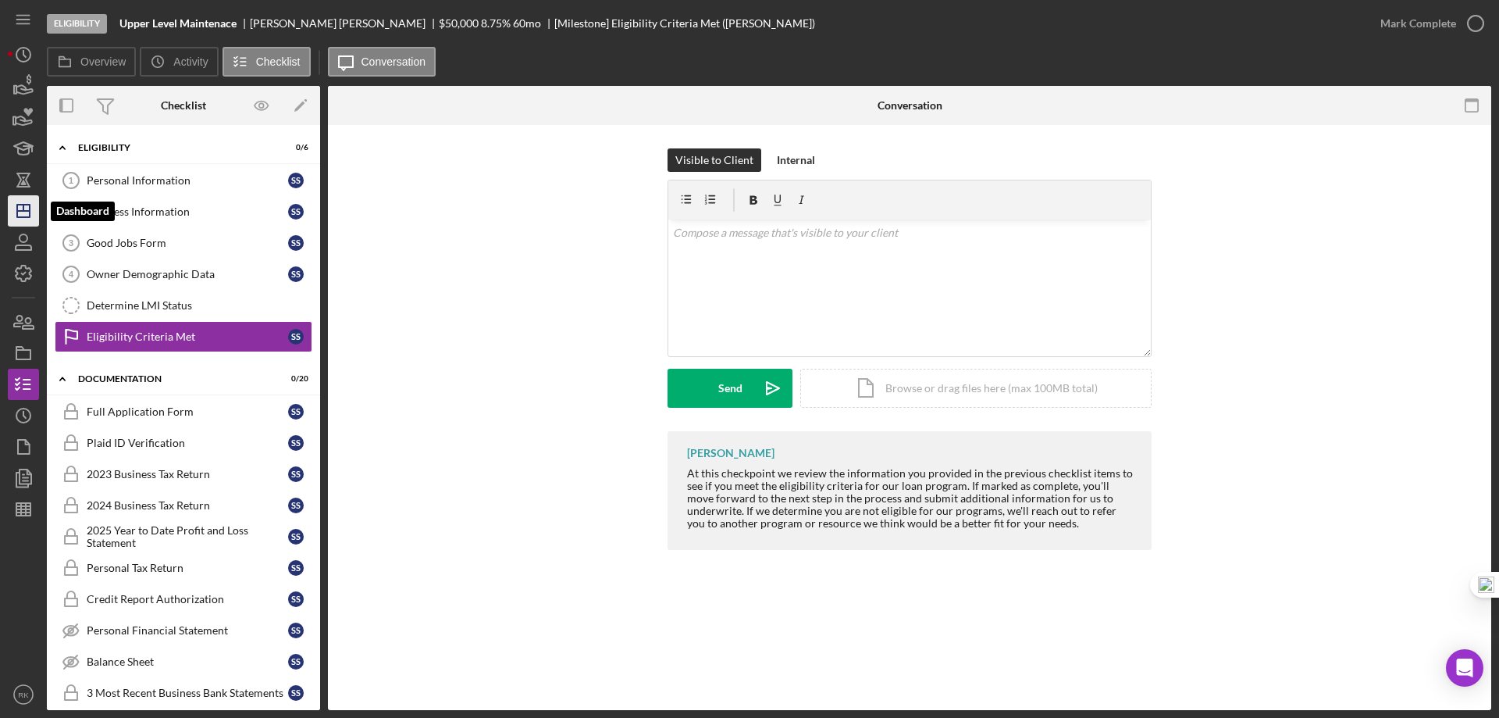
click at [27, 217] on polygon "button" at bounding box center [23, 211] width 12 height 12
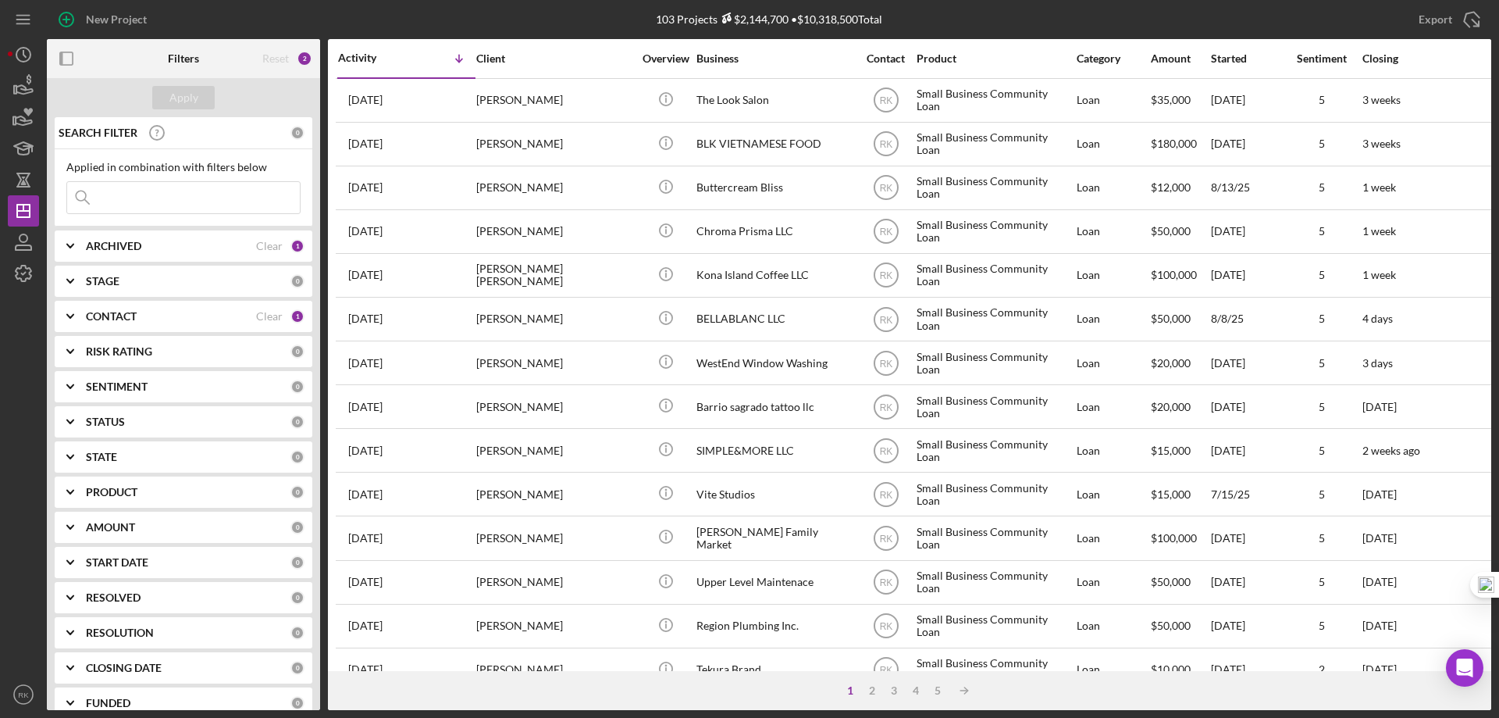
click at [72, 59] on icon "button" at bounding box center [66, 58] width 35 height 35
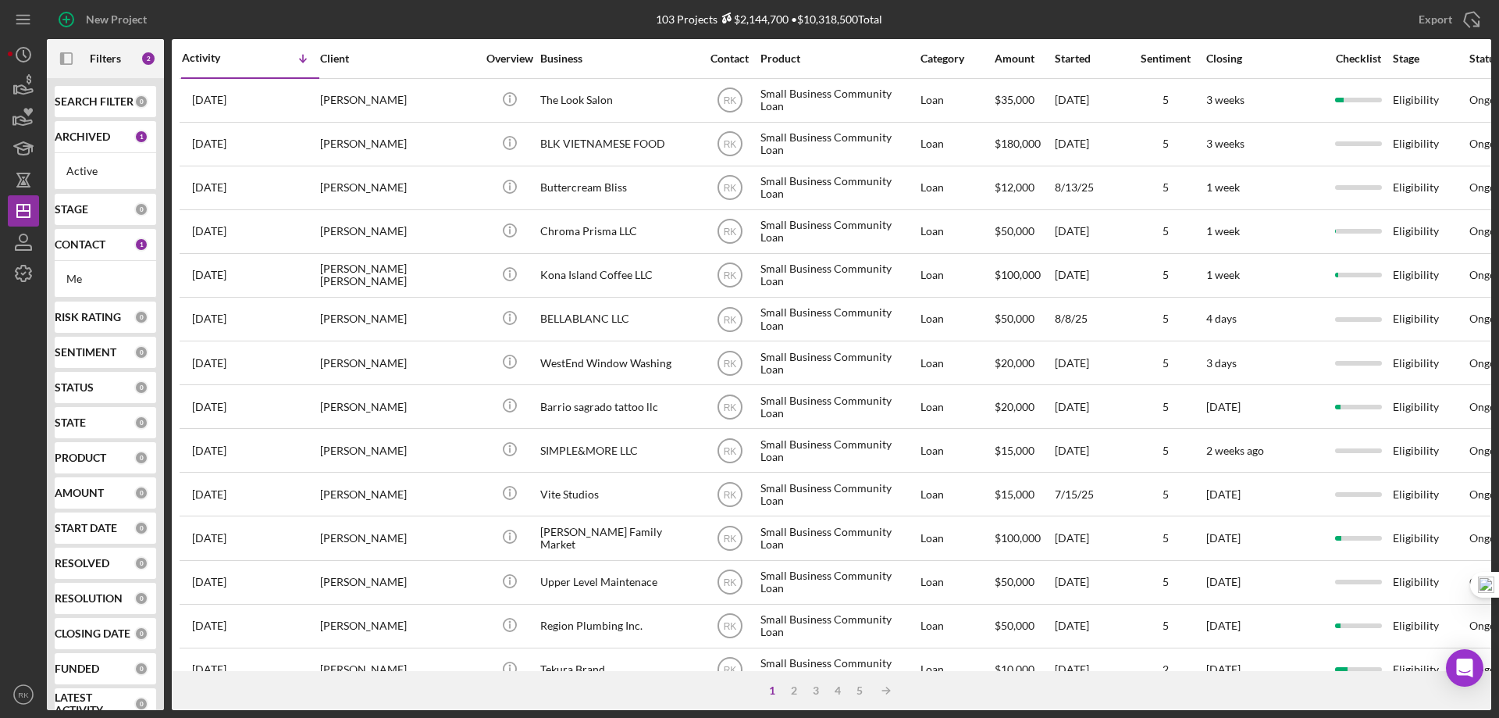
click at [88, 103] on b "SEARCH FILTER" at bounding box center [94, 101] width 79 height 12
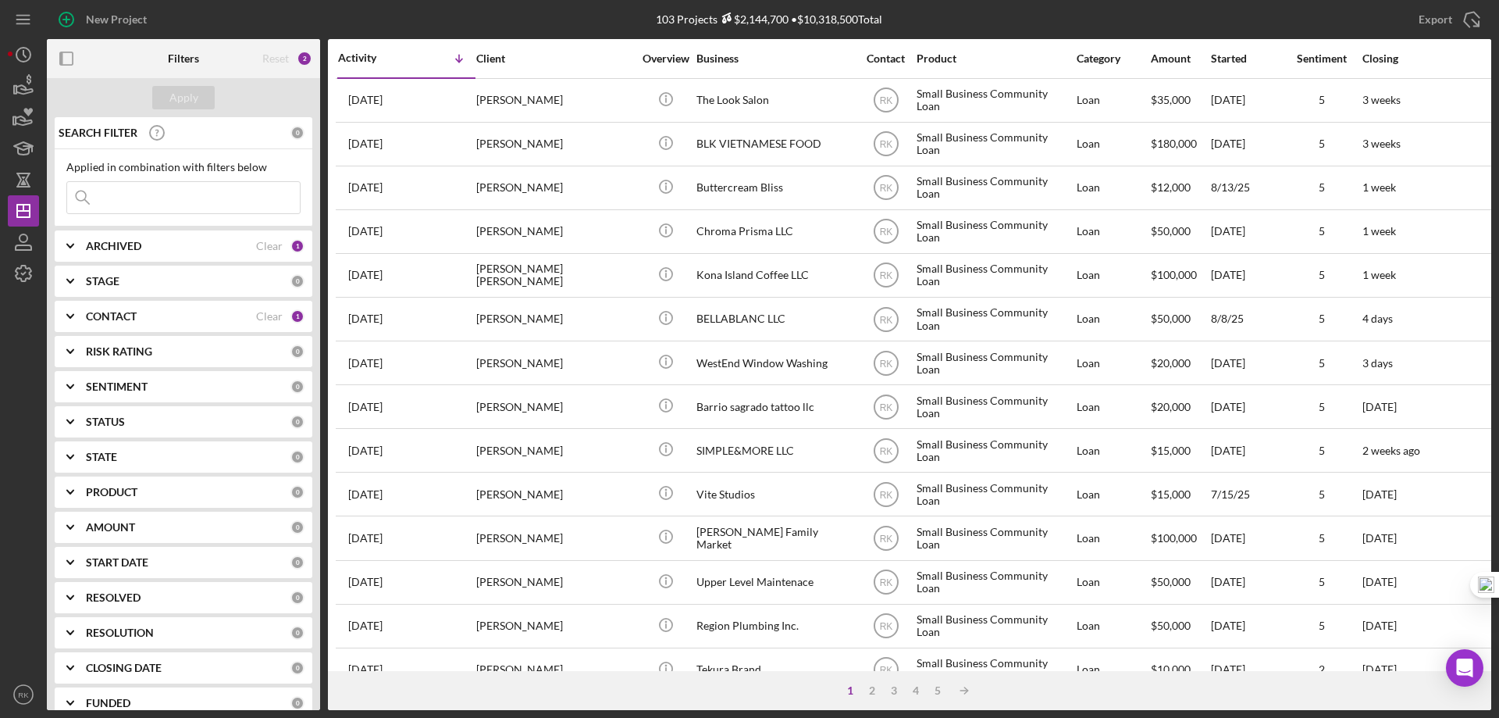
click at [114, 196] on input at bounding box center [183, 197] width 233 height 31
type input "Bridget Garcia Cera"
click at [86, 316] on icon "Icon/Expander" at bounding box center [70, 316] width 39 height 39
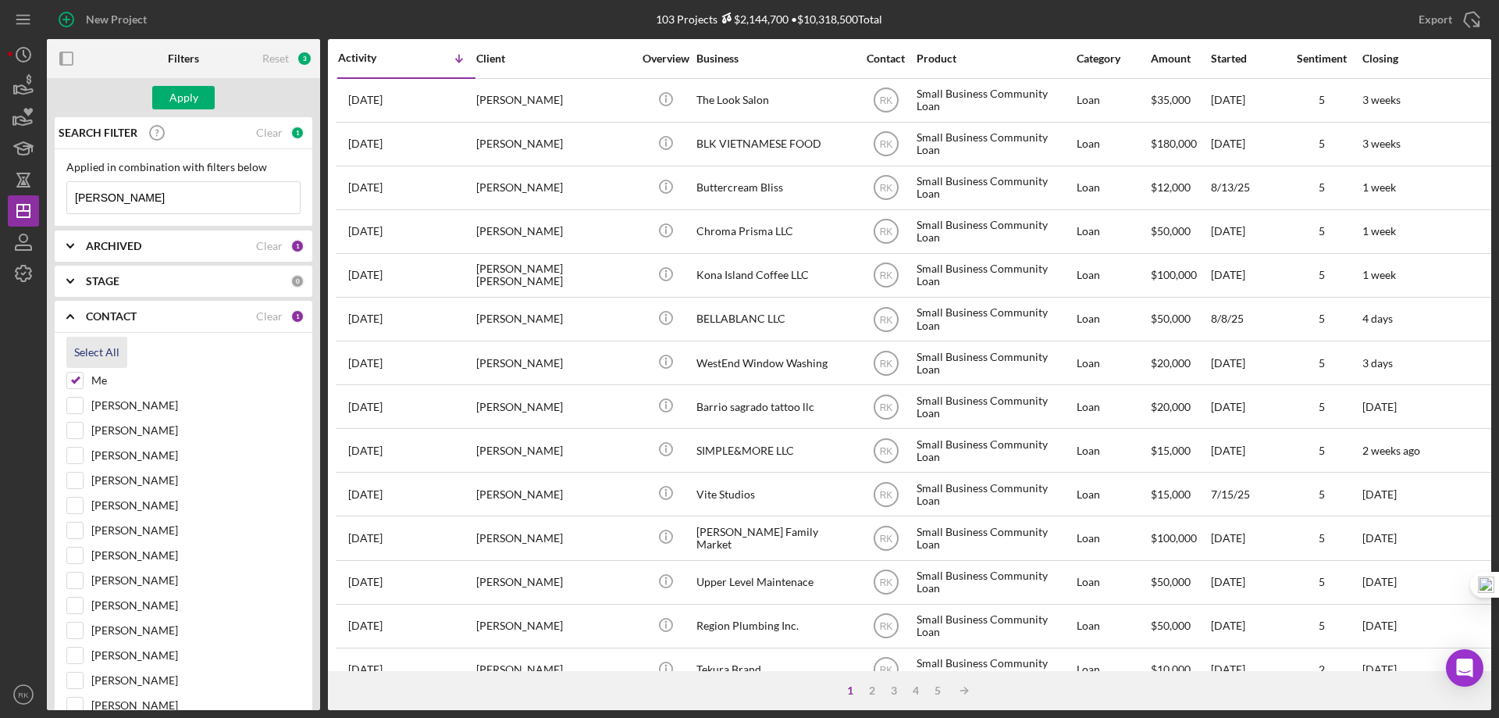
click at [101, 357] on div "Select All" at bounding box center [96, 352] width 45 height 31
checkbox input "true"
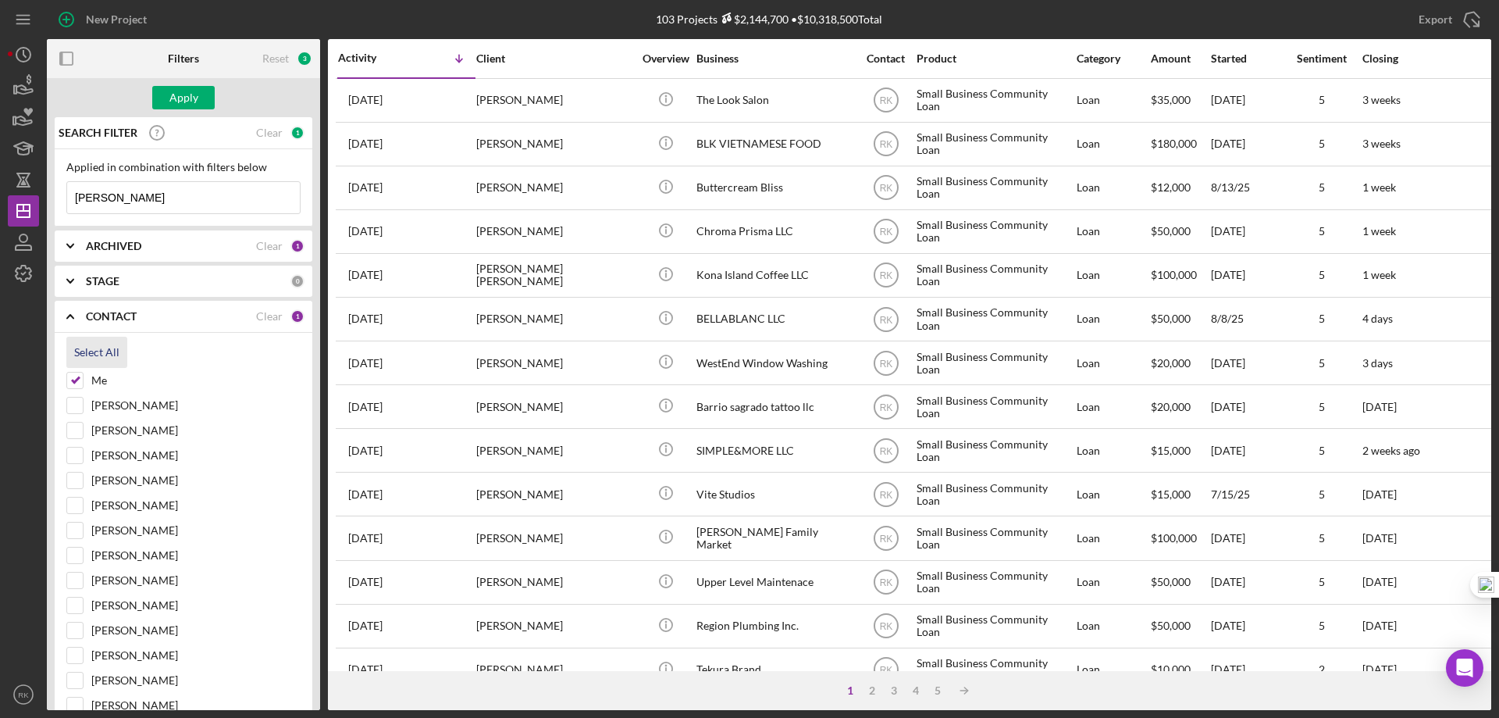
checkbox input "true"
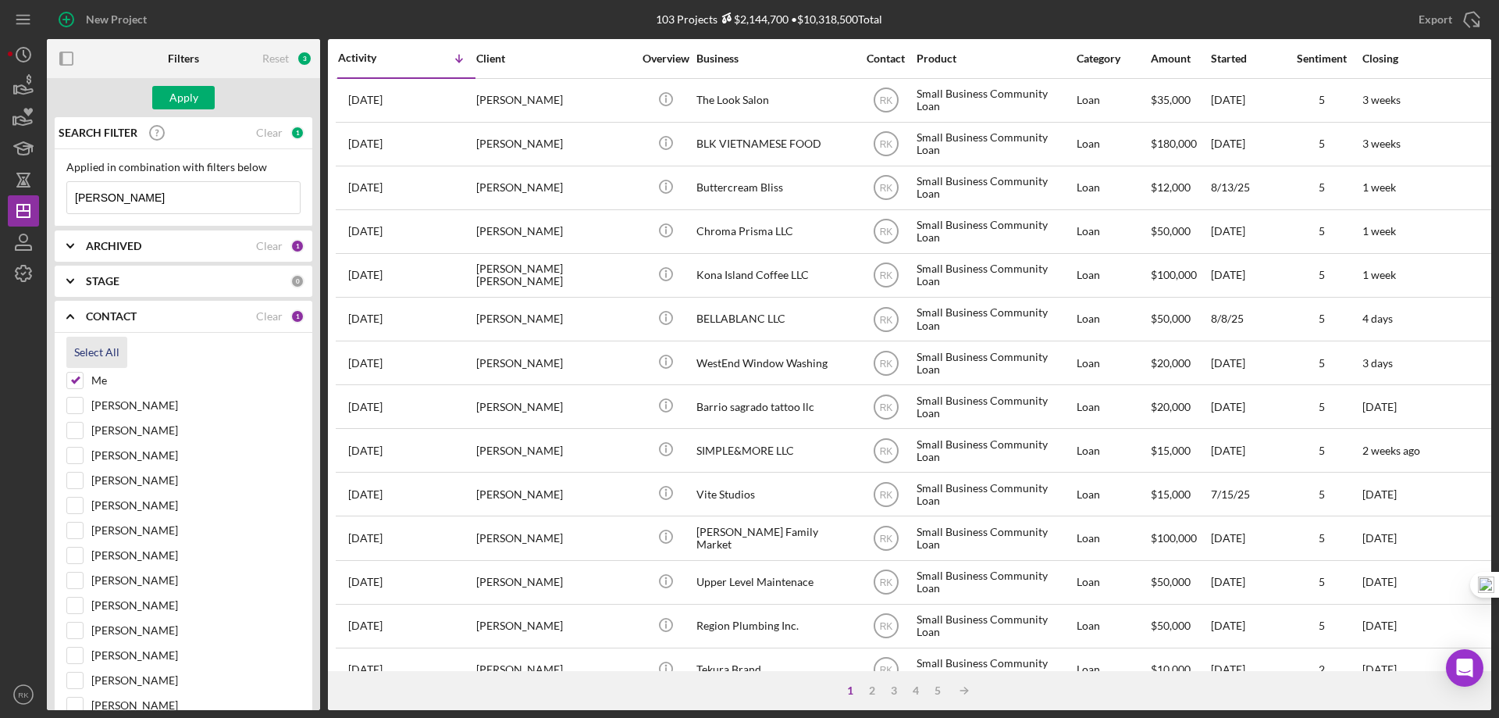
checkbox input "true"
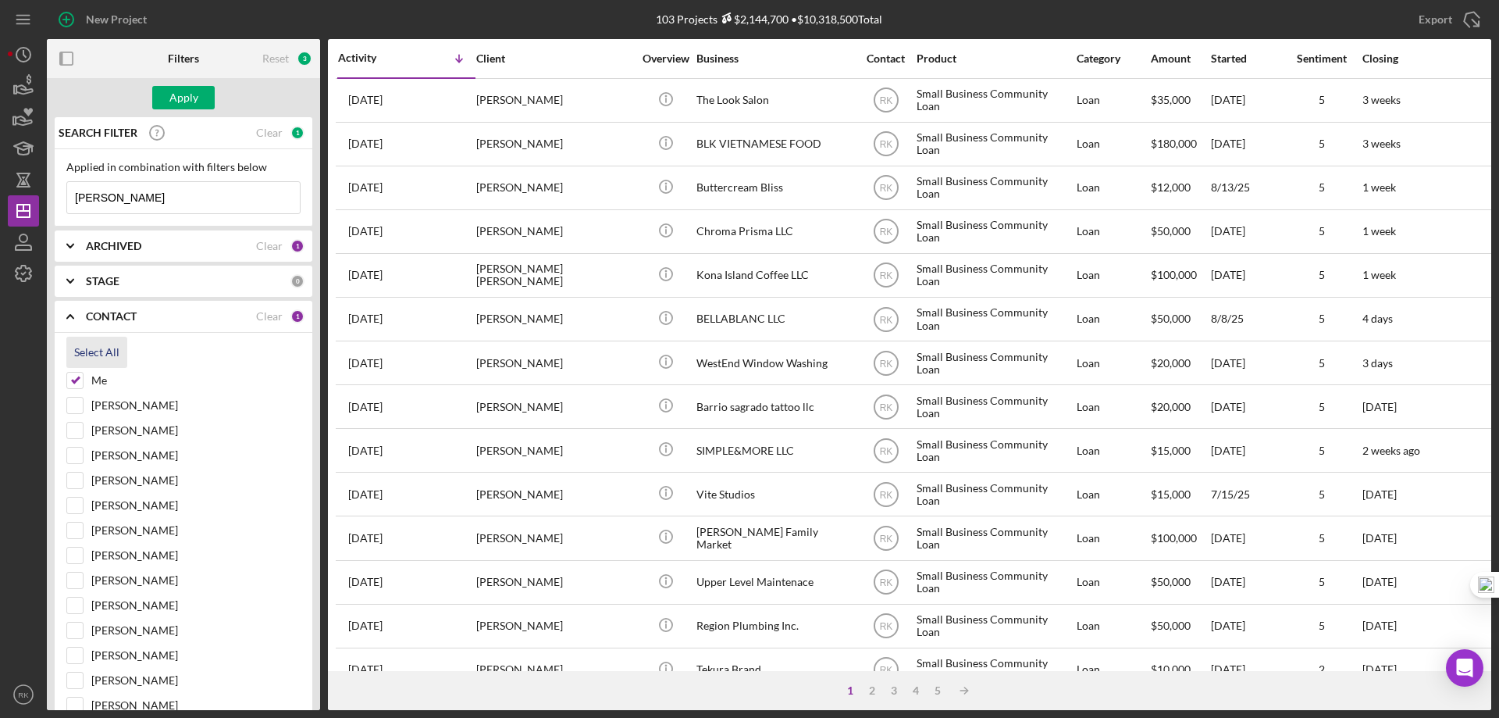
checkbox input "true"
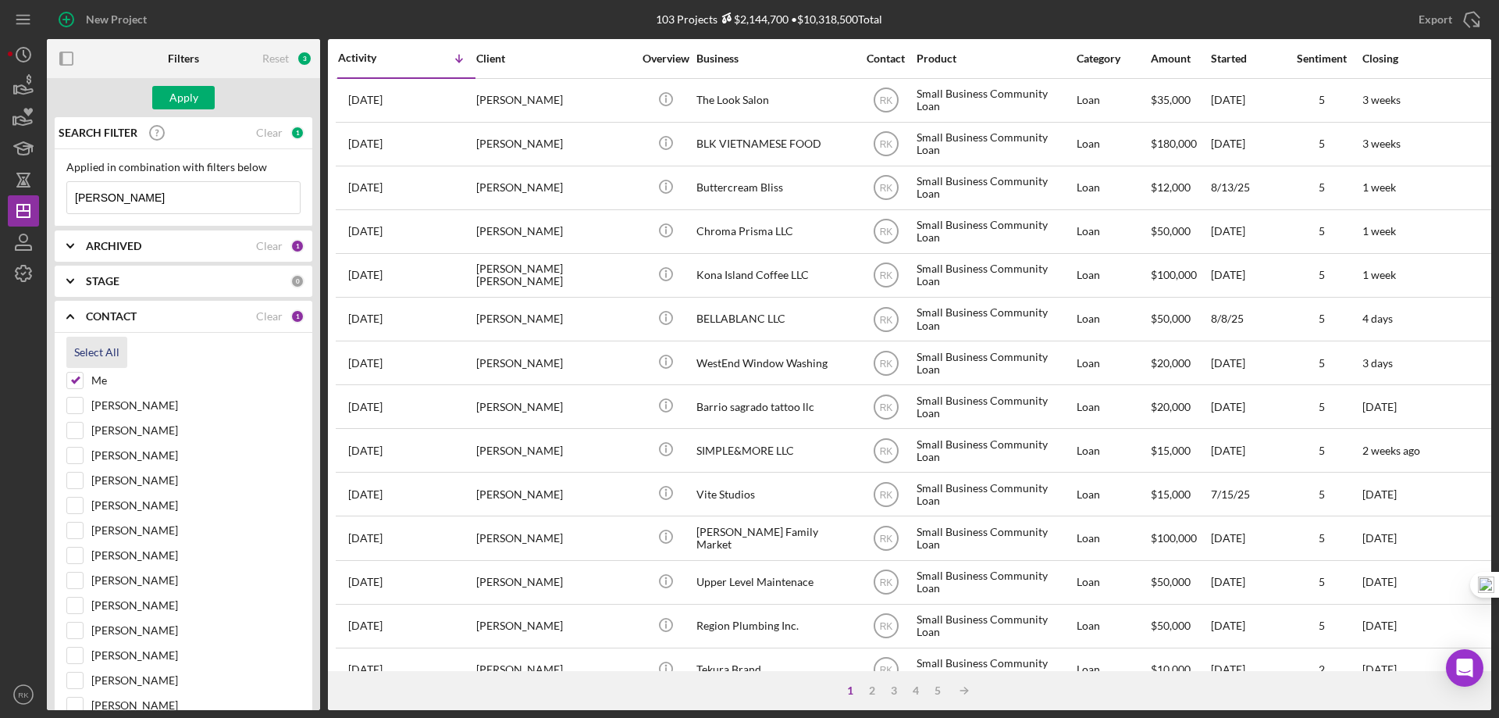
checkbox input "true"
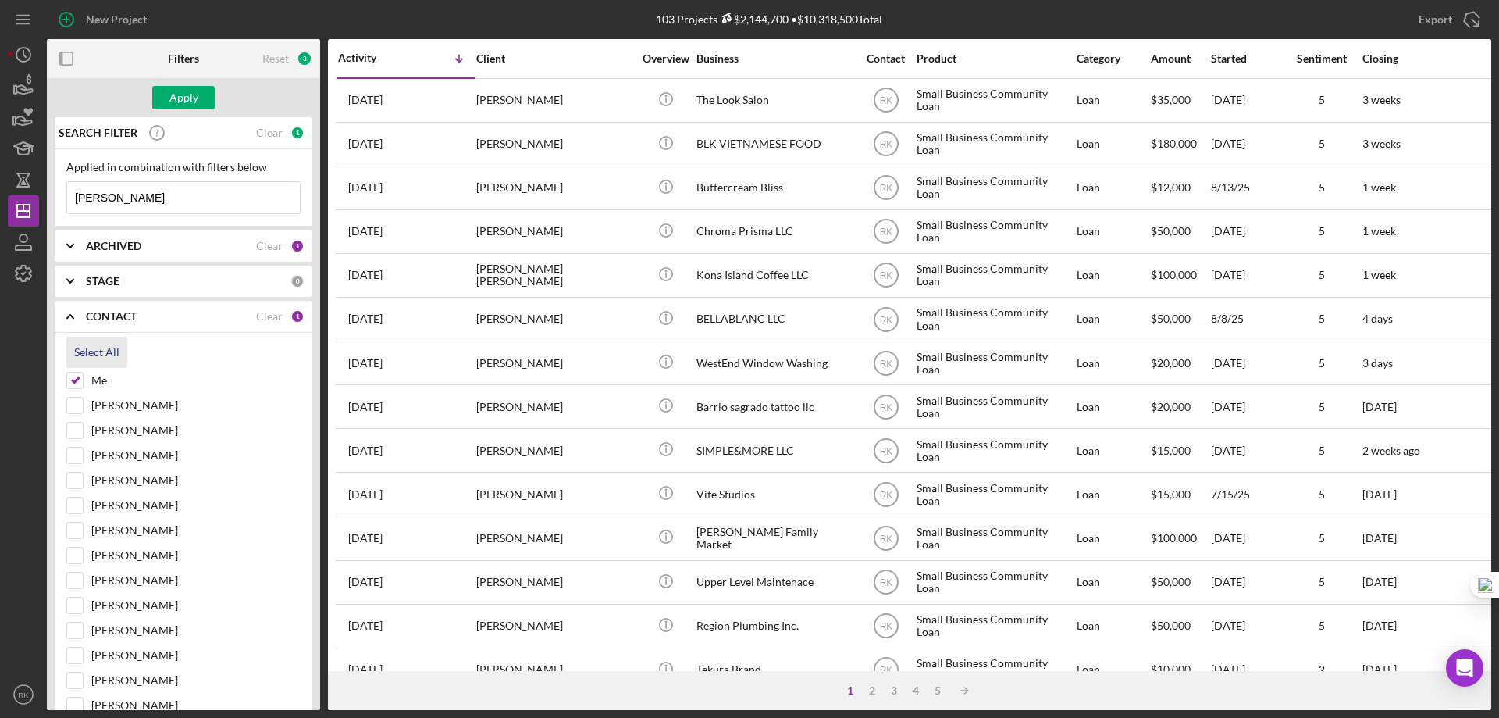
checkbox input "true"
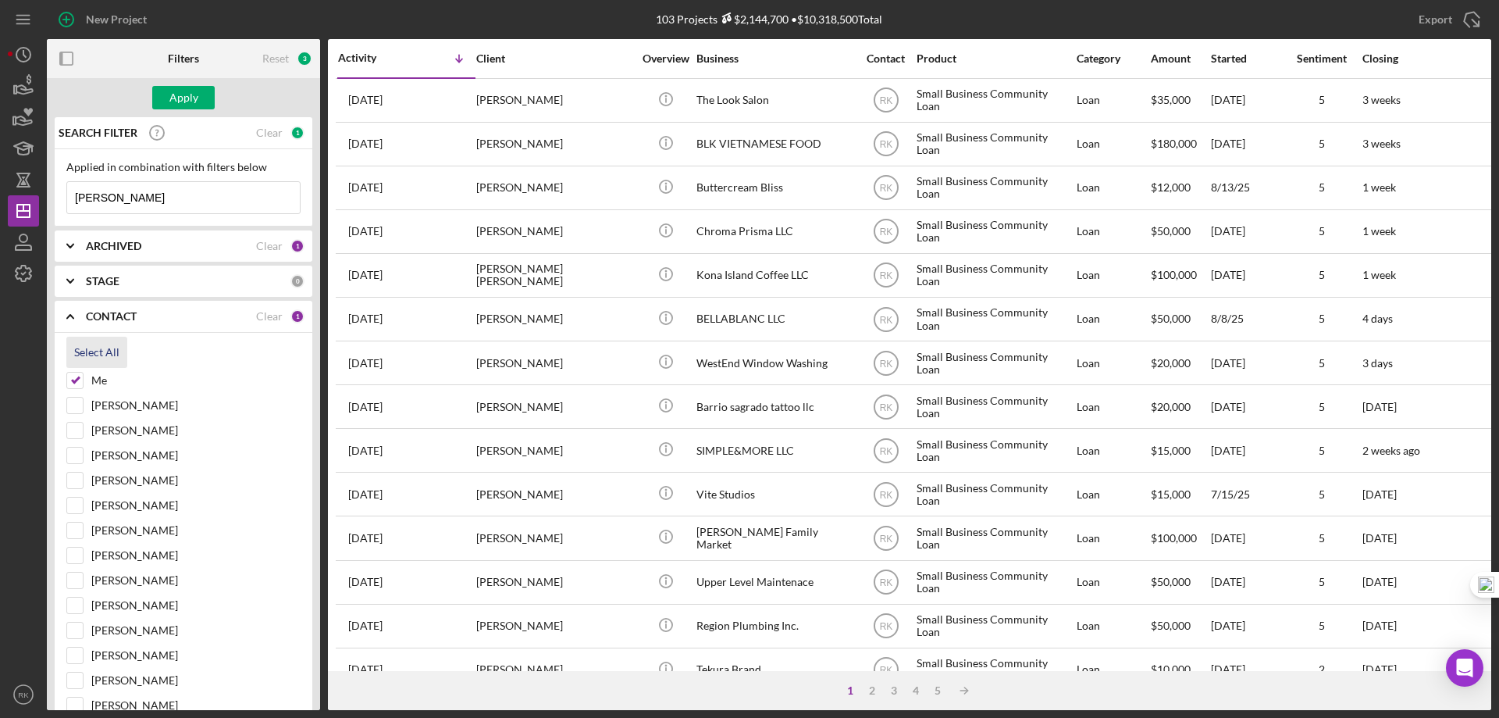
checkbox input "true"
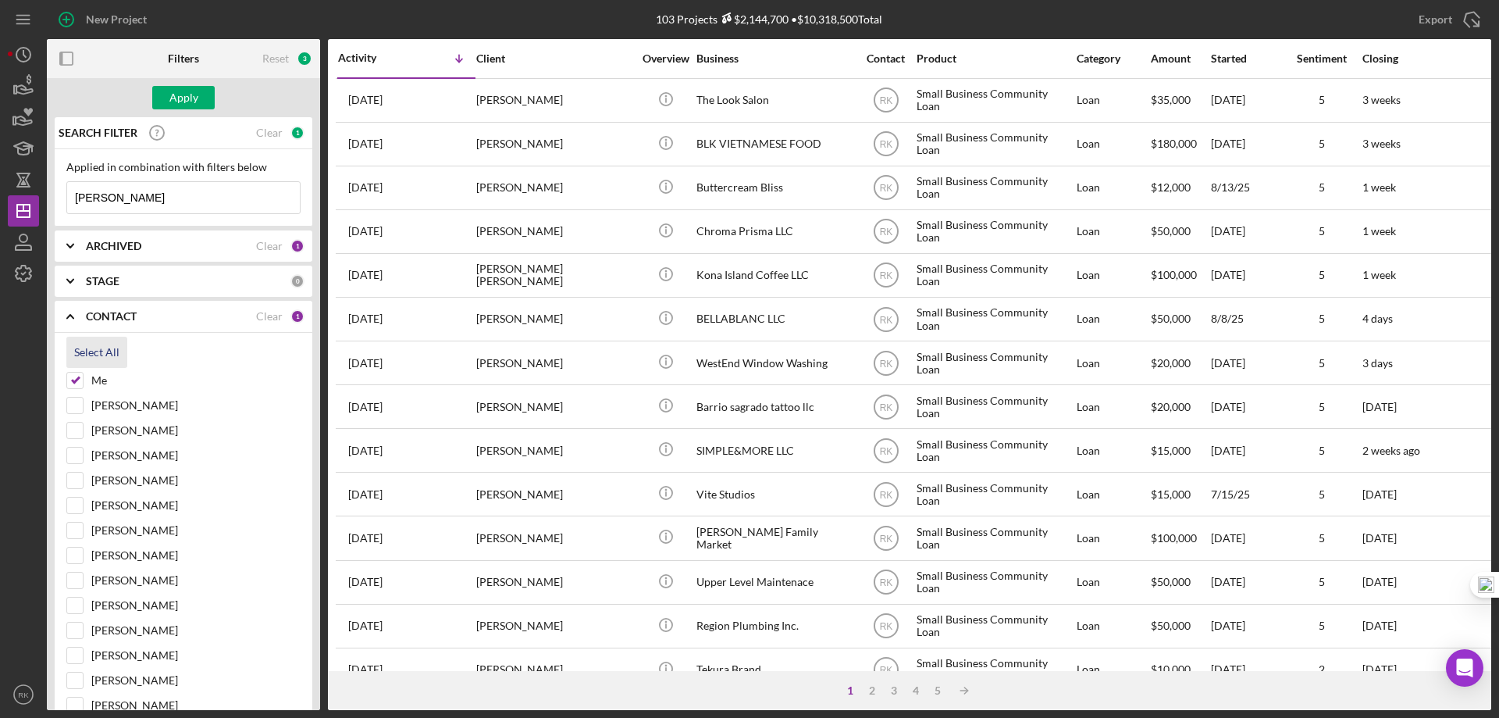
checkbox input "true"
click at [187, 103] on div "Apply" at bounding box center [183, 97] width 29 height 23
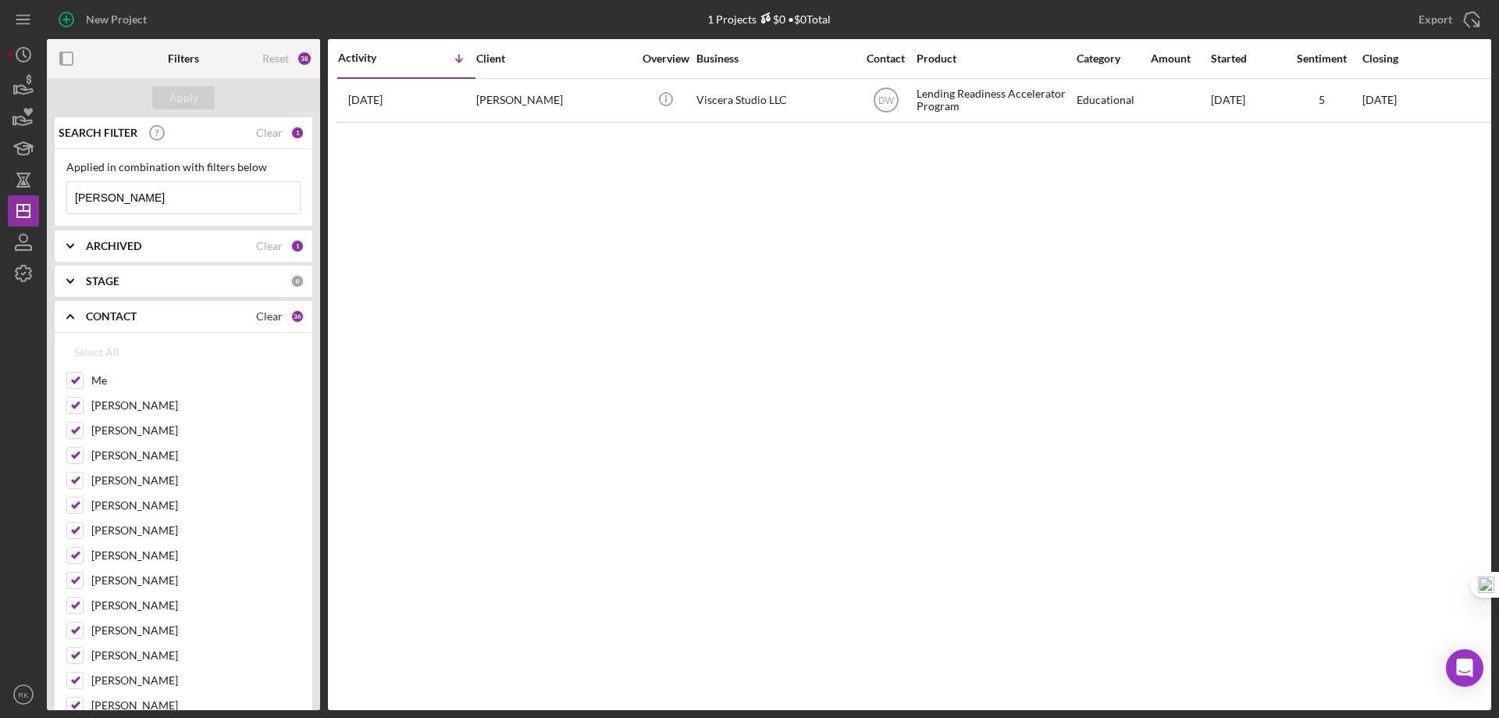
click at [258, 315] on div "Clear" at bounding box center [269, 316] width 27 height 12
checkbox input "false"
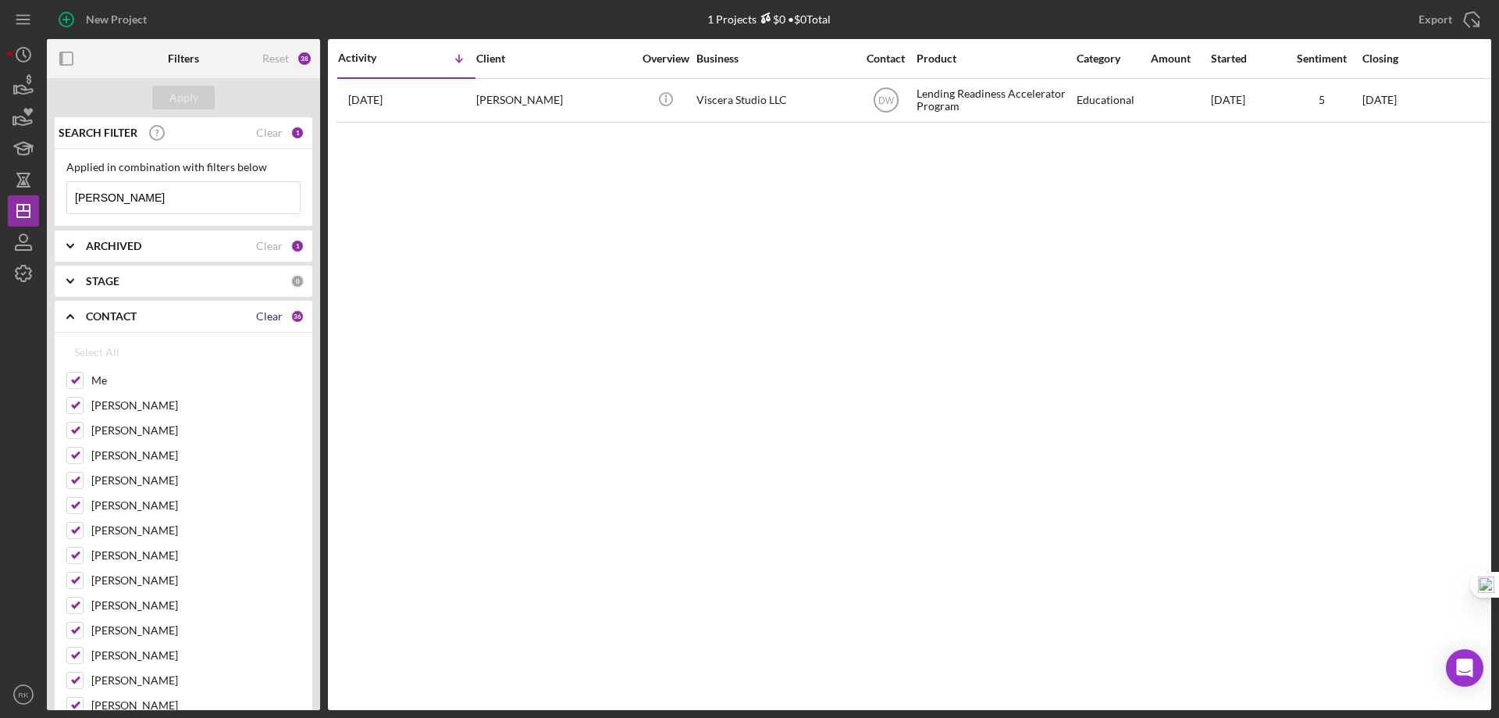
checkbox input "false"
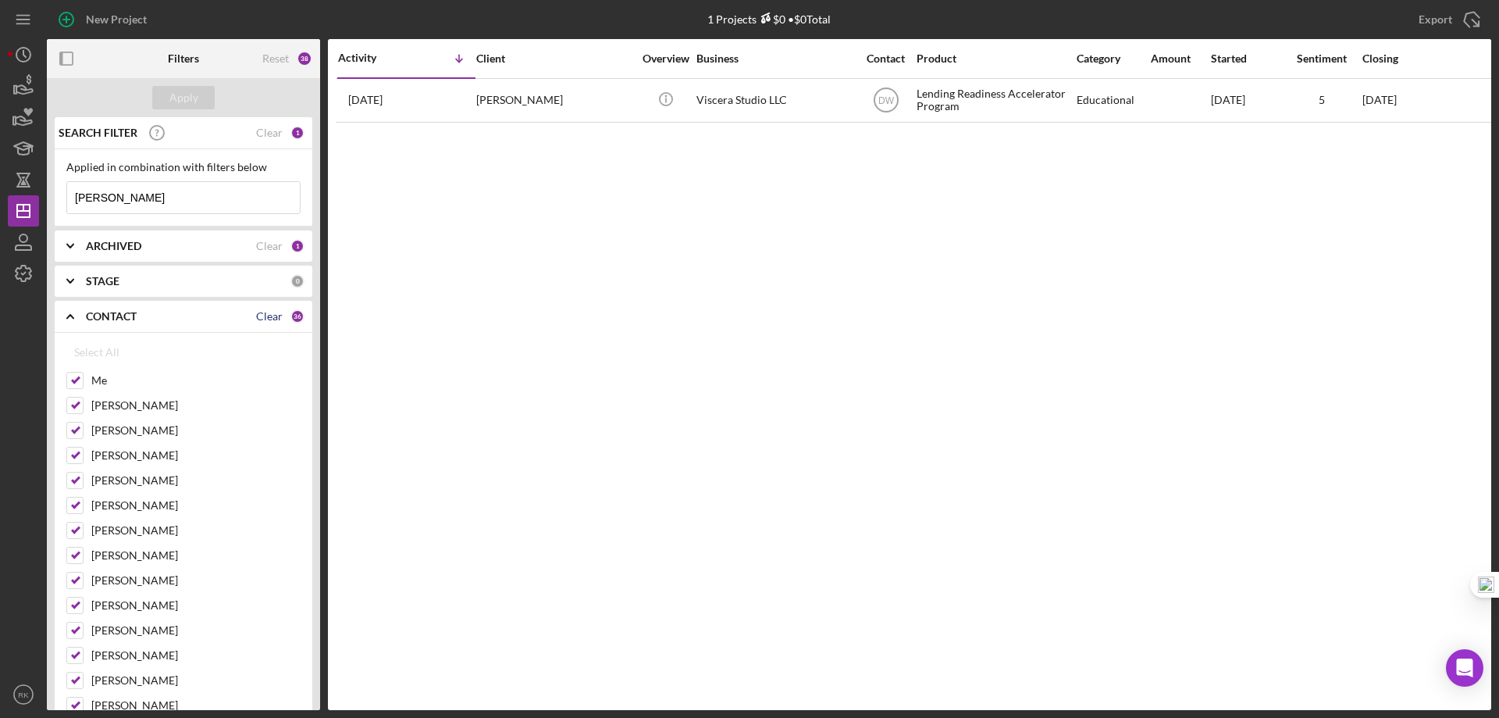
checkbox input "false"
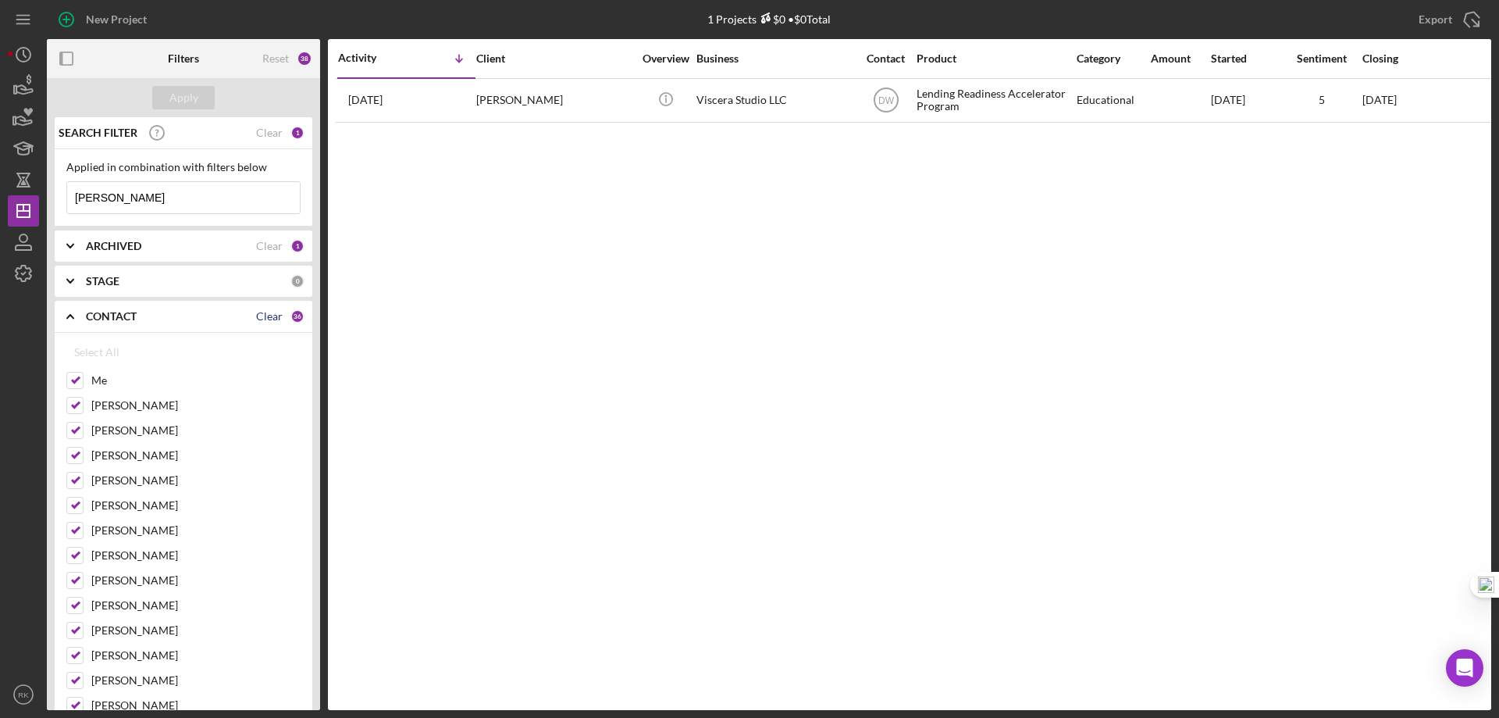
checkbox input "false"
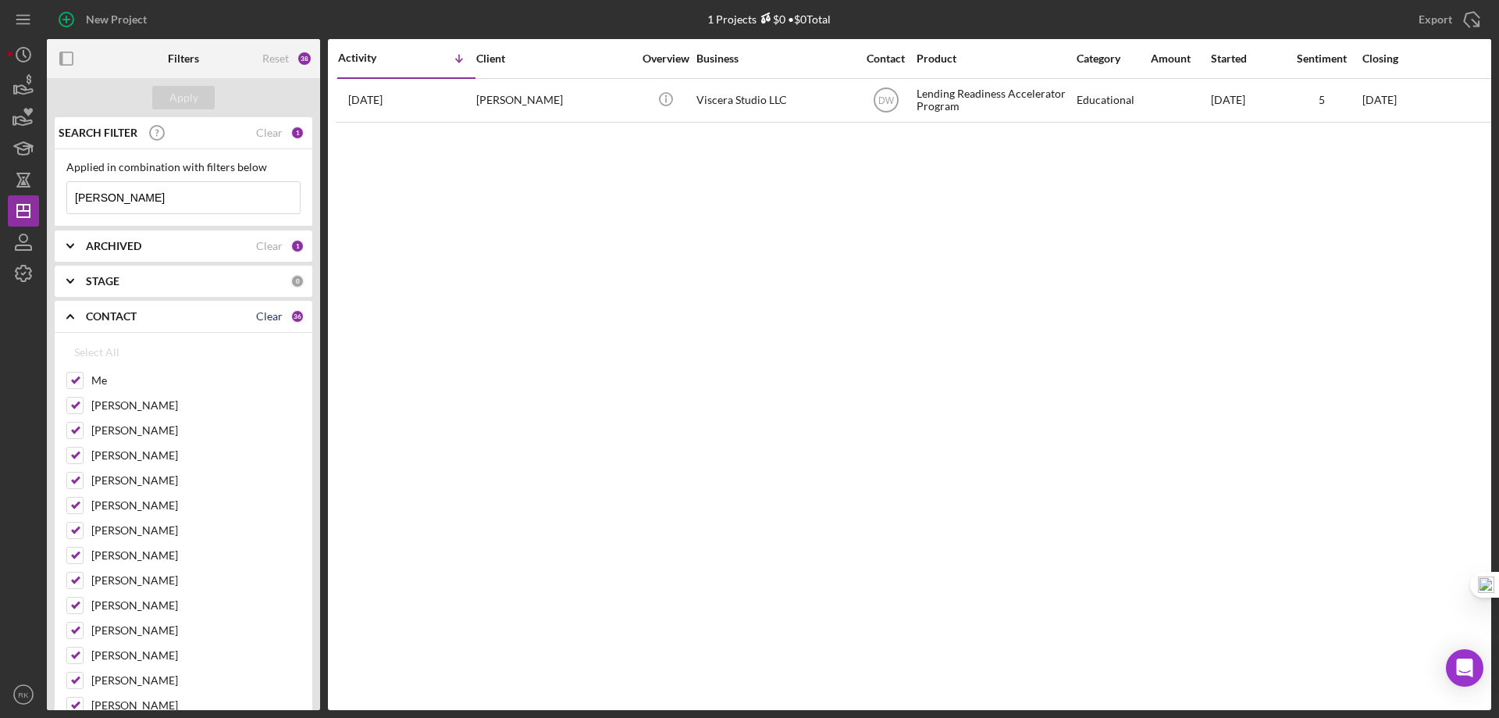
checkbox input "false"
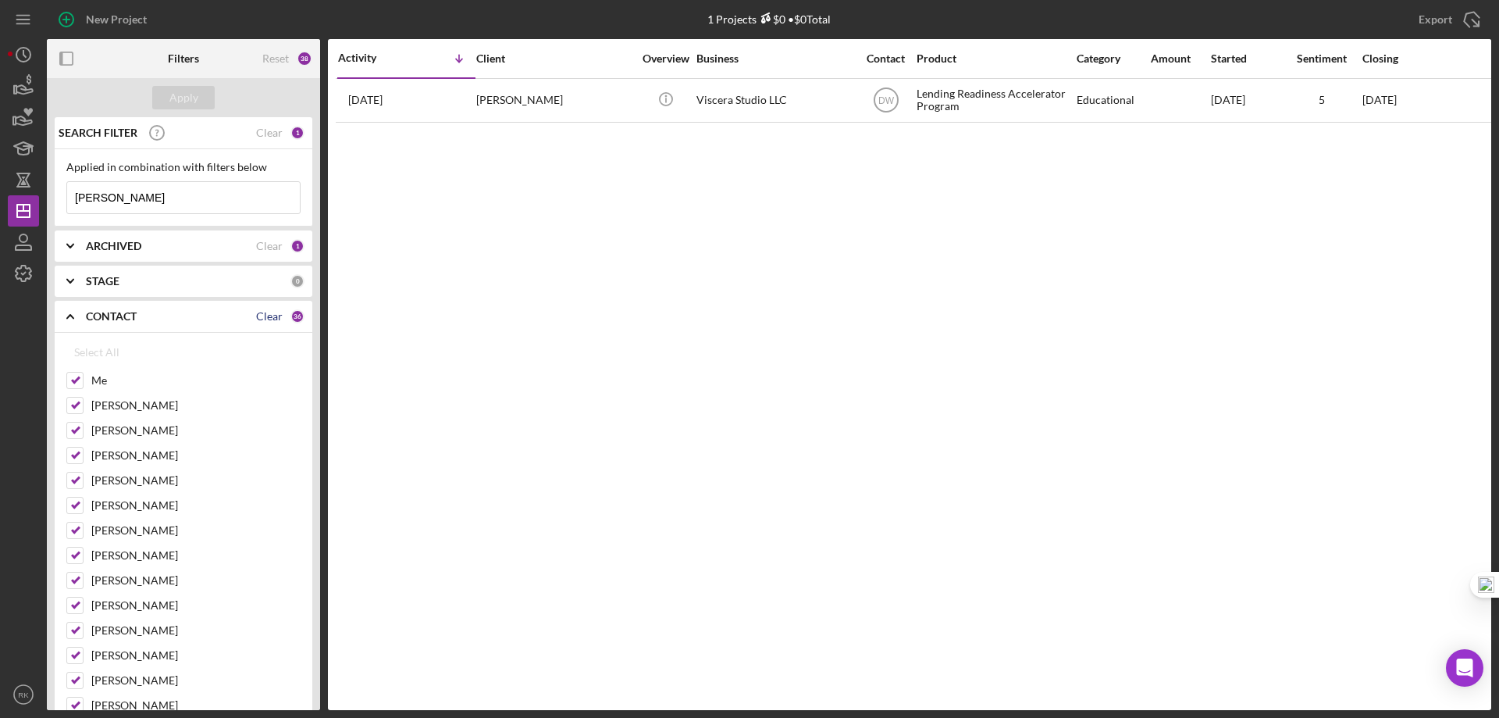
checkbox input "false"
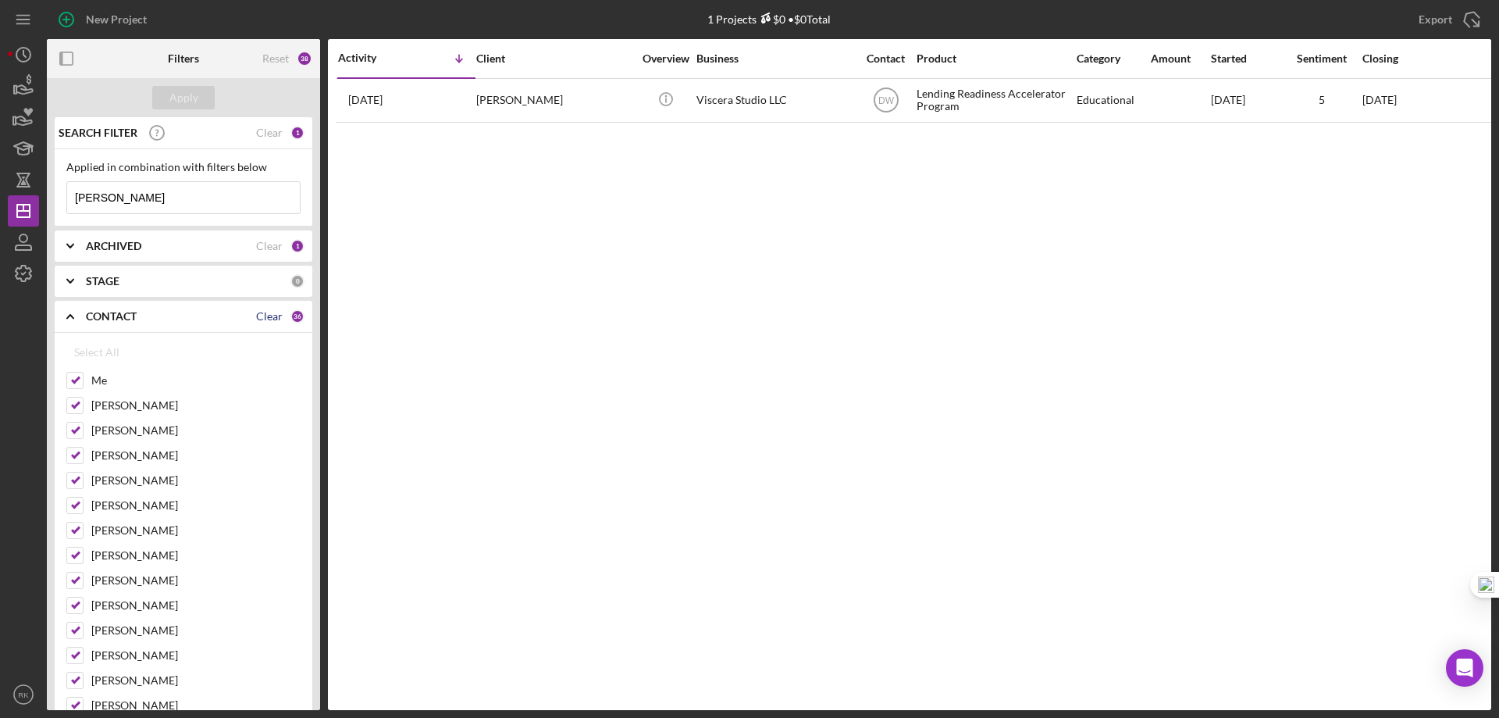
checkbox input "false"
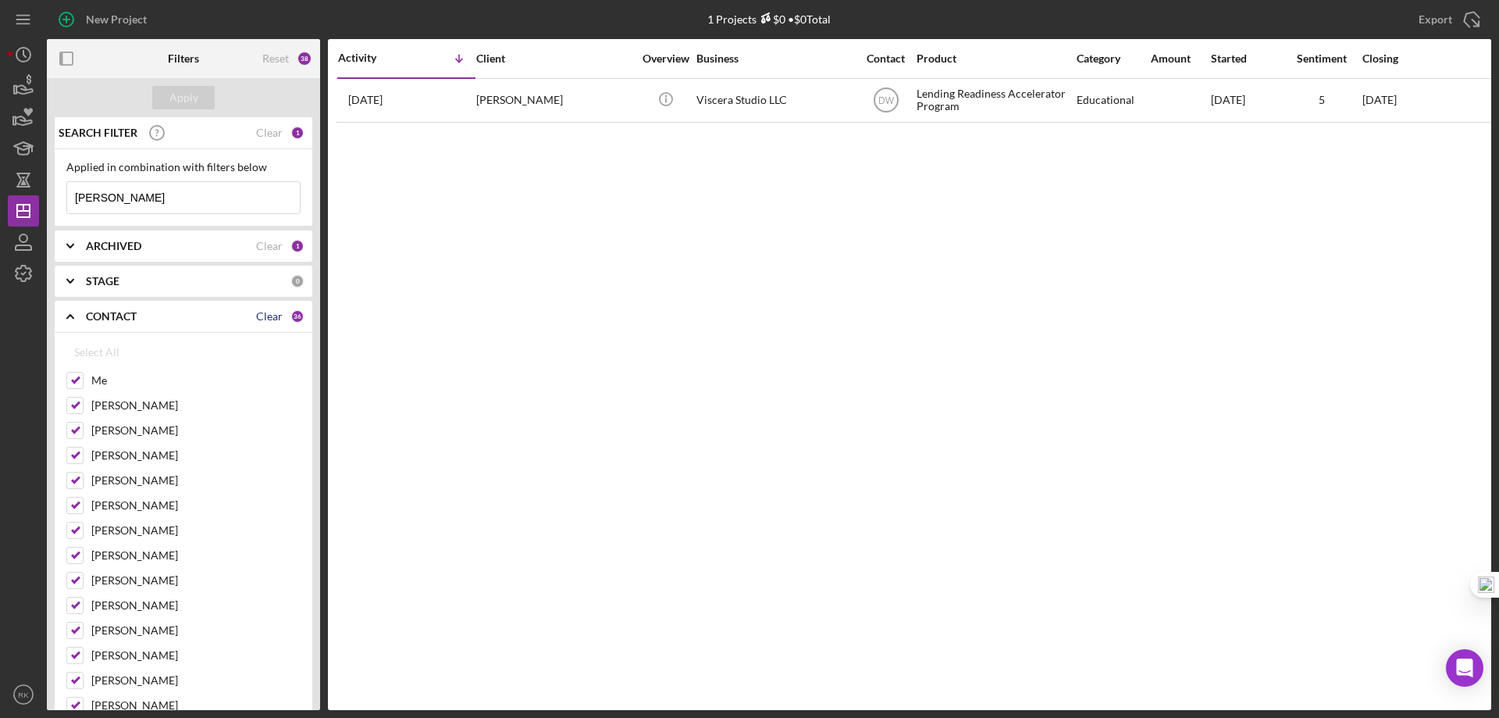
checkbox input "false"
click at [77, 385] on input "Me" at bounding box center [75, 381] width 16 height 16
checkbox input "true"
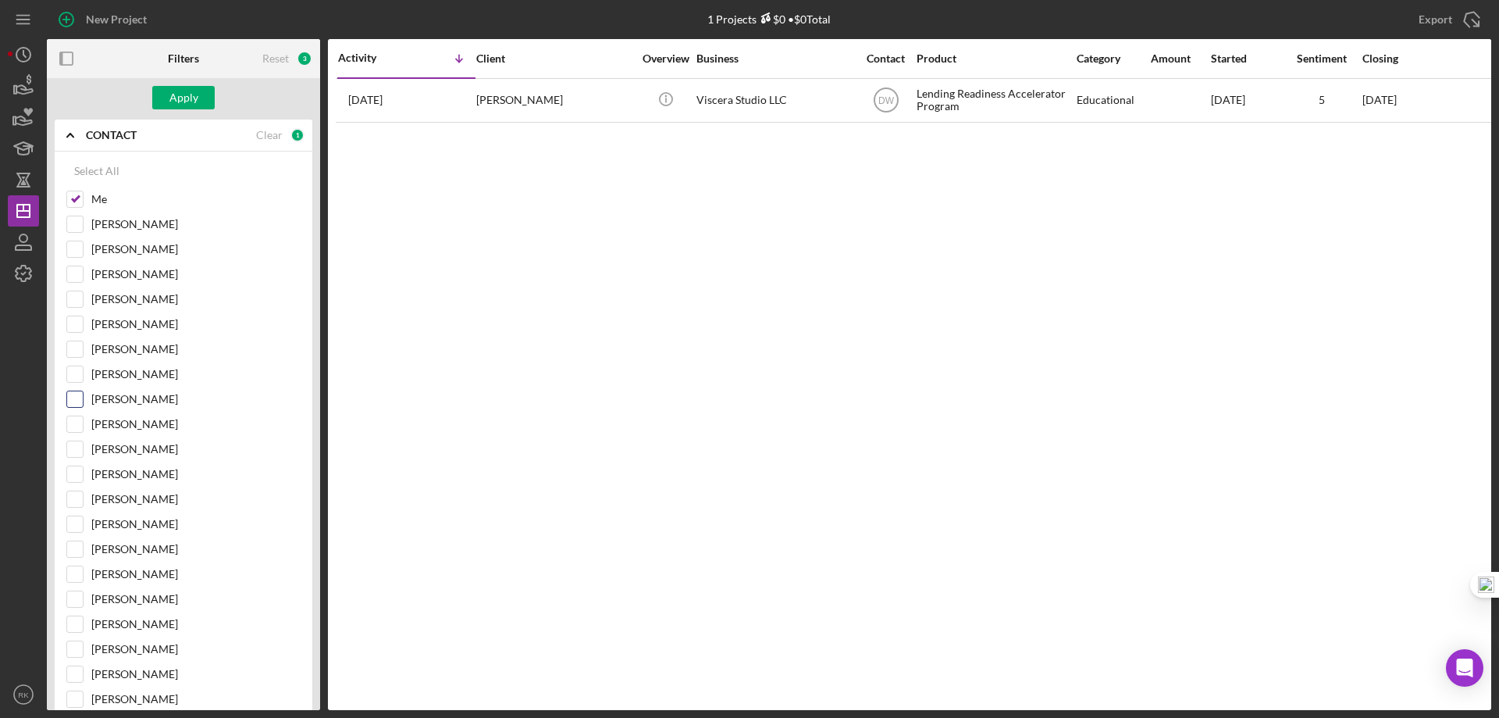
scroll to position [182, 0]
click at [71, 398] on input "Yash Abichandani" at bounding box center [75, 398] width 16 height 16
checkbox input "true"
click at [72, 350] on input "Lameisha Williams" at bounding box center [75, 348] width 16 height 16
checkbox input "true"
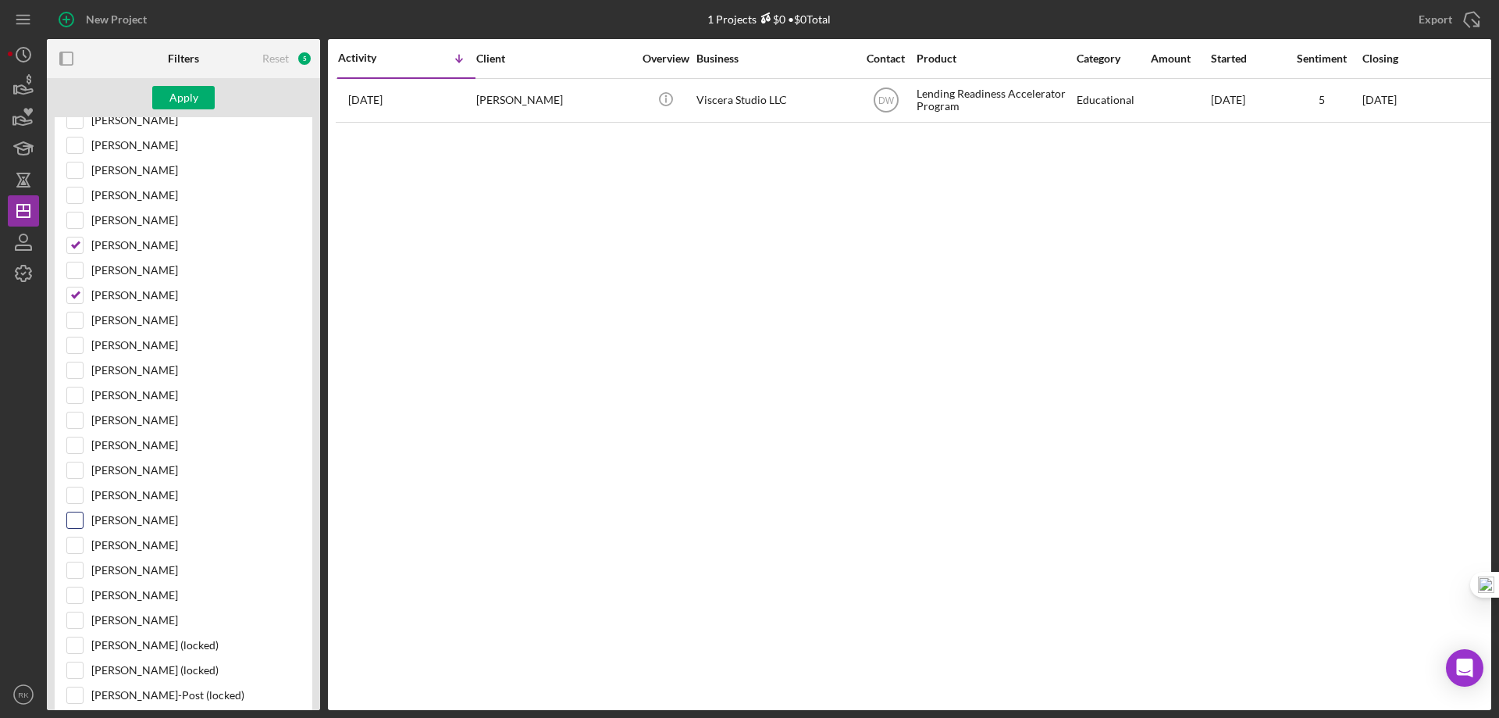
scroll to position [286, 0]
click at [77, 526] on input "Cassandra Cervera" at bounding box center [75, 520] width 16 height 16
checkbox input "true"
click at [175, 106] on div "Apply" at bounding box center [183, 97] width 29 height 23
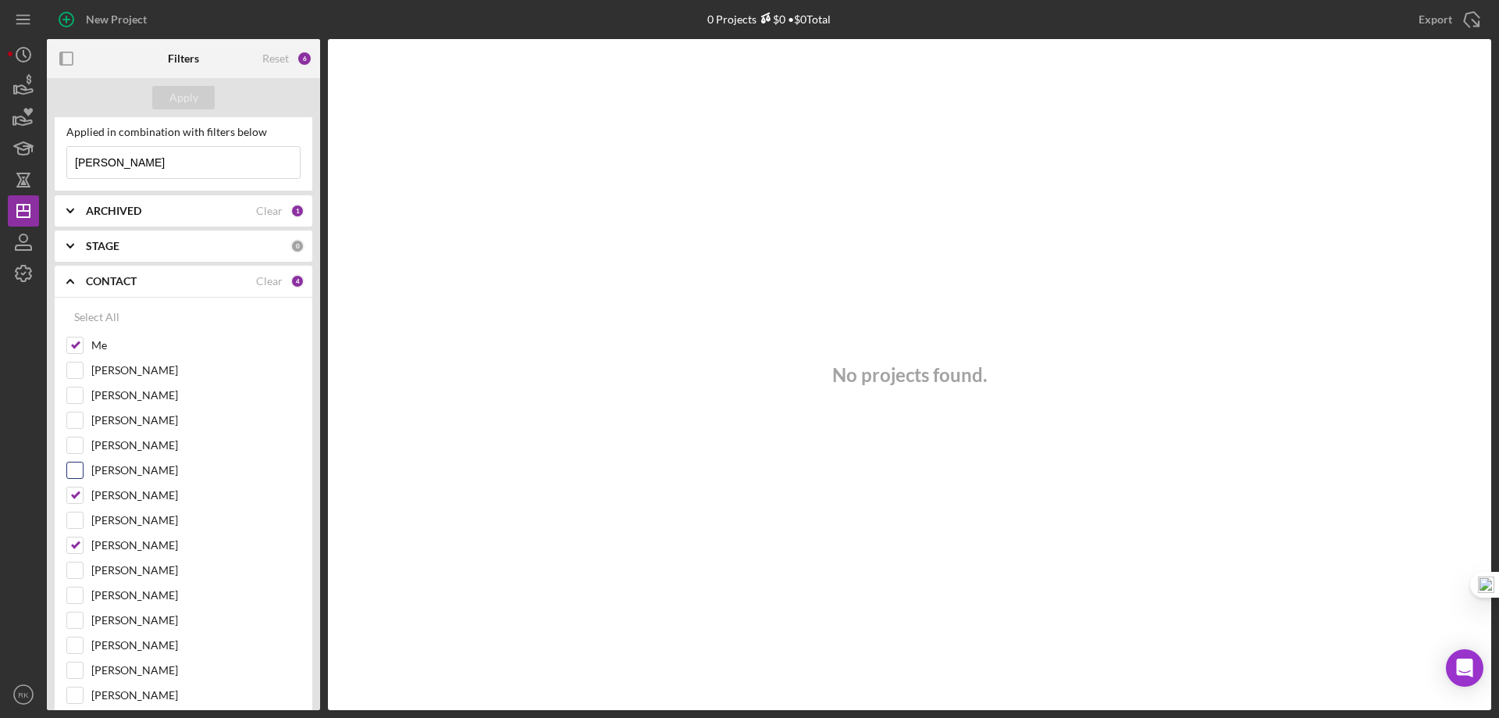
scroll to position [0, 0]
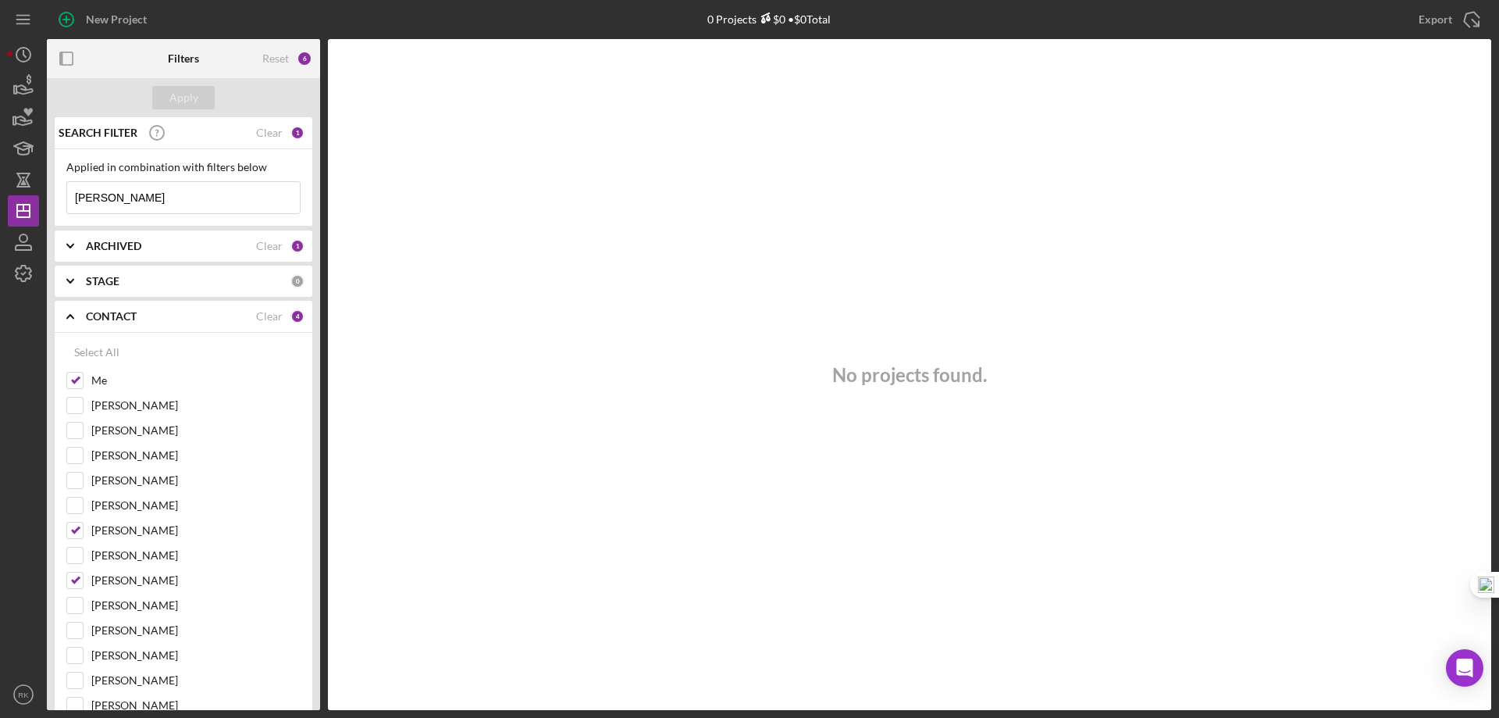
drag, startPoint x: 182, startPoint y: 195, endPoint x: 121, endPoint y: 194, distance: 60.9
click at [121, 194] on input "Bridget Garcia Cera" at bounding box center [183, 197] width 233 height 31
click at [212, 194] on input "Bridget Garcia Cera" at bounding box center [183, 197] width 233 height 31
click at [201, 193] on input "Bridget Garcia Cera" at bounding box center [183, 197] width 233 height 31
click at [191, 105] on div "Apply" at bounding box center [183, 97] width 29 height 23
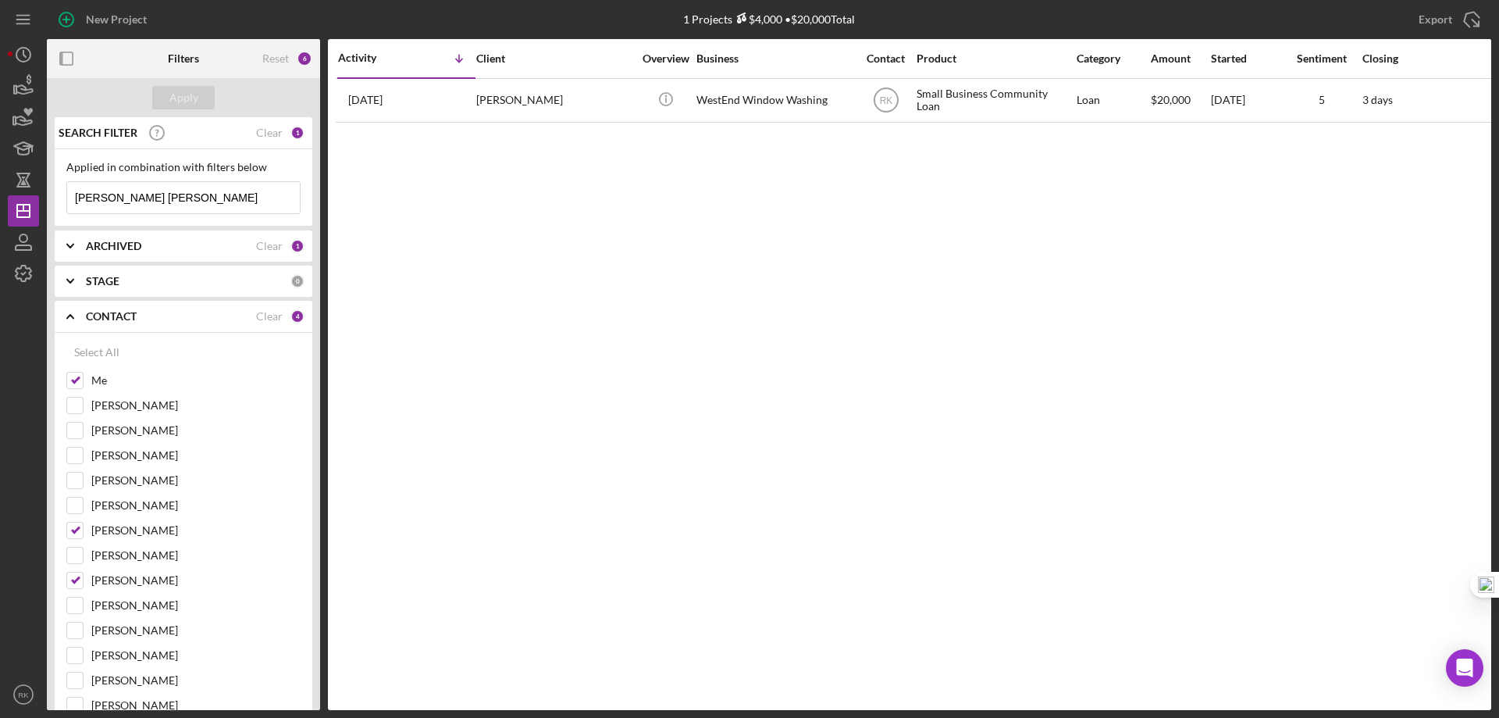
drag, startPoint x: 205, startPoint y: 197, endPoint x: 67, endPoint y: 204, distance: 138.4
click at [67, 204] on input "Bridget Garcia Vera" at bounding box center [183, 197] width 233 height 31
type input "Icowellness"
click at [177, 98] on div "Apply" at bounding box center [183, 97] width 29 height 23
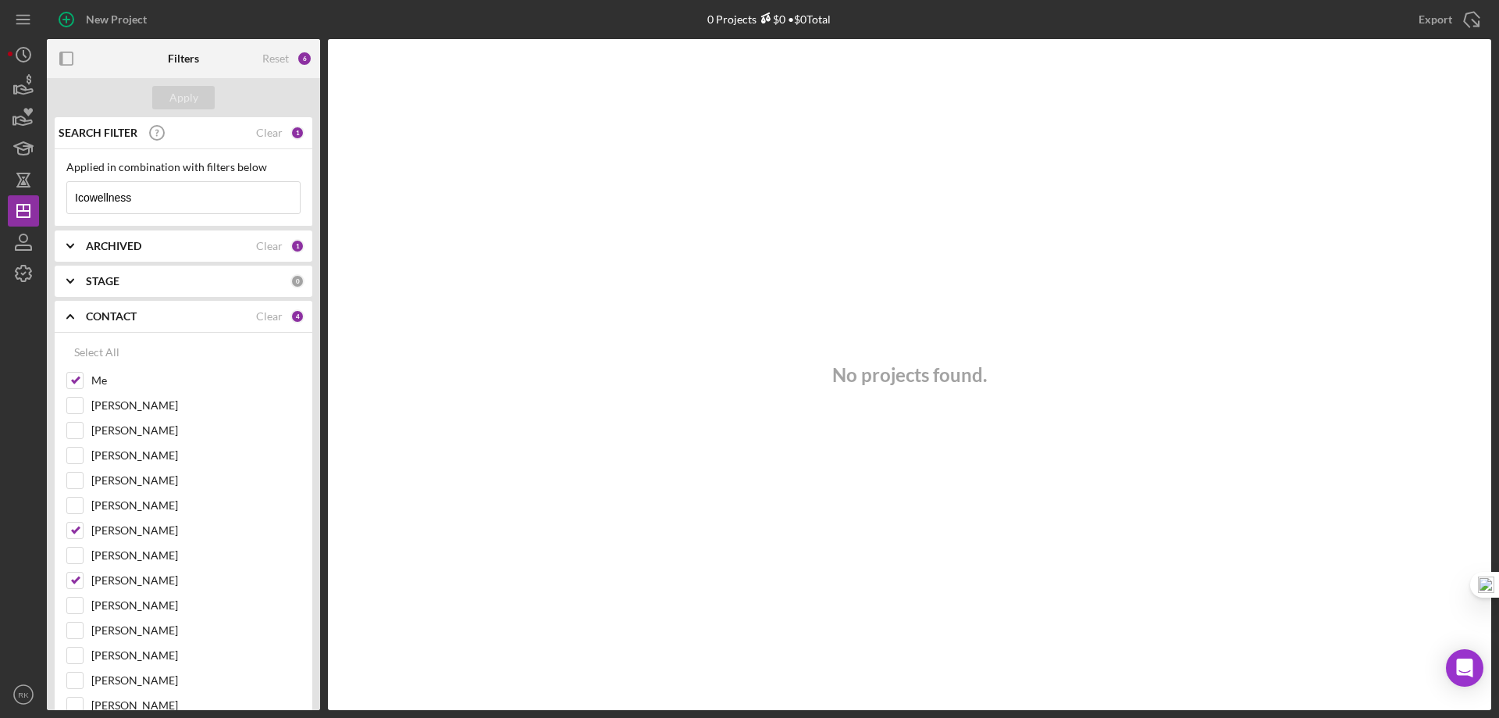
drag, startPoint x: 137, startPoint y: 195, endPoint x: 95, endPoint y: 198, distance: 41.5
click at [61, 194] on div "Applied in combination with filters below Icowellness Icon/Menu Close" at bounding box center [184, 187] width 258 height 77
paste input "bridget@icowellness.com"
type input "bridget@icowellness.com"
click at [178, 105] on div "Apply" at bounding box center [183, 97] width 29 height 23
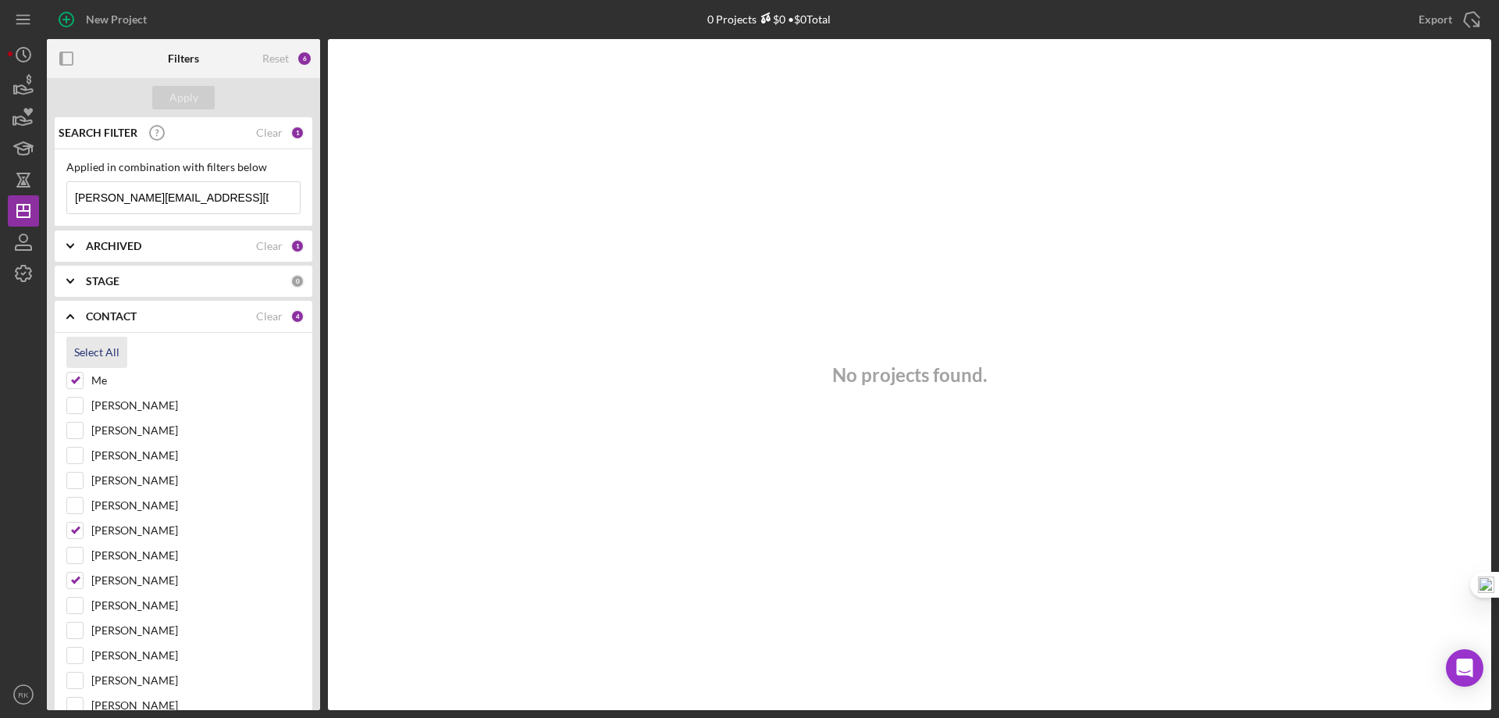
click at [94, 355] on div "Select All" at bounding box center [96, 352] width 45 height 31
checkbox input "true"
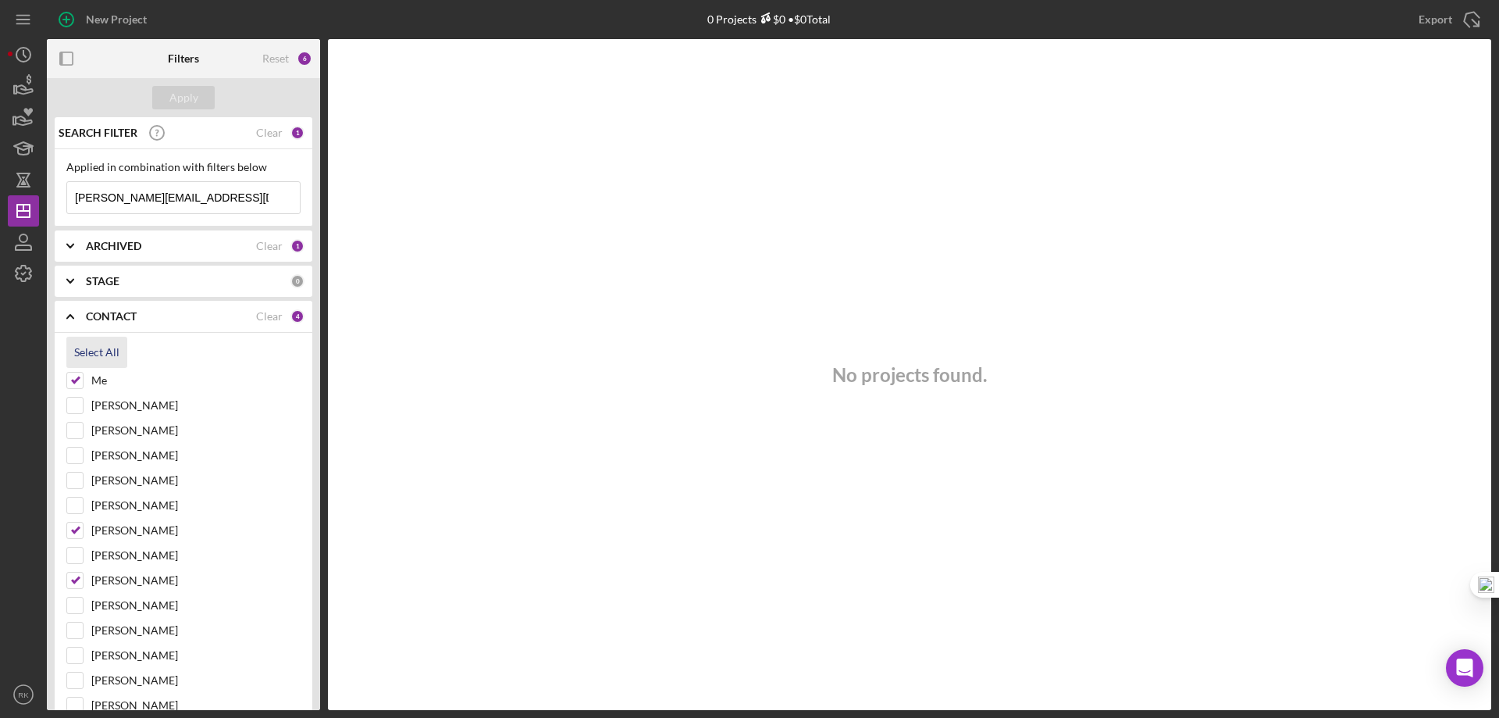
checkbox input "true"
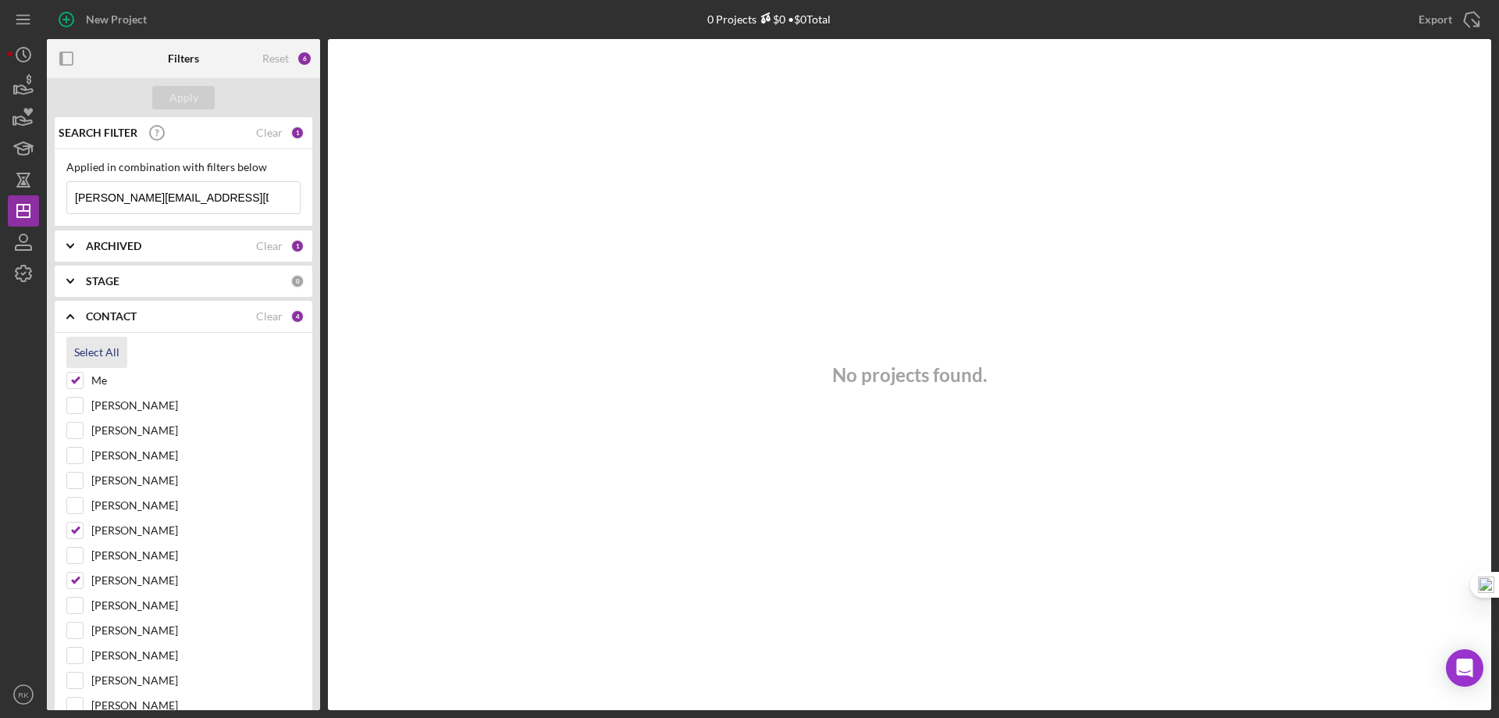
checkbox input "true"
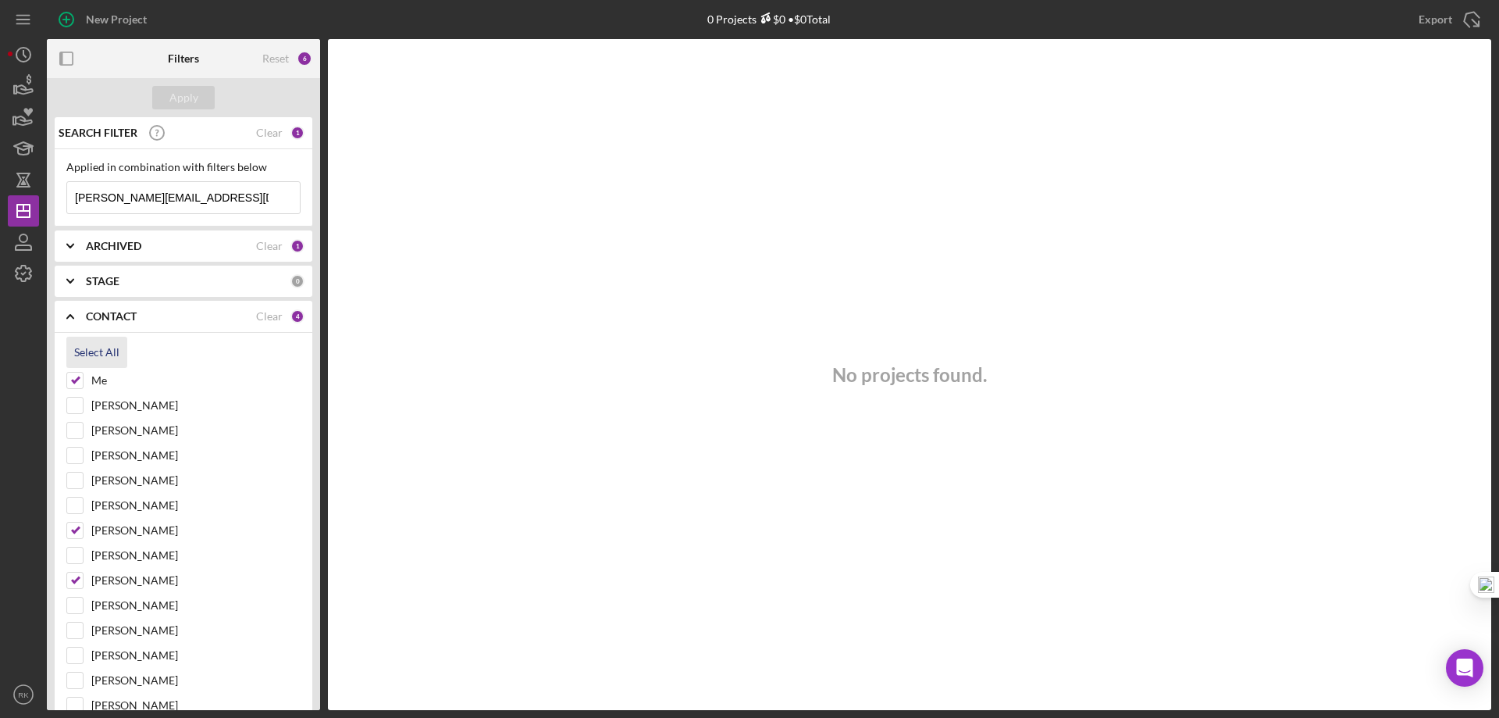
checkbox input "true"
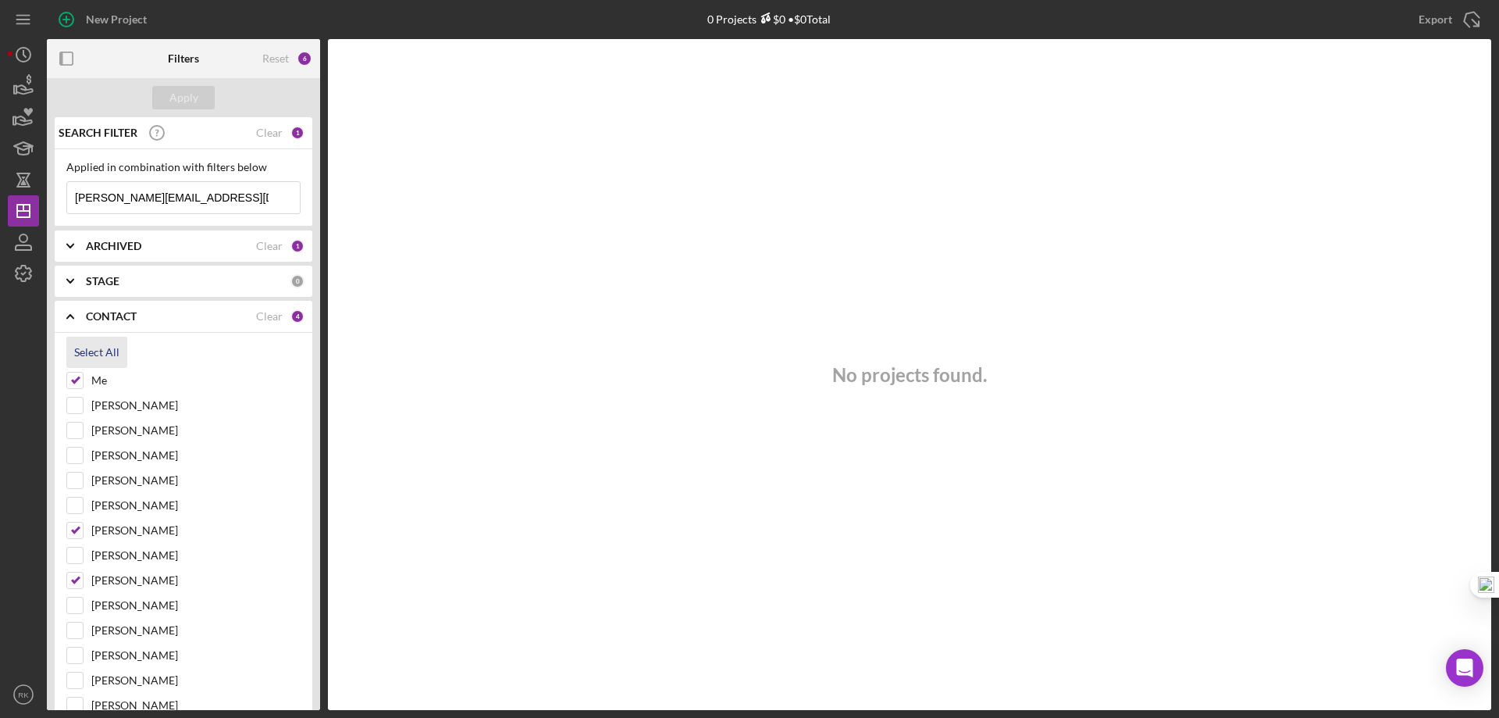
checkbox input "true"
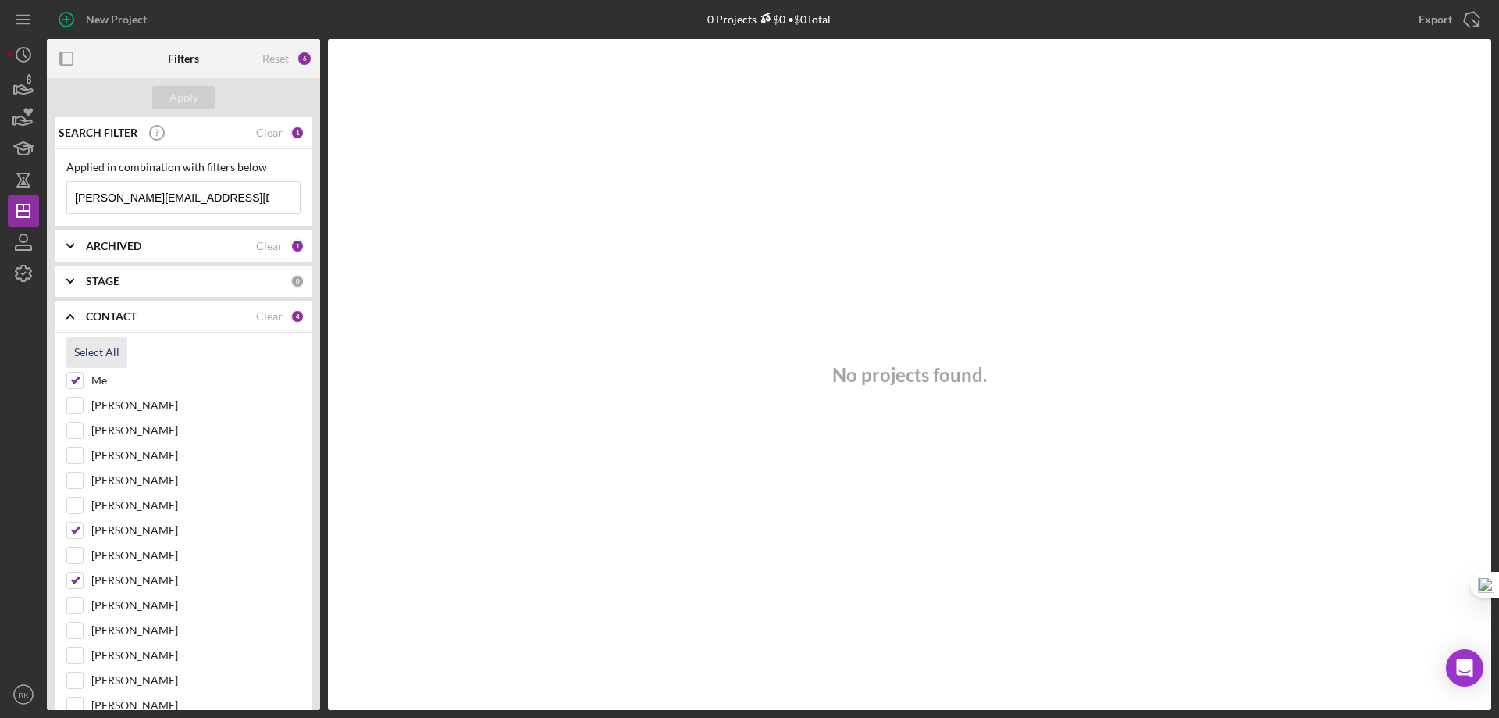
checkbox input "true"
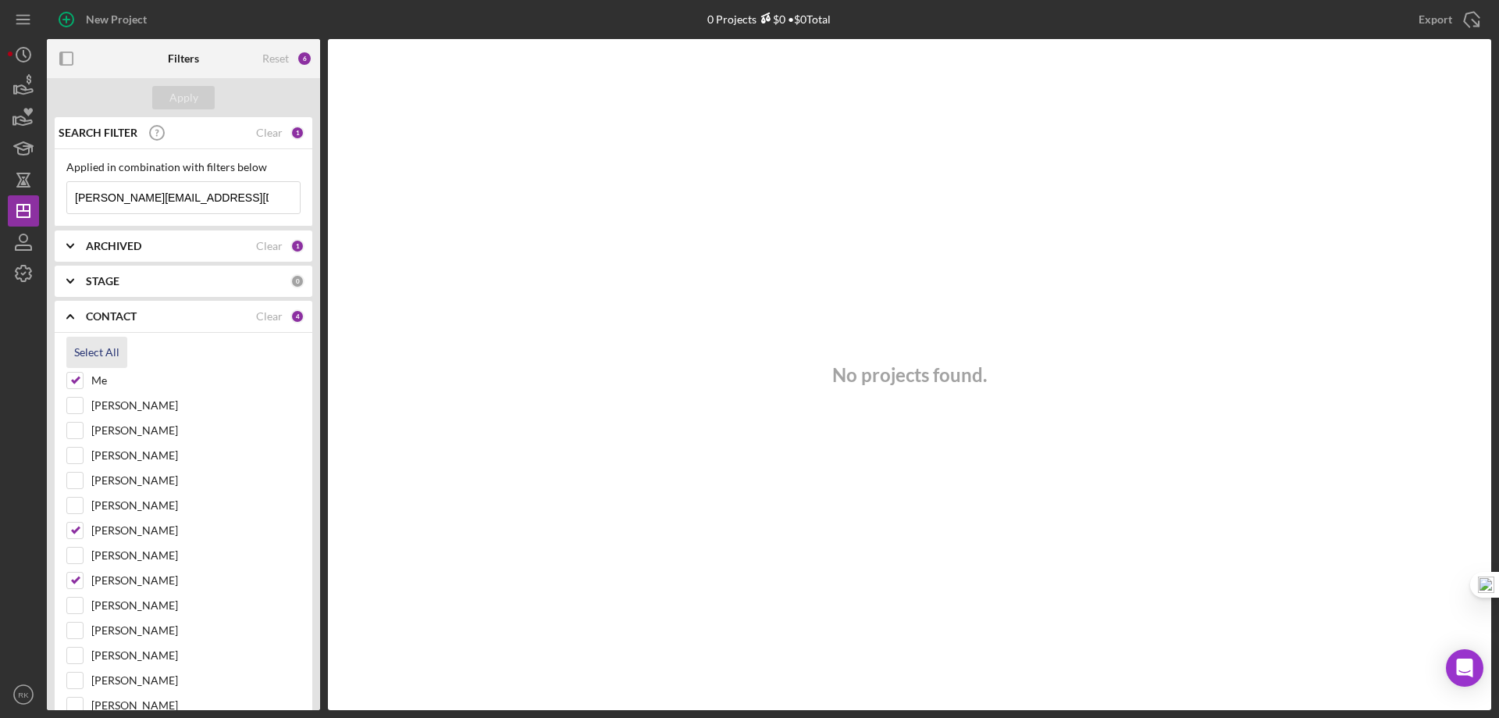
checkbox input "true"
click at [185, 100] on div "Apply" at bounding box center [183, 97] width 29 height 23
drag, startPoint x: 205, startPoint y: 194, endPoint x: 46, endPoint y: 205, distance: 159.7
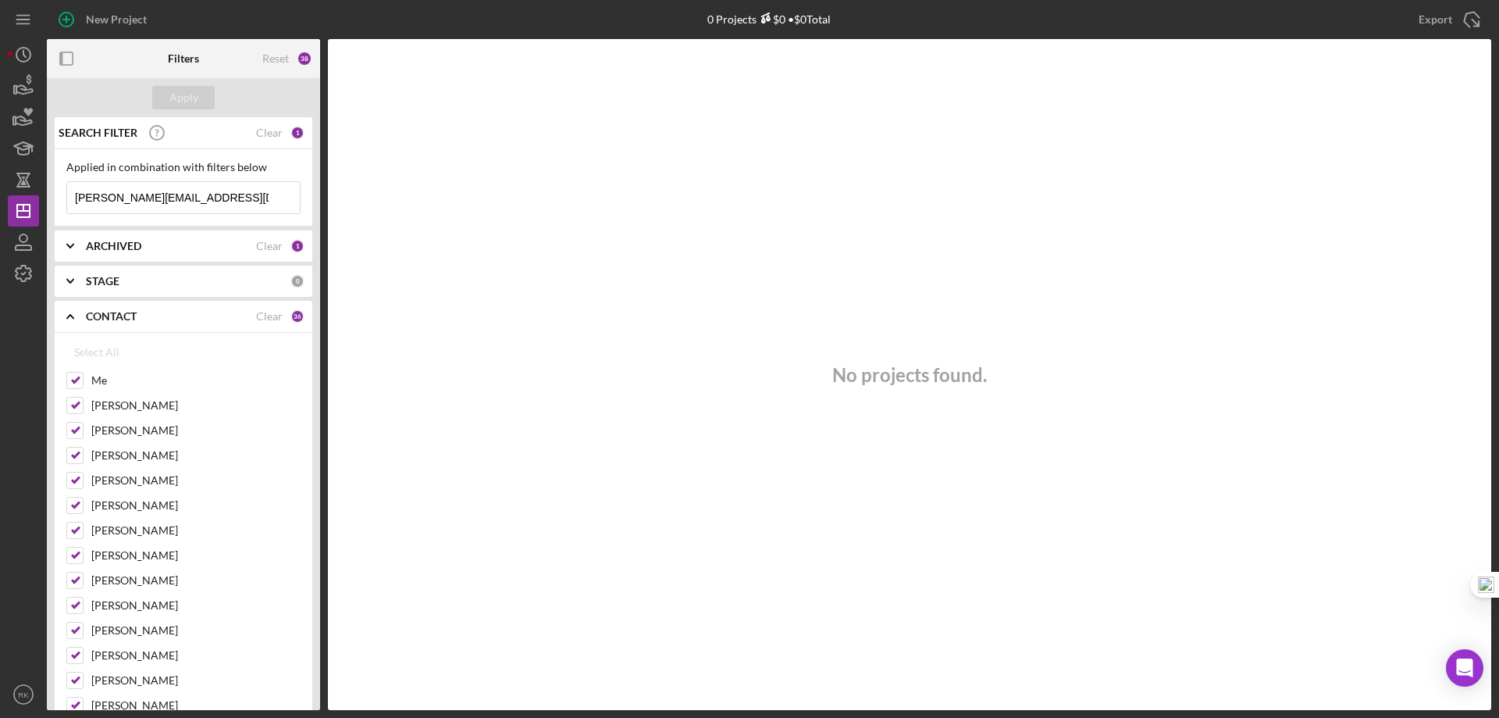
click at [46, 205] on div "New Project 0 Projects $0 • $0 Total Export Icon/Export Filters Reset 38 Apply …" at bounding box center [750, 355] width 1484 height 710
type input "Indigenous Circle of Wellness"
click at [201, 103] on button "Apply" at bounding box center [183, 97] width 62 height 23
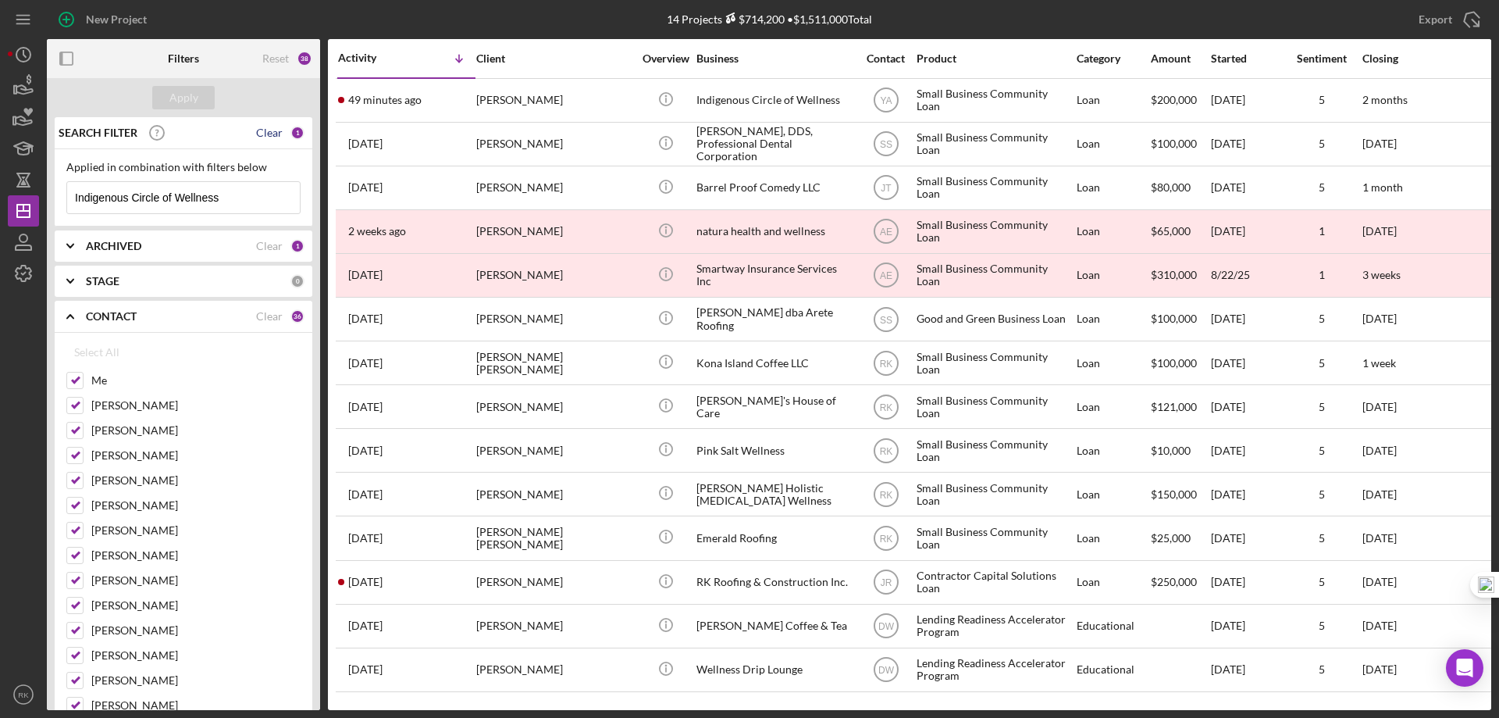
click at [264, 135] on div "Clear" at bounding box center [269, 133] width 27 height 12
click at [267, 321] on div "Clear" at bounding box center [269, 316] width 27 height 12
checkbox input "false"
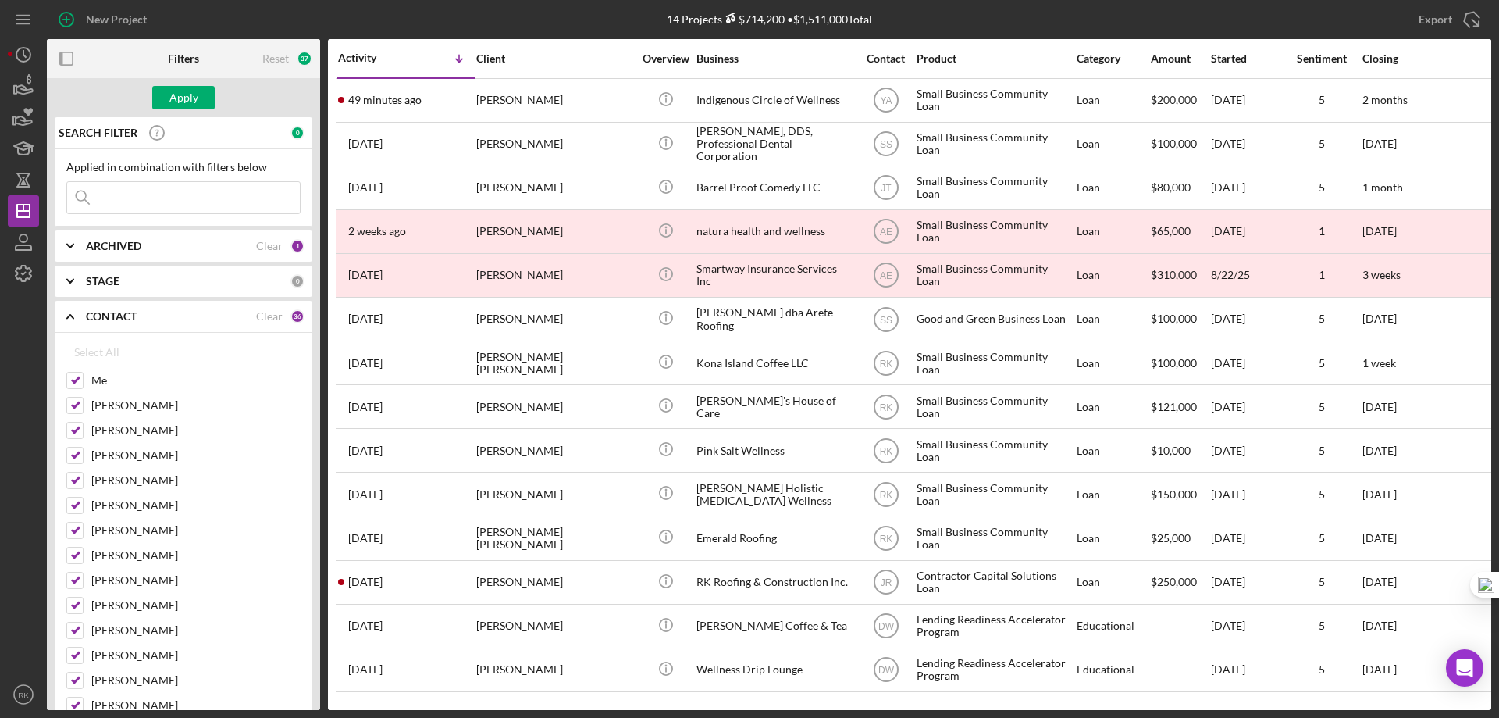
checkbox input "false"
click at [74, 378] on input "Me" at bounding box center [75, 381] width 16 height 16
click at [179, 91] on div "Apply" at bounding box center [183, 97] width 29 height 23
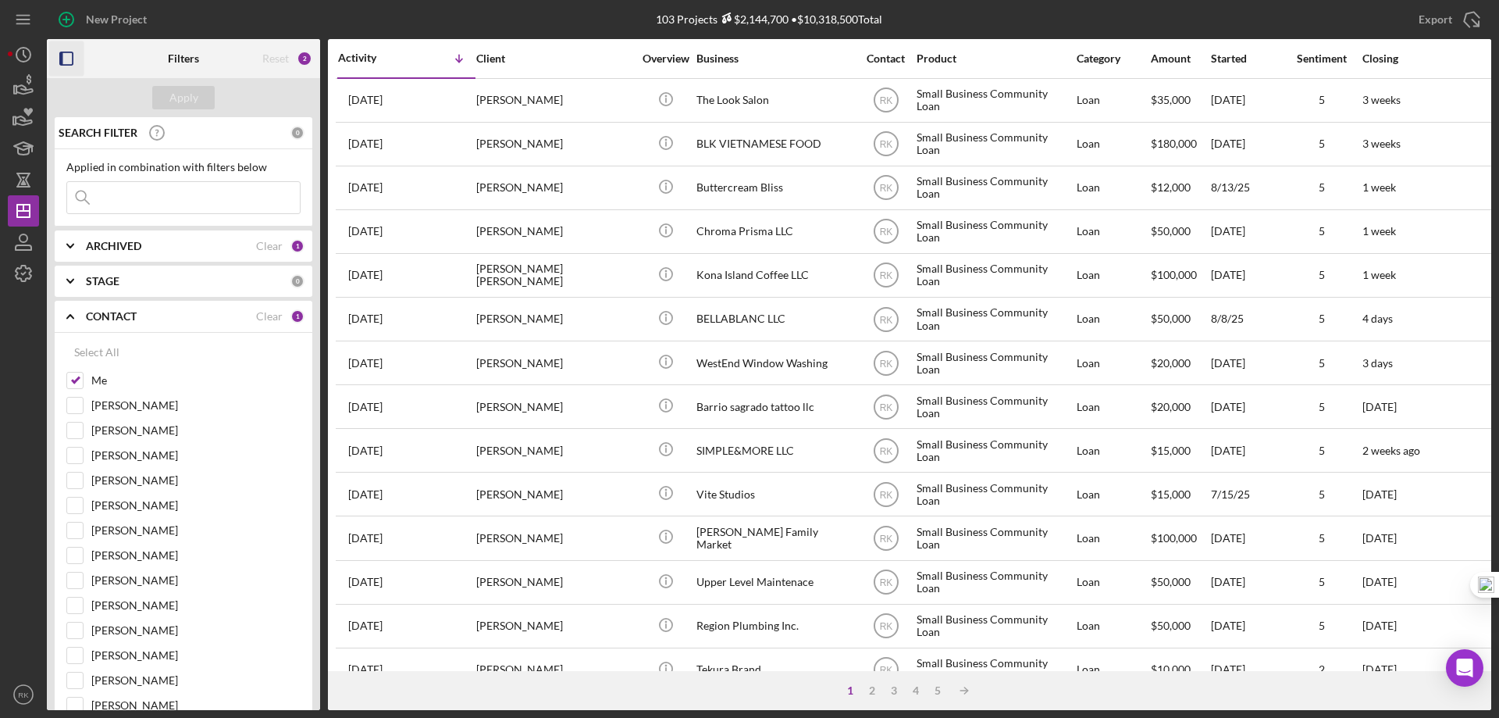
click at [63, 59] on icon "button" at bounding box center [66, 58] width 35 height 35
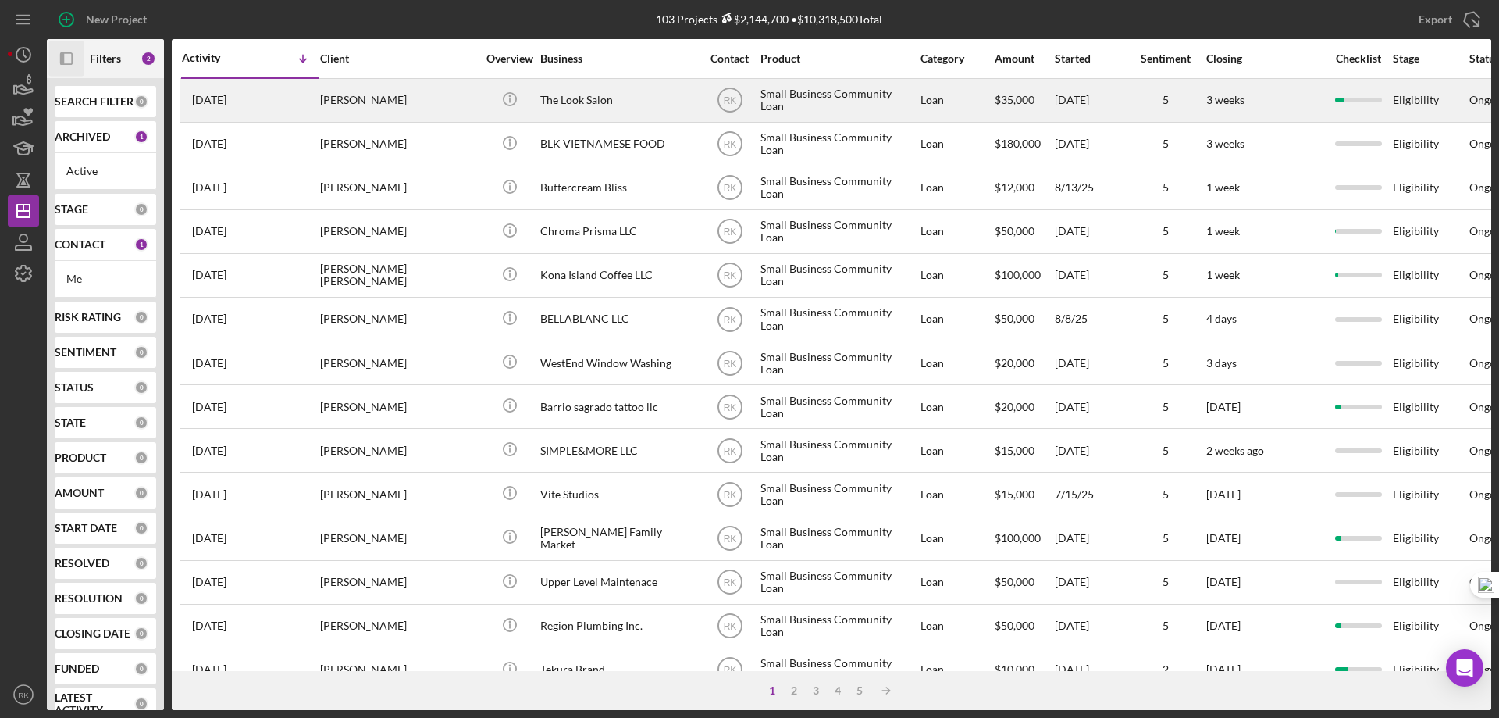
click at [377, 102] on div "Jeannia Fowler" at bounding box center [398, 100] width 156 height 41
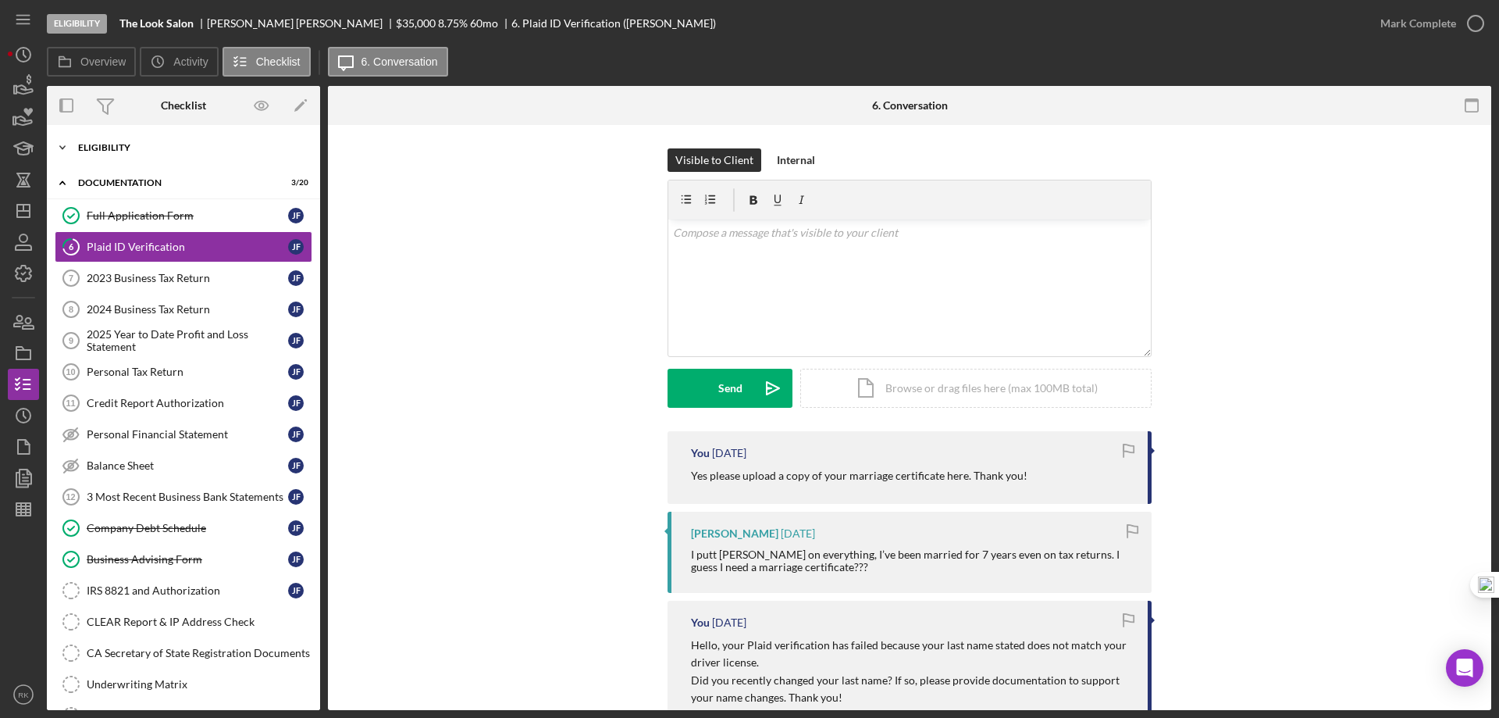
click at [120, 149] on div "Eligibility" at bounding box center [189, 147] width 223 height 9
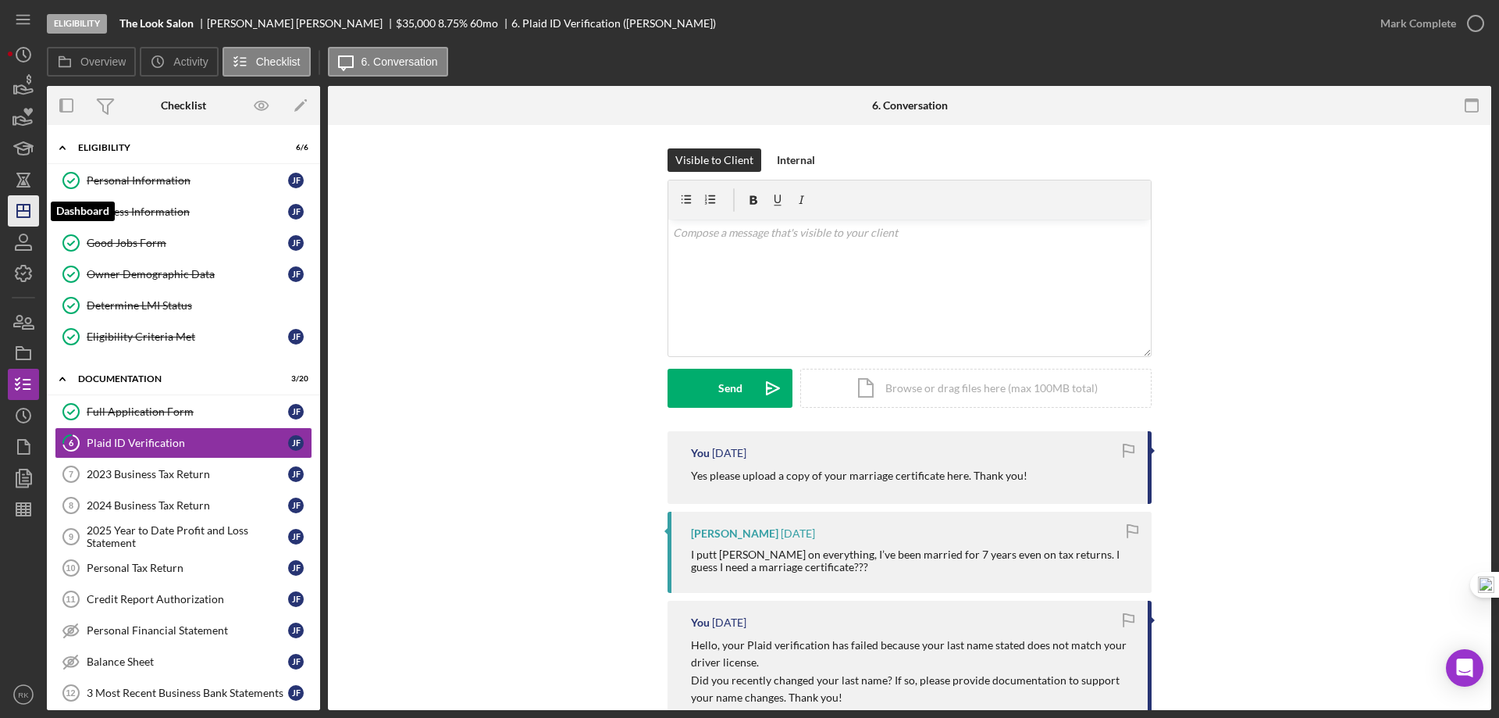
click at [20, 212] on icon "Icon/Dashboard" at bounding box center [23, 210] width 39 height 39
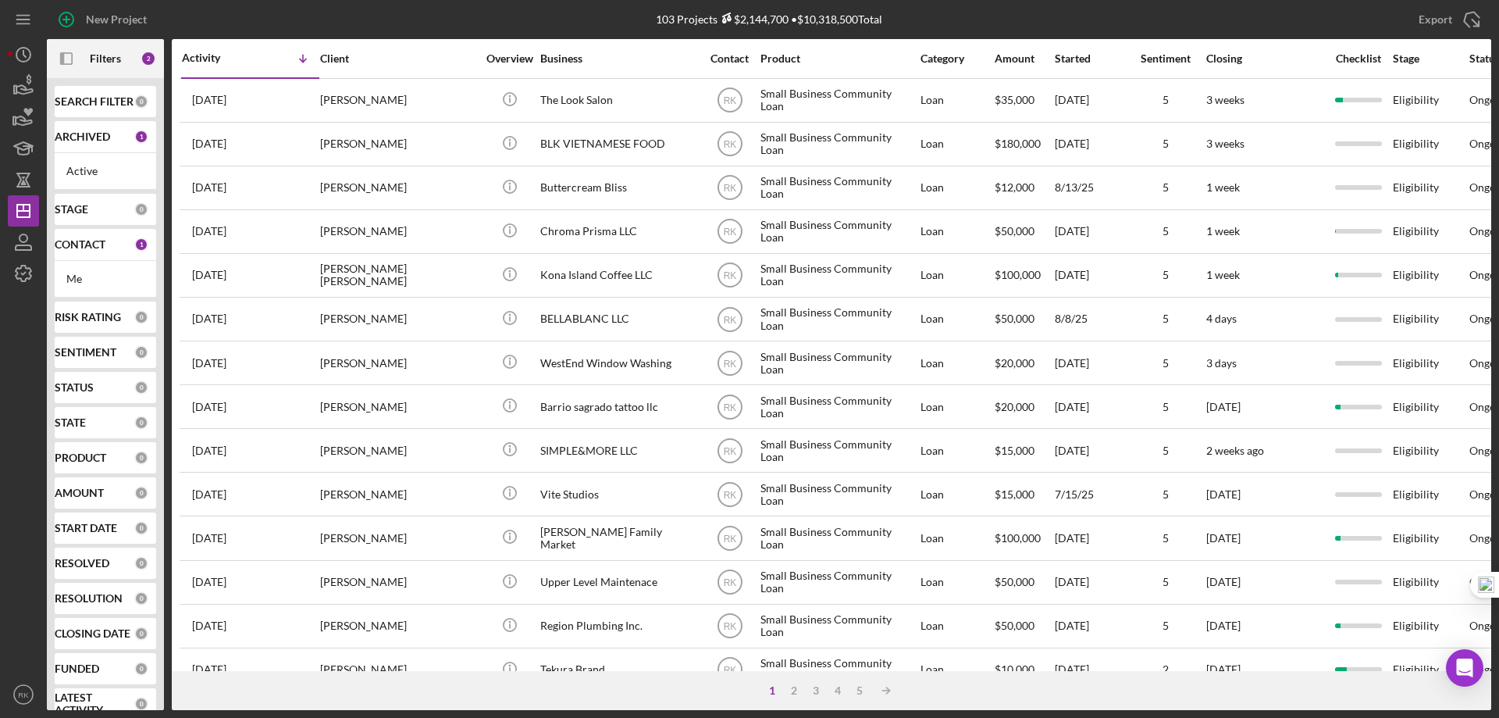
click at [73, 250] on b "CONTACT" at bounding box center [80, 244] width 51 height 12
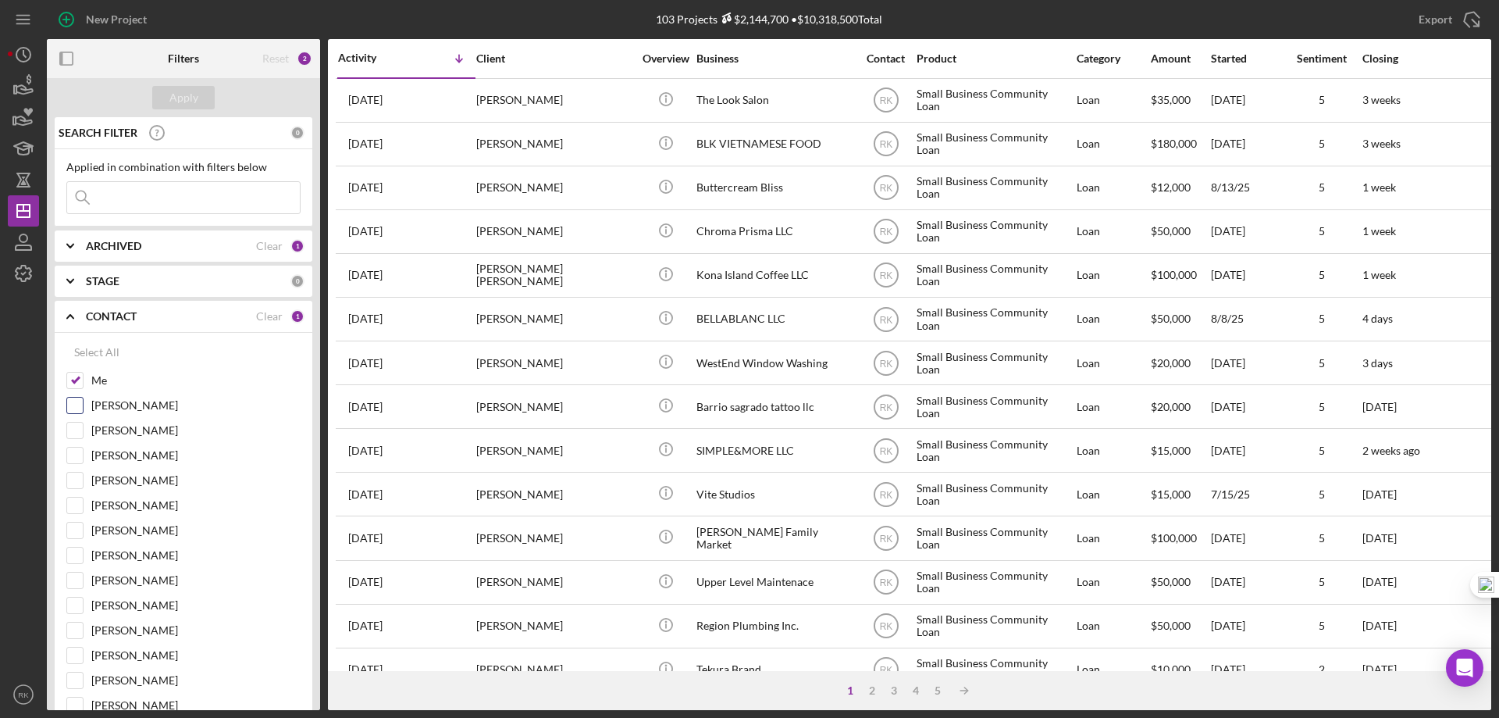
drag, startPoint x: 72, startPoint y: 374, endPoint x: 80, endPoint y: 398, distance: 25.0
click at [73, 377] on input "Me" at bounding box center [75, 381] width 16 height 16
click at [80, 583] on input "Yash Abichandani" at bounding box center [75, 580] width 16 height 16
click at [180, 101] on div "Apply" at bounding box center [183, 97] width 29 height 23
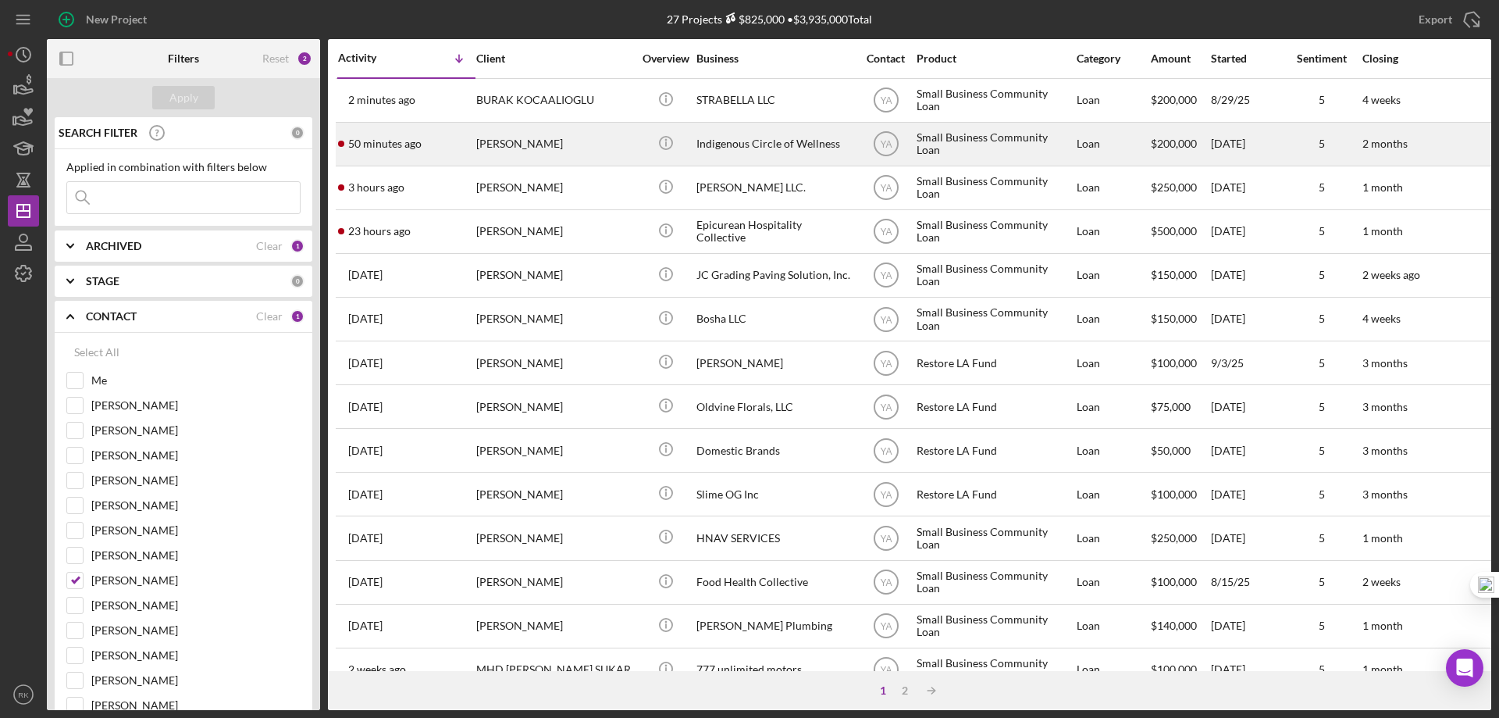
click at [719, 149] on div "Indigenous Circle of Wellness" at bounding box center [775, 143] width 156 height 41
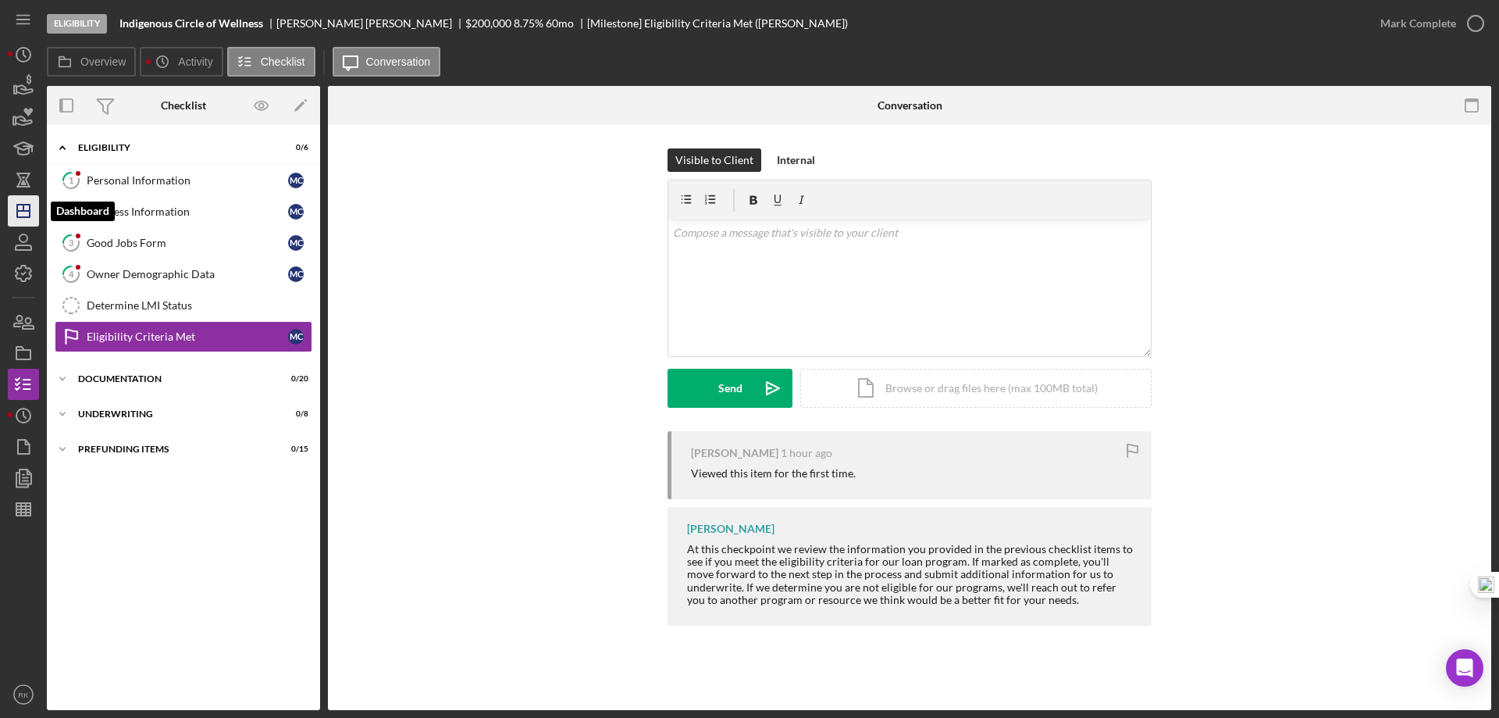
click at [17, 215] on polygon "button" at bounding box center [23, 211] width 12 height 12
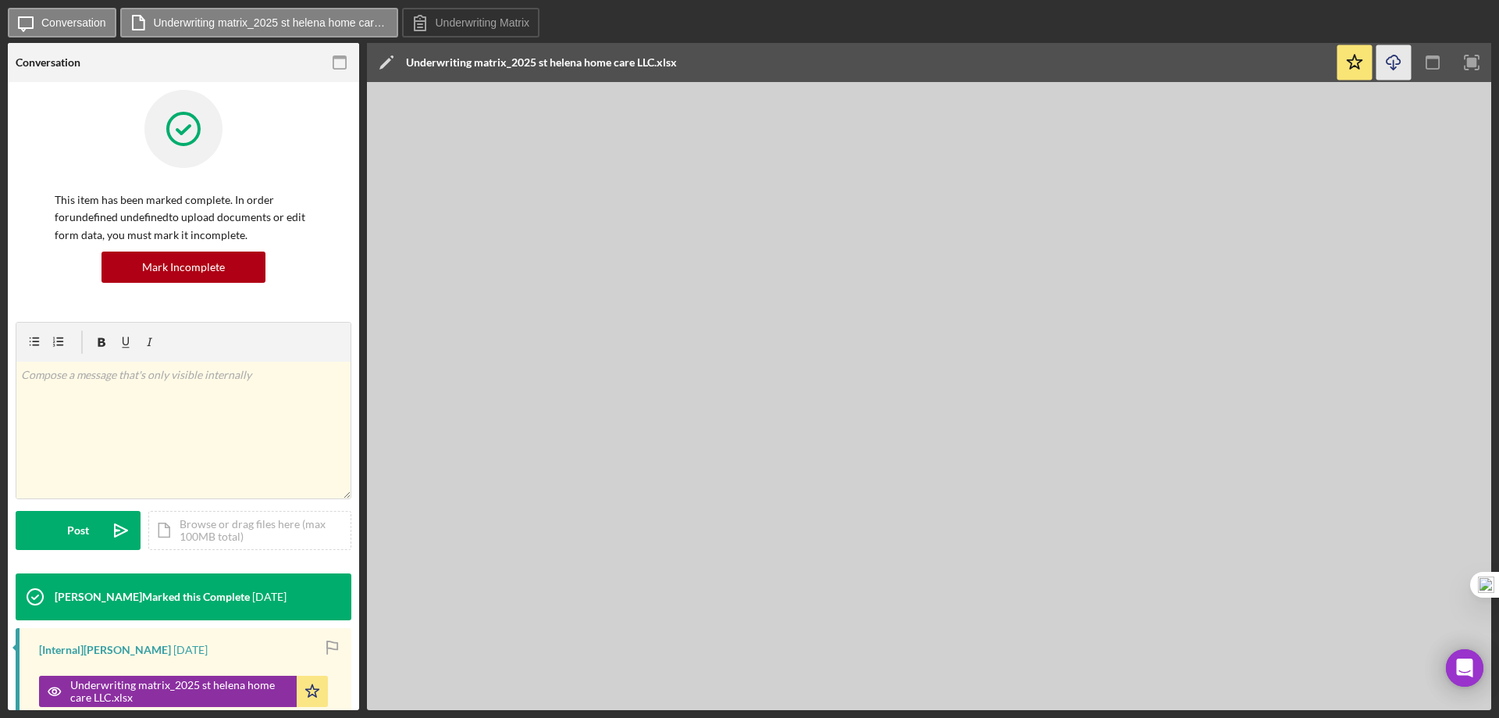
click at [1395, 69] on polyline "button" at bounding box center [1393, 68] width 5 height 2
